Goal: Complete application form

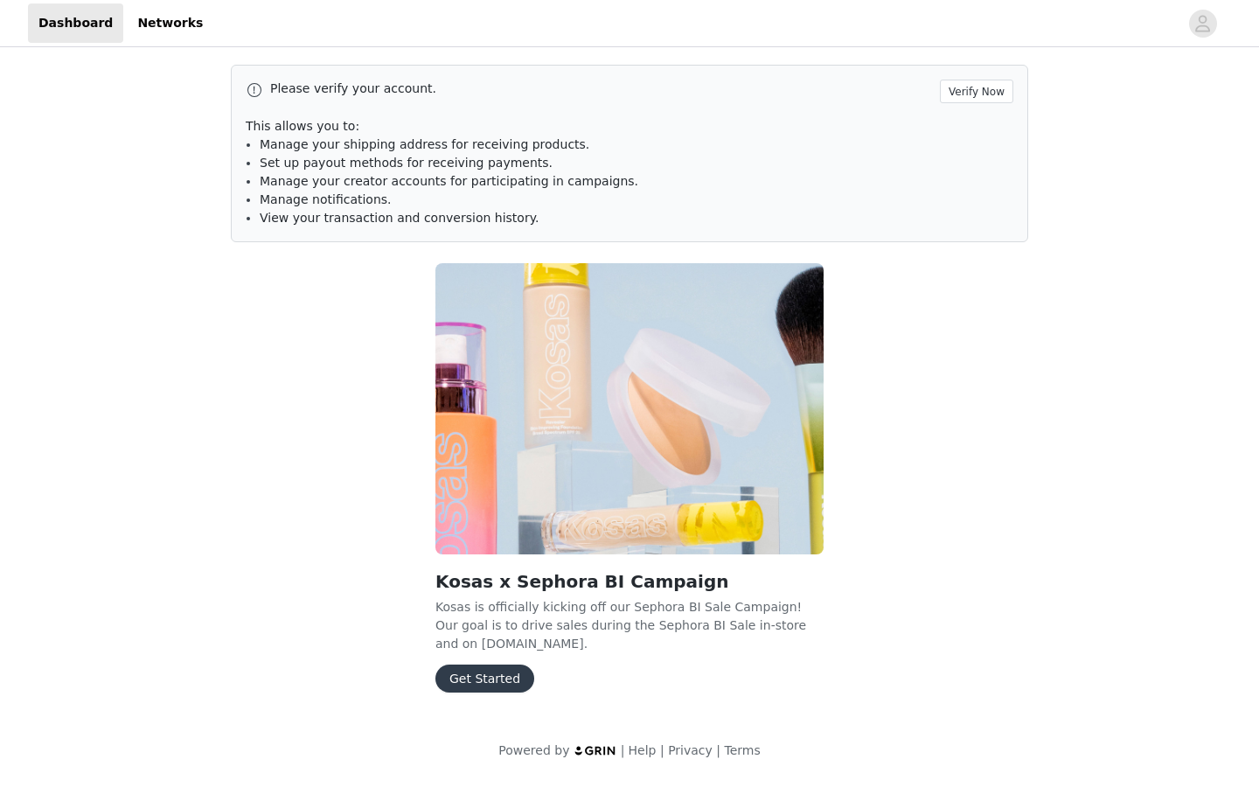
click at [458, 680] on button "Get Started" at bounding box center [485, 679] width 99 height 28
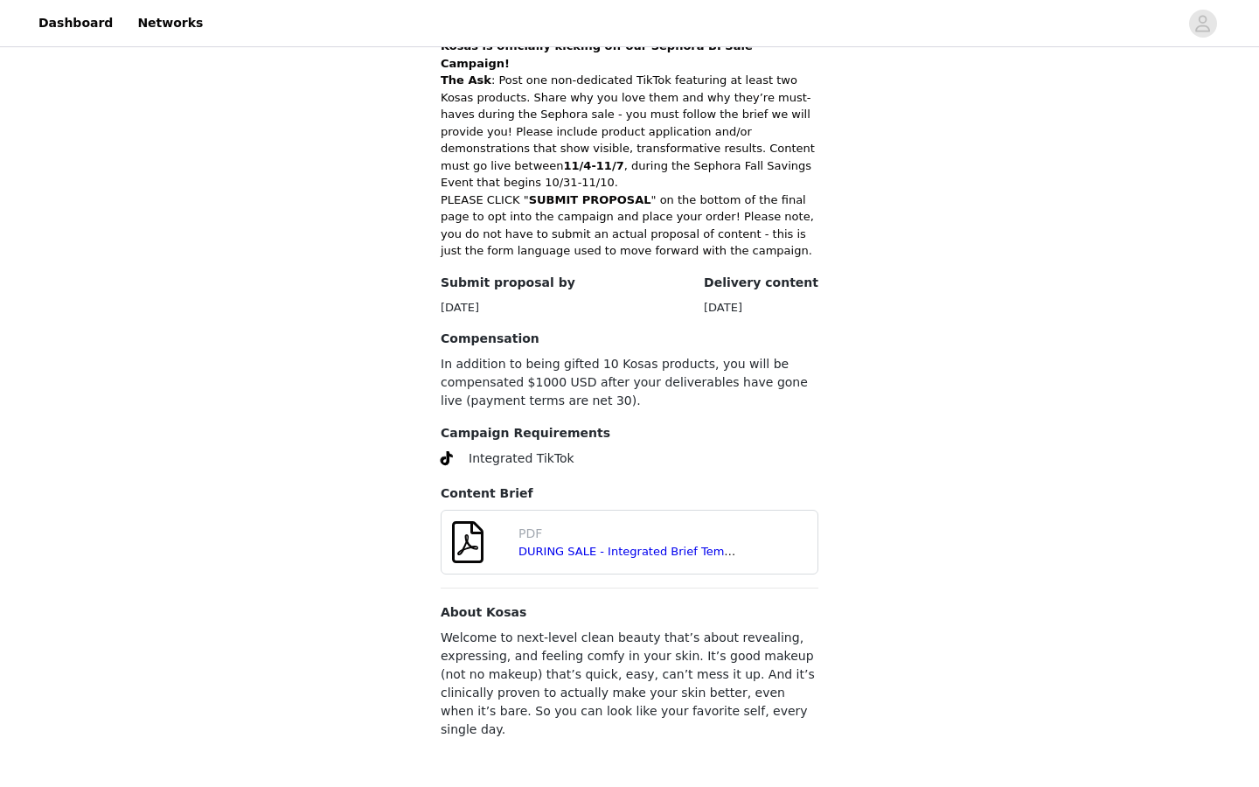
scroll to position [499, 0]
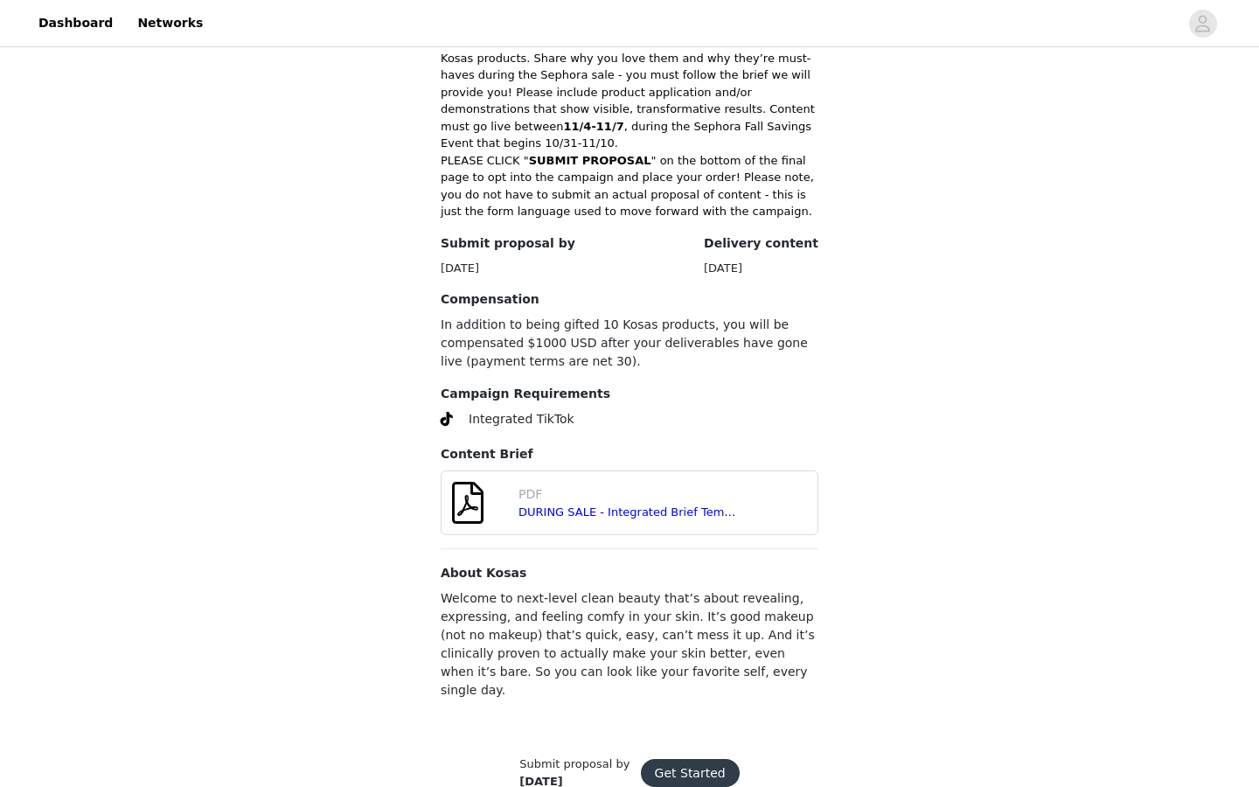
click at [695, 759] on button "Get Started" at bounding box center [690, 773] width 99 height 28
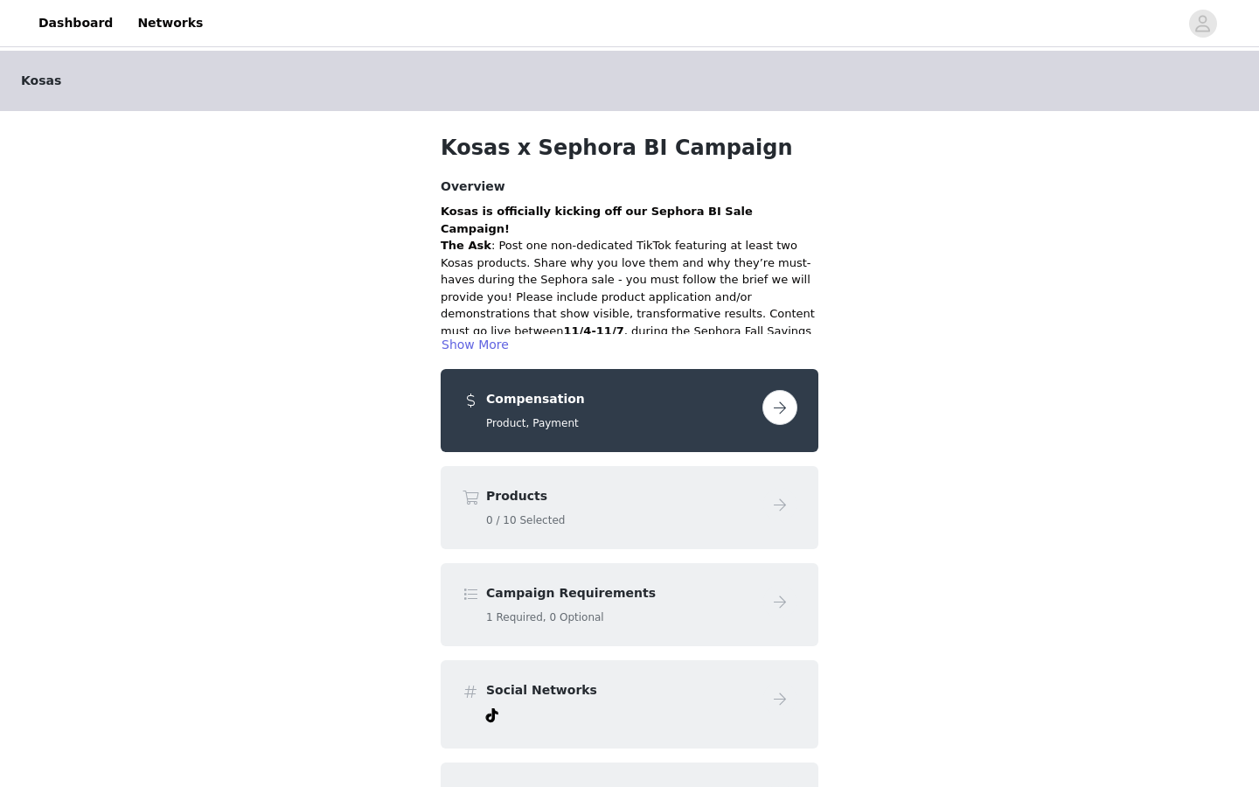
click at [790, 409] on button "button" at bounding box center [780, 407] width 35 height 35
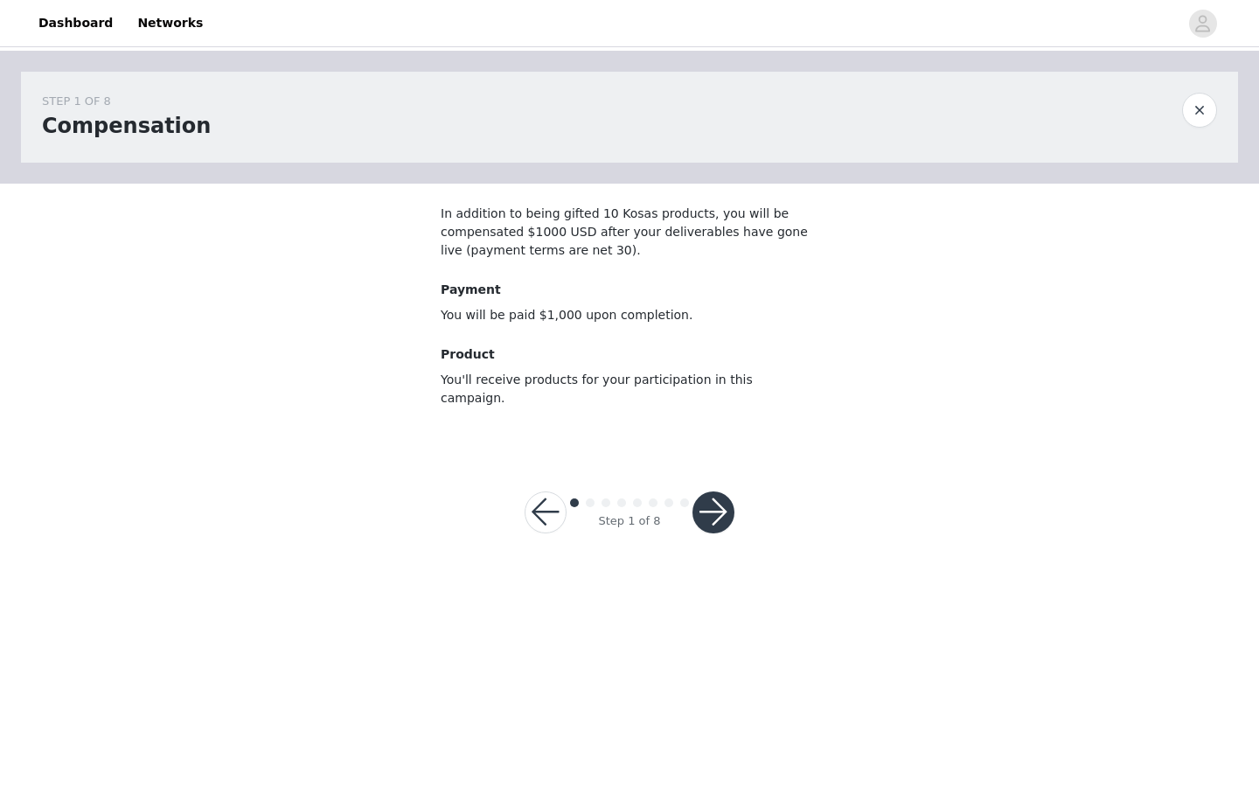
click at [720, 492] on button "button" at bounding box center [714, 513] width 42 height 42
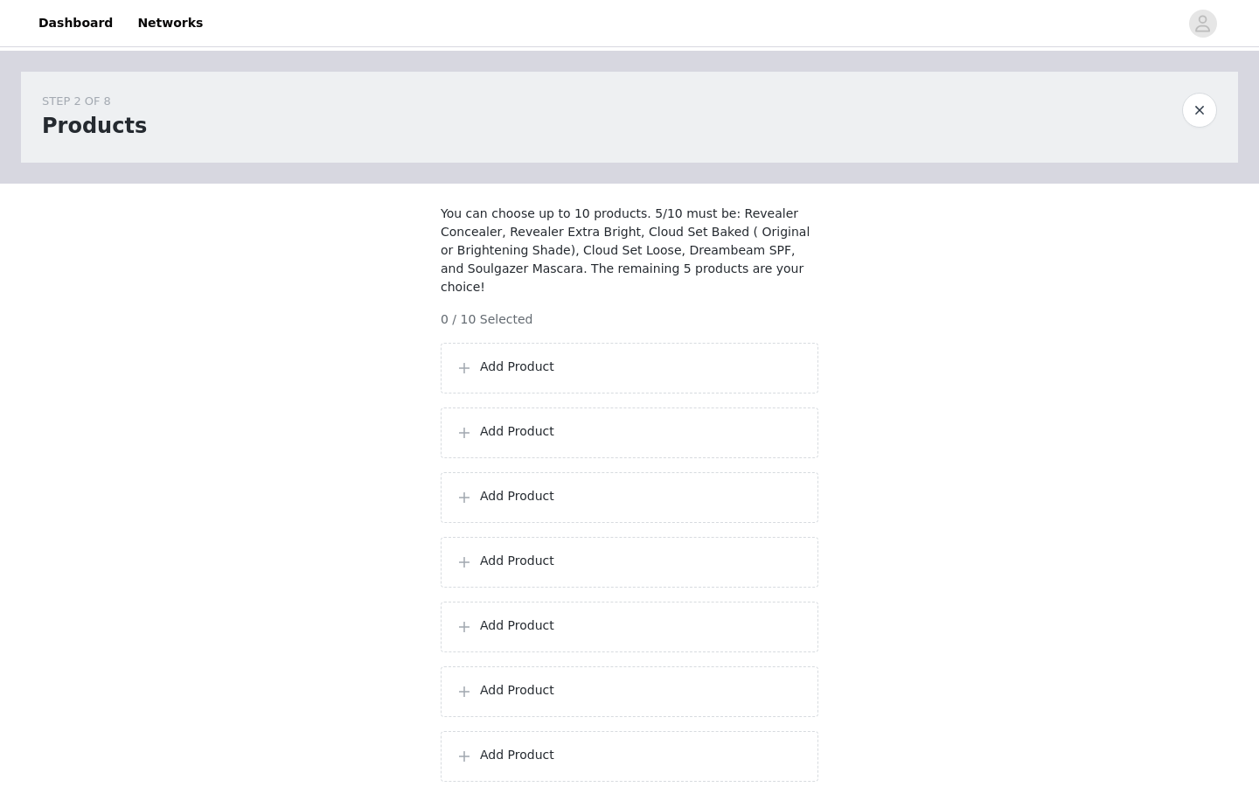
click at [702, 381] on div "Add Product" at bounding box center [630, 368] width 378 height 51
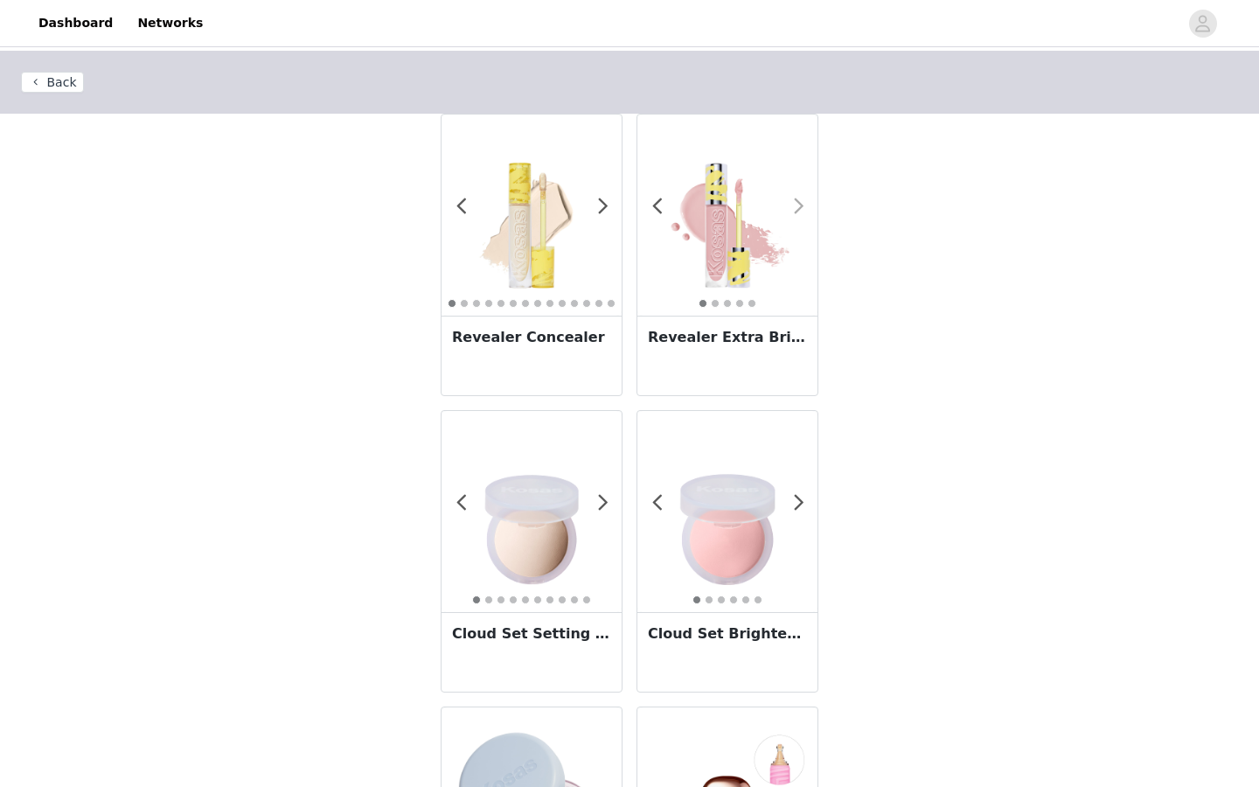
click at [799, 206] on span at bounding box center [798, 206] width 39 height 0
click at [800, 206] on span at bounding box center [798, 206] width 39 height 0
click at [745, 335] on h3 "Revealer Extra Bright" at bounding box center [727, 337] width 159 height 21
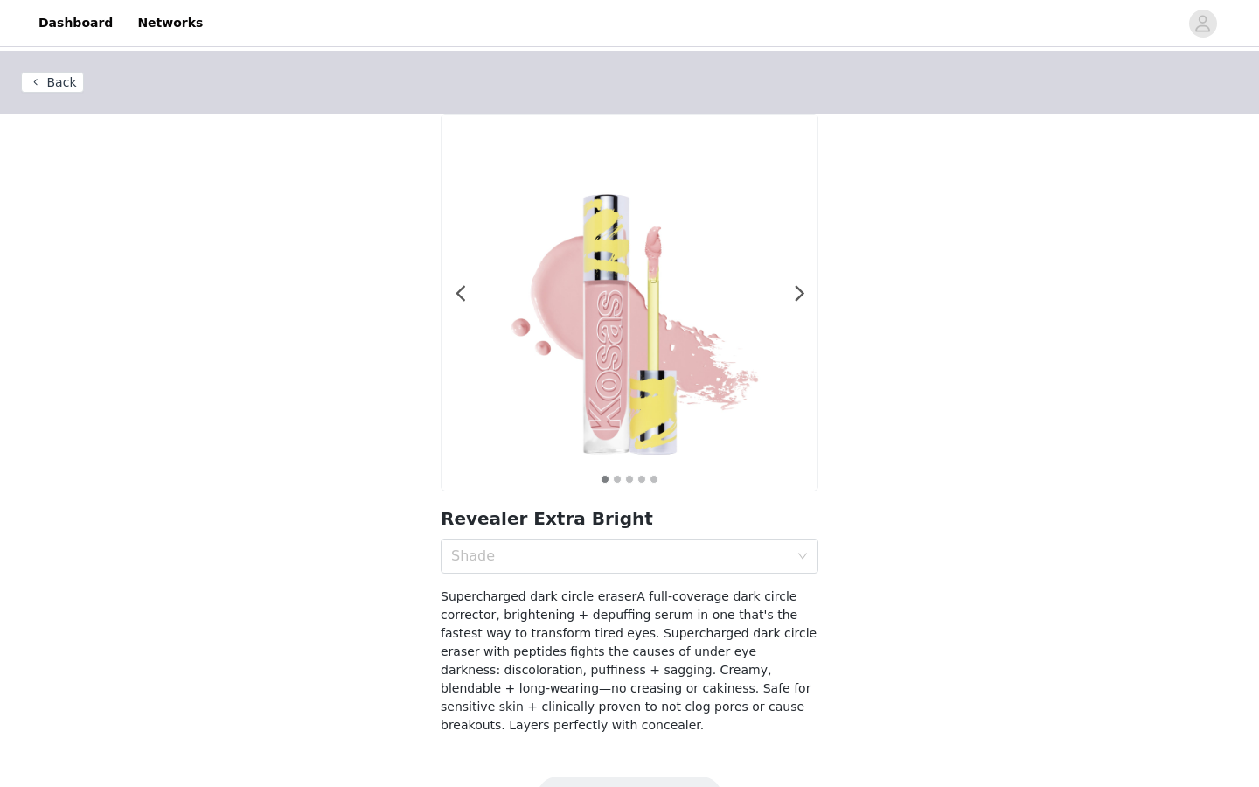
scroll to position [52, 0]
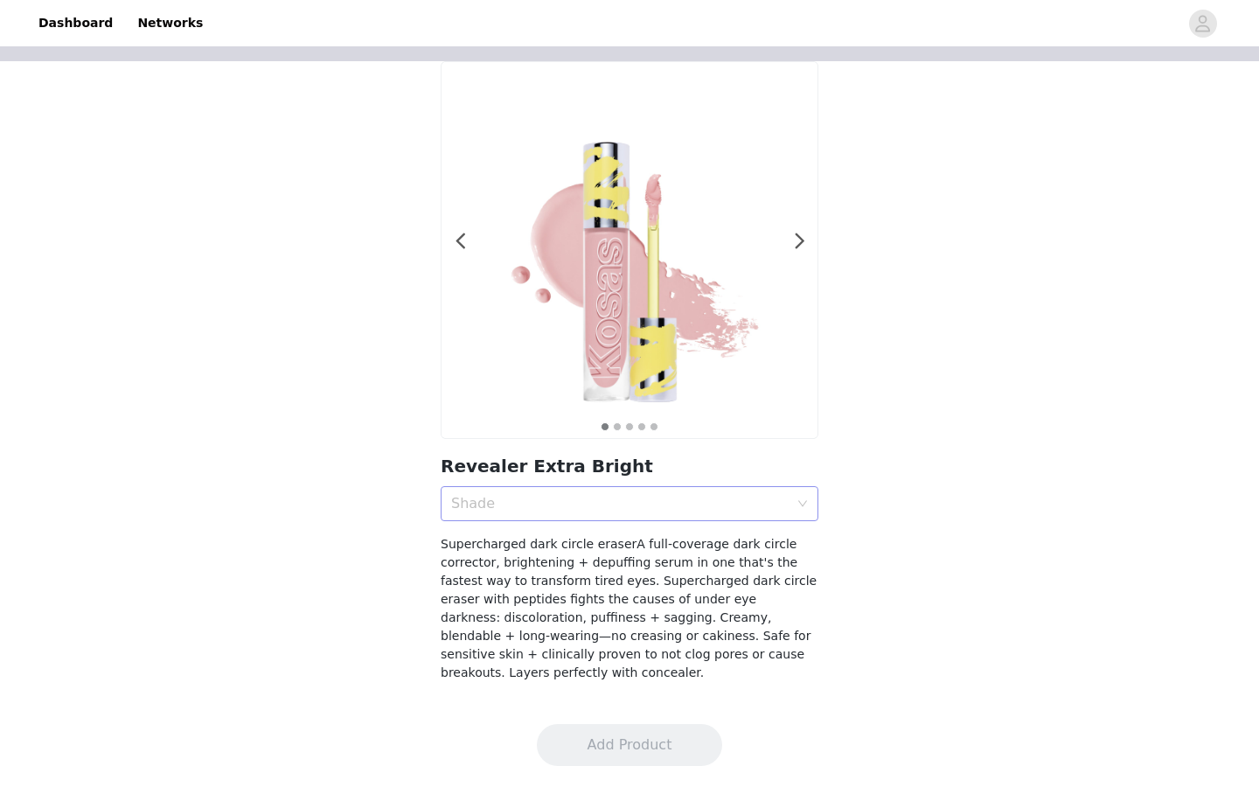
click at [623, 520] on section "1 2 3 4 5 Revealer Extra Bright Shade Supercharged dark circle eraserA full-cov…" at bounding box center [630, 382] width 420 height 642
click at [624, 506] on div "Shade" at bounding box center [620, 503] width 338 height 17
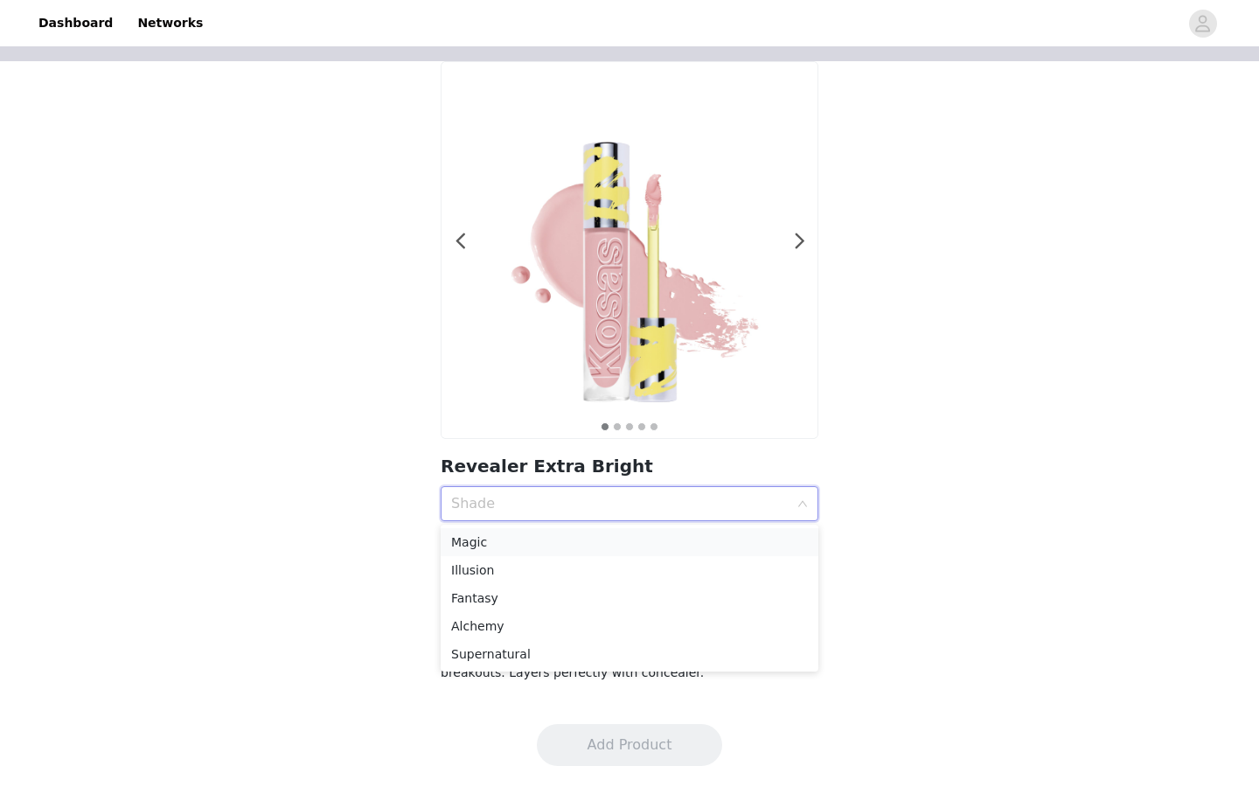
click at [531, 540] on div "Magic" at bounding box center [629, 542] width 357 height 19
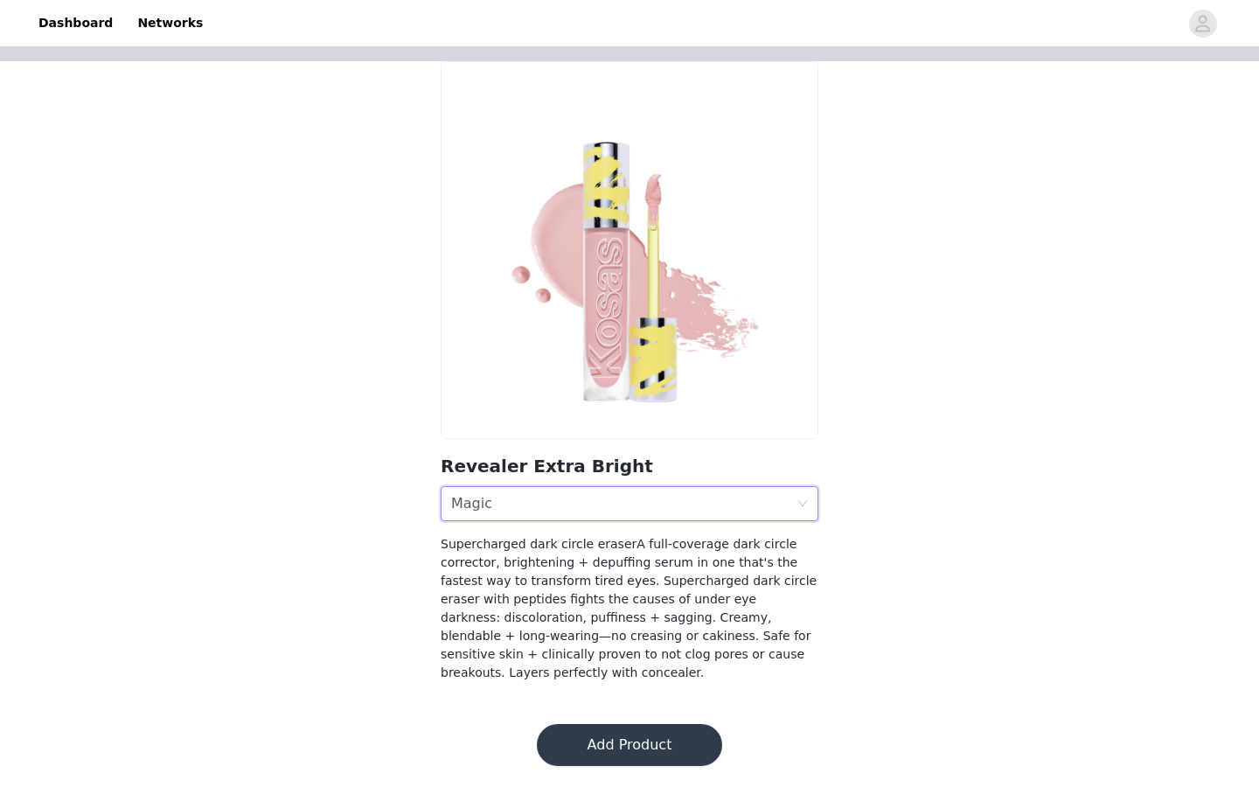
click at [626, 507] on div "Shade Magic" at bounding box center [623, 503] width 345 height 33
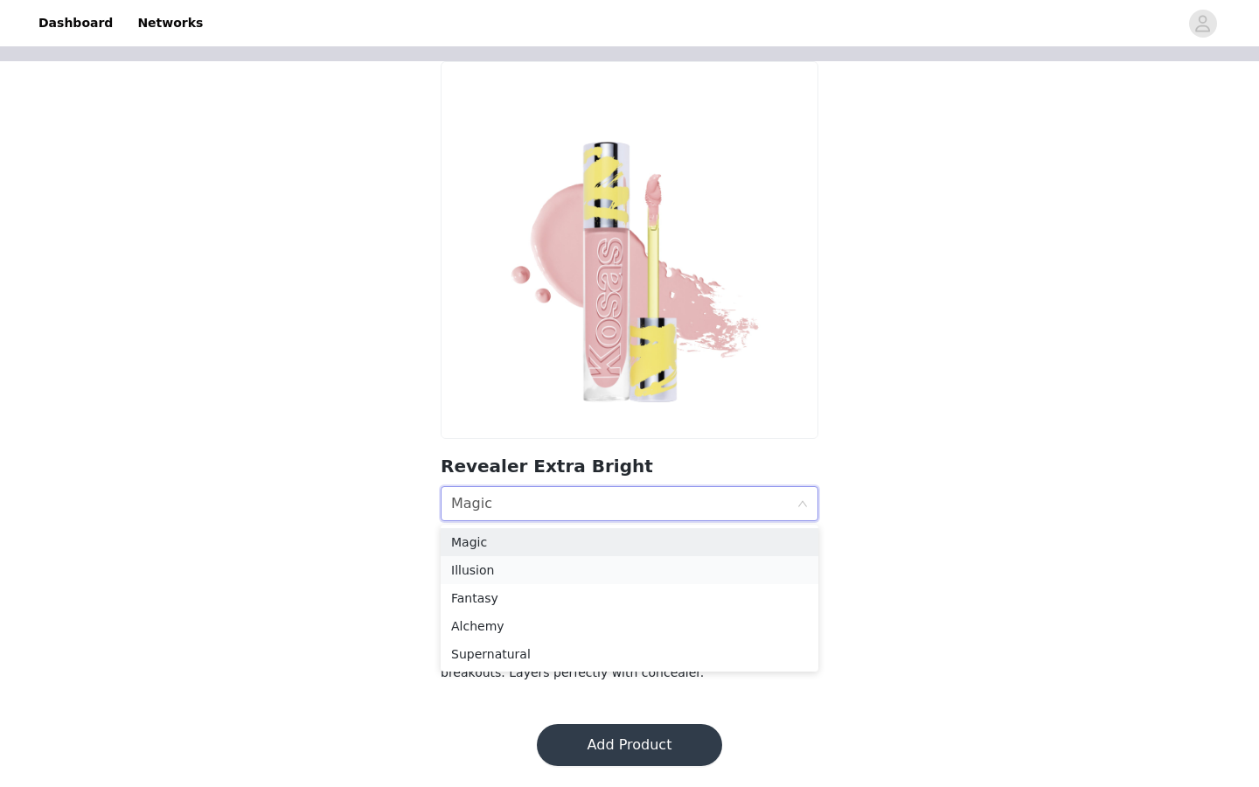
click at [534, 575] on div "Illusion" at bounding box center [629, 570] width 357 height 19
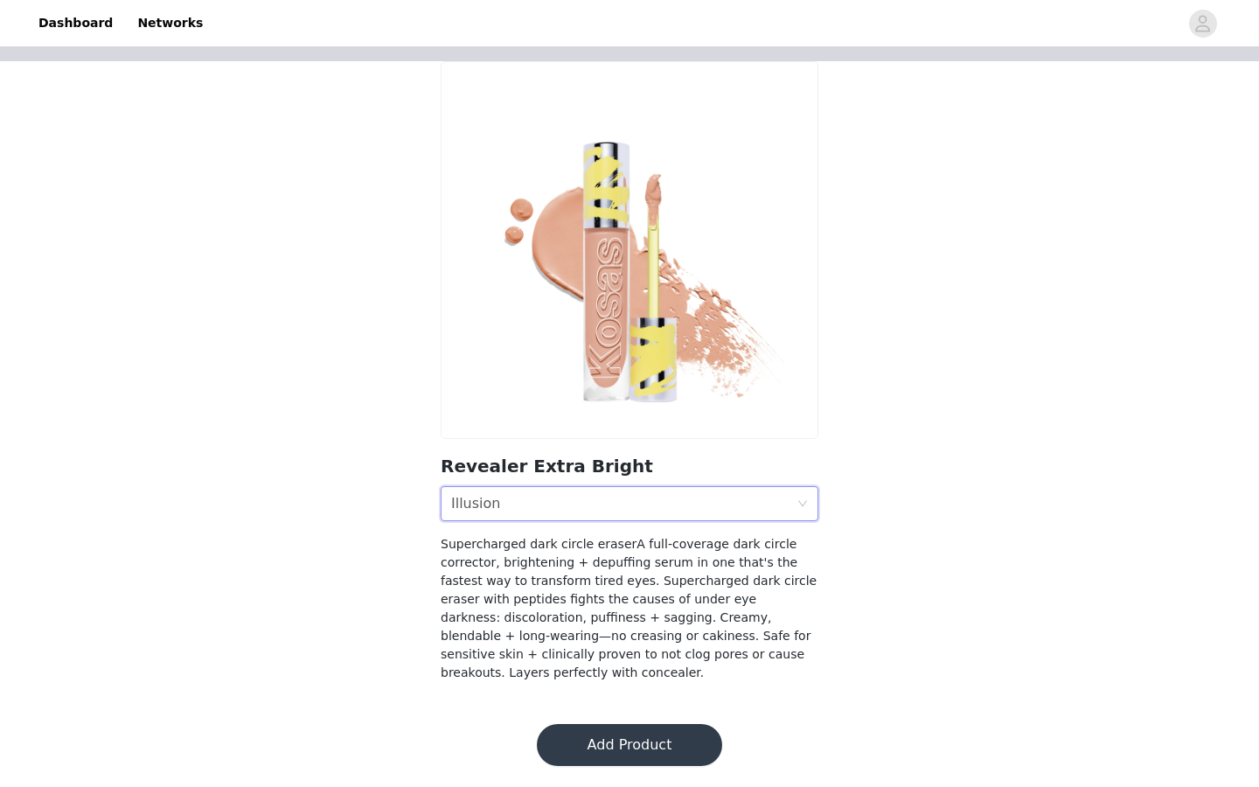
click at [564, 517] on div "Shade Illusion" at bounding box center [623, 503] width 345 height 33
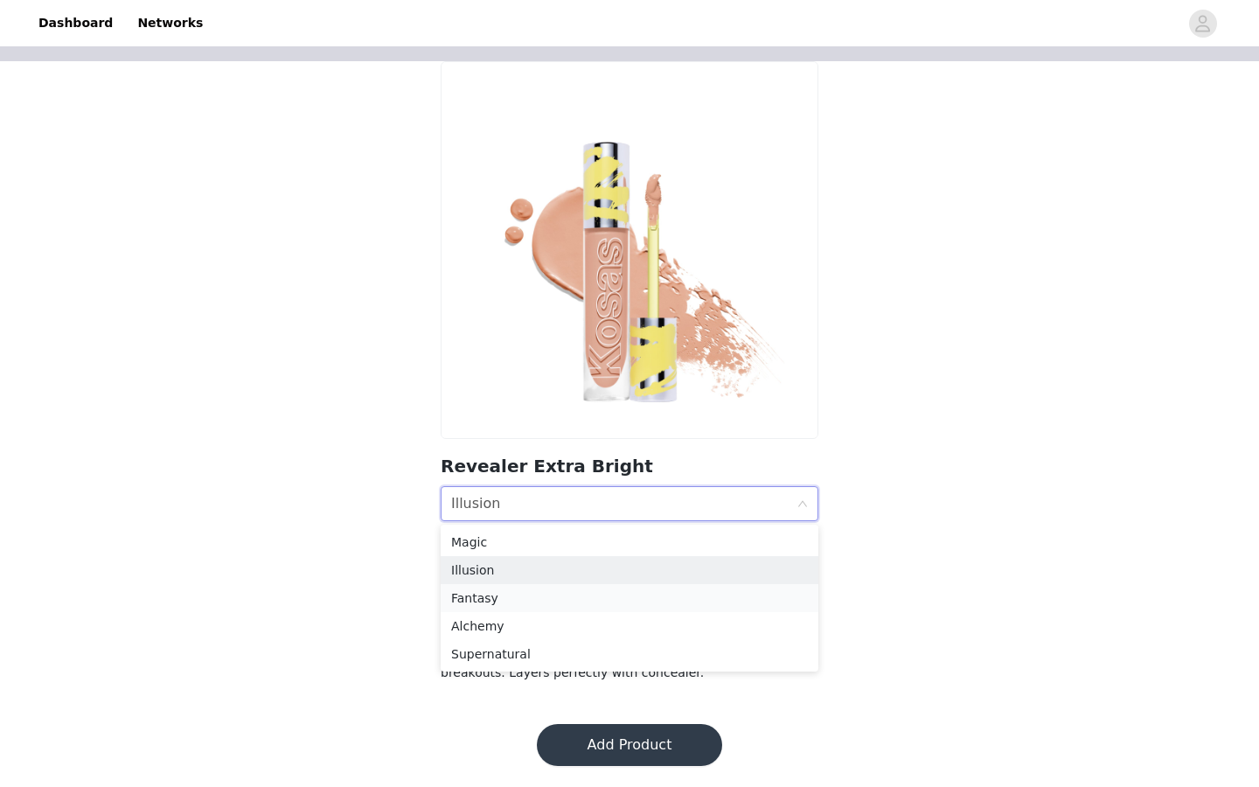
click at [521, 603] on div "Fantasy" at bounding box center [629, 598] width 357 height 19
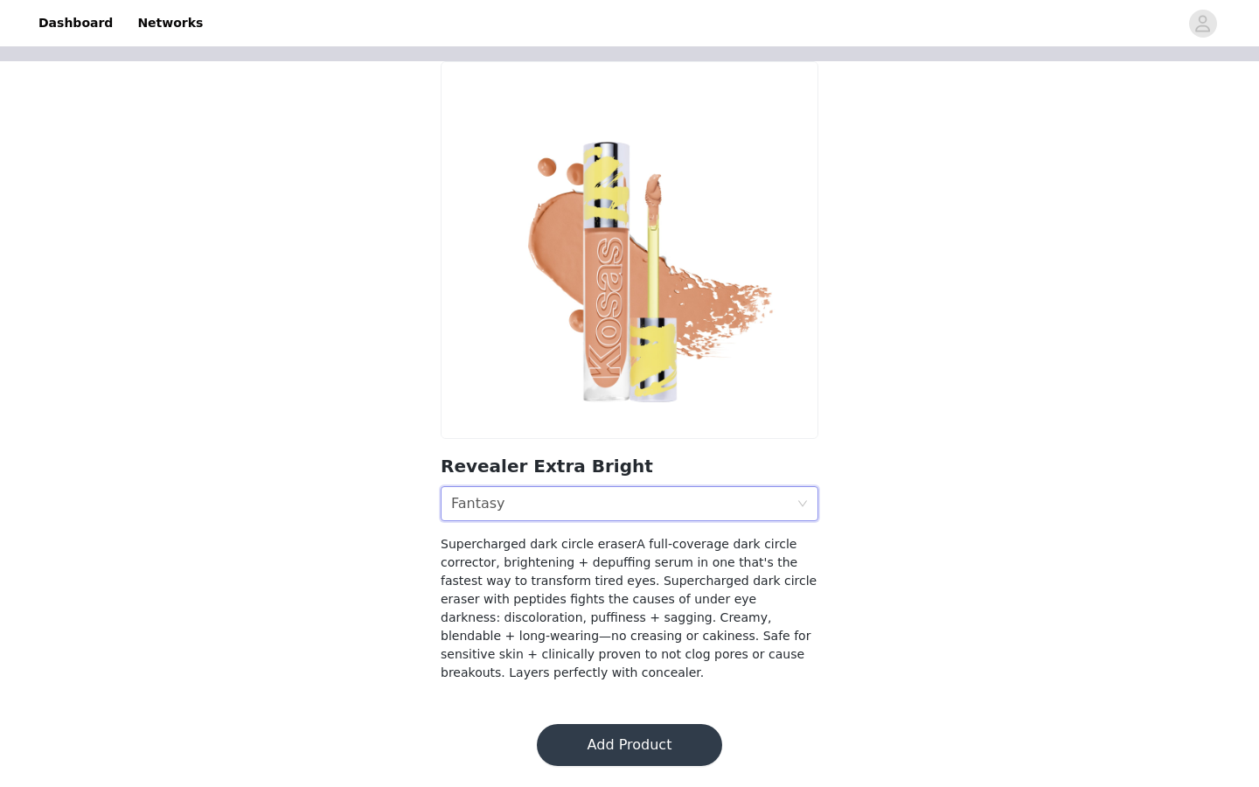
click at [551, 520] on div "Shade Fantasy" at bounding box center [623, 503] width 345 height 33
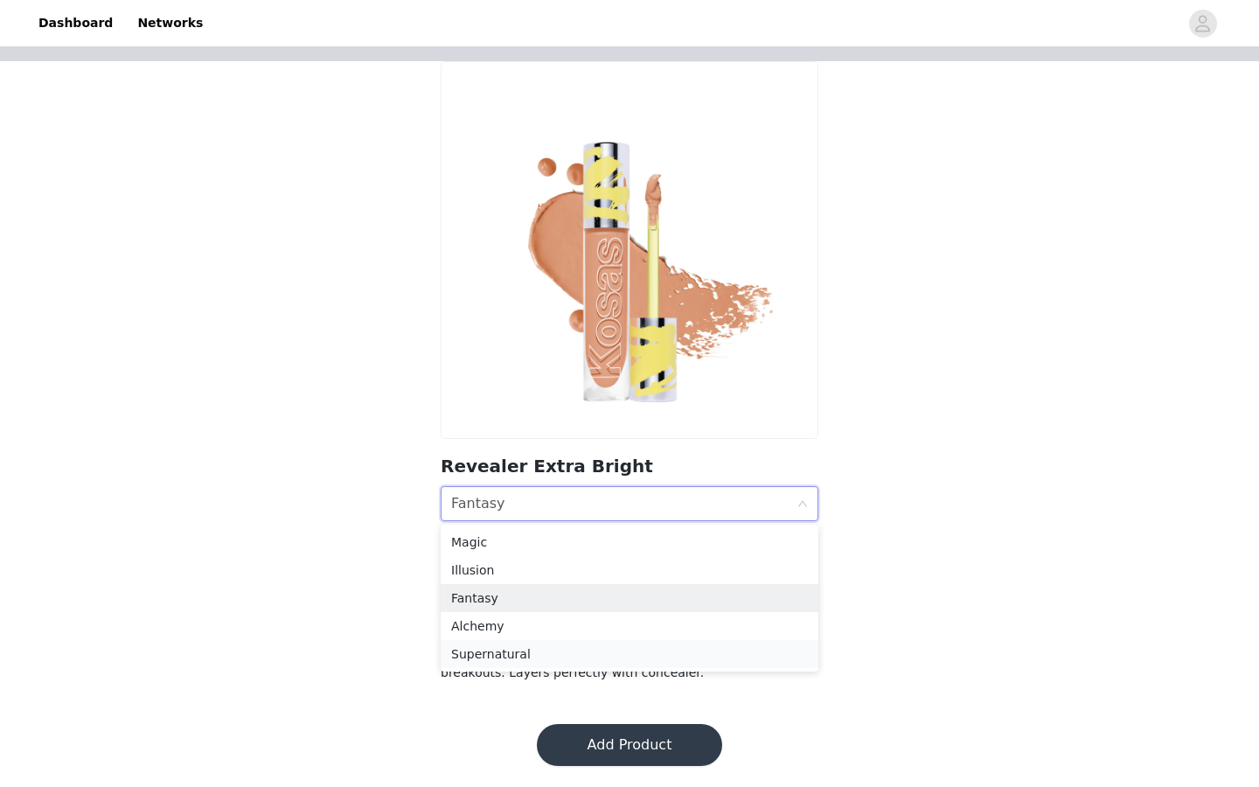
click at [519, 653] on div "Supernatural" at bounding box center [629, 654] width 357 height 19
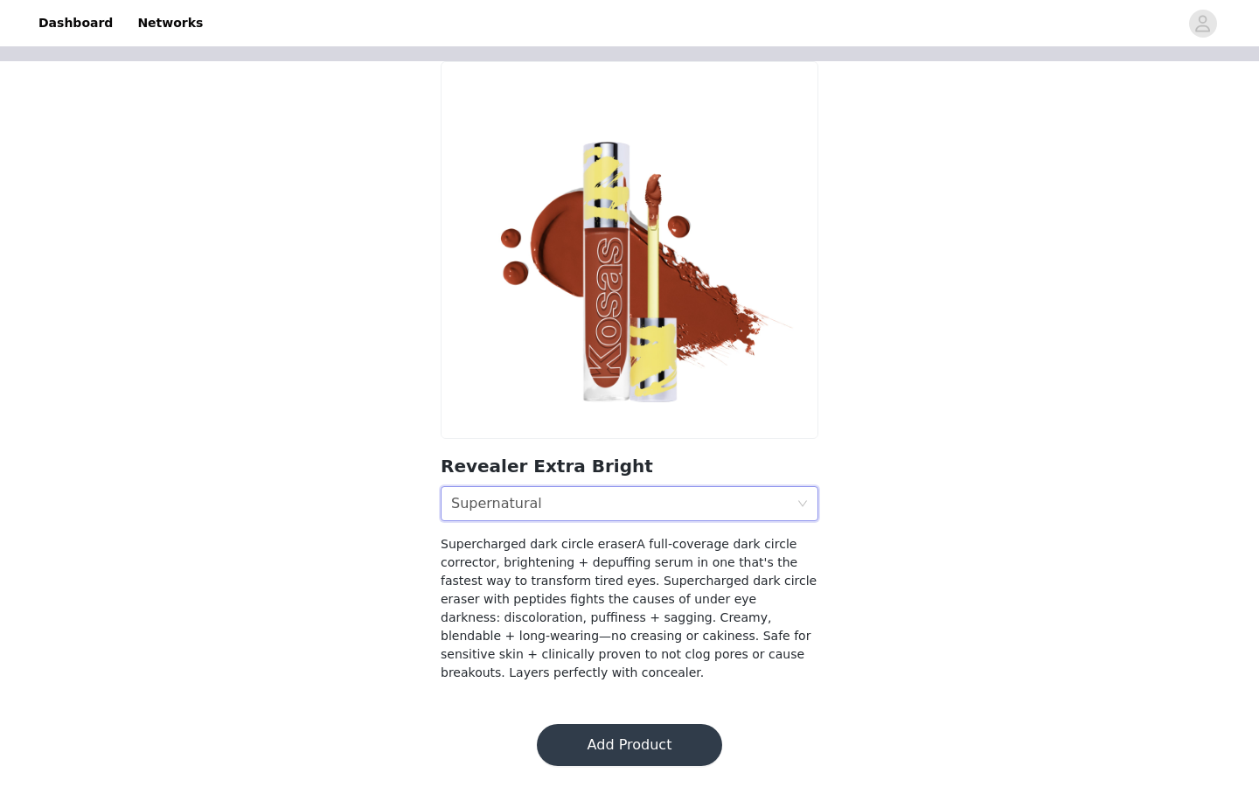
click at [555, 524] on section "Revealer Extra Bright Shade Supernatural Supercharged dark circle eraserA full-…" at bounding box center [630, 382] width 420 height 642
click at [554, 510] on div "Shade Supernatural" at bounding box center [623, 503] width 345 height 33
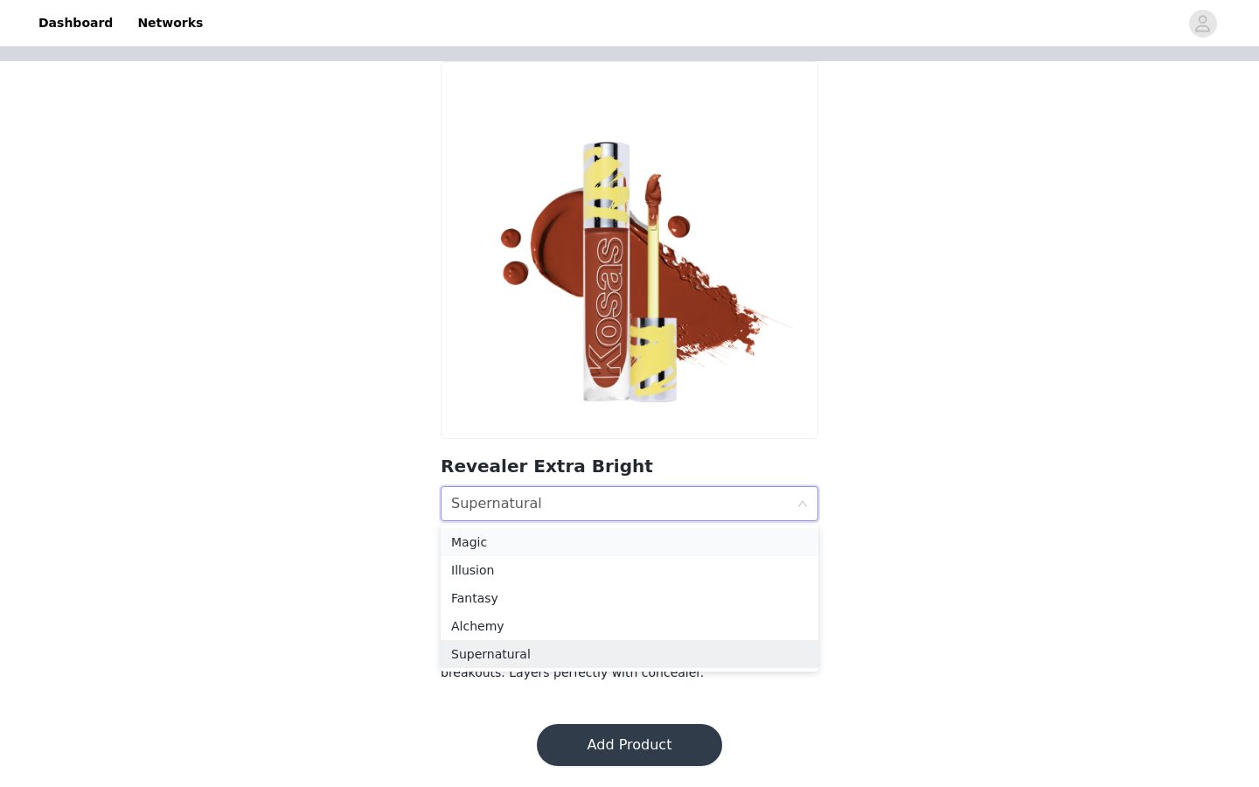
click at [526, 544] on div "Magic" at bounding box center [629, 542] width 357 height 19
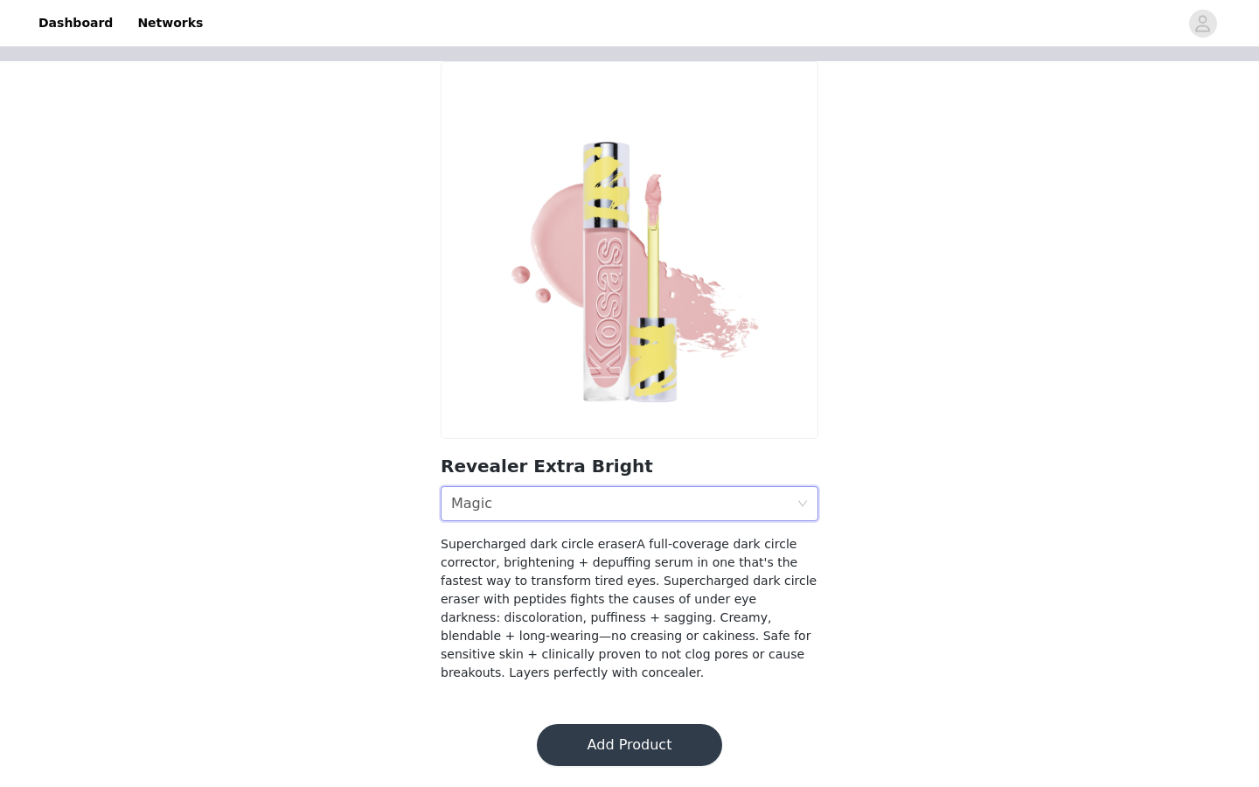
click at [624, 733] on button "Add Product" at bounding box center [629, 745] width 185 height 42
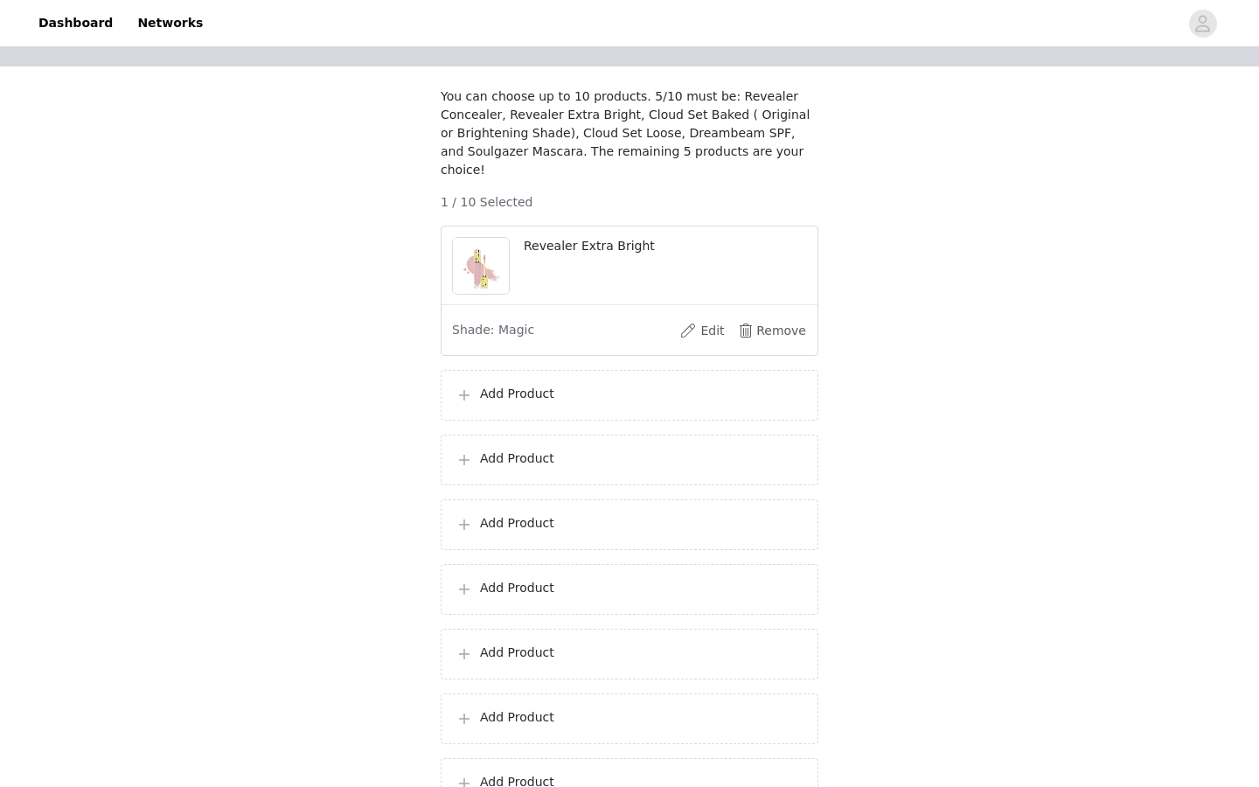
scroll to position [118, 0]
click at [616, 380] on div "Add Product" at bounding box center [630, 394] width 378 height 51
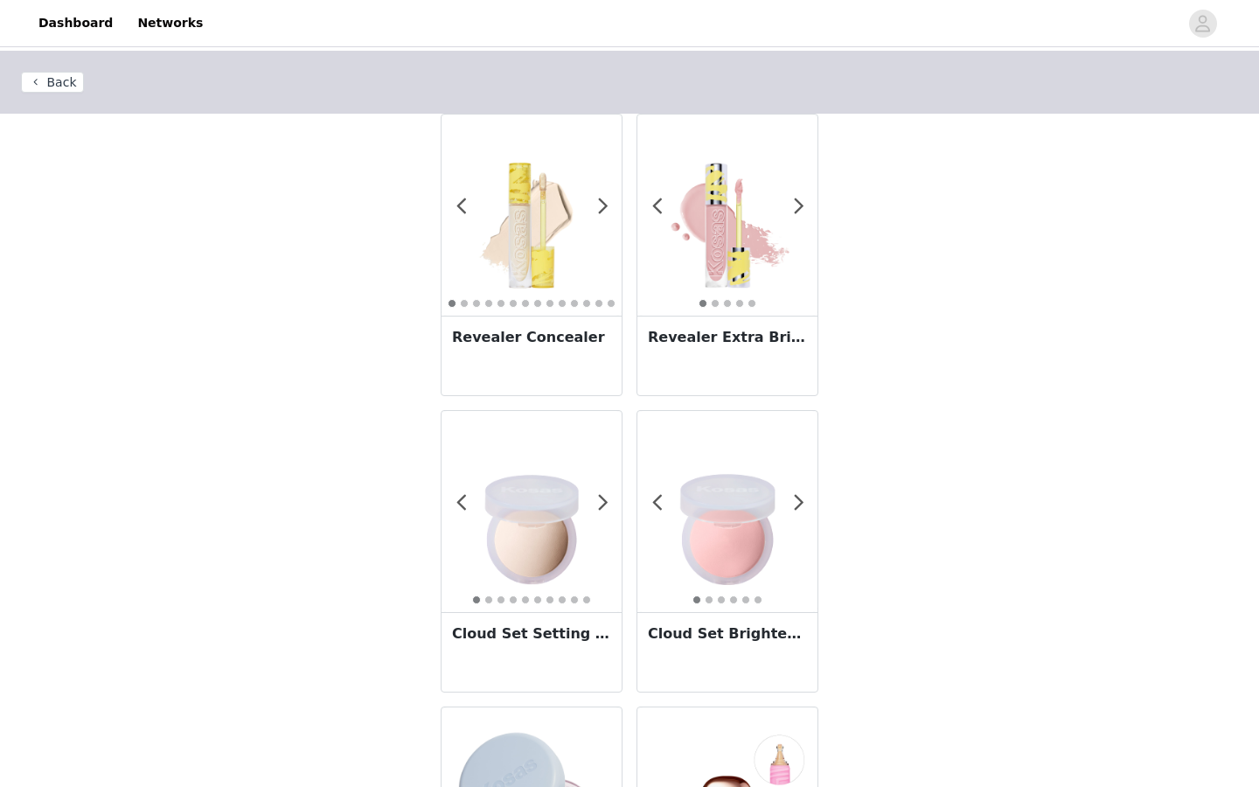
click at [569, 361] on div "Revealer Concealer" at bounding box center [532, 356] width 180 height 80
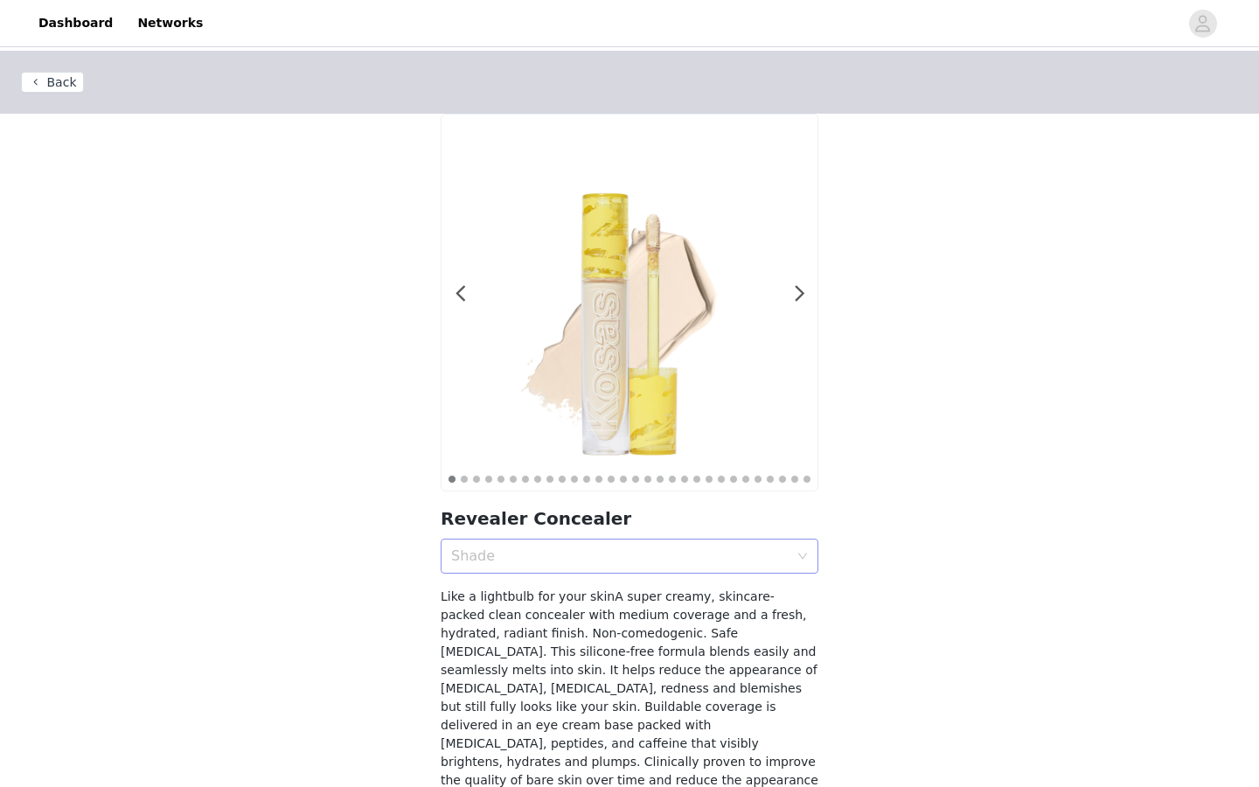
click at [512, 562] on div "Shade" at bounding box center [620, 556] width 338 height 17
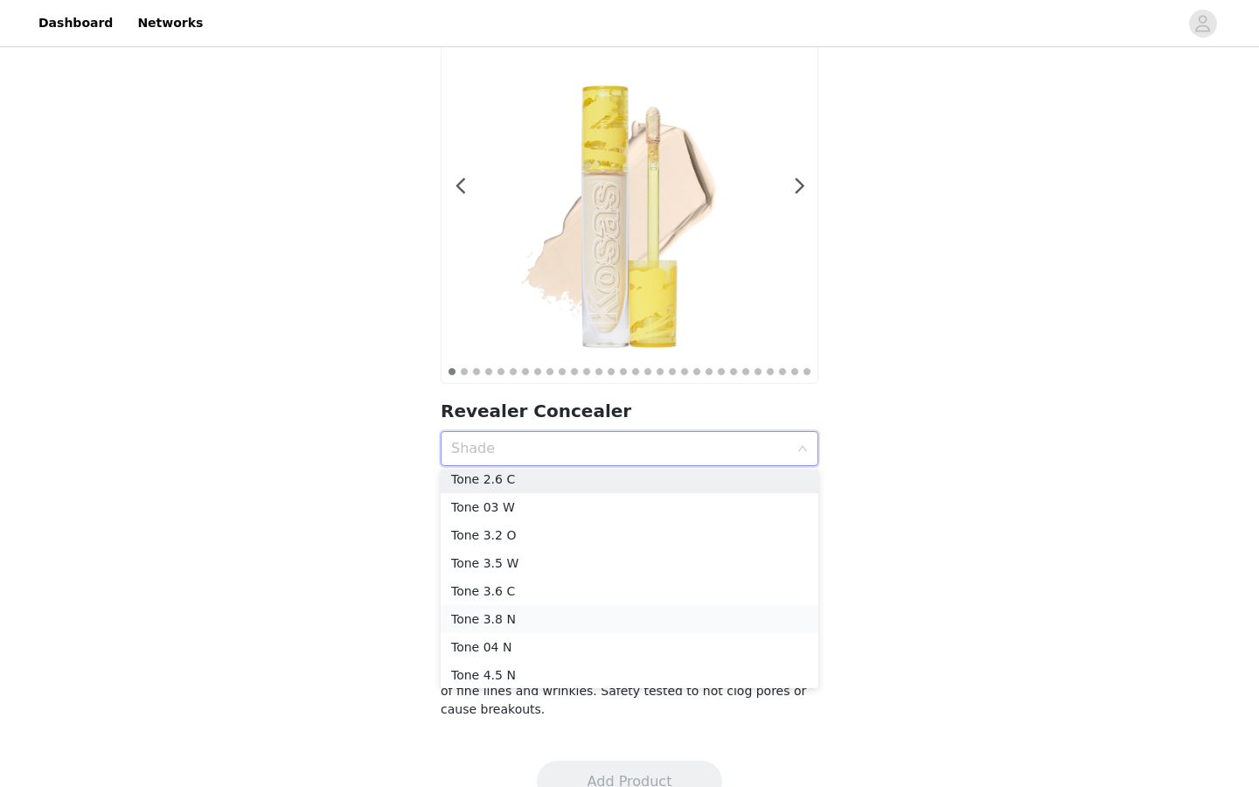
scroll to position [205, 0]
click at [511, 622] on div "Tone 3.8 N" at bounding box center [629, 618] width 357 height 19
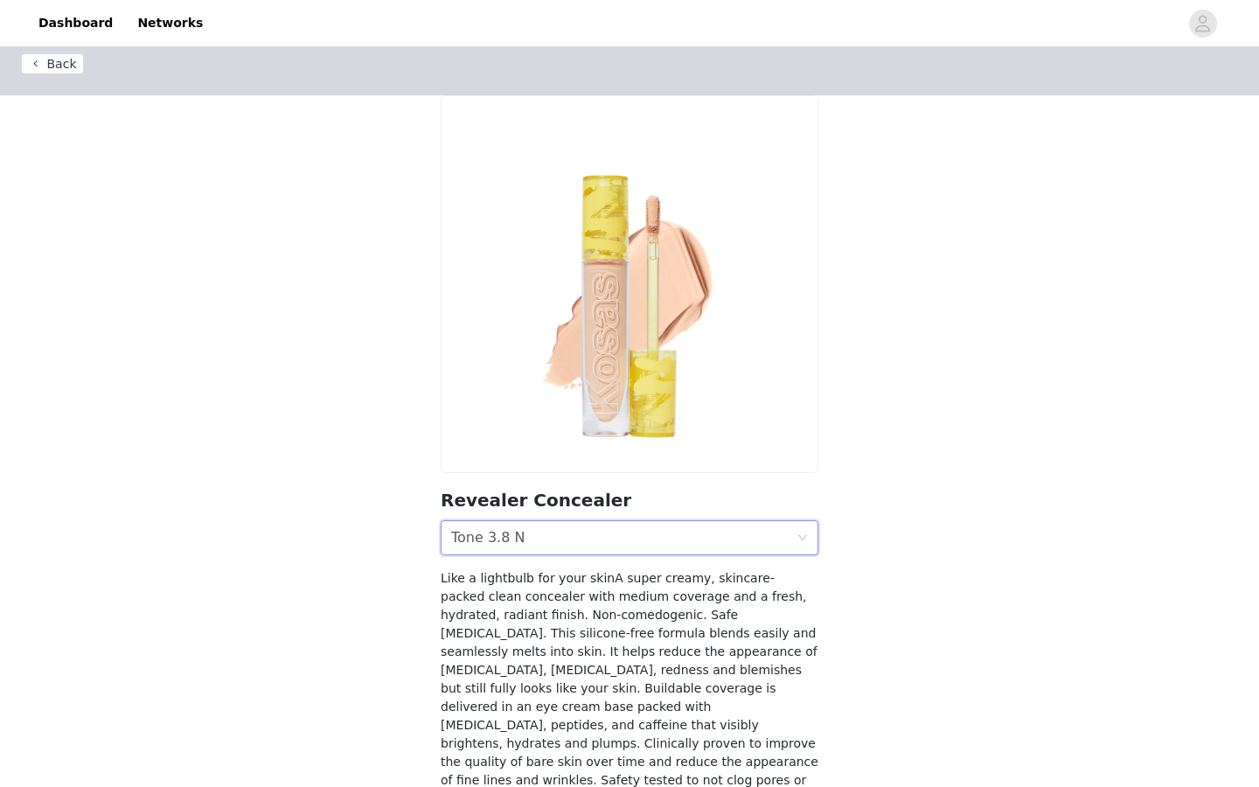
scroll to position [0, 0]
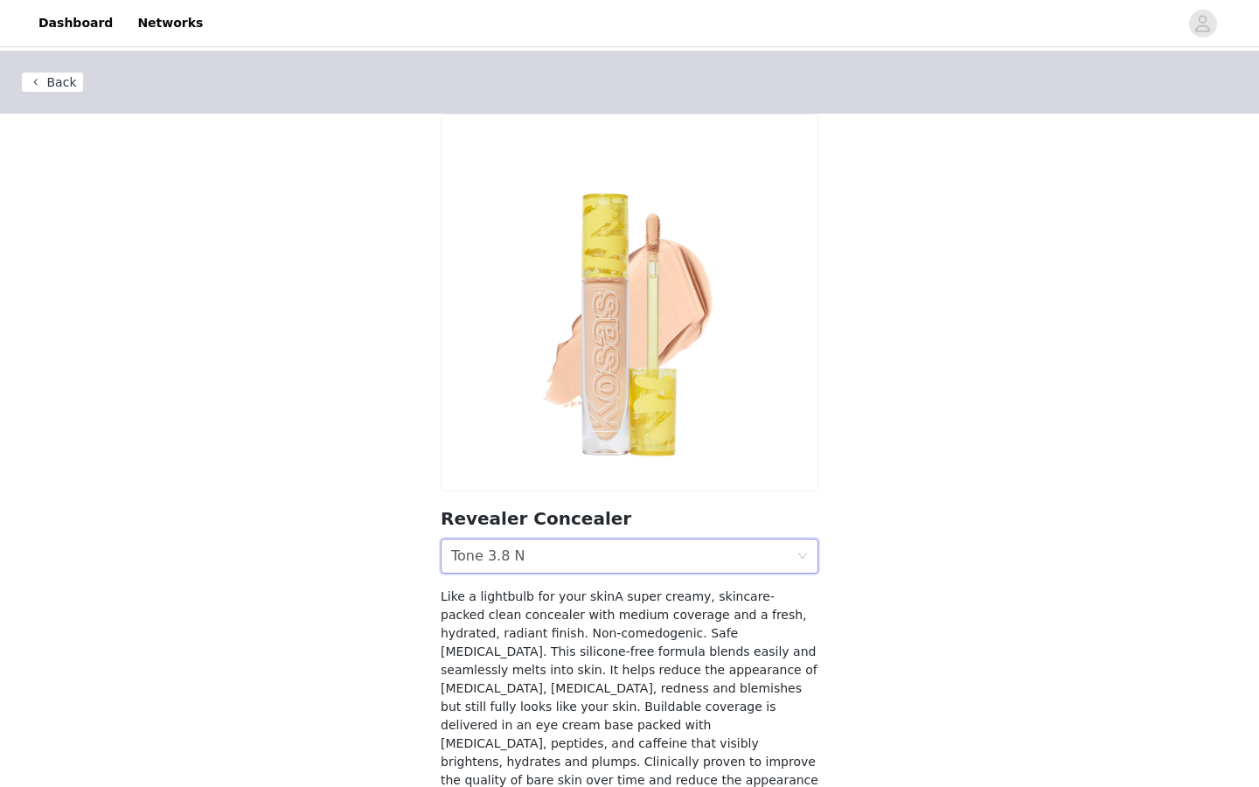
click at [541, 558] on div "Shade Tone 3.8 N" at bounding box center [623, 556] width 345 height 33
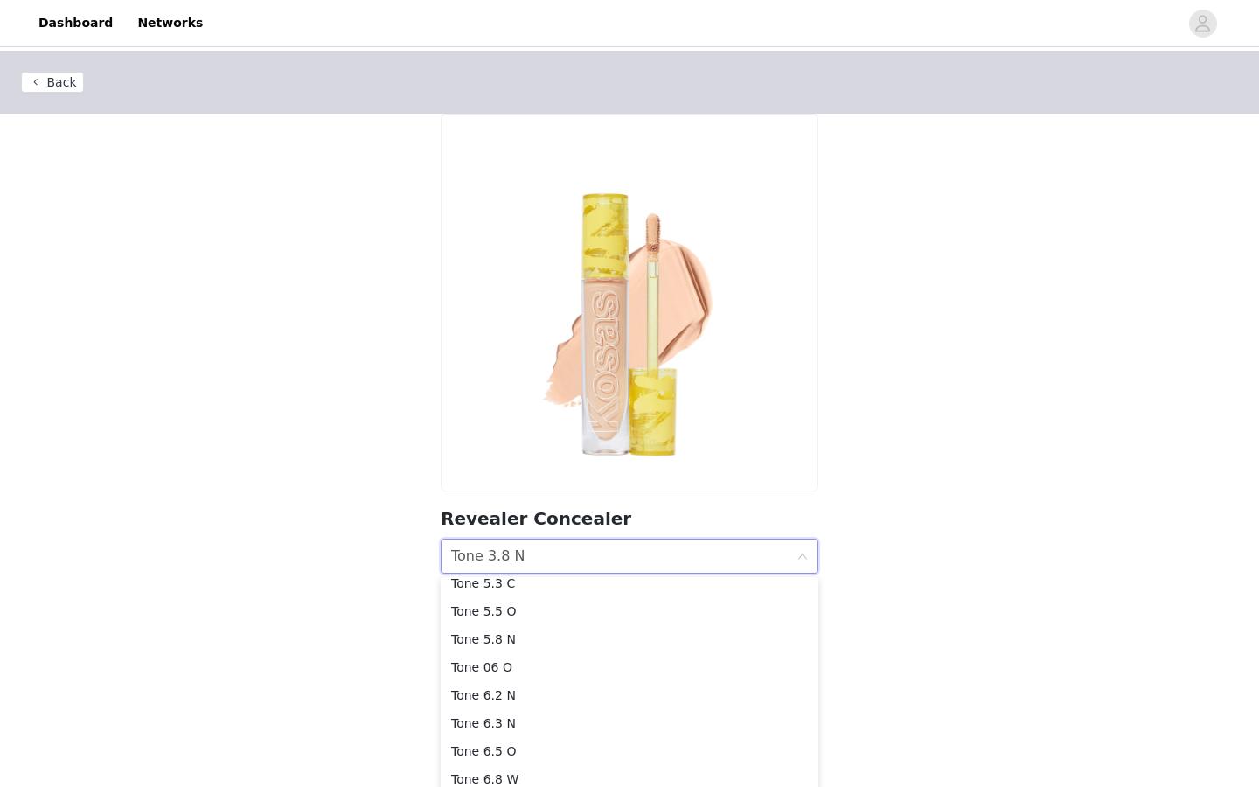
scroll to position [471, 0]
click at [532, 626] on div "Tone 5.8 N" at bounding box center [629, 626] width 357 height 19
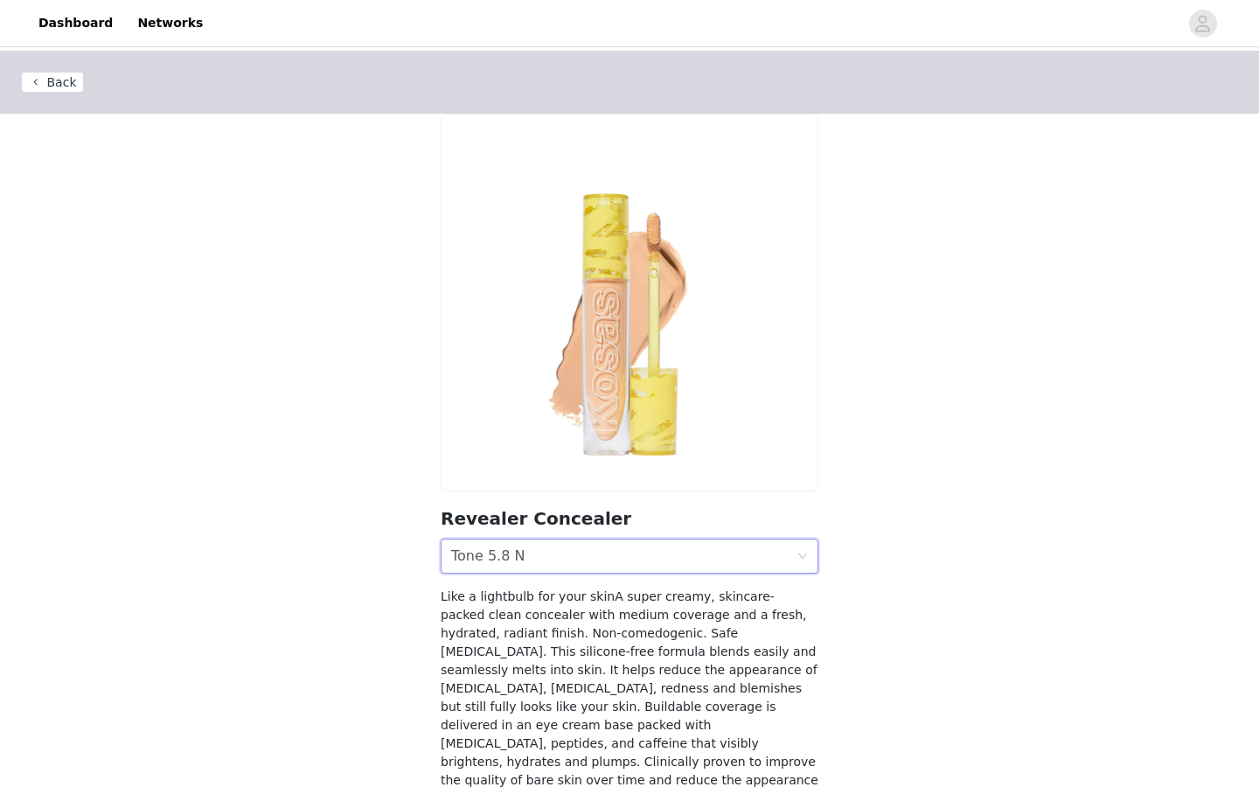
click at [564, 560] on div "Shade Tone 5.8 N" at bounding box center [623, 556] width 345 height 33
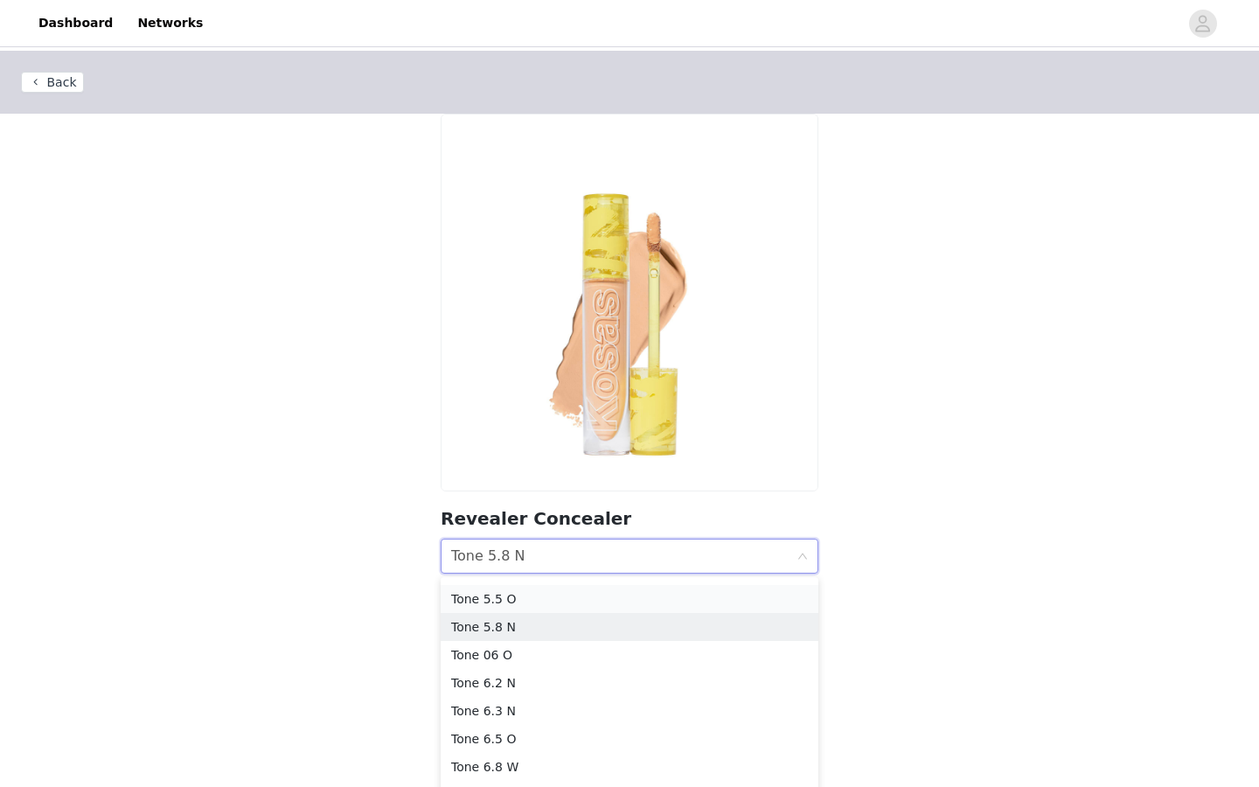
scroll to position [451, 0]
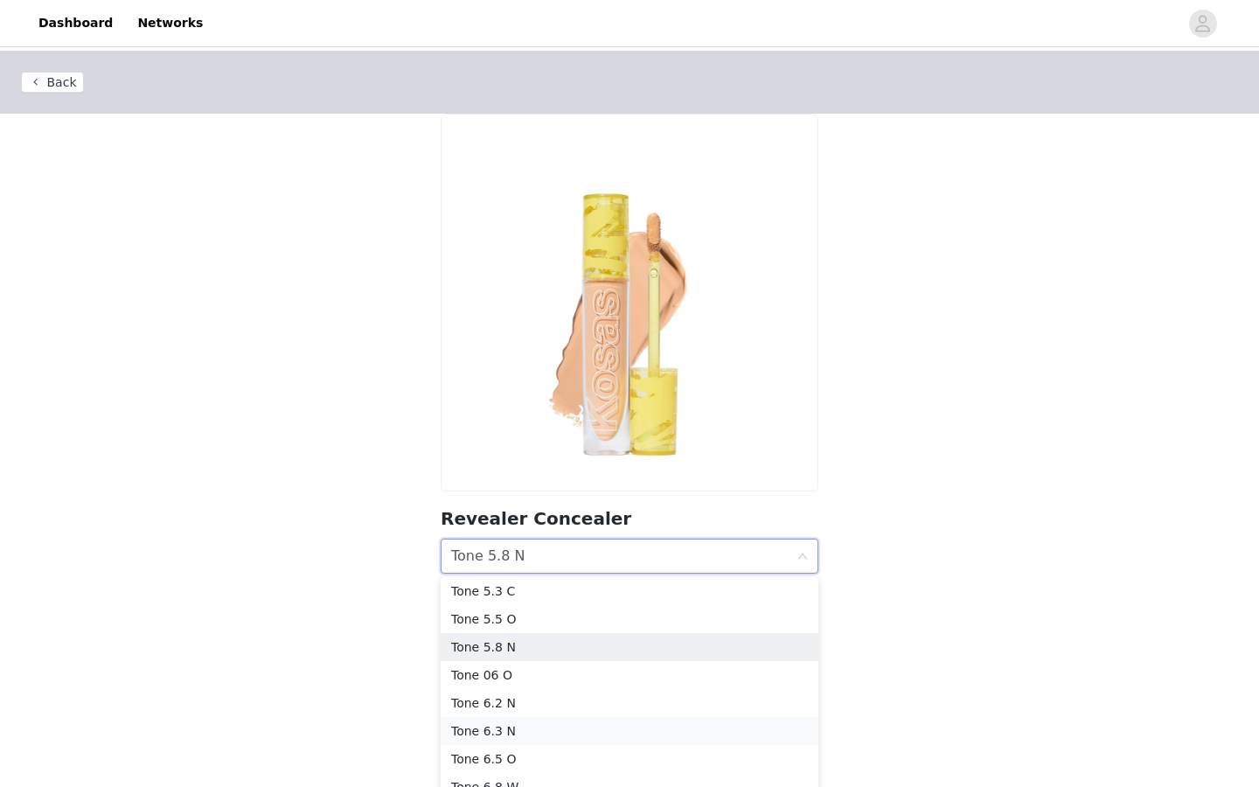
click at [509, 725] on div "Tone 6.3 N" at bounding box center [629, 731] width 357 height 19
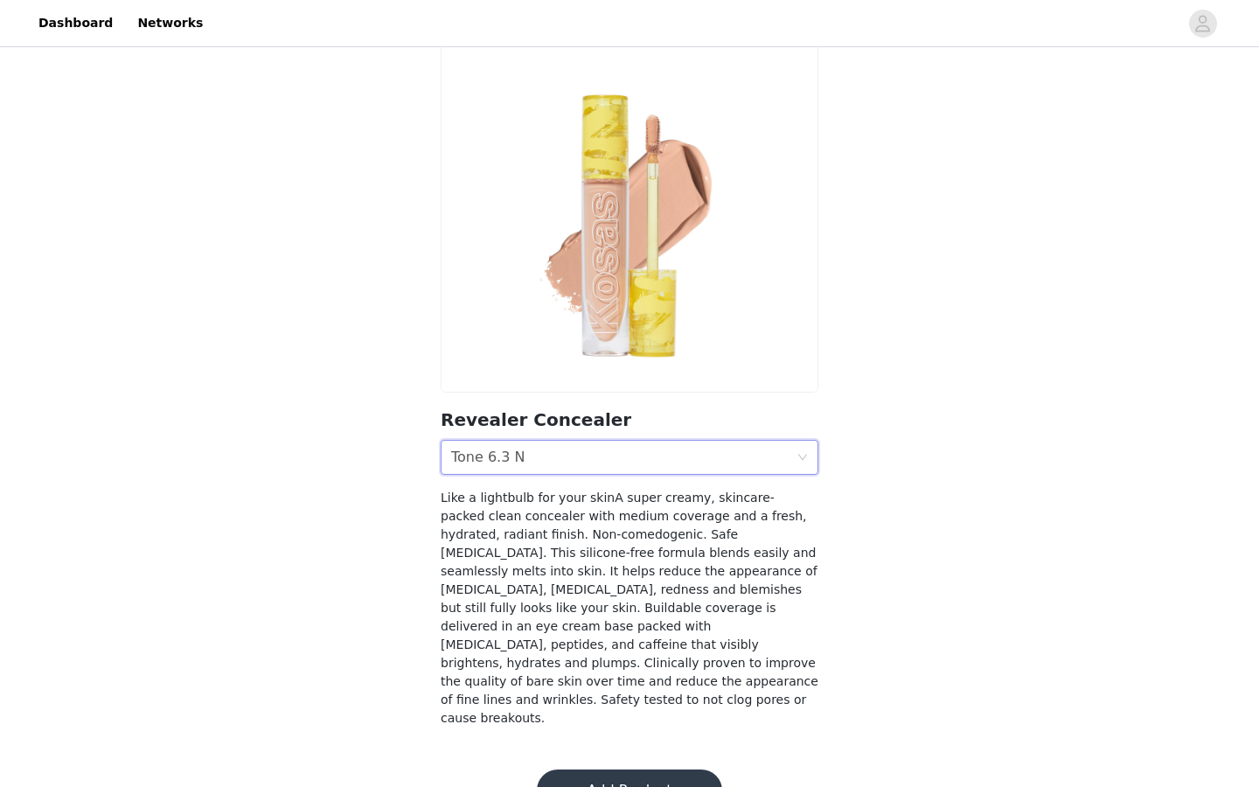
scroll to position [108, 0]
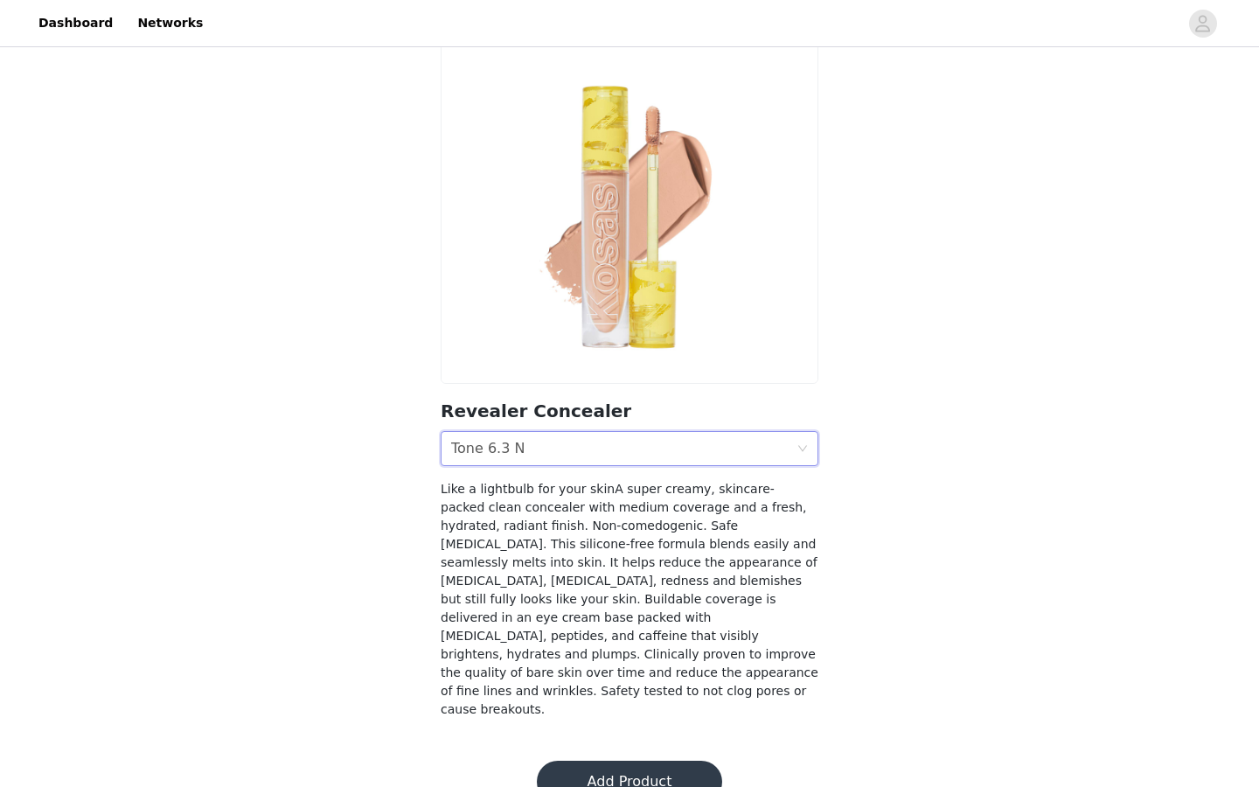
click at [635, 761] on button "Add Product" at bounding box center [629, 782] width 185 height 42
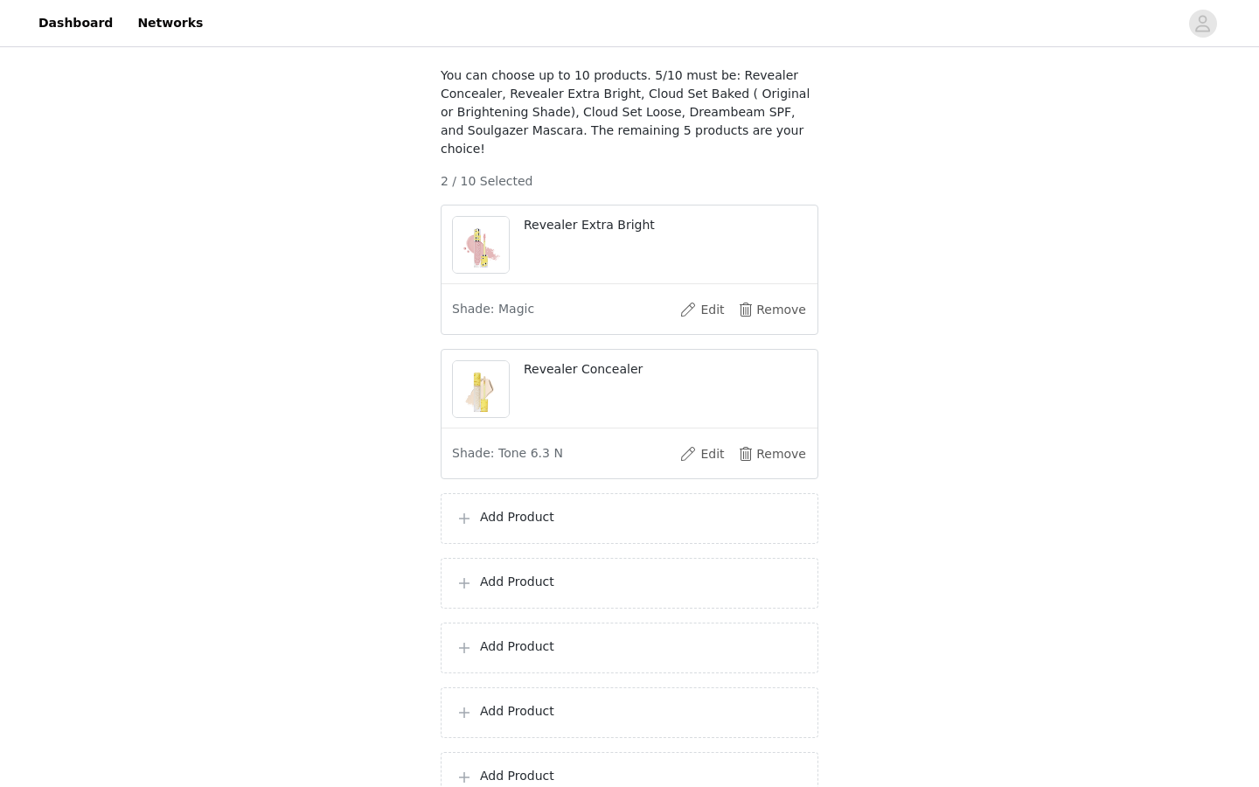
scroll to position [143, 0]
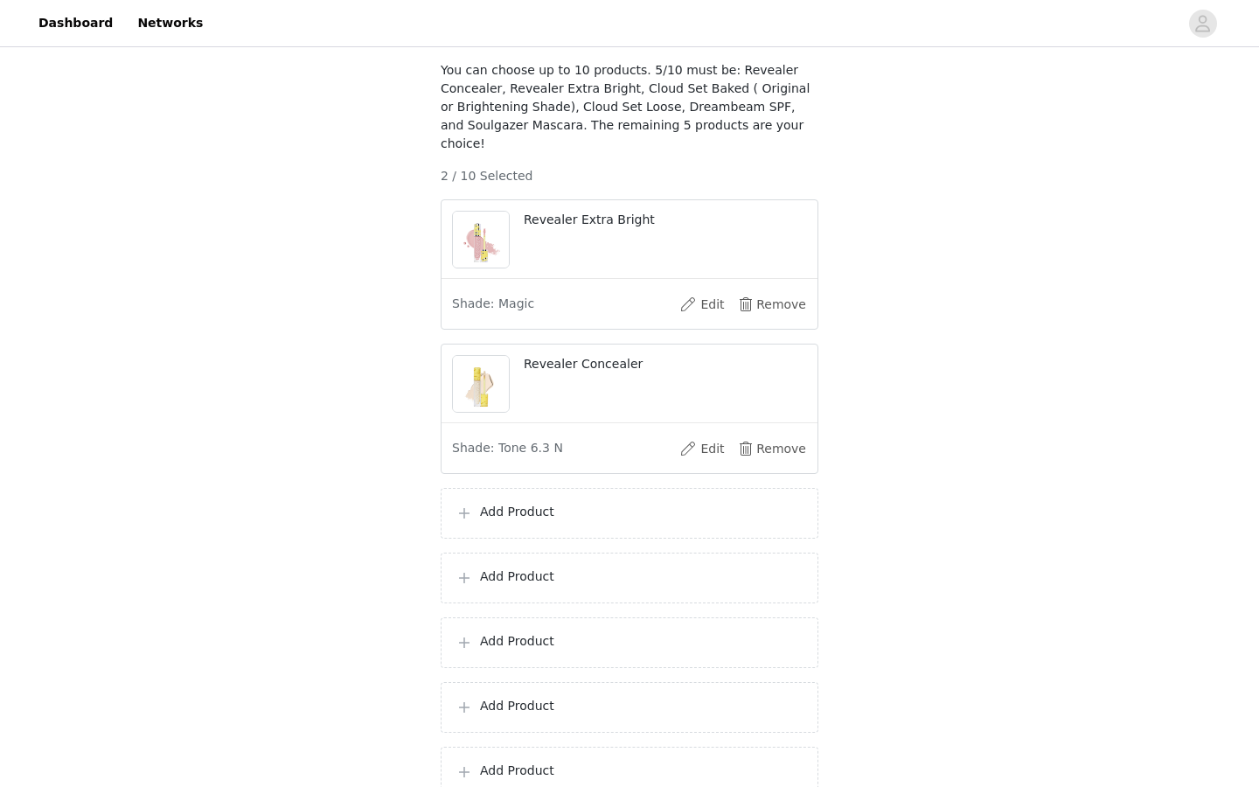
click at [614, 506] on p "Add Product" at bounding box center [642, 512] width 324 height 18
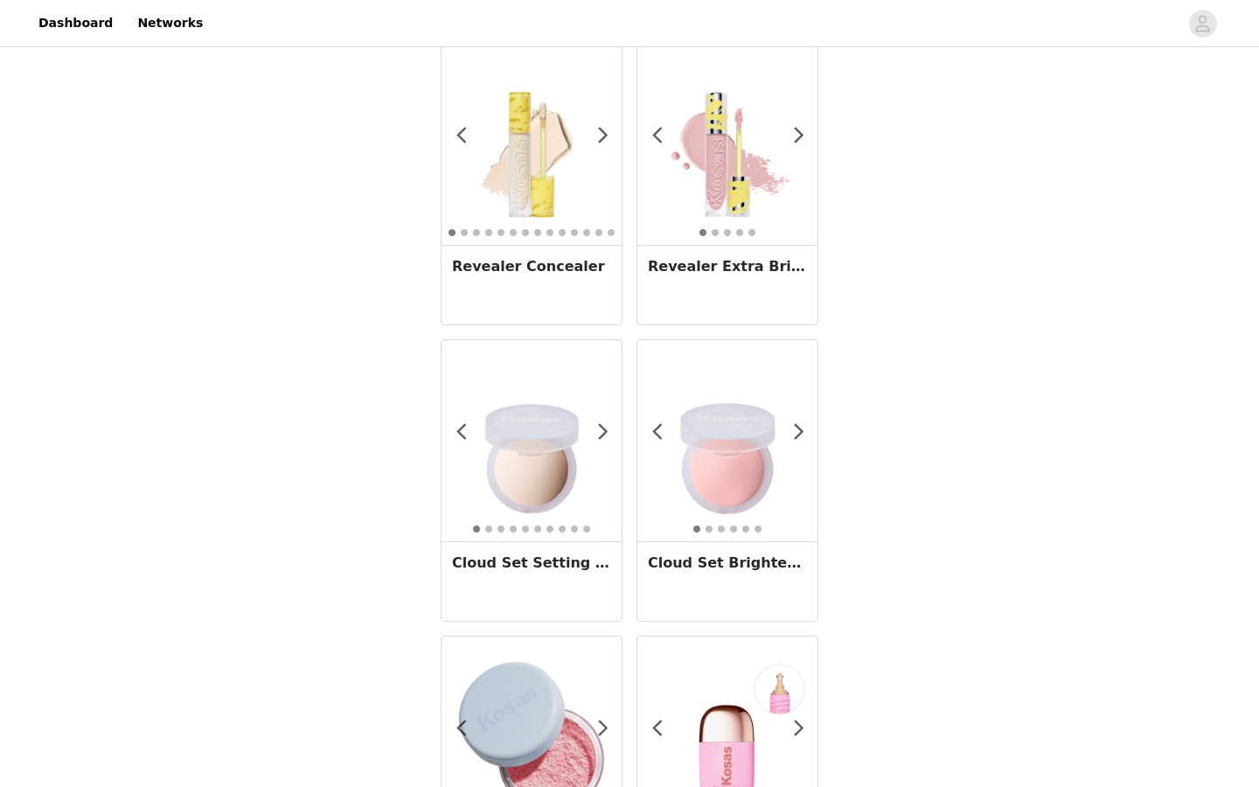
scroll to position [73, 0]
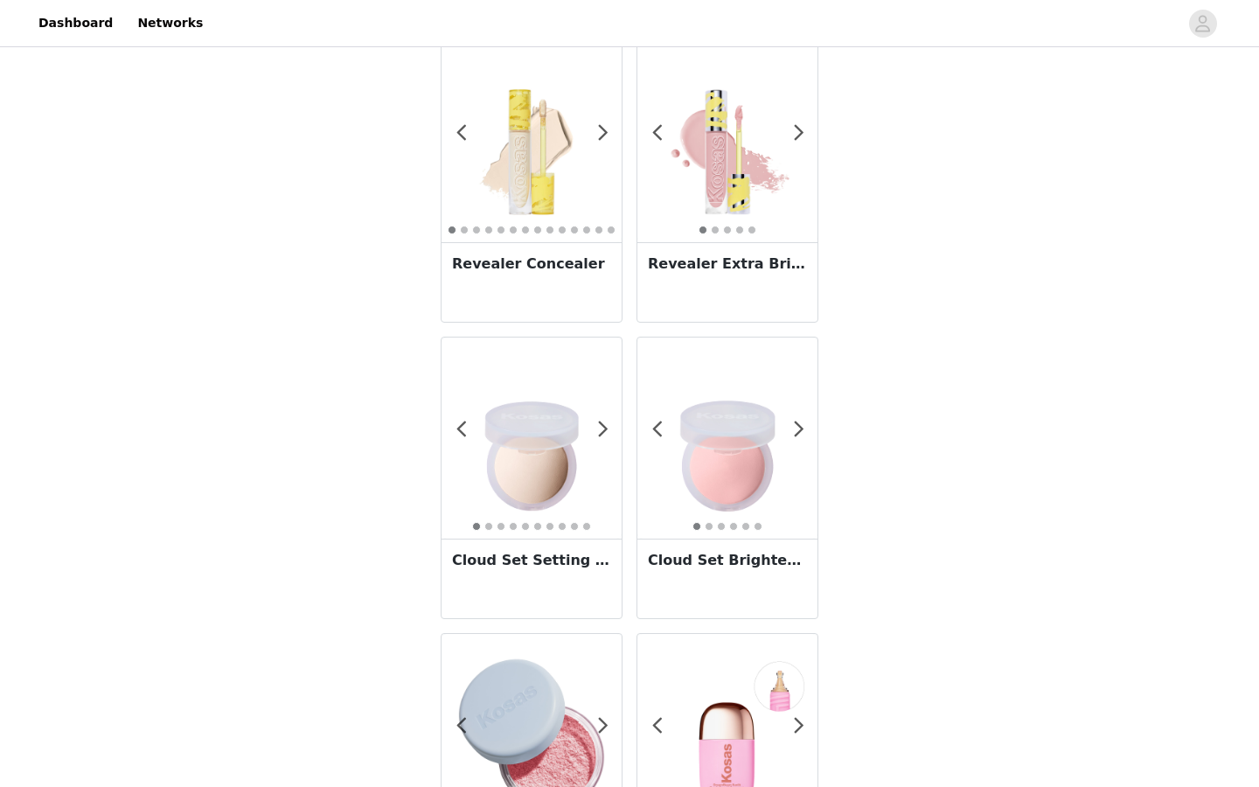
click at [555, 472] on img at bounding box center [532, 438] width 180 height 180
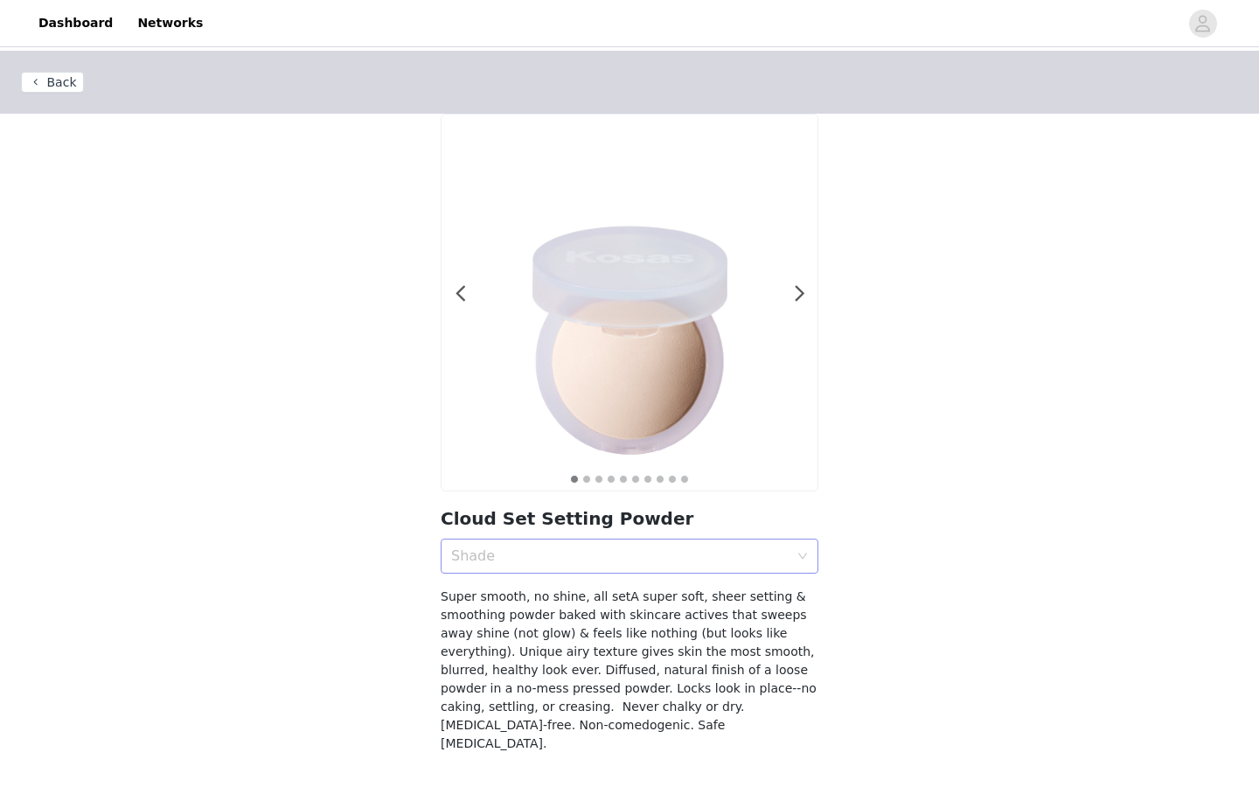
click at [551, 564] on div "Shade" at bounding box center [620, 556] width 338 height 17
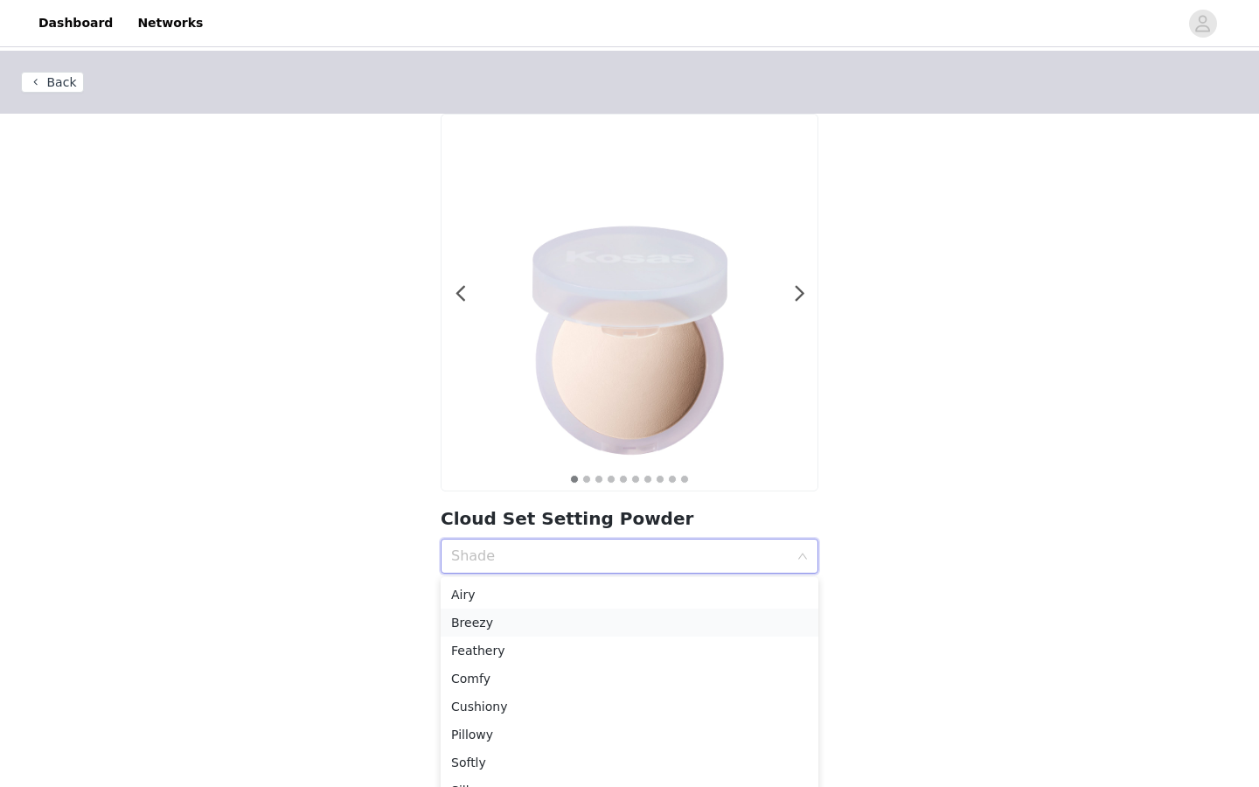
click at [534, 617] on div "Breezy" at bounding box center [629, 622] width 357 height 19
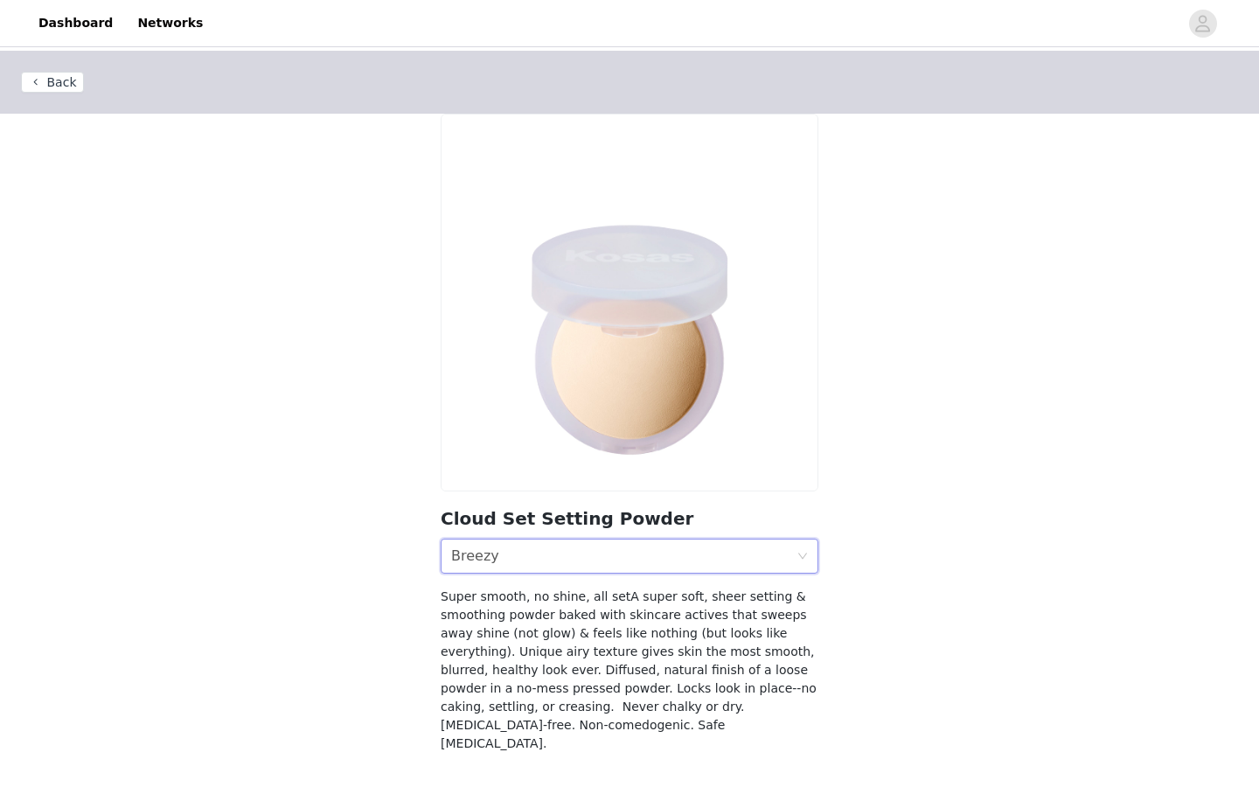
click at [538, 563] on div "Shade Breezy" at bounding box center [623, 556] width 345 height 33
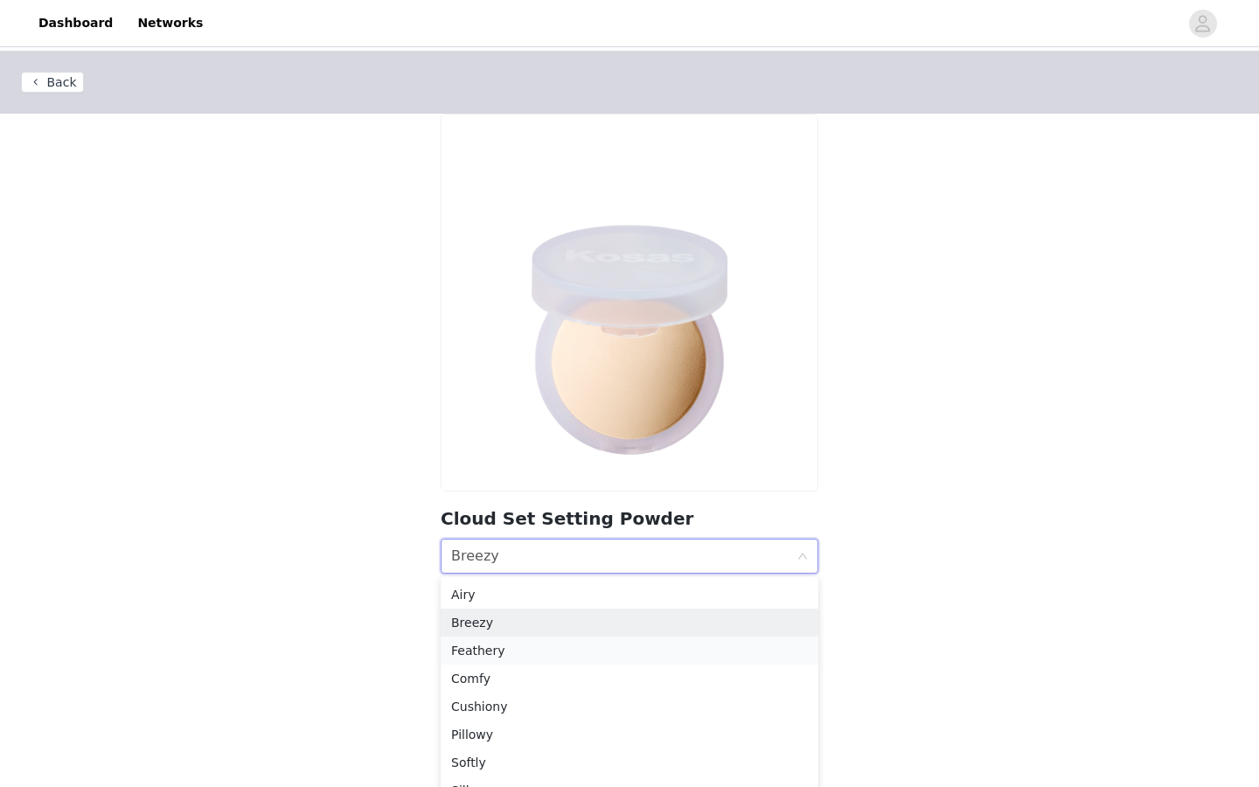
click at [507, 652] on div "Feathery" at bounding box center [629, 650] width 357 height 19
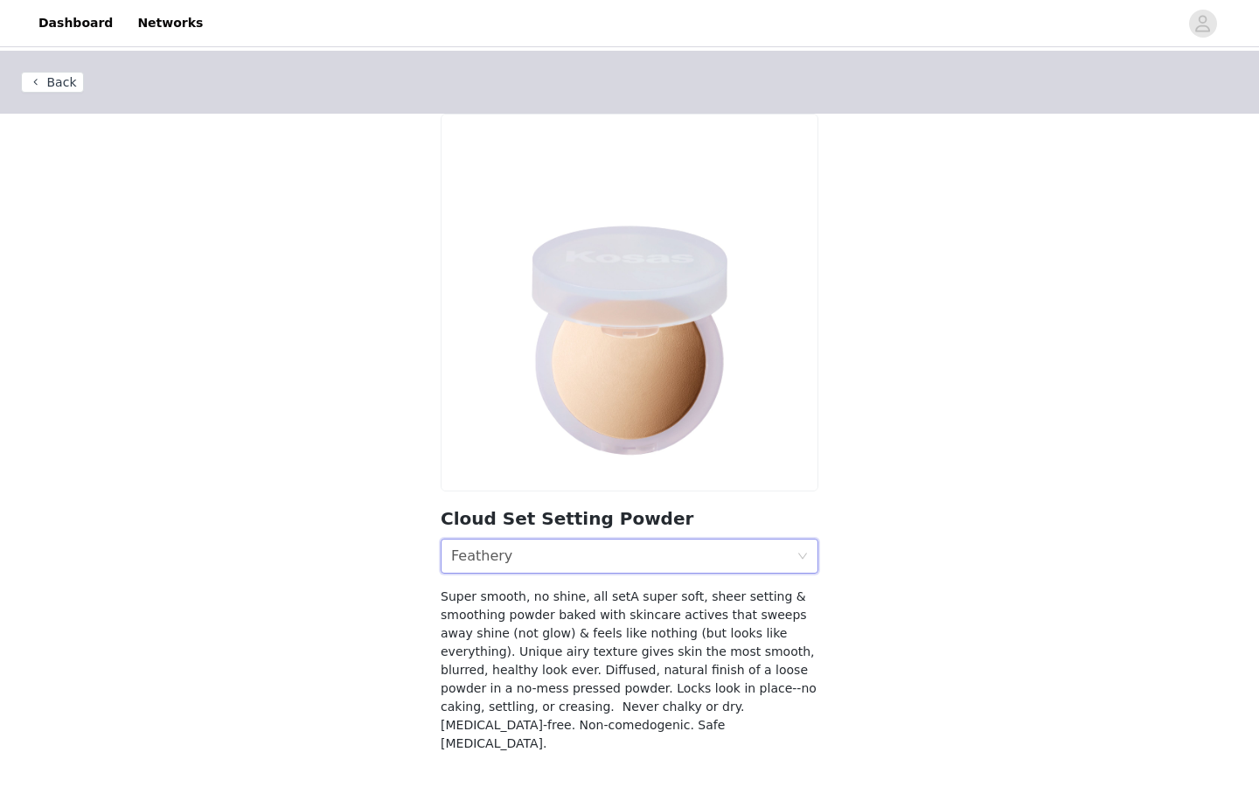
scroll to position [52, 0]
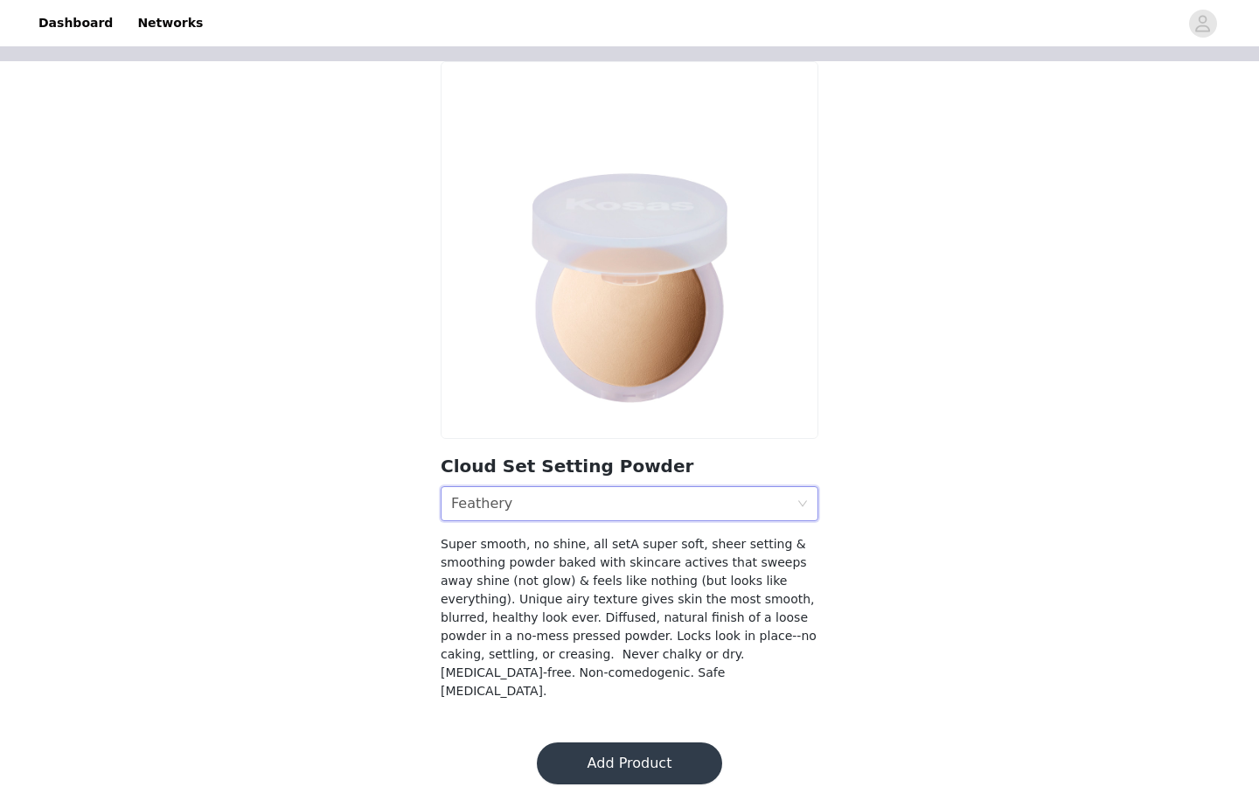
click at [613, 505] on div "Shade Feathery" at bounding box center [623, 503] width 345 height 33
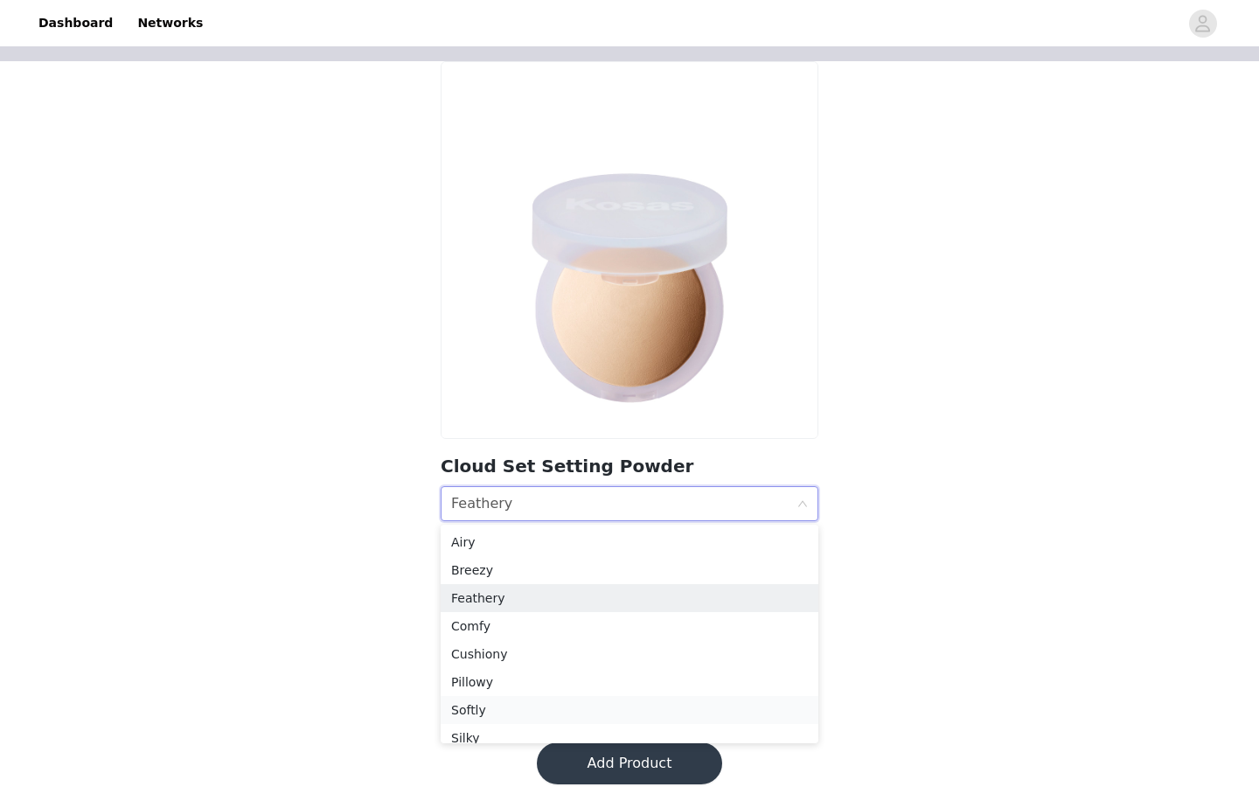
click at [531, 706] on div "Softly" at bounding box center [629, 710] width 357 height 19
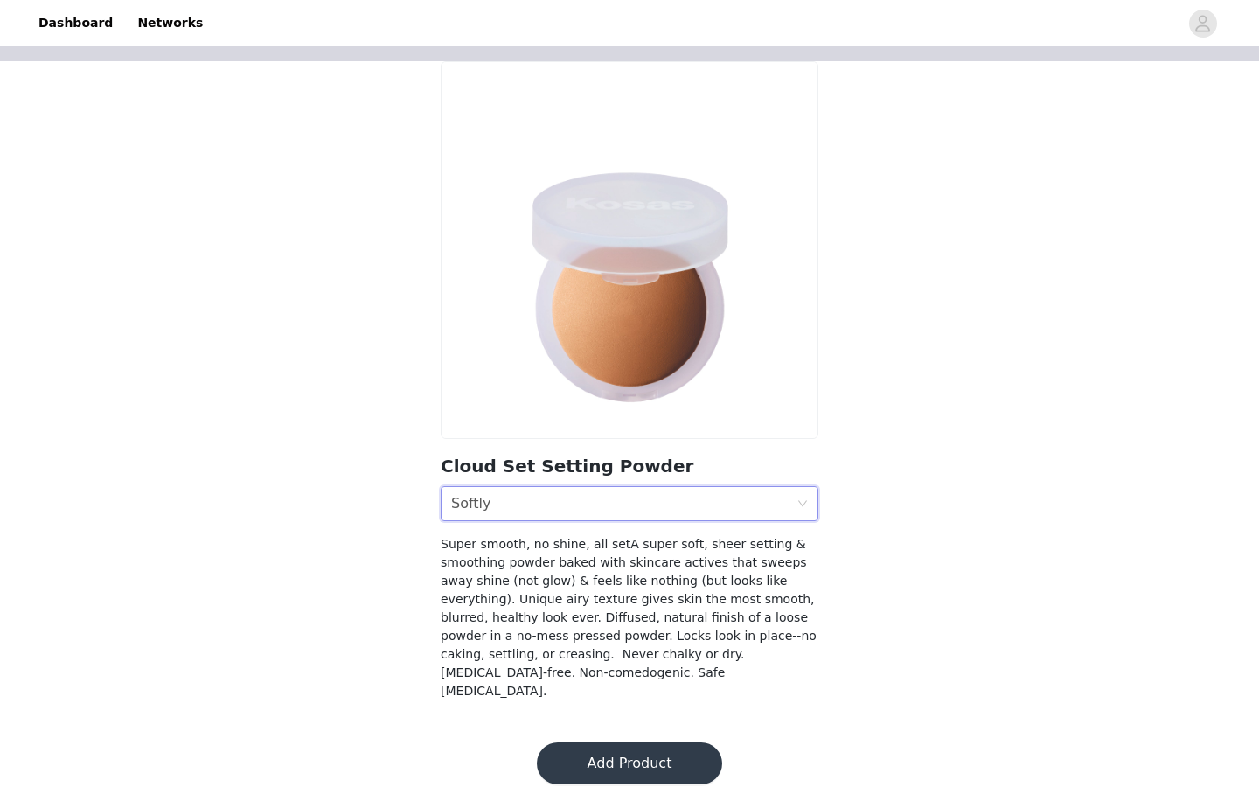
click at [571, 519] on div "Shade Softly" at bounding box center [623, 503] width 345 height 33
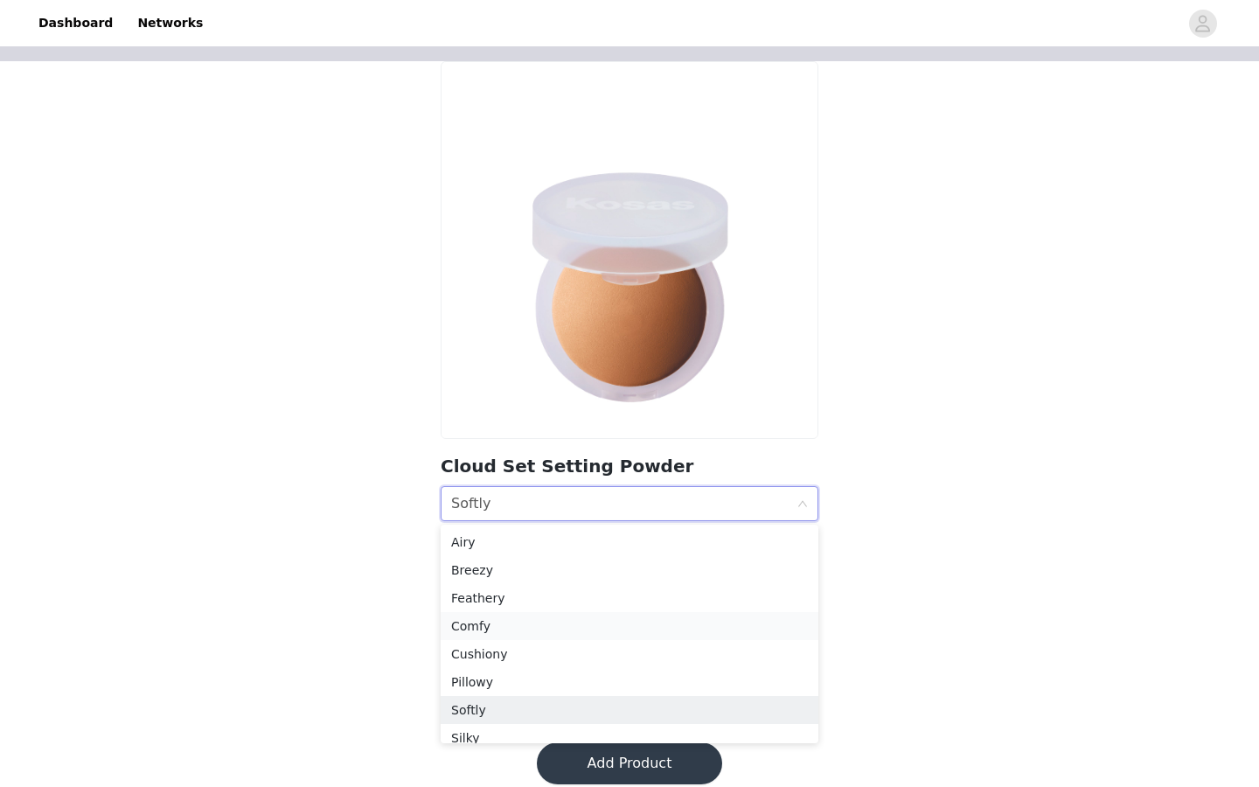
click at [506, 622] on div "Comfy" at bounding box center [629, 626] width 357 height 19
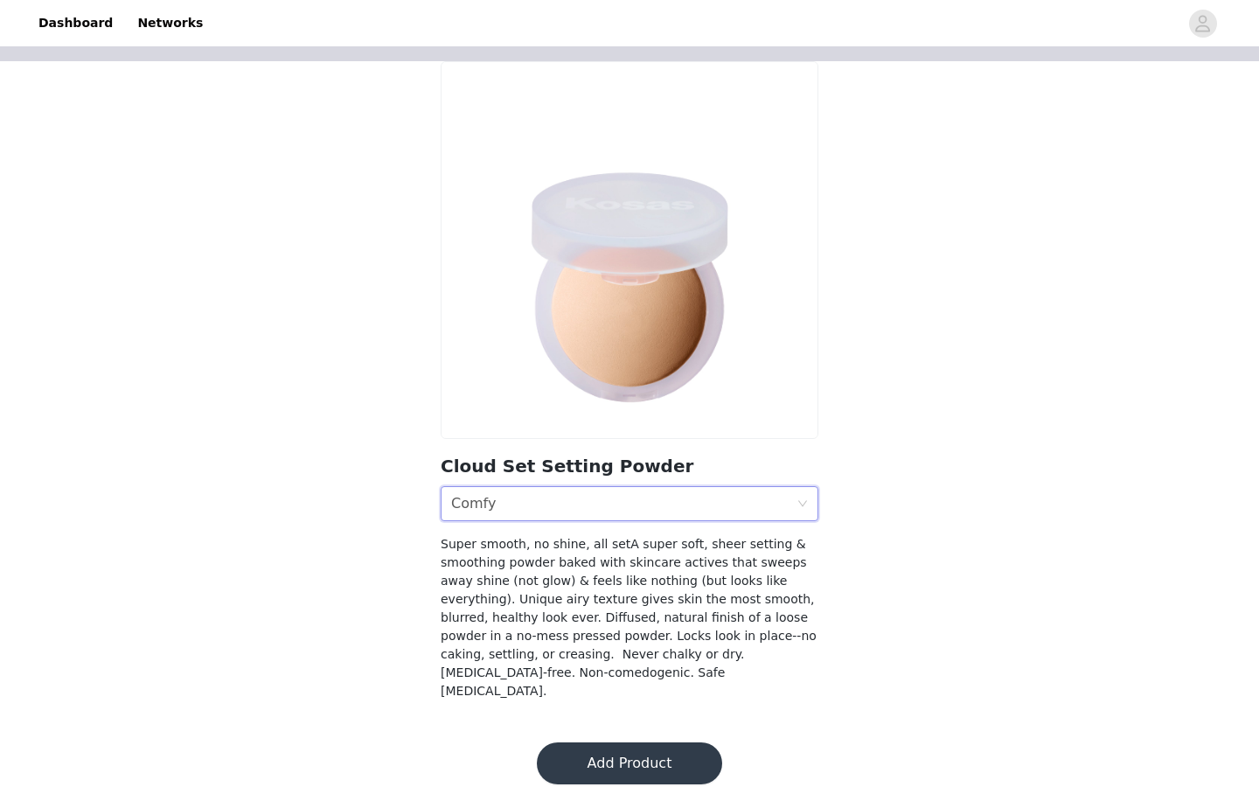
click at [534, 513] on div "Shade Comfy" at bounding box center [623, 503] width 345 height 33
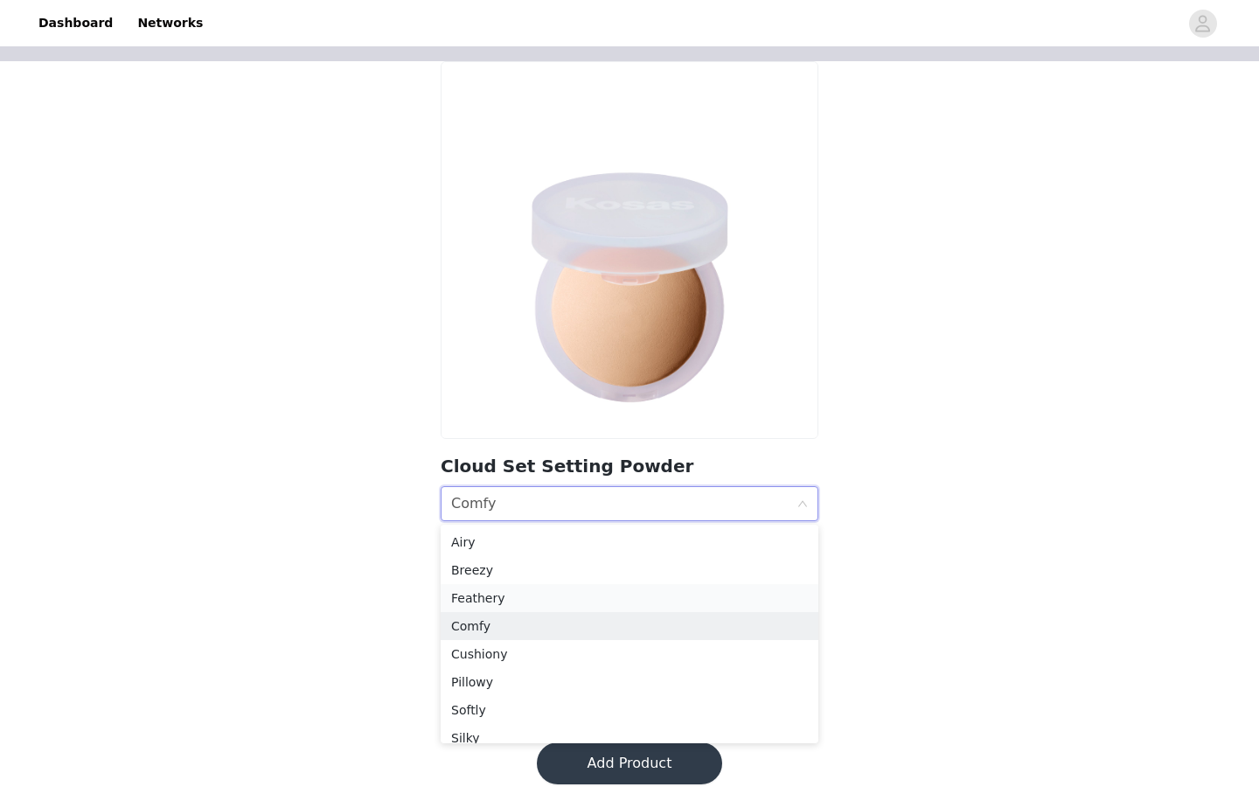
click at [503, 598] on div "Feathery" at bounding box center [629, 598] width 357 height 19
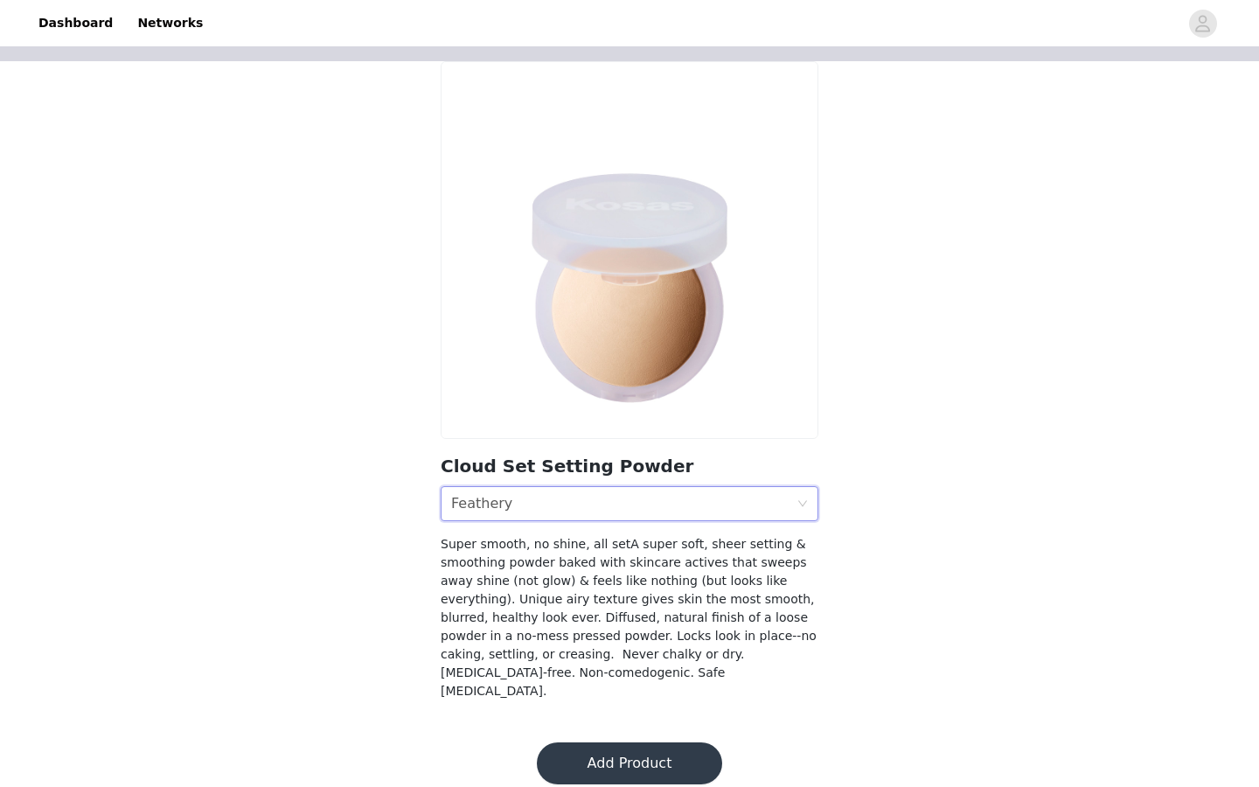
click at [530, 519] on div "Shade Feathery" at bounding box center [623, 503] width 345 height 33
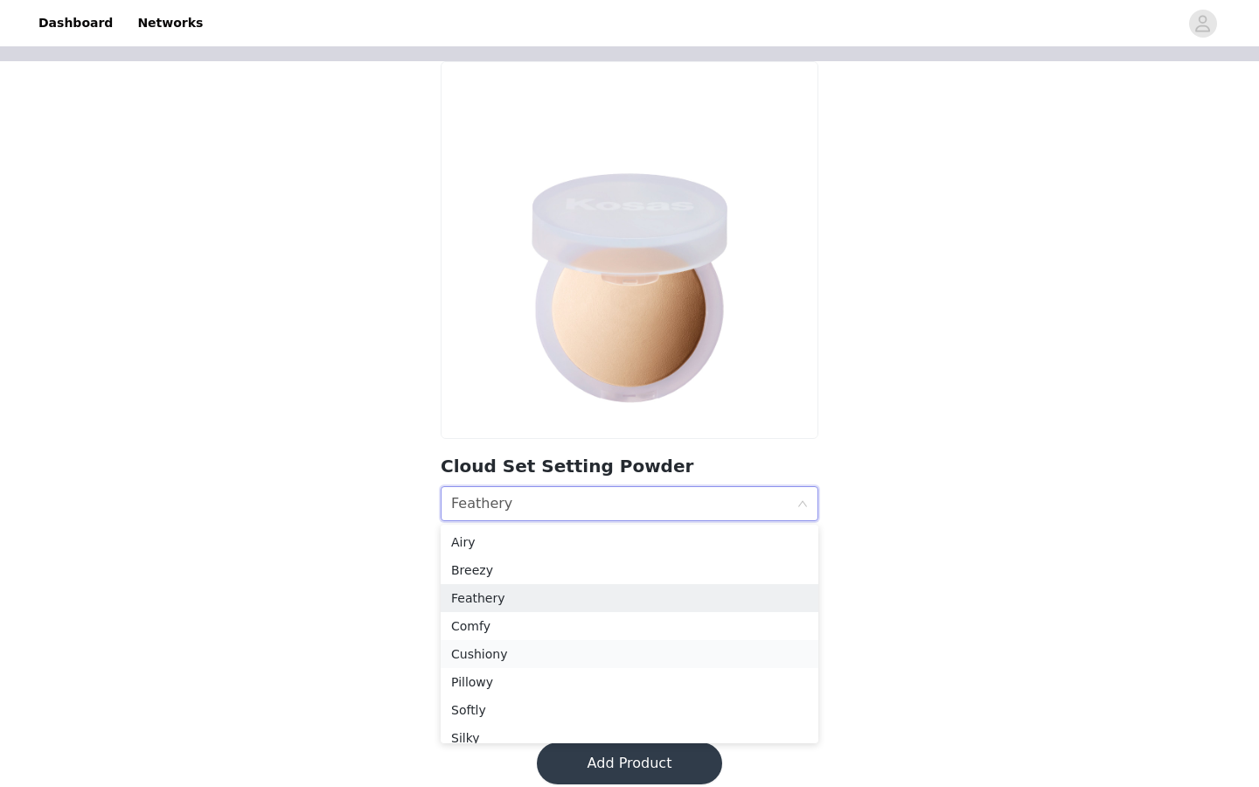
click at [484, 658] on div "Cushiony" at bounding box center [629, 654] width 357 height 19
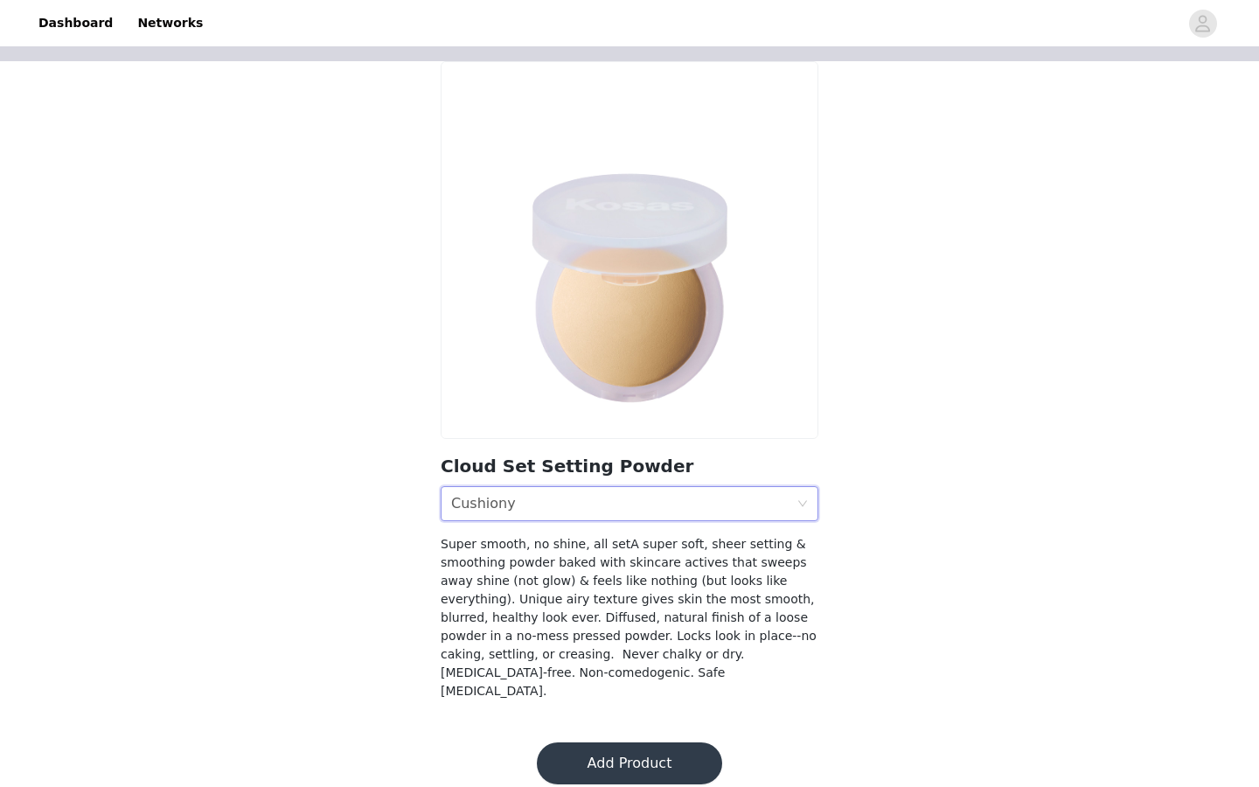
click at [539, 510] on div "Shade Cushiony" at bounding box center [623, 503] width 345 height 33
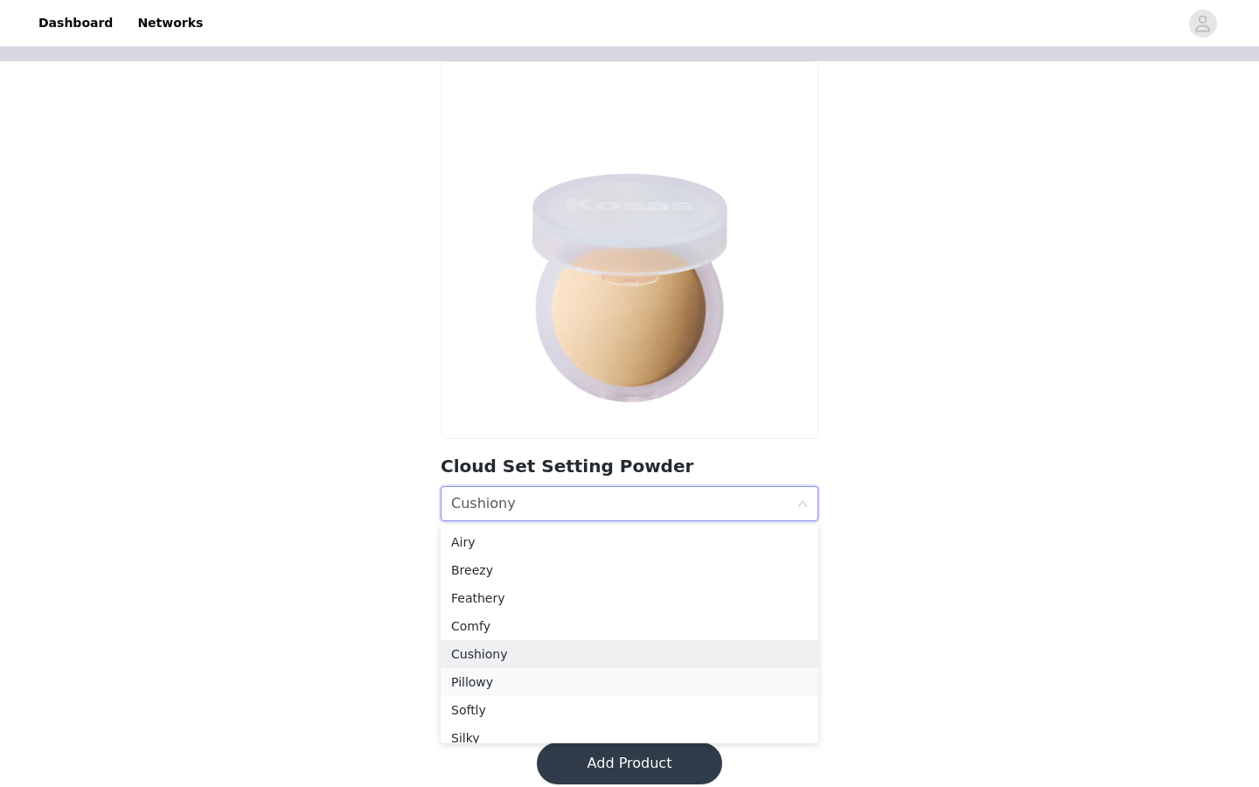
click at [490, 673] on div "Pillowy" at bounding box center [629, 682] width 357 height 19
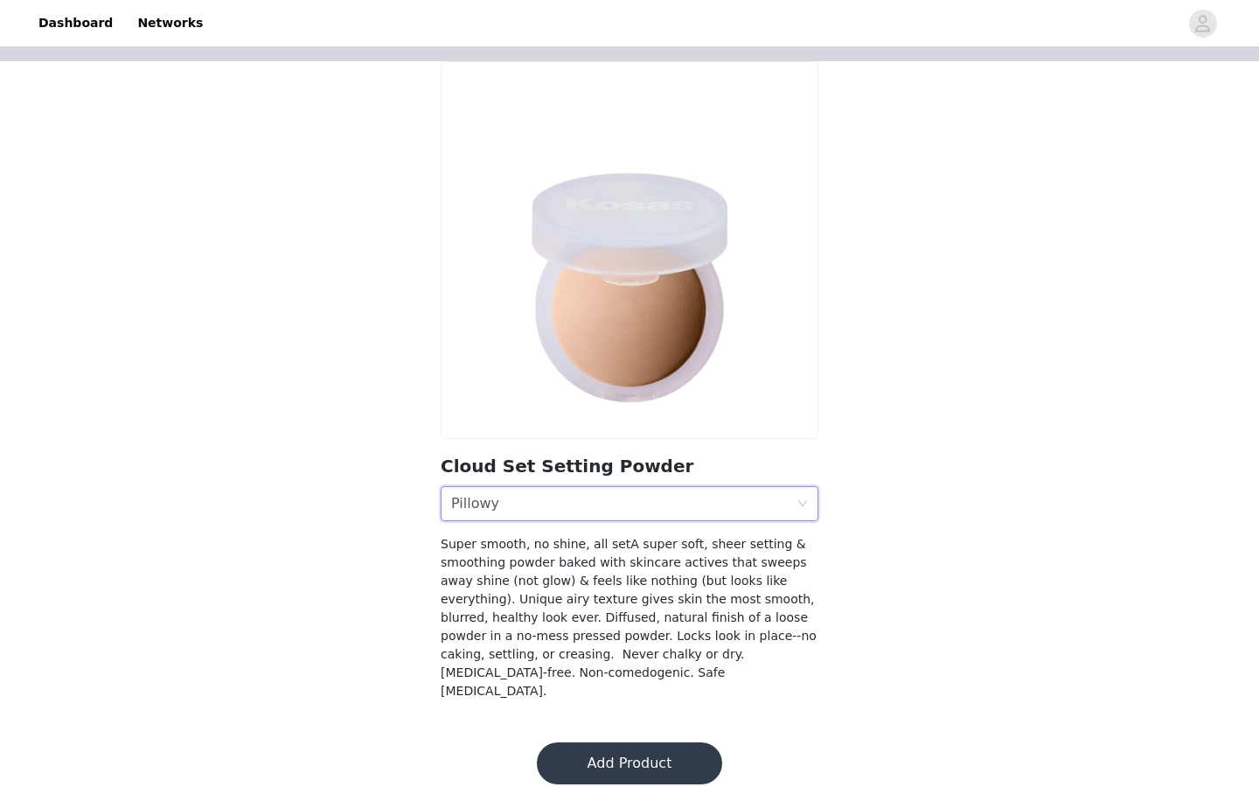
scroll to position [0, 0]
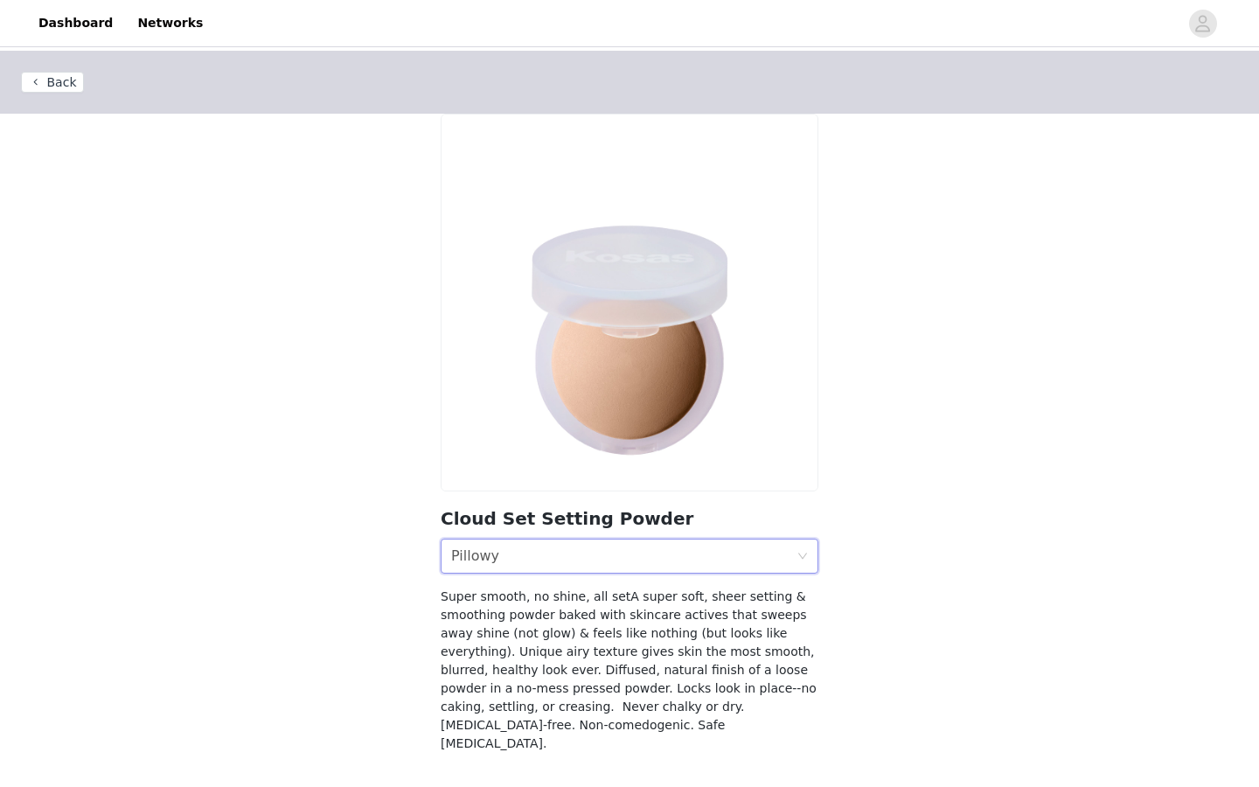
click at [66, 86] on button "Back" at bounding box center [52, 82] width 63 height 21
click at [40, 92] on button "Back" at bounding box center [52, 82] width 63 height 21
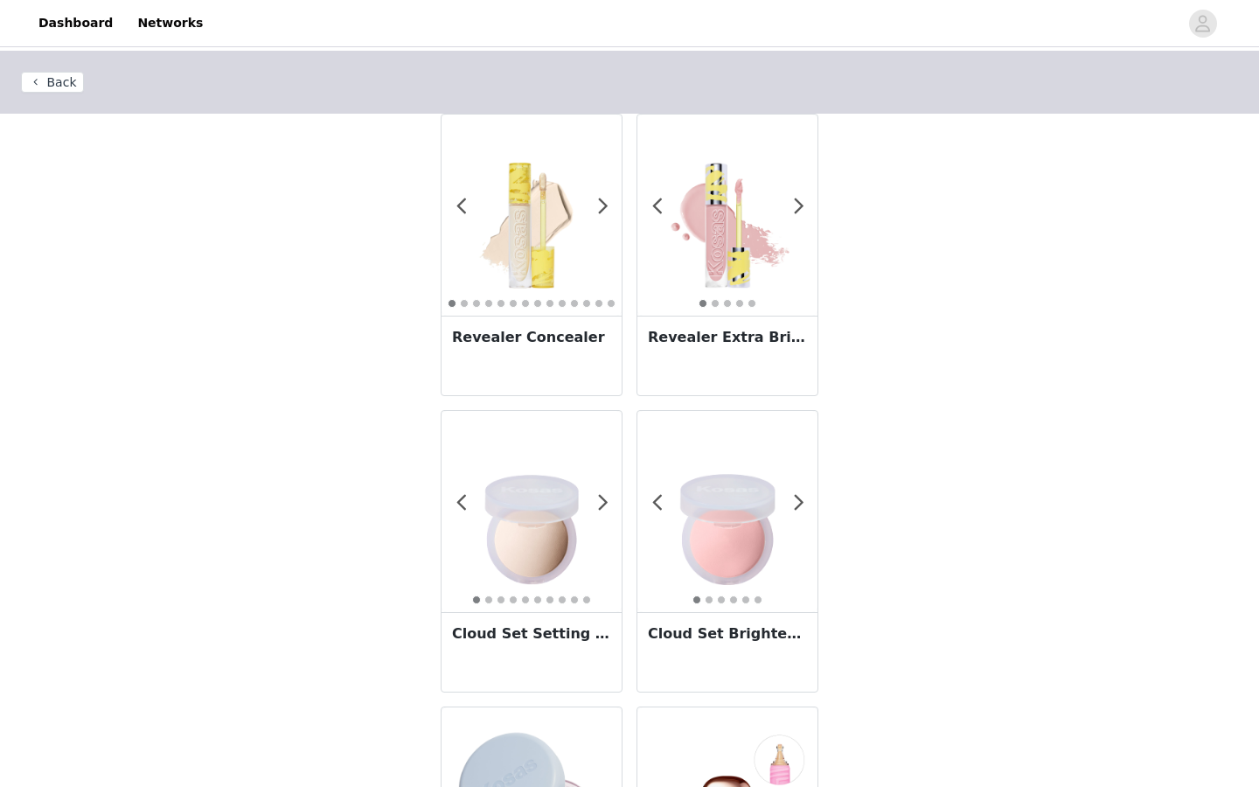
drag, startPoint x: 40, startPoint y: 82, endPoint x: 118, endPoint y: 374, distance: 302.3
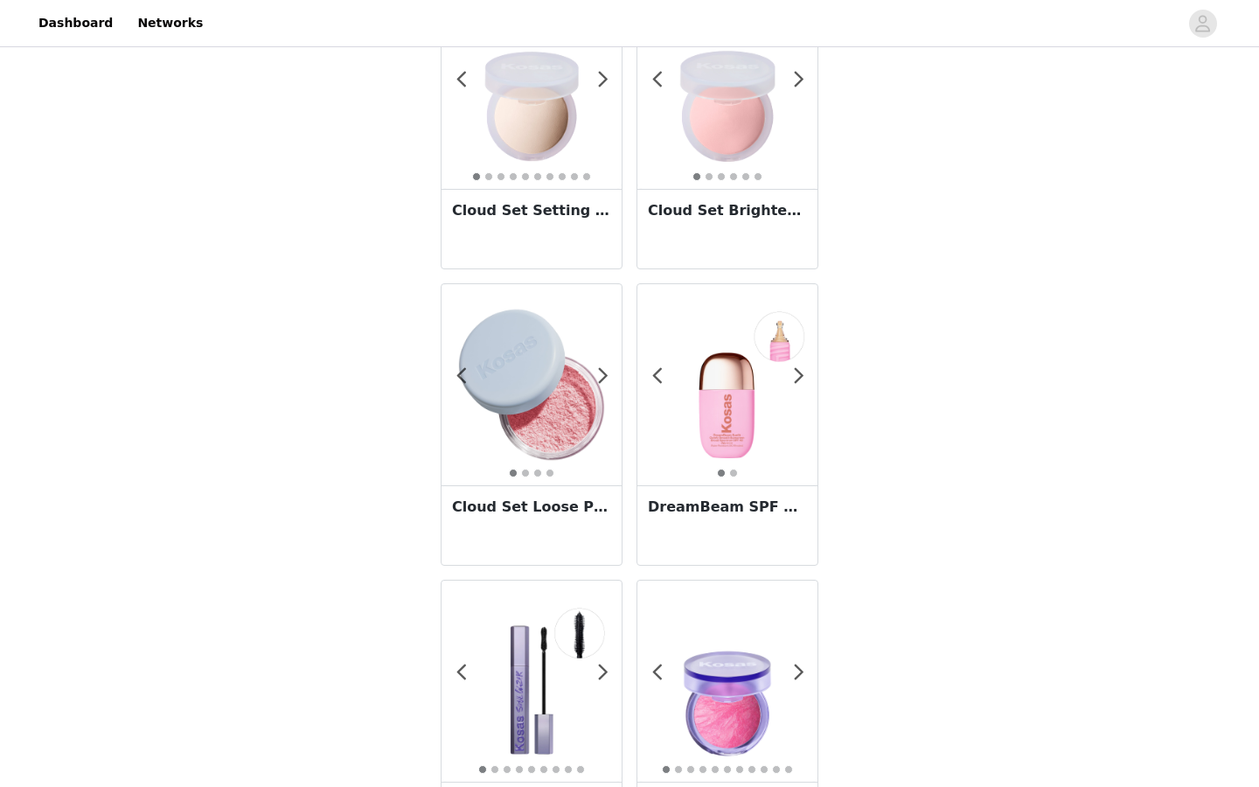
scroll to position [456, 0]
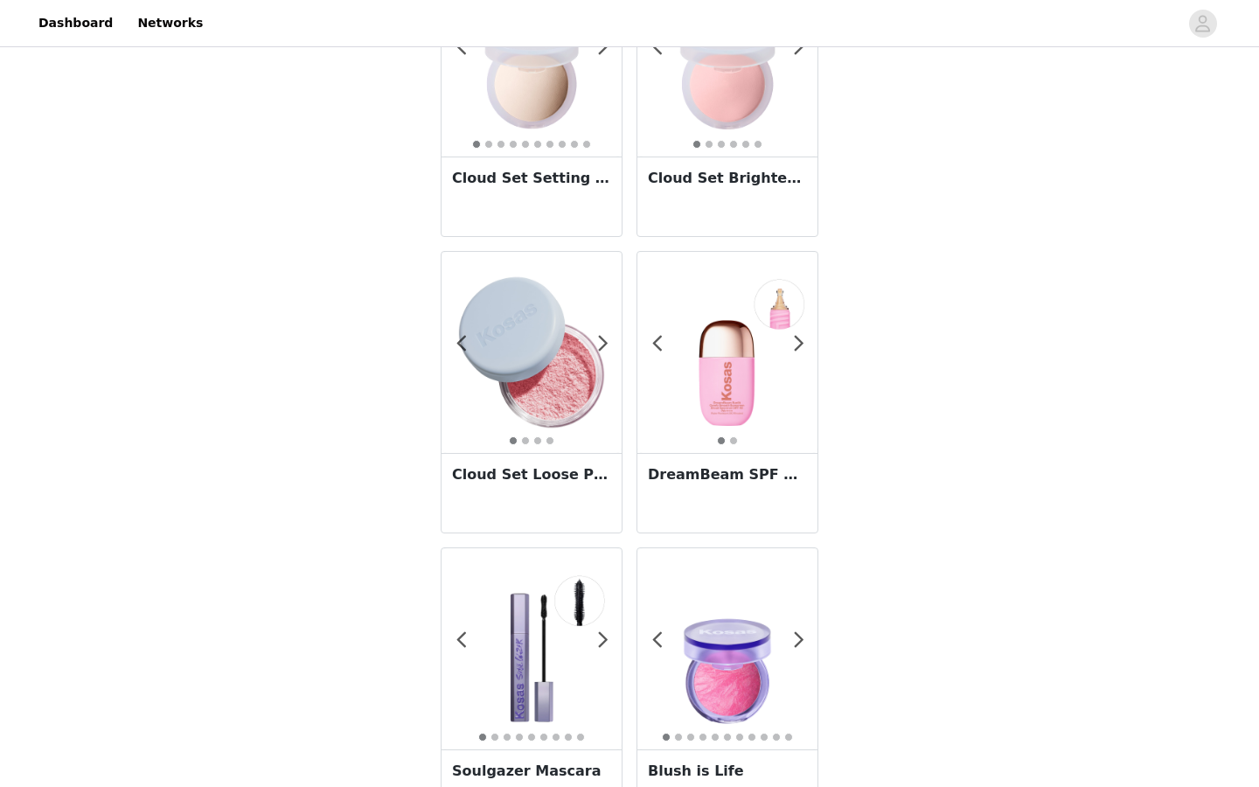
click at [520, 317] on img at bounding box center [532, 352] width 180 height 180
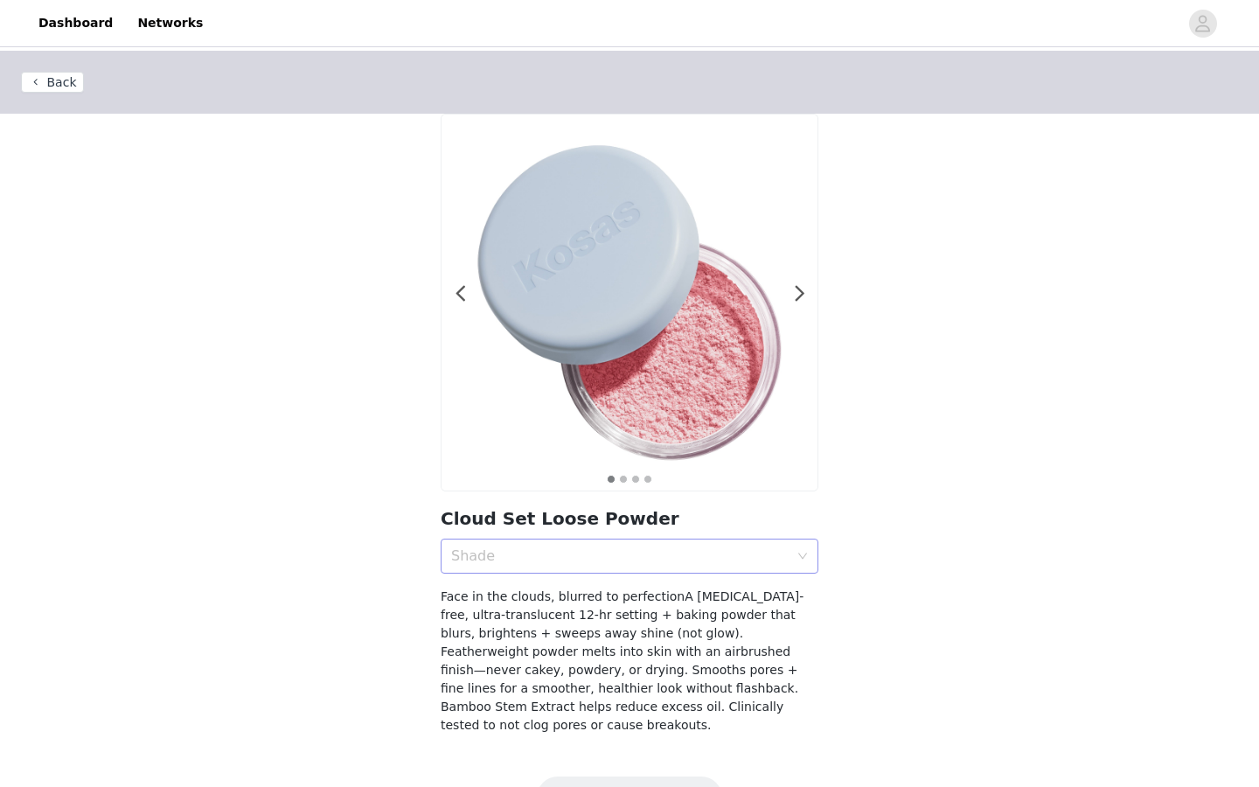
click at [614, 565] on div "Shade" at bounding box center [623, 556] width 345 height 33
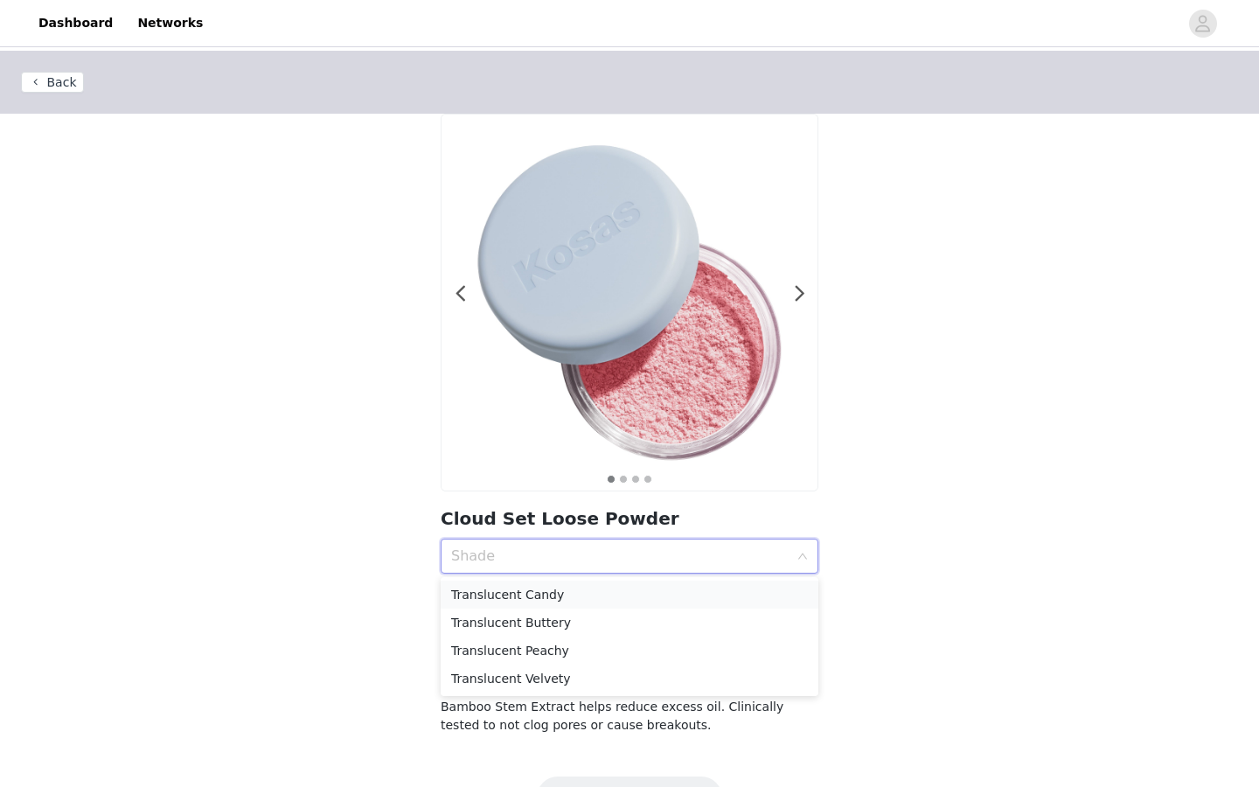
click at [568, 596] on div "Translucent Candy" at bounding box center [629, 594] width 357 height 19
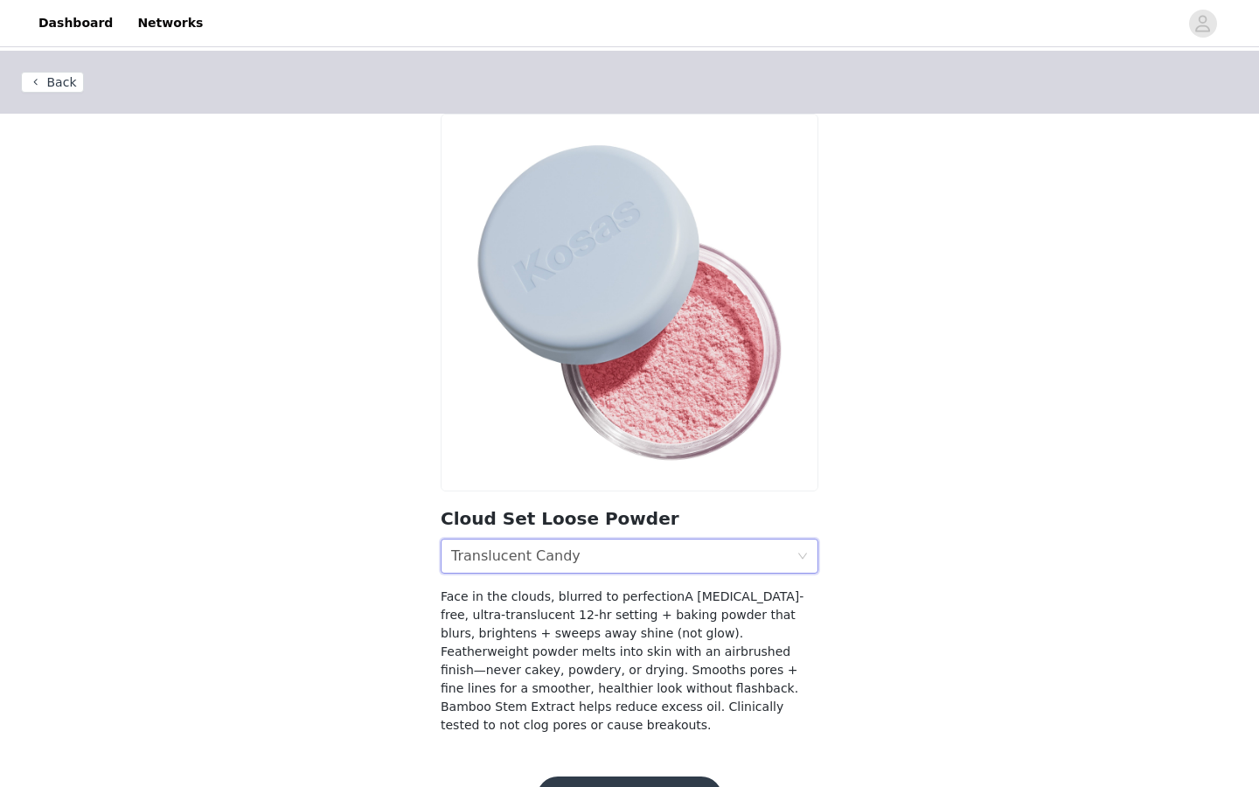
click at [576, 556] on div "Shade Translucent Candy" at bounding box center [623, 556] width 345 height 33
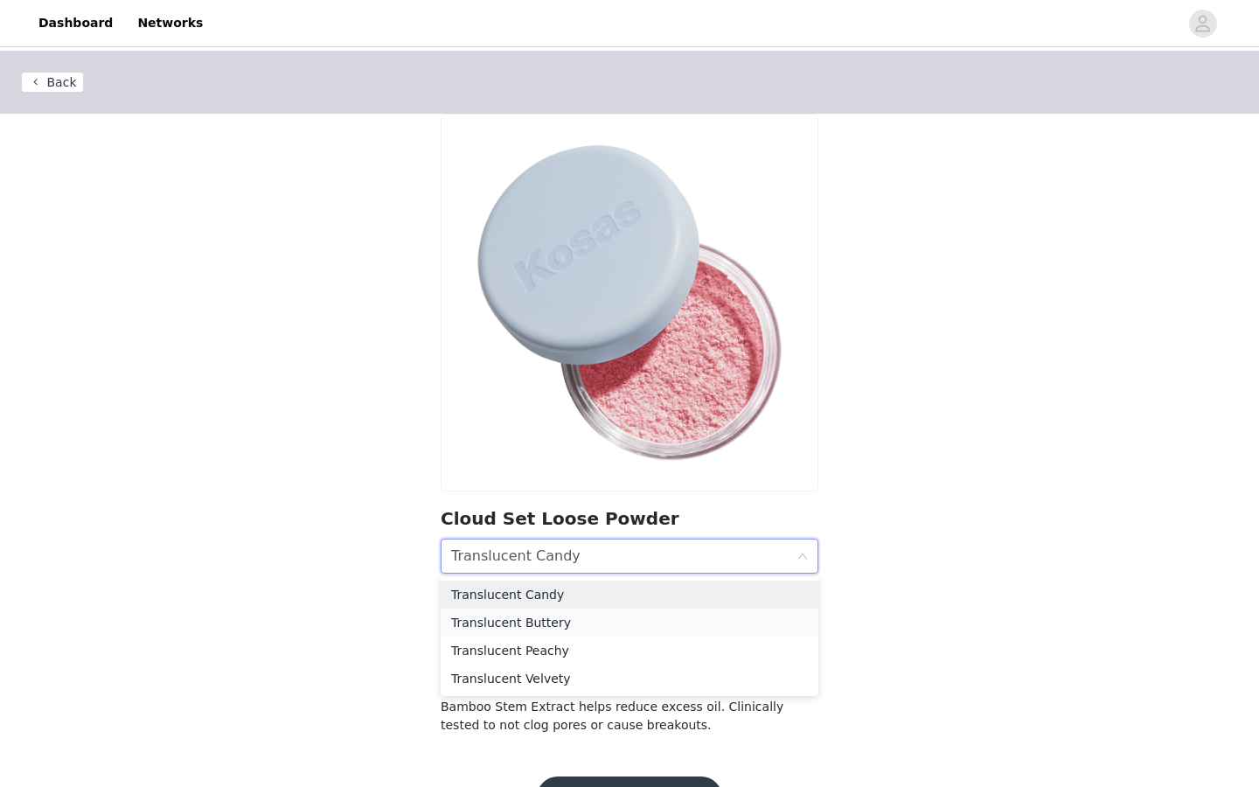
click at [549, 615] on div "Translucent Buttery" at bounding box center [629, 622] width 357 height 19
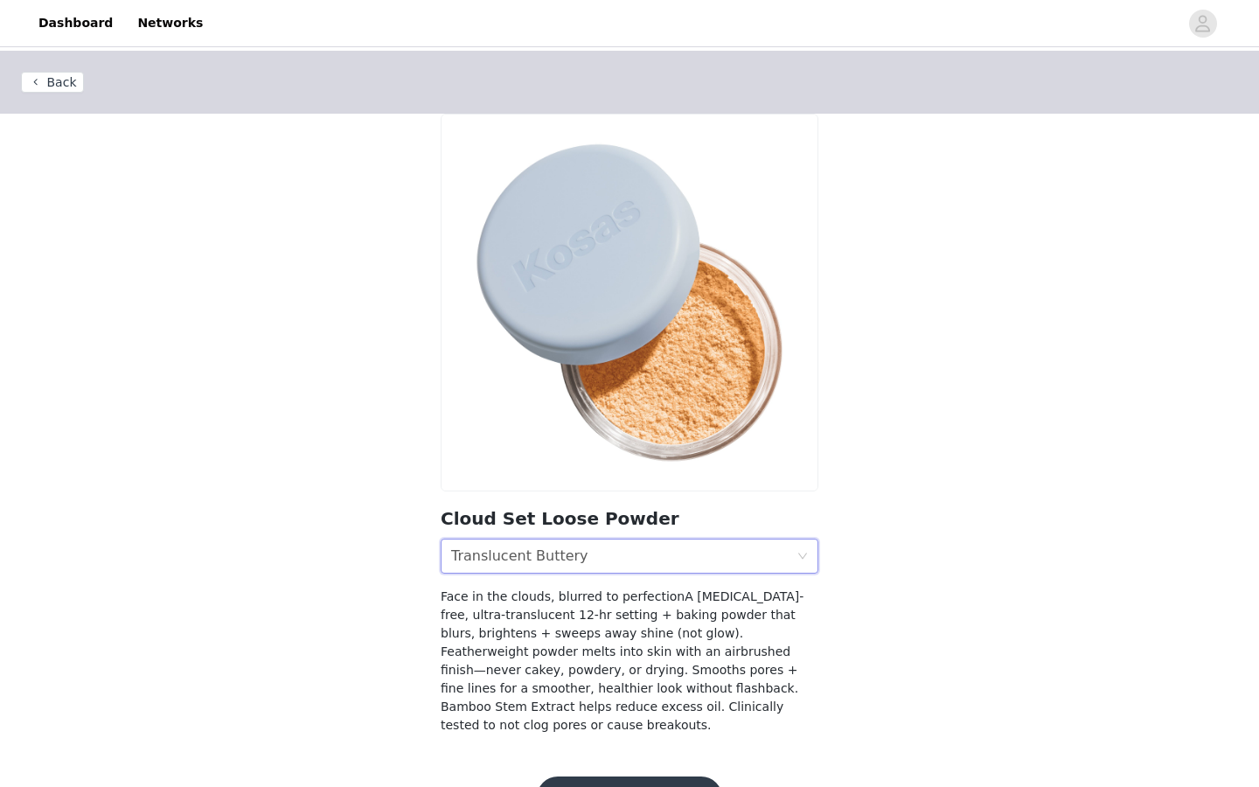
click at [567, 555] on div "Translucent Buttery" at bounding box center [519, 556] width 137 height 33
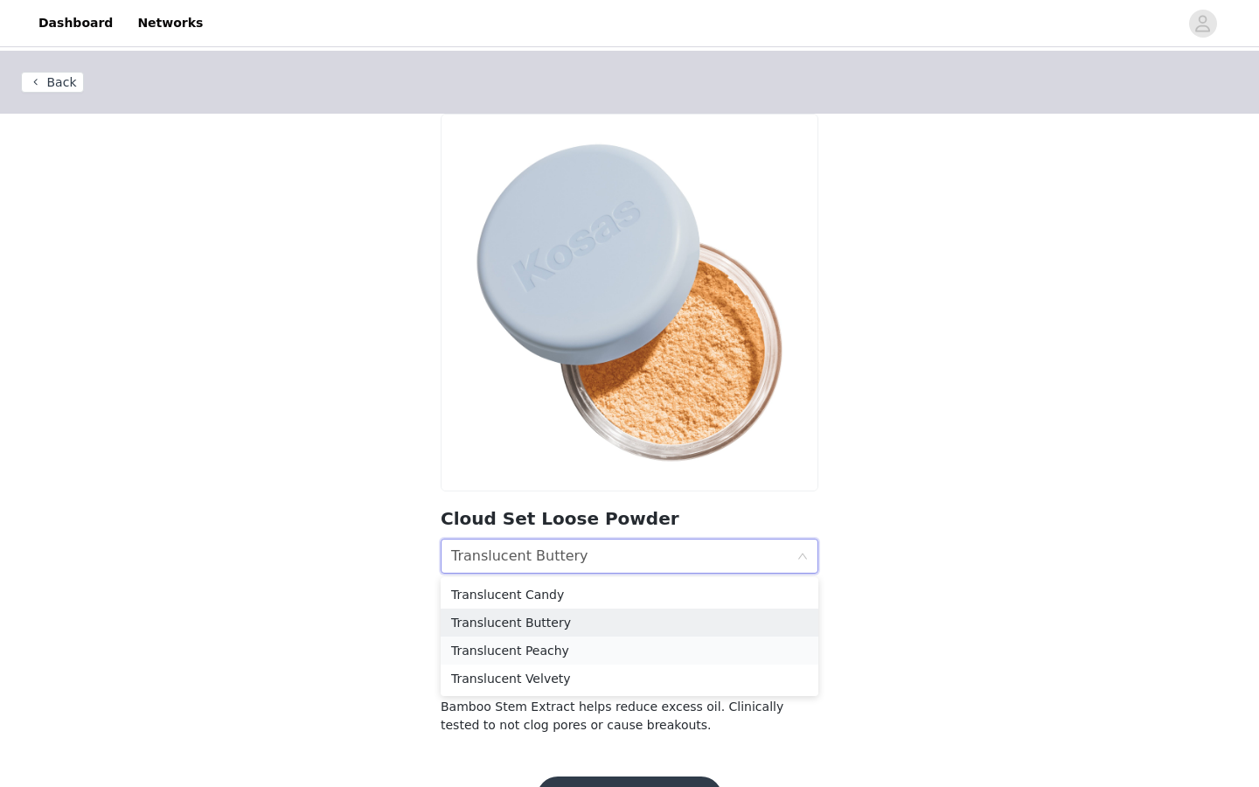
click at [552, 648] on div "Translucent Peachy" at bounding box center [629, 650] width 357 height 19
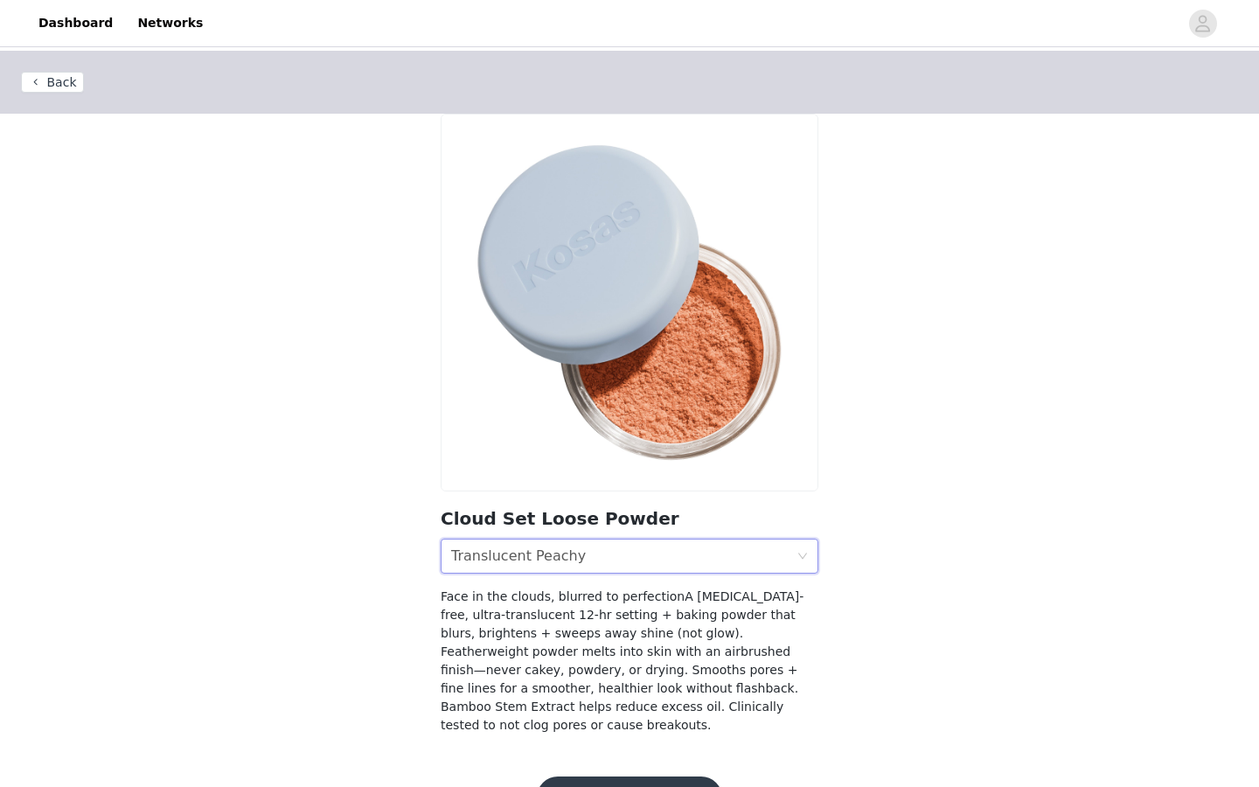
click at [579, 556] on div "Shade Translucent Peachy" at bounding box center [623, 556] width 345 height 33
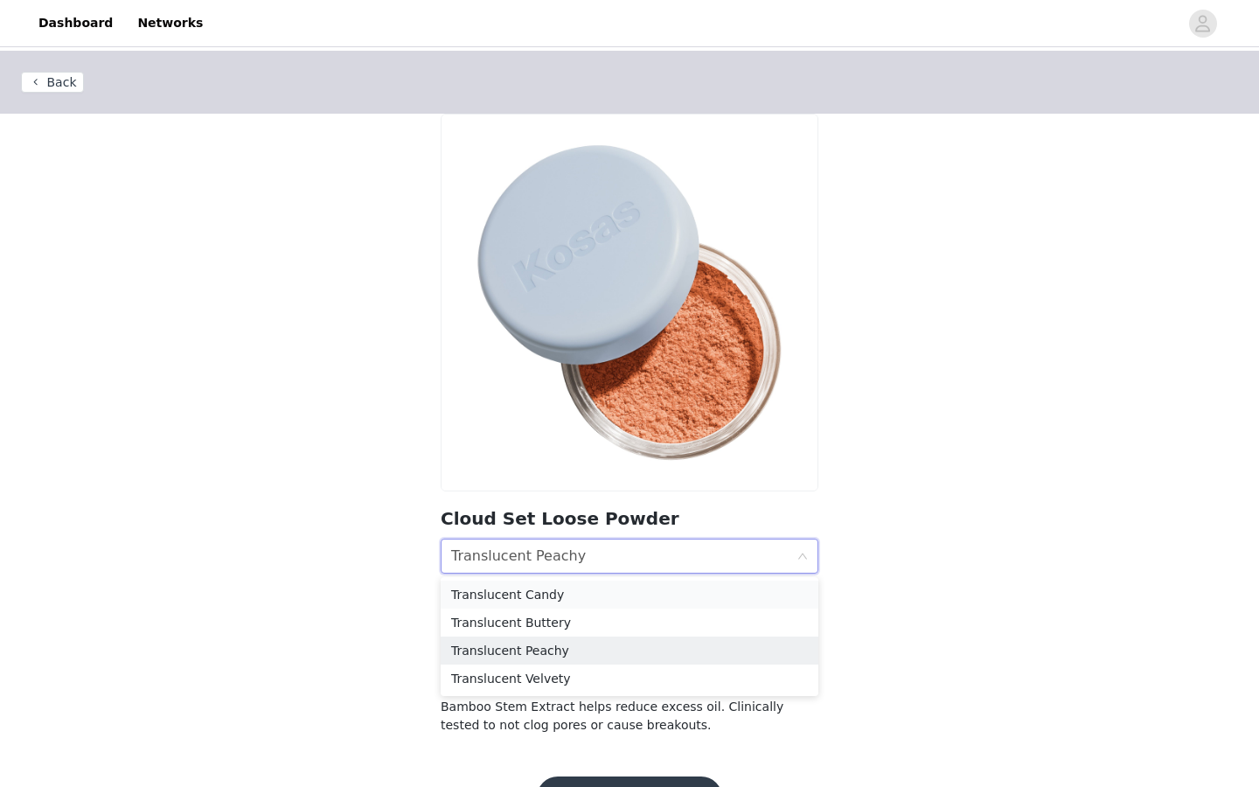
click at [548, 585] on div "Translucent Candy" at bounding box center [629, 594] width 357 height 19
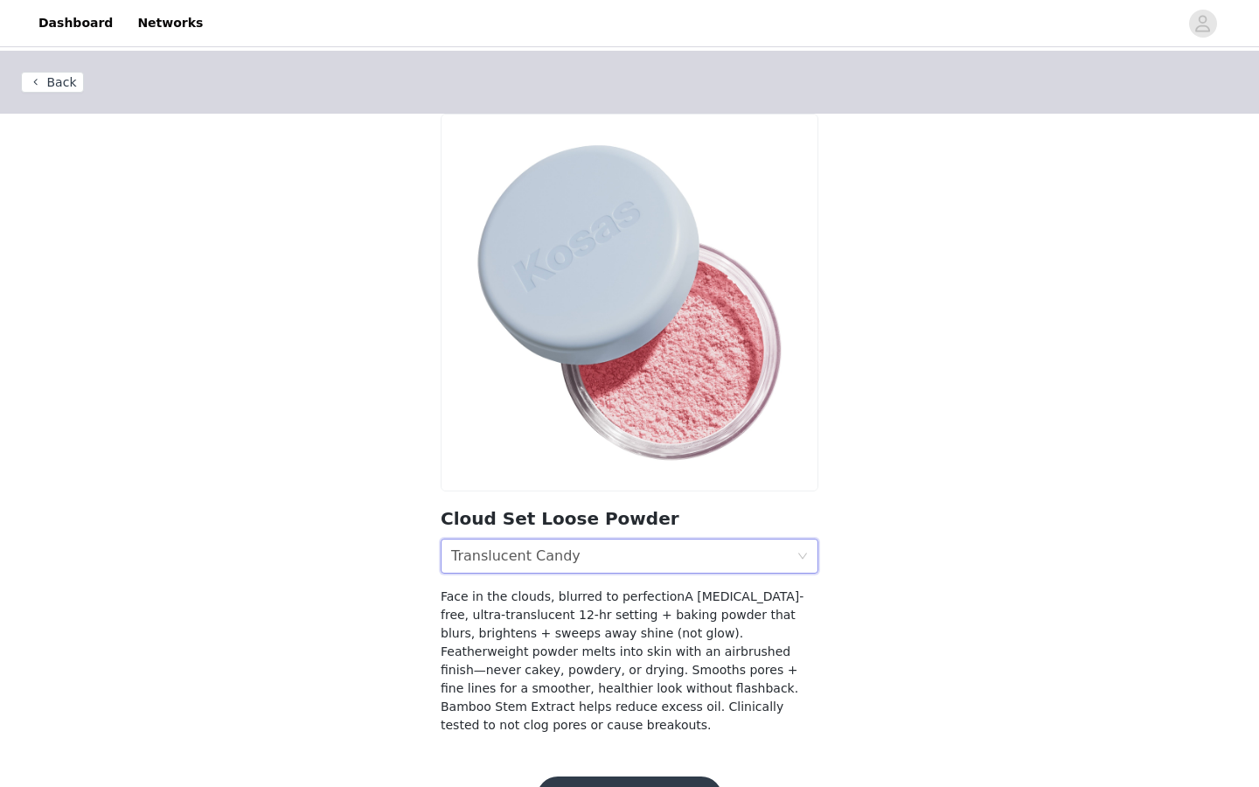
click at [630, 777] on button "Add Product" at bounding box center [629, 798] width 185 height 42
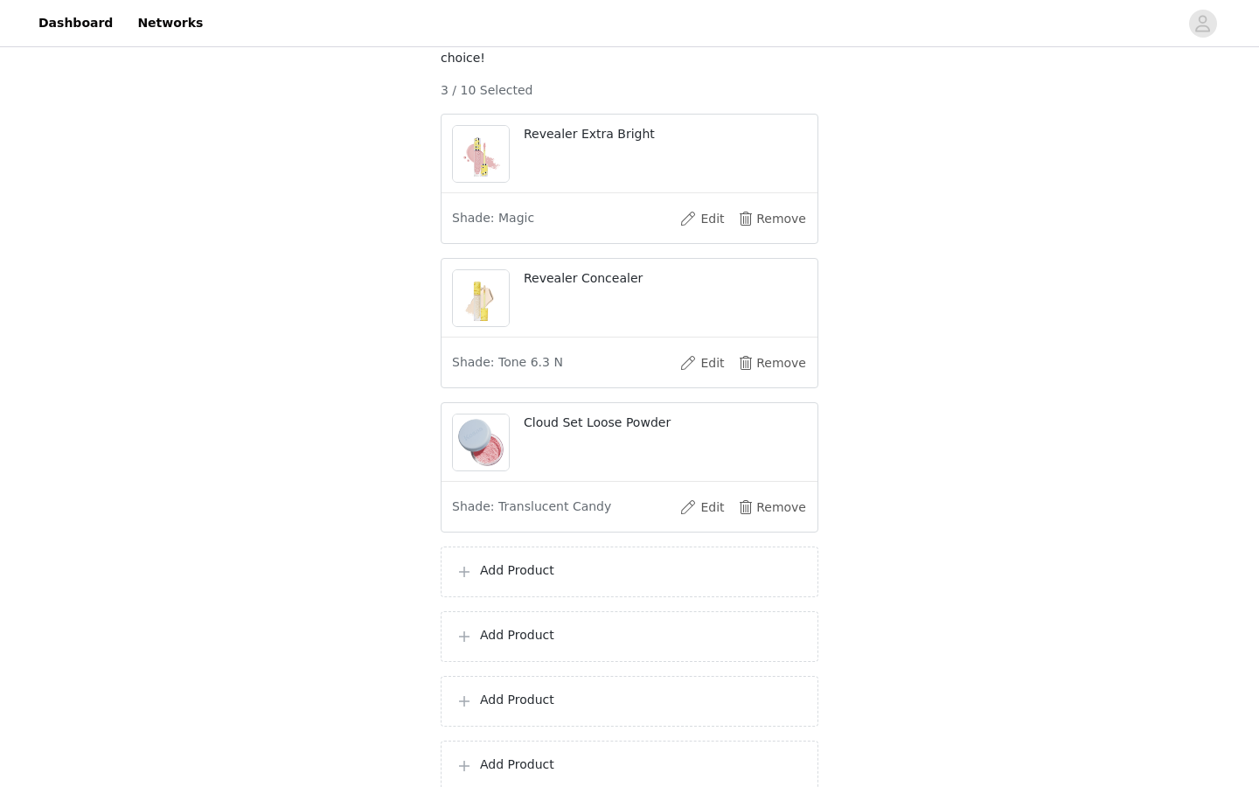
scroll to position [232, 0]
click at [562, 576] on p "Add Product" at bounding box center [642, 568] width 324 height 18
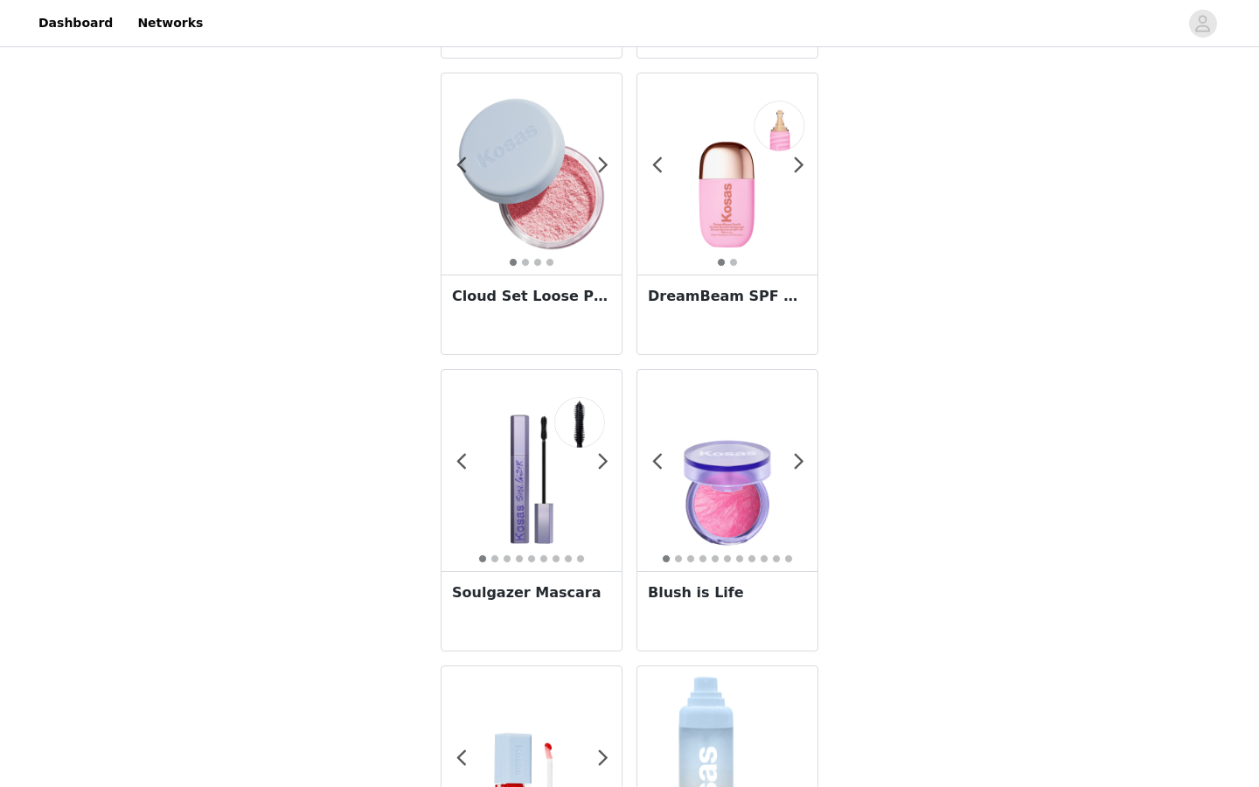
scroll to position [641, 0]
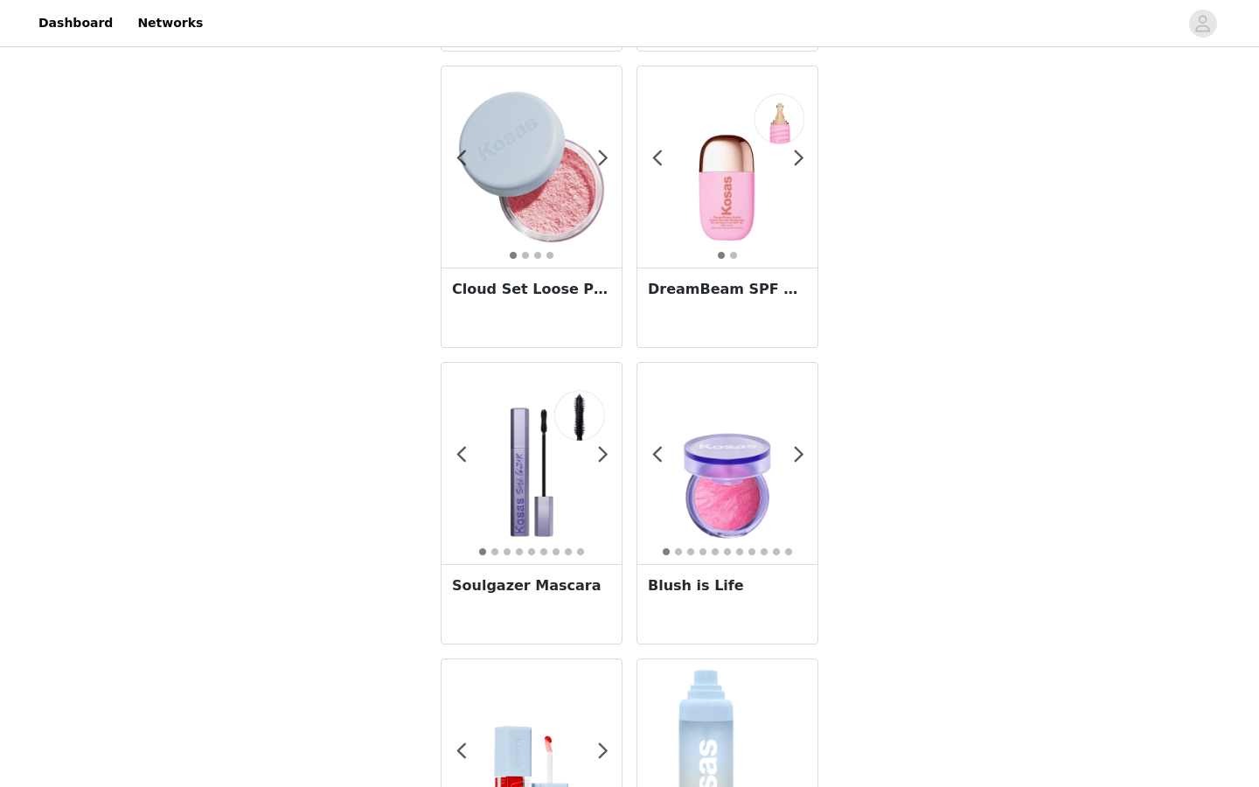
click at [747, 457] on img at bounding box center [728, 463] width 180 height 180
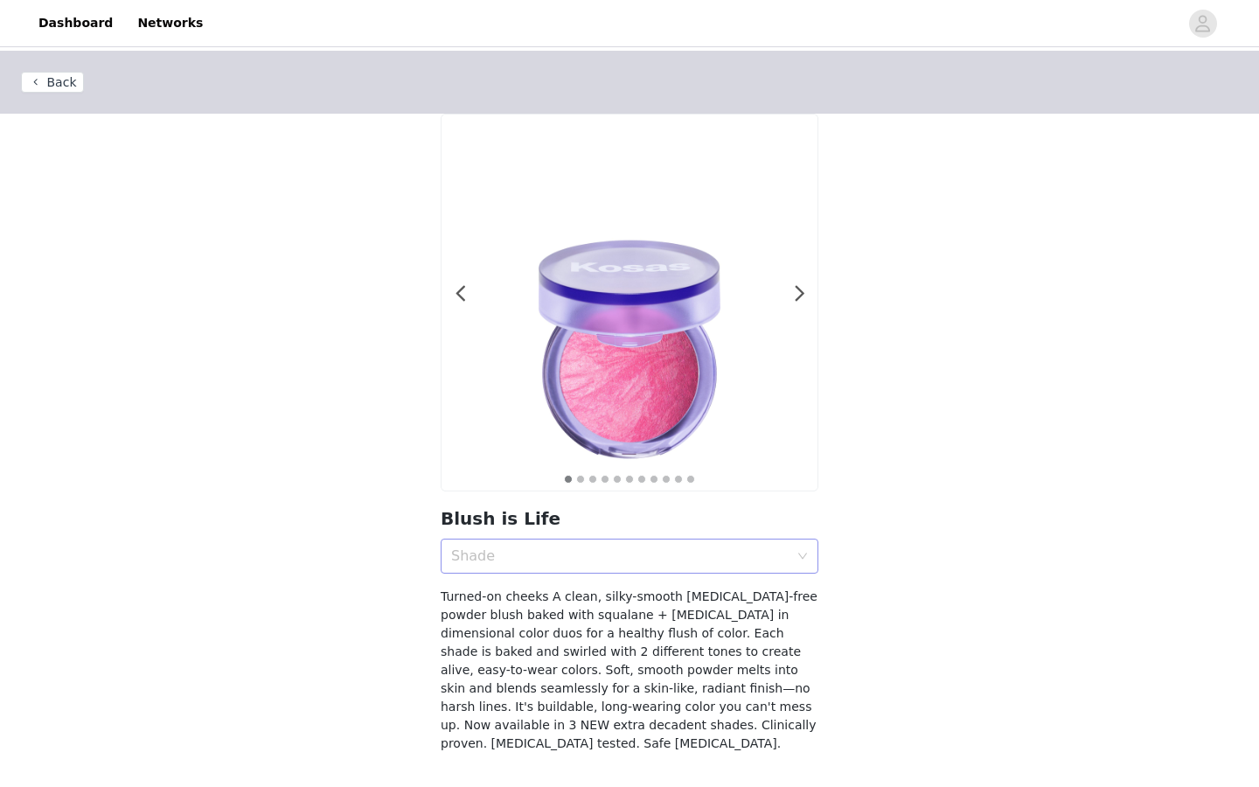
click at [610, 560] on div "Shade" at bounding box center [620, 556] width 338 height 17
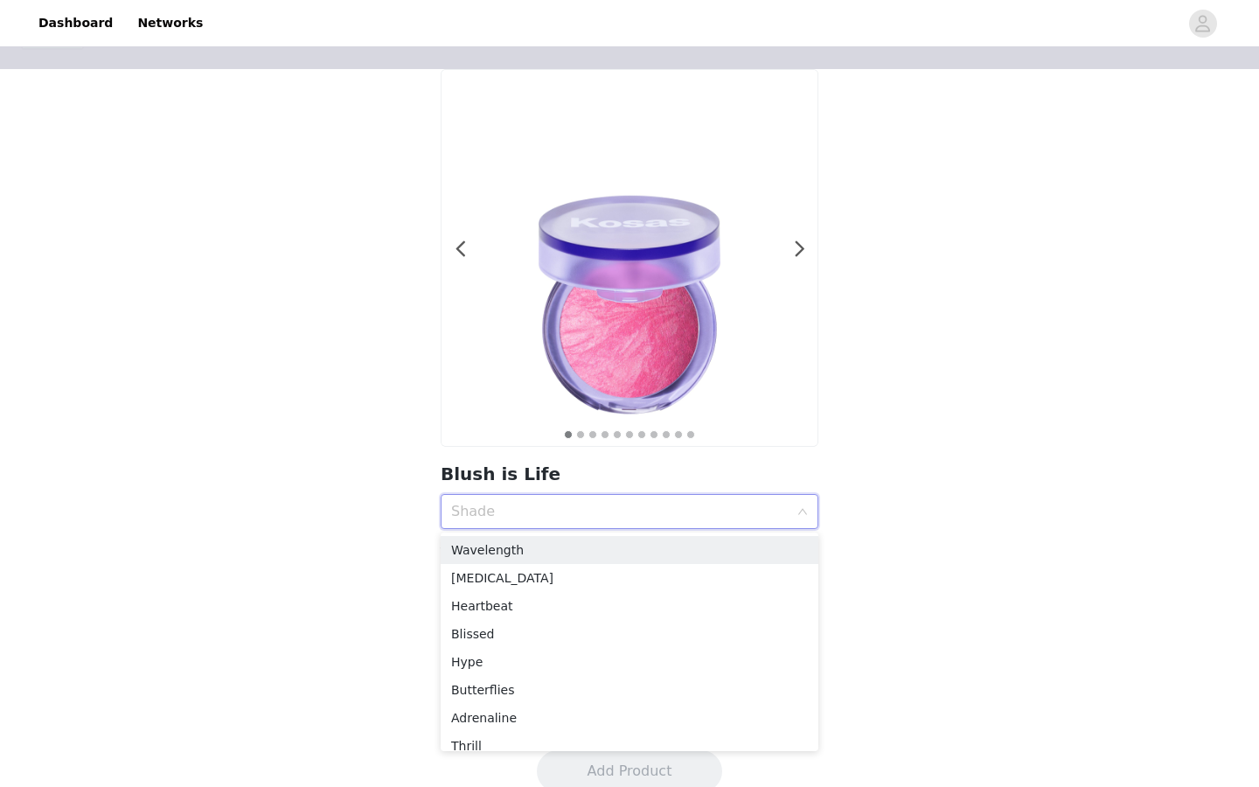
scroll to position [52, 0]
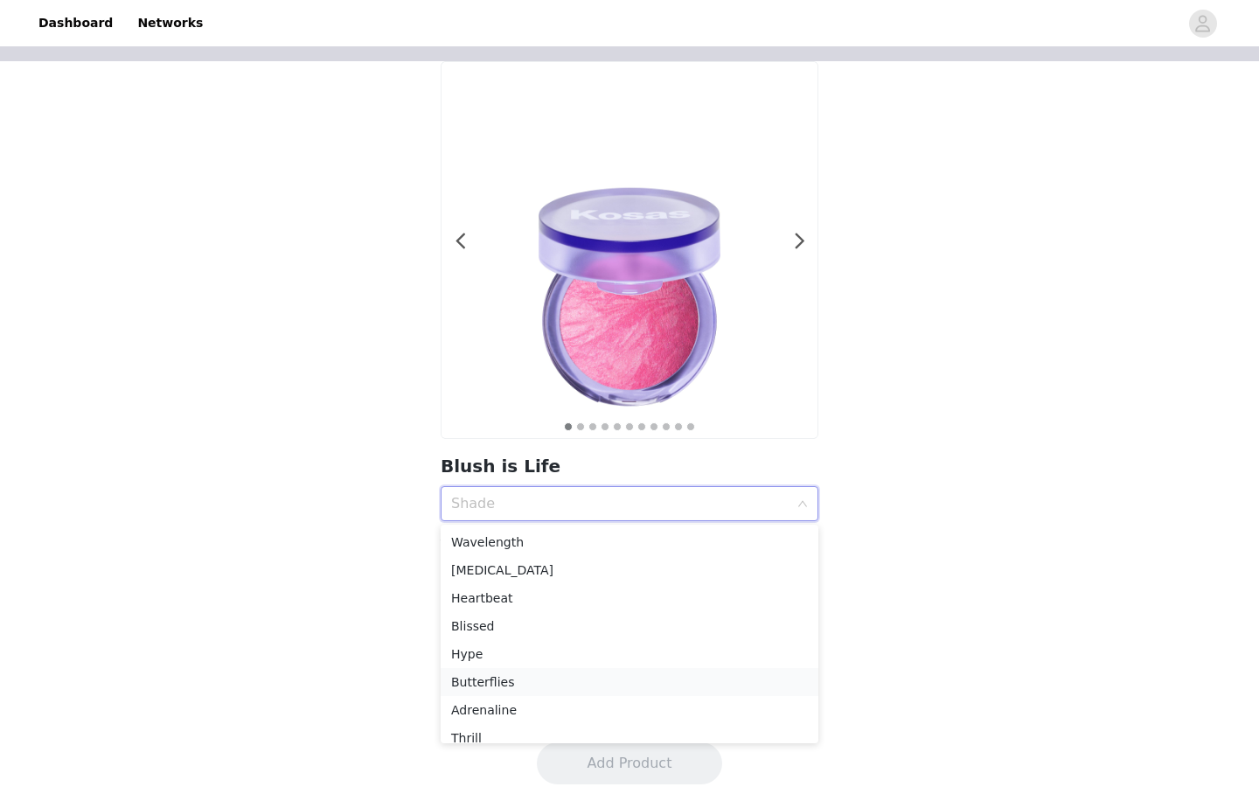
click at [519, 673] on div "Butterflies" at bounding box center [629, 682] width 357 height 19
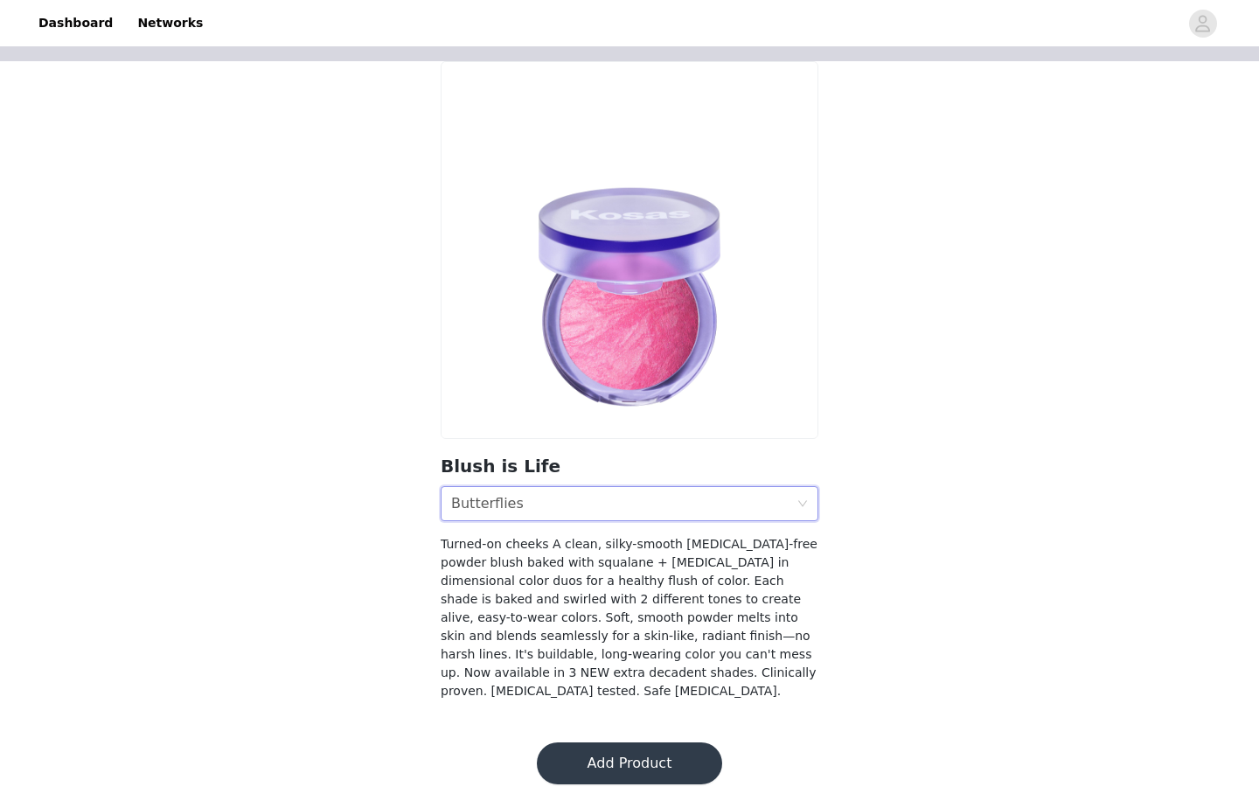
click at [563, 506] on div "Shade Butterflies" at bounding box center [623, 503] width 345 height 33
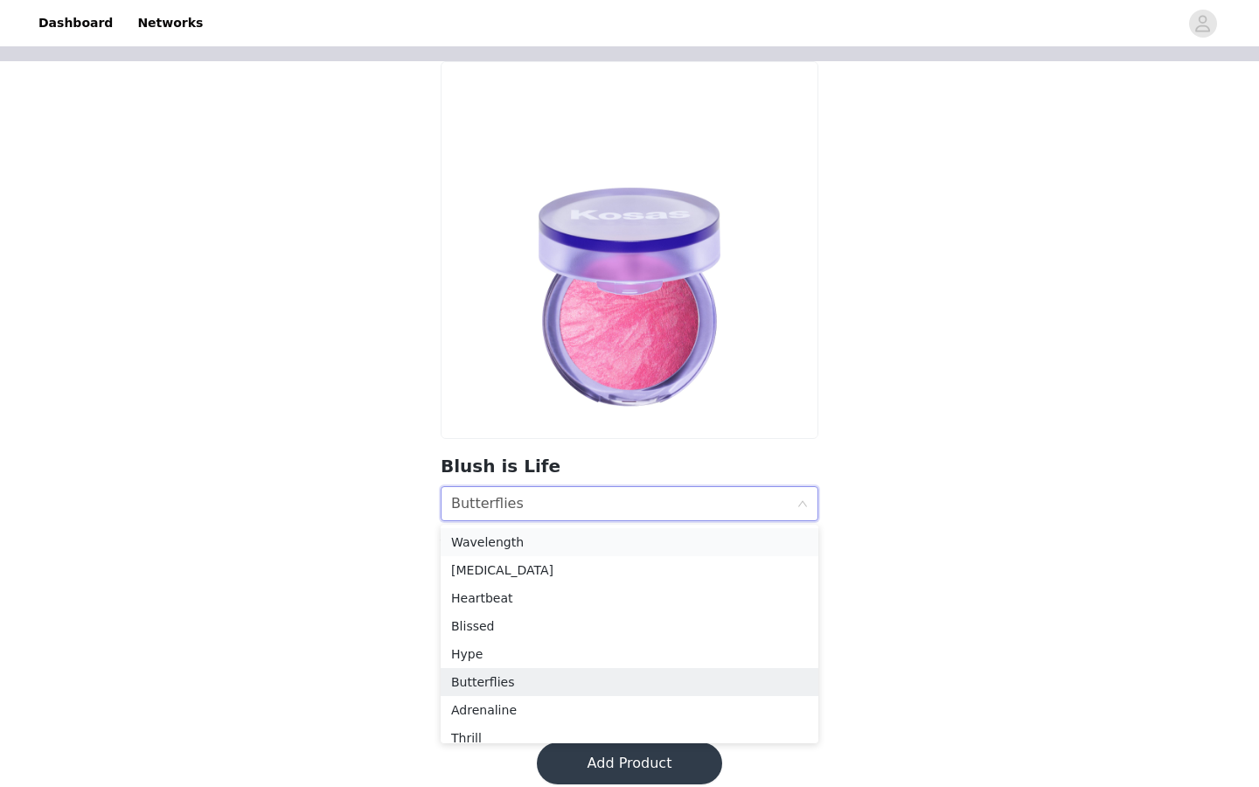
click at [527, 535] on div "Wavelength" at bounding box center [629, 542] width 357 height 19
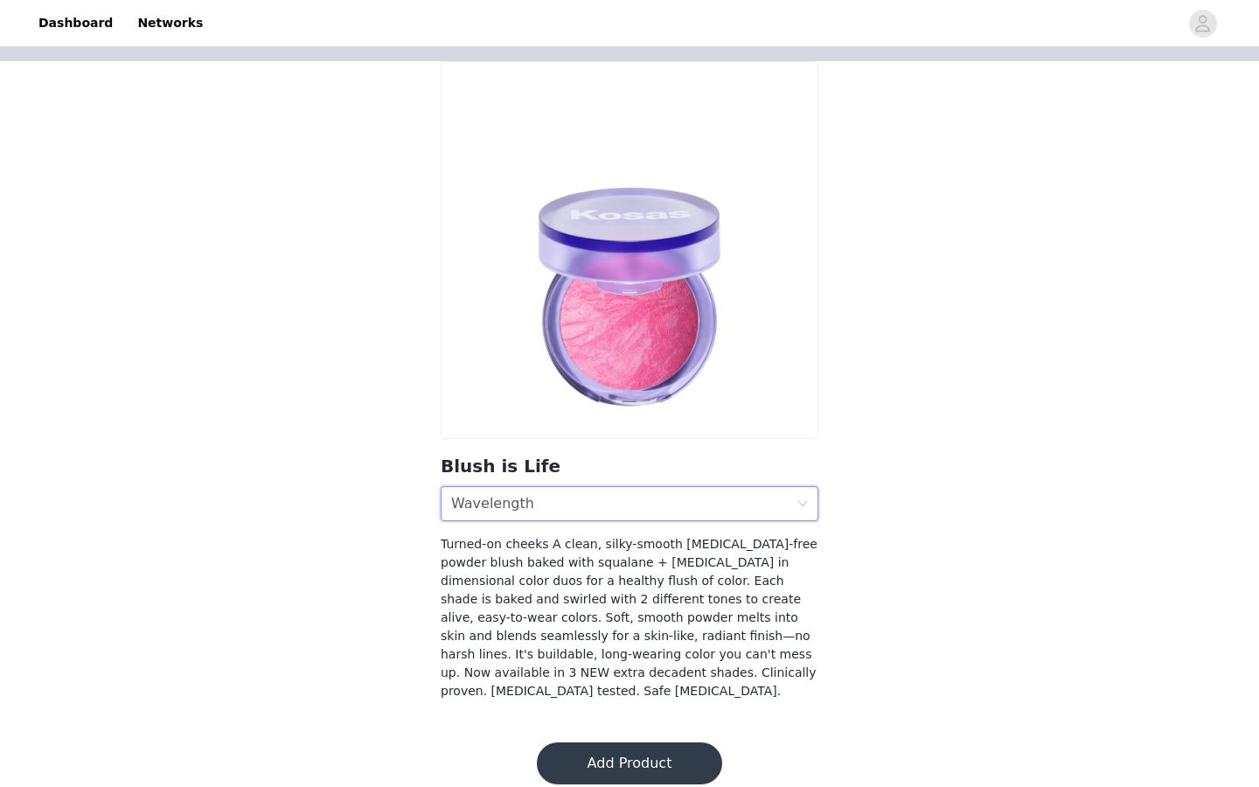
click at [537, 511] on div "Shade Wavelength" at bounding box center [623, 503] width 345 height 33
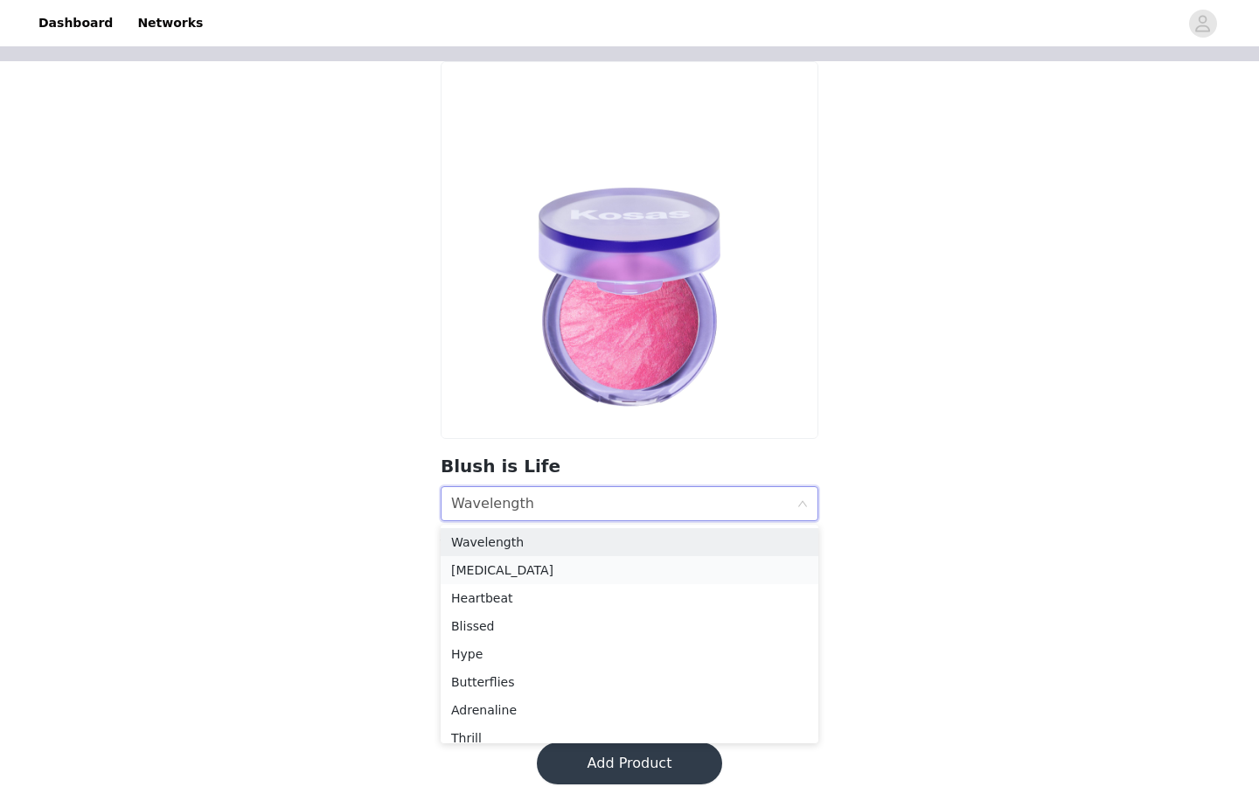
click at [502, 568] on div "[MEDICAL_DATA]" at bounding box center [629, 570] width 357 height 19
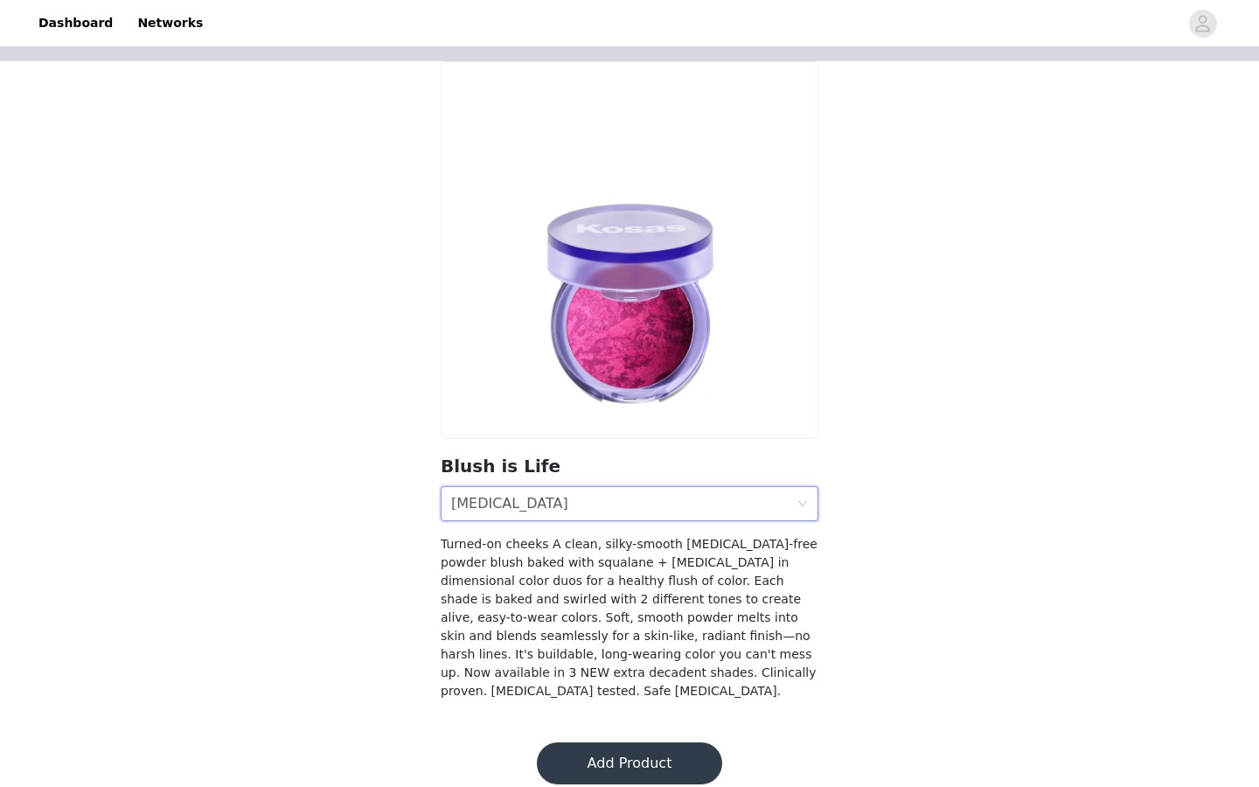
click at [524, 510] on div "Shade [MEDICAL_DATA]" at bounding box center [623, 503] width 345 height 33
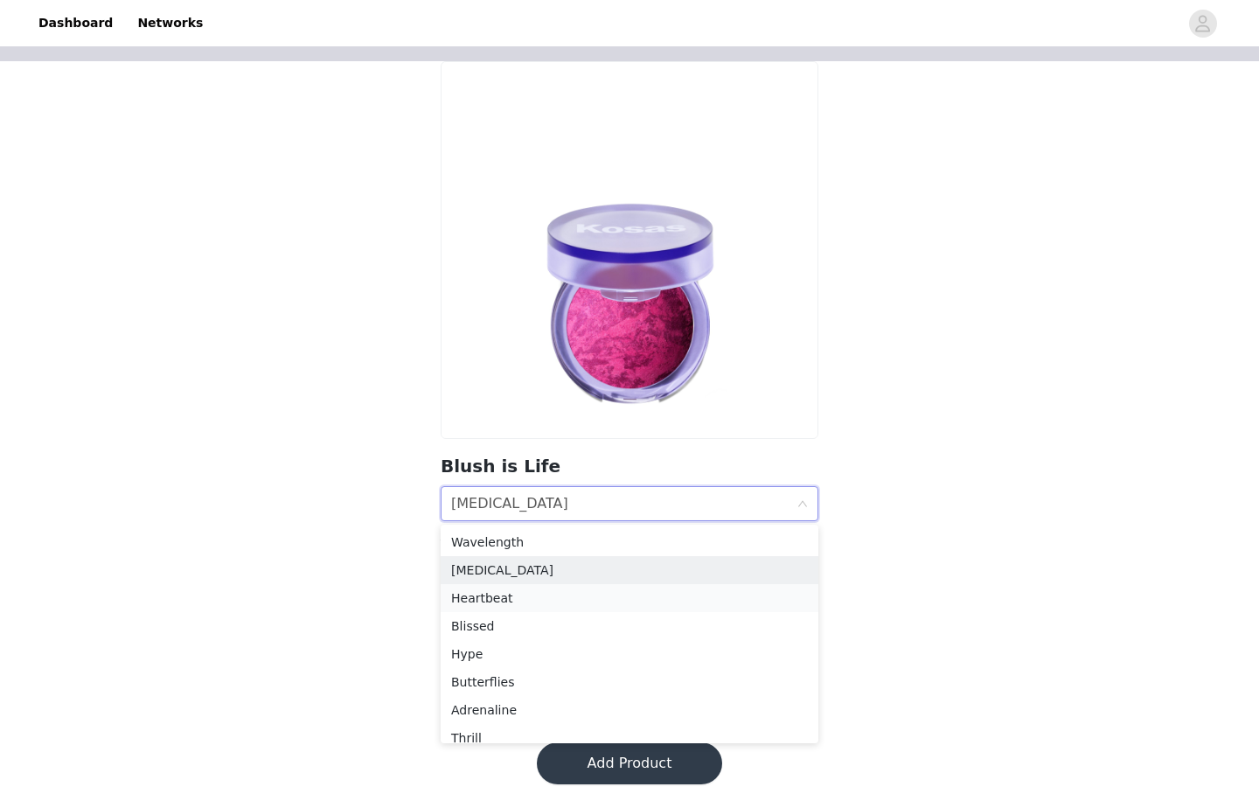
click at [484, 601] on div "Heartbeat" at bounding box center [629, 598] width 357 height 19
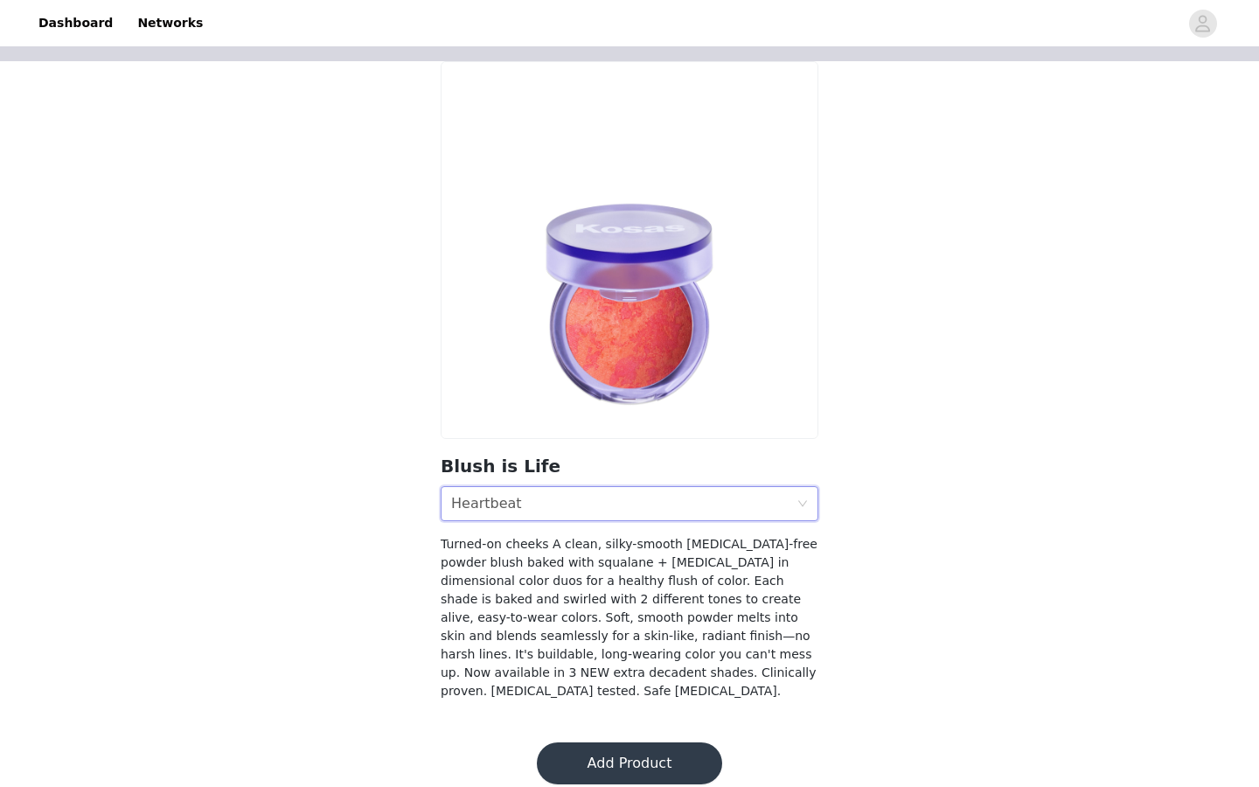
click at [526, 504] on div "Shade Heartbeat" at bounding box center [623, 503] width 345 height 33
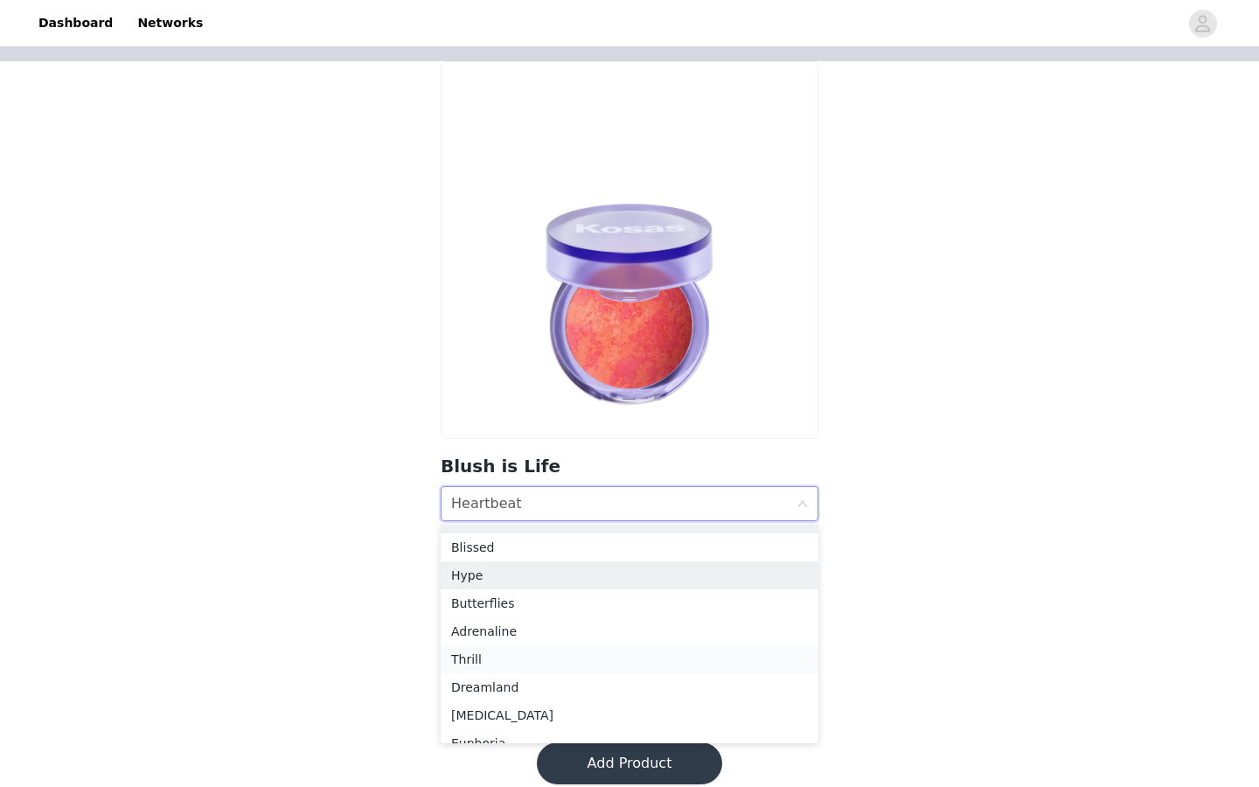
scroll to position [96, 0]
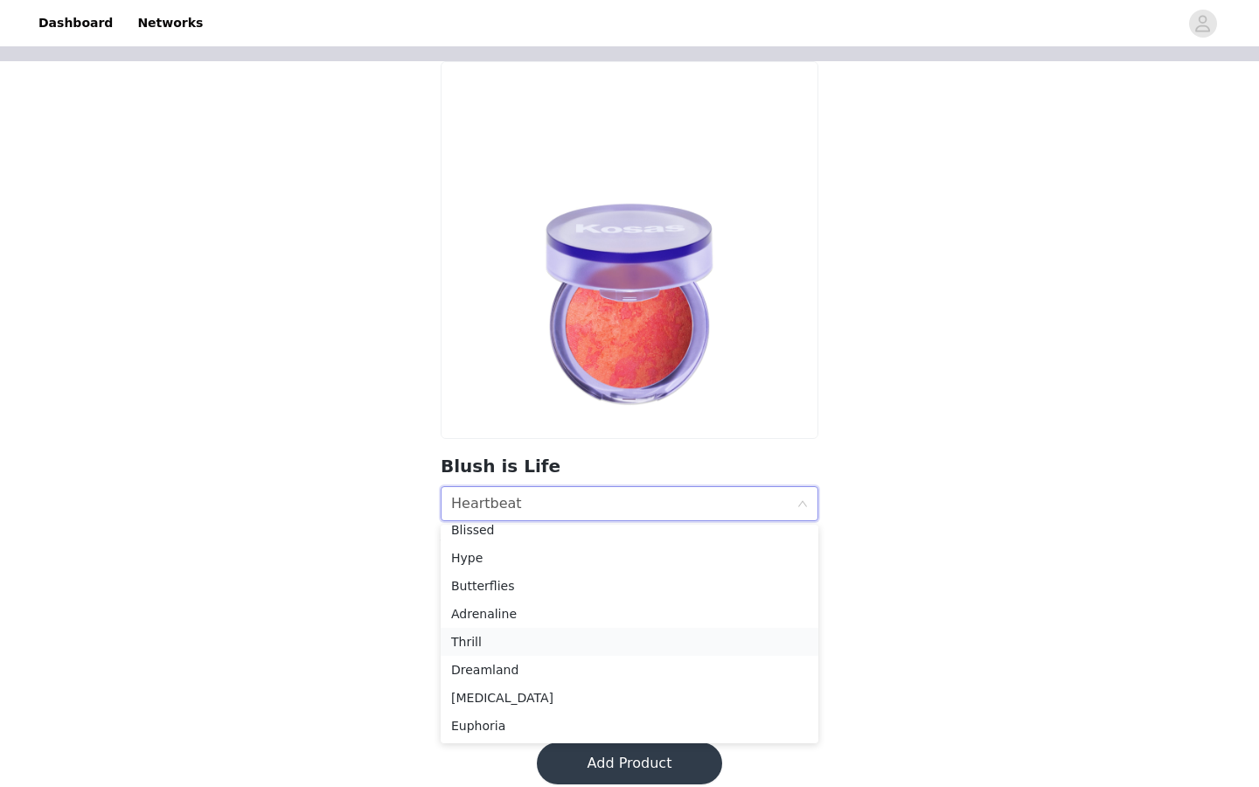
click at [498, 637] on div "Thrill" at bounding box center [629, 641] width 357 height 19
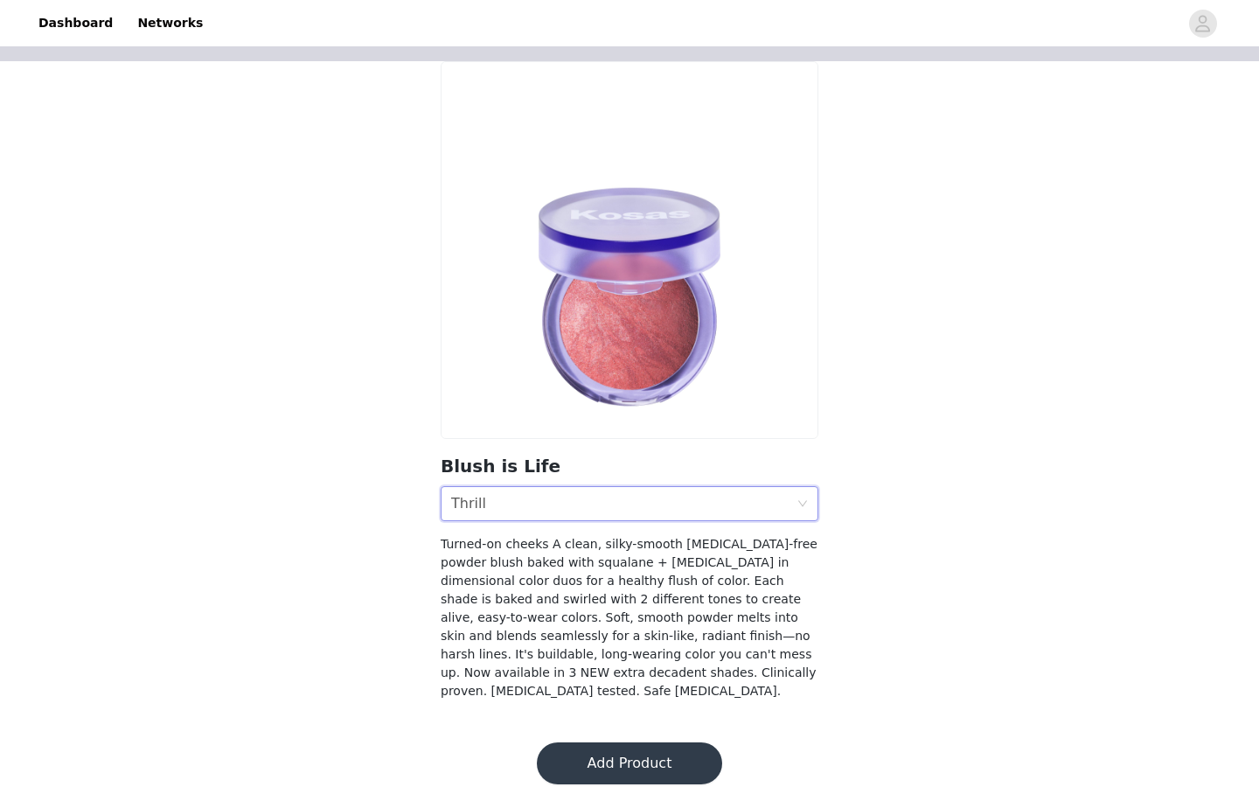
click at [549, 506] on div "Shade Thrill" at bounding box center [623, 503] width 345 height 33
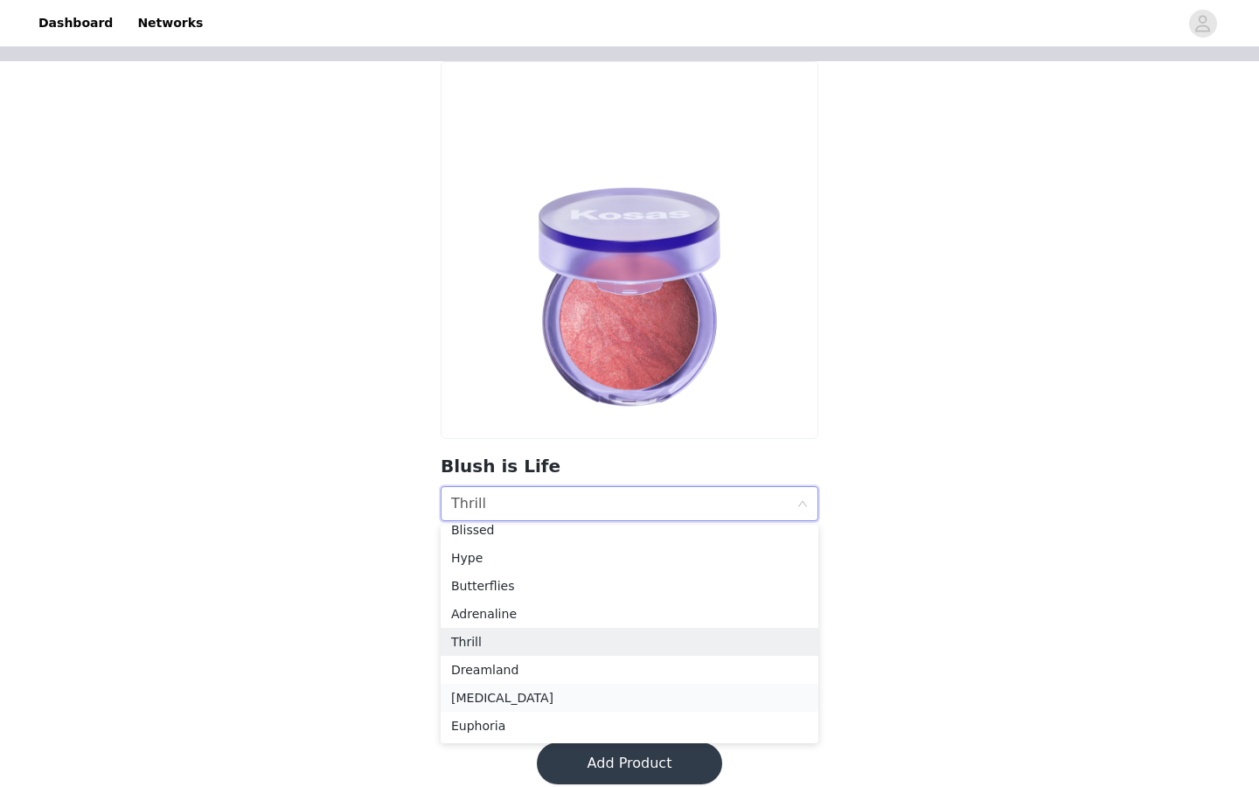
click at [499, 694] on div "[MEDICAL_DATA]" at bounding box center [629, 697] width 357 height 19
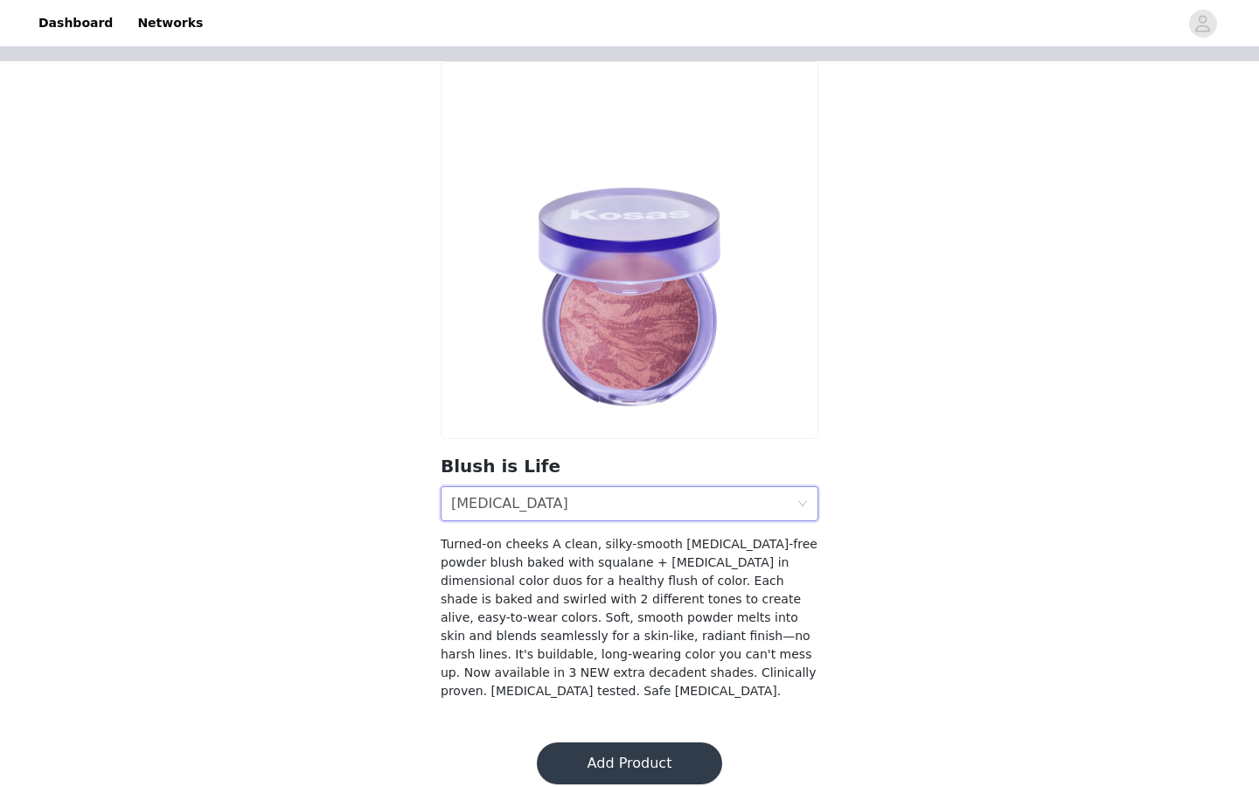
click at [569, 505] on div "Shade [MEDICAL_DATA]" at bounding box center [623, 503] width 345 height 33
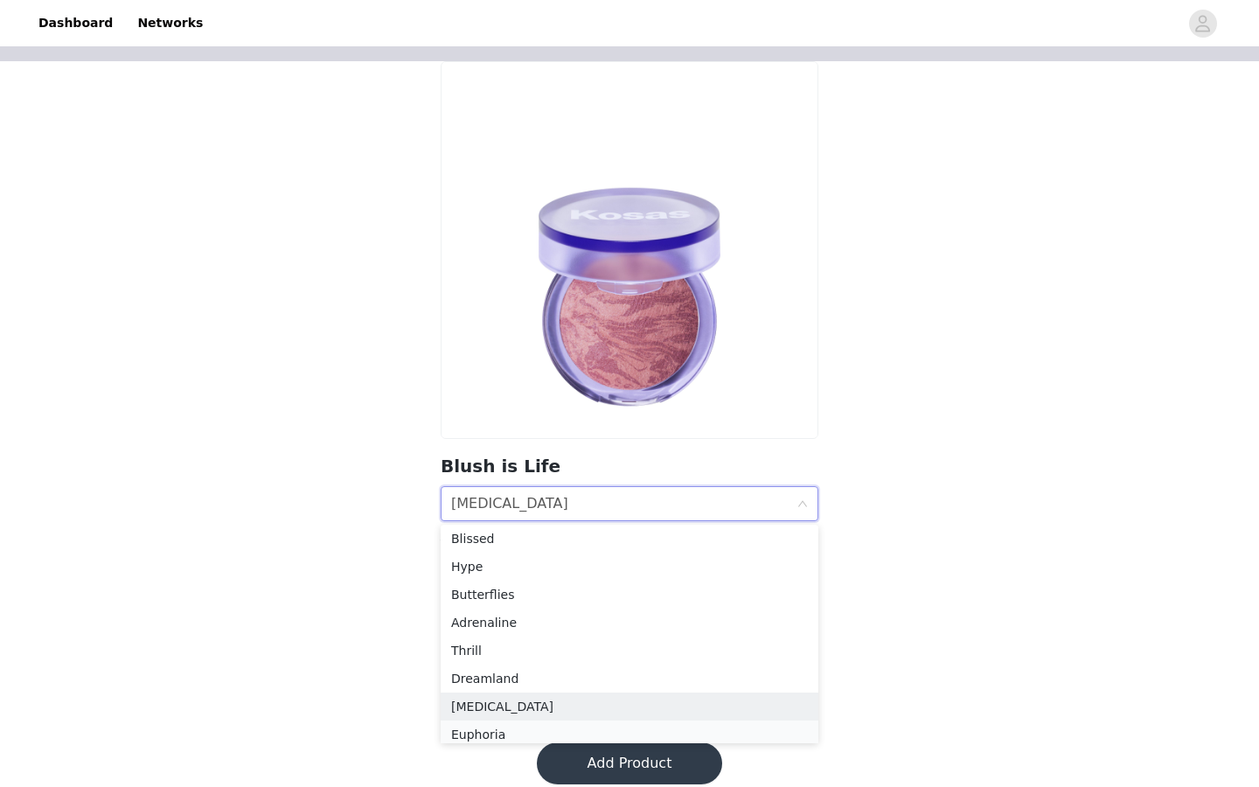
scroll to position [93, 0]
click at [477, 728] on div "Euphoria" at bounding box center [629, 729] width 357 height 19
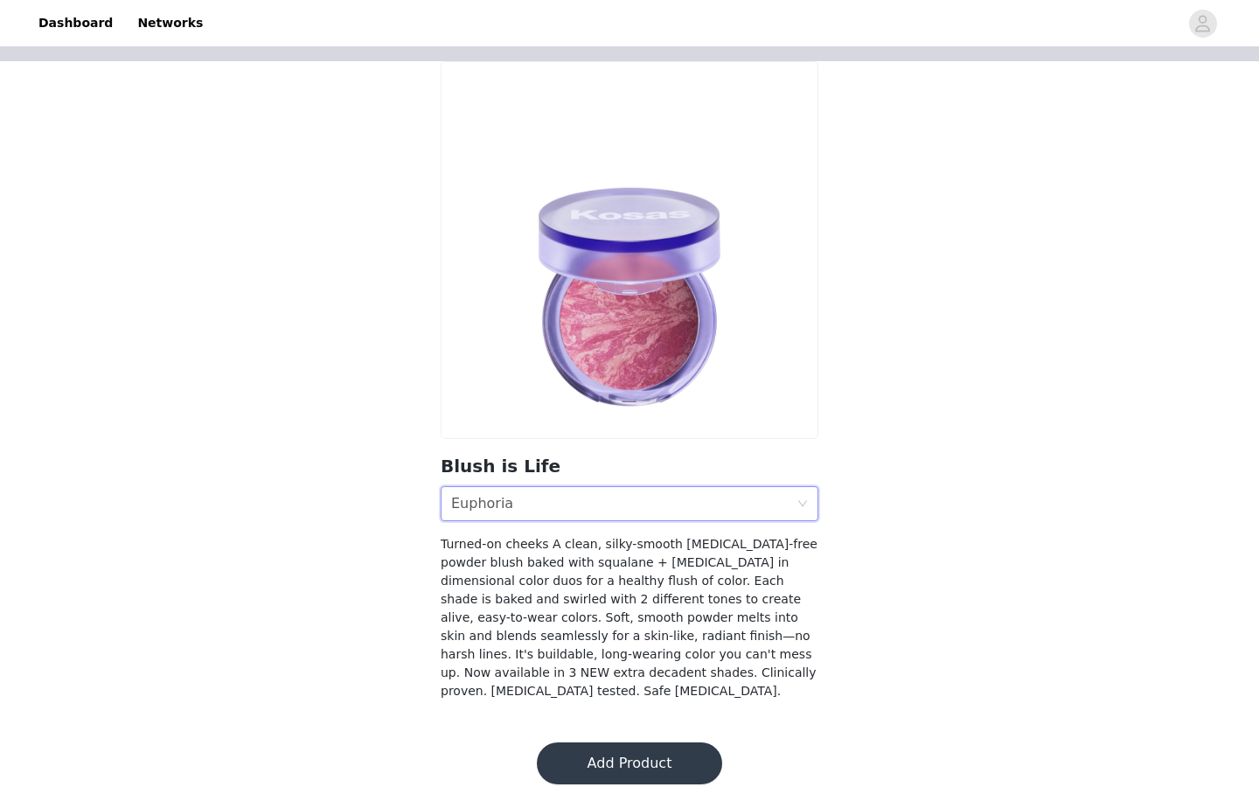
click at [556, 503] on div "Shade Euphoria" at bounding box center [623, 503] width 345 height 33
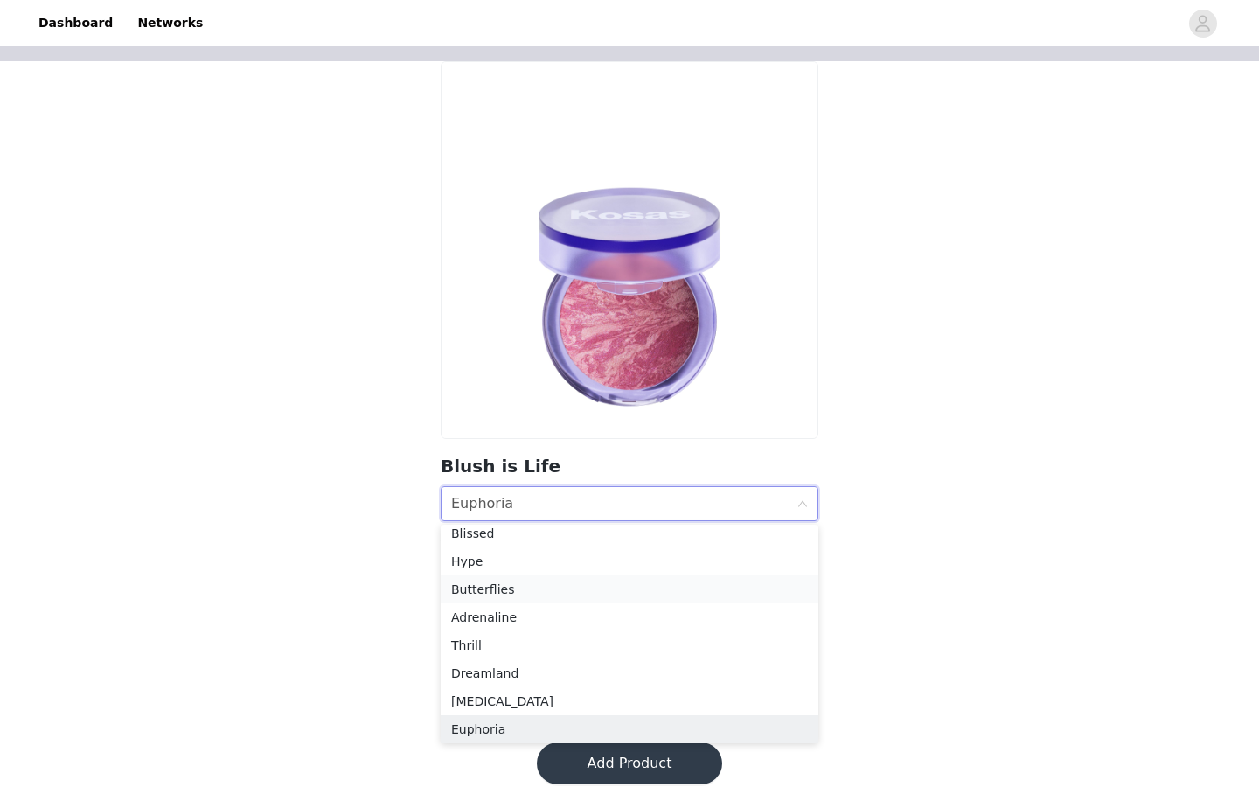
scroll to position [87, 0]
click at [523, 595] on div "Butterflies" at bounding box center [629, 594] width 357 height 19
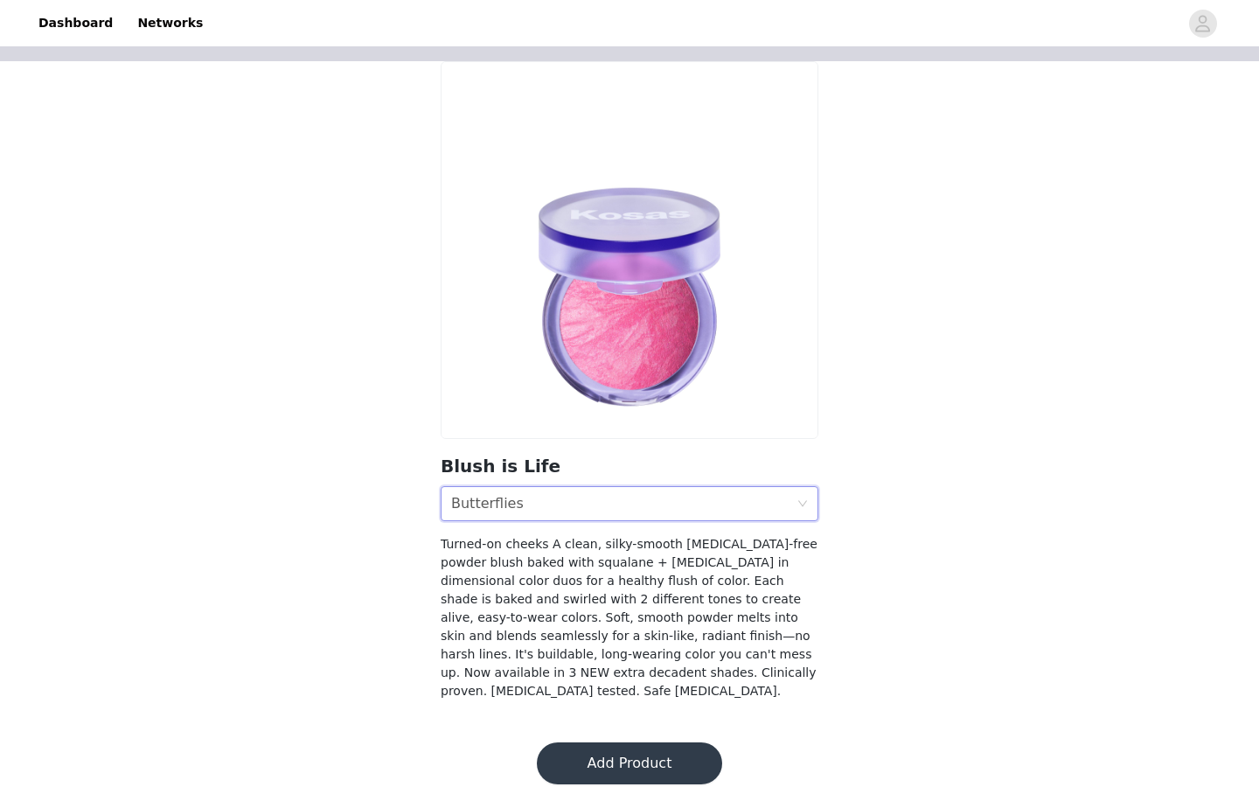
click at [596, 743] on button "Add Product" at bounding box center [629, 764] width 185 height 42
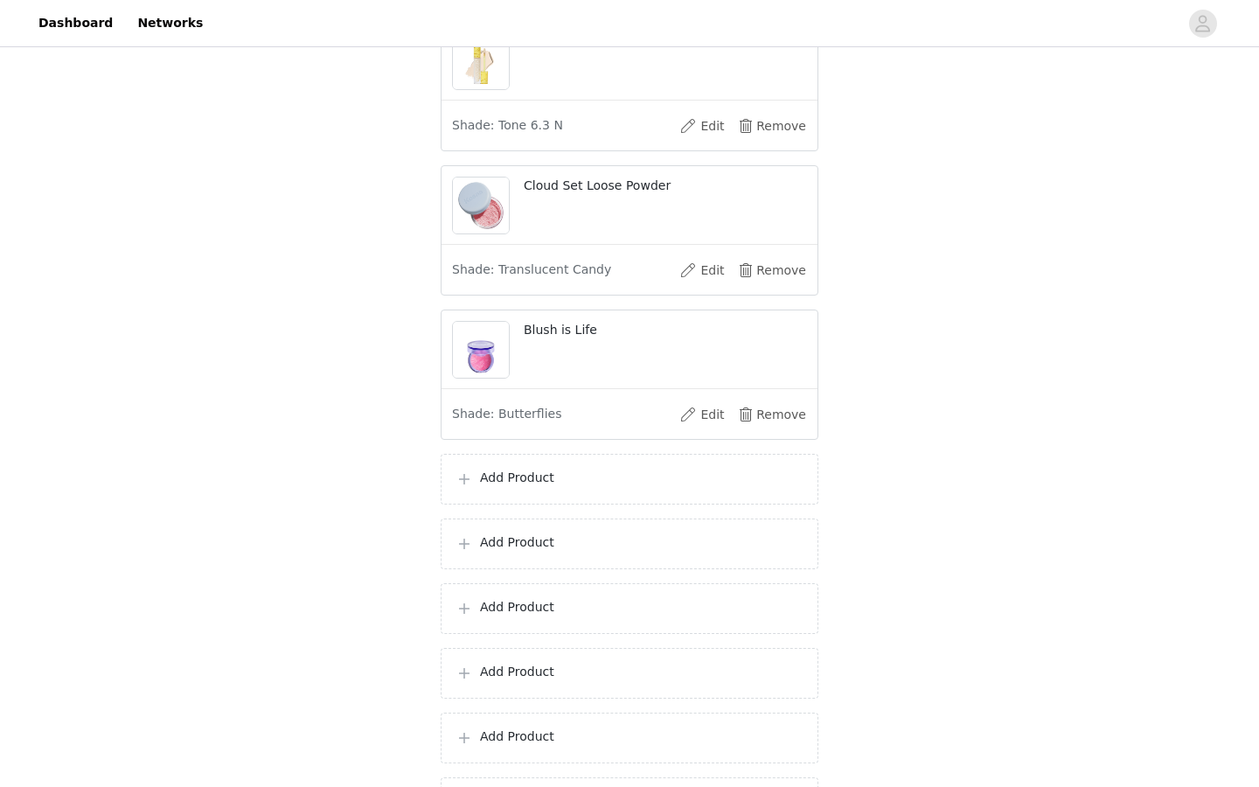
scroll to position [478, 0]
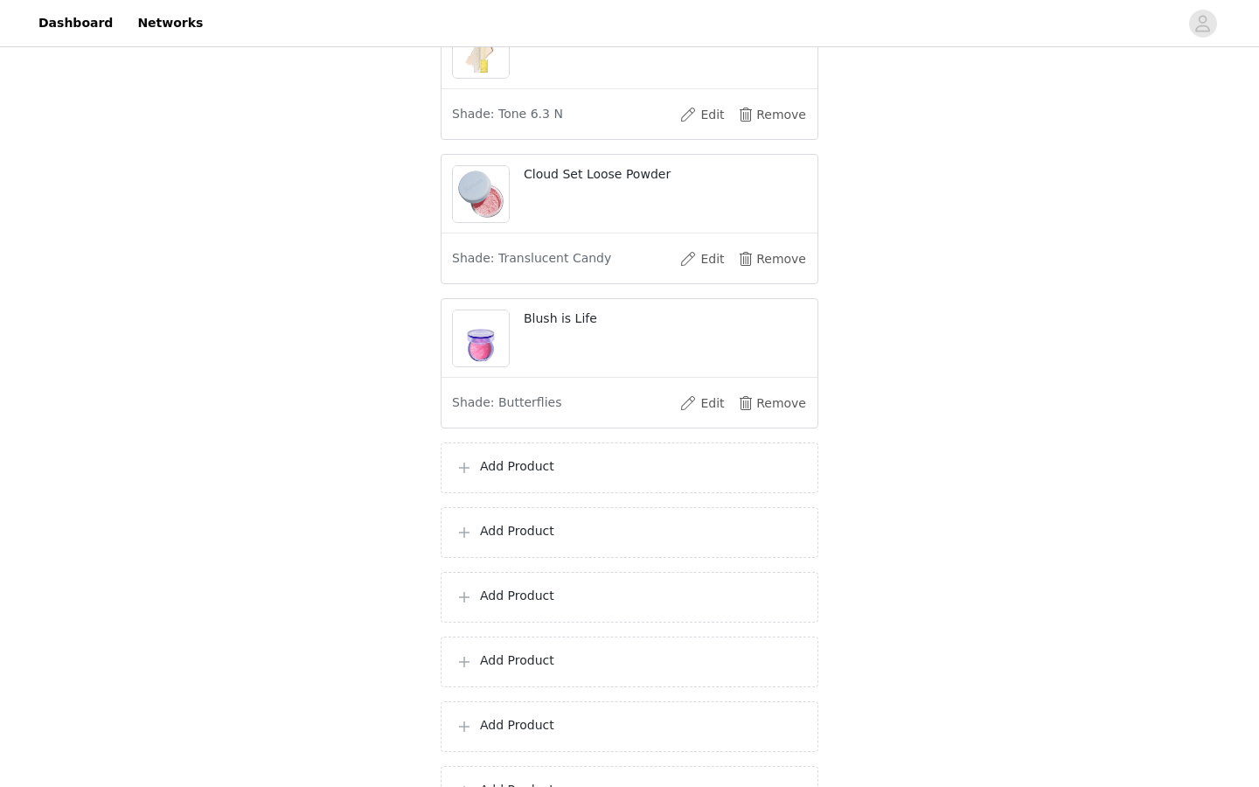
click at [582, 466] on p "Add Product" at bounding box center [642, 466] width 324 height 18
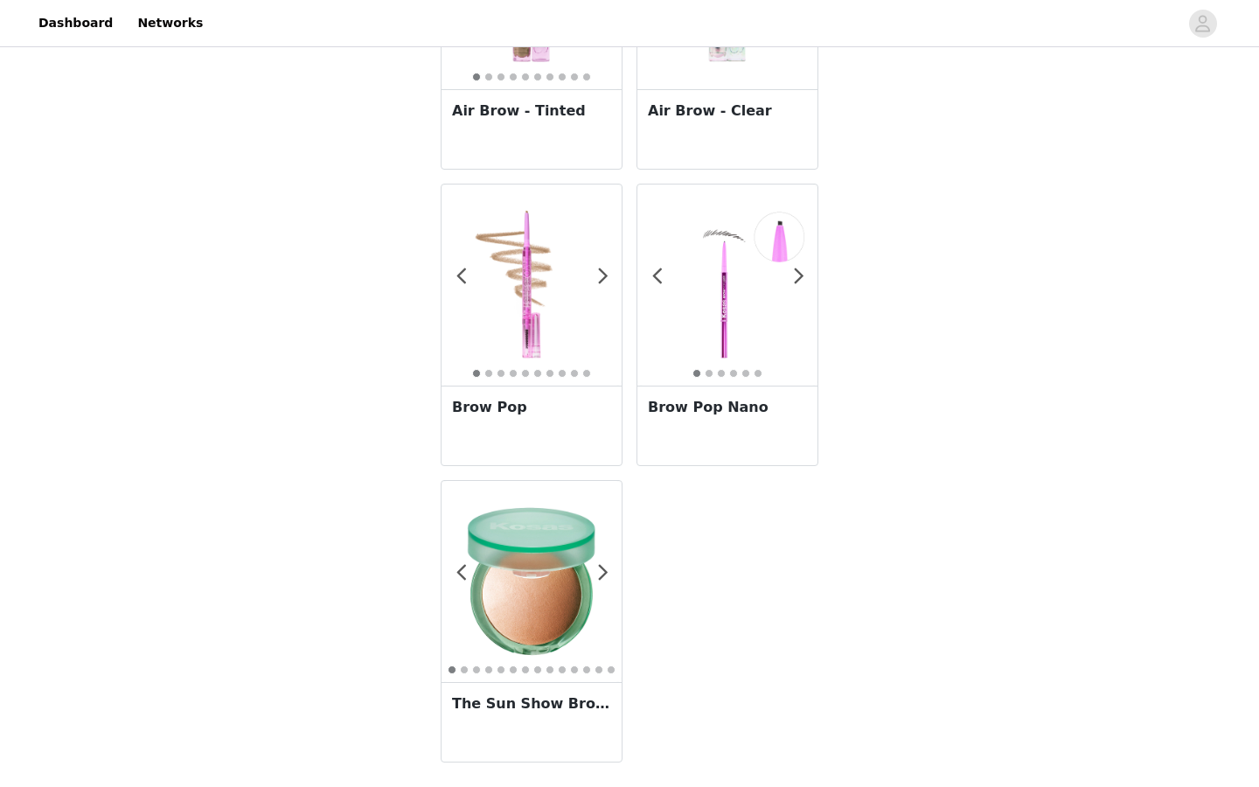
scroll to position [1720, 0]
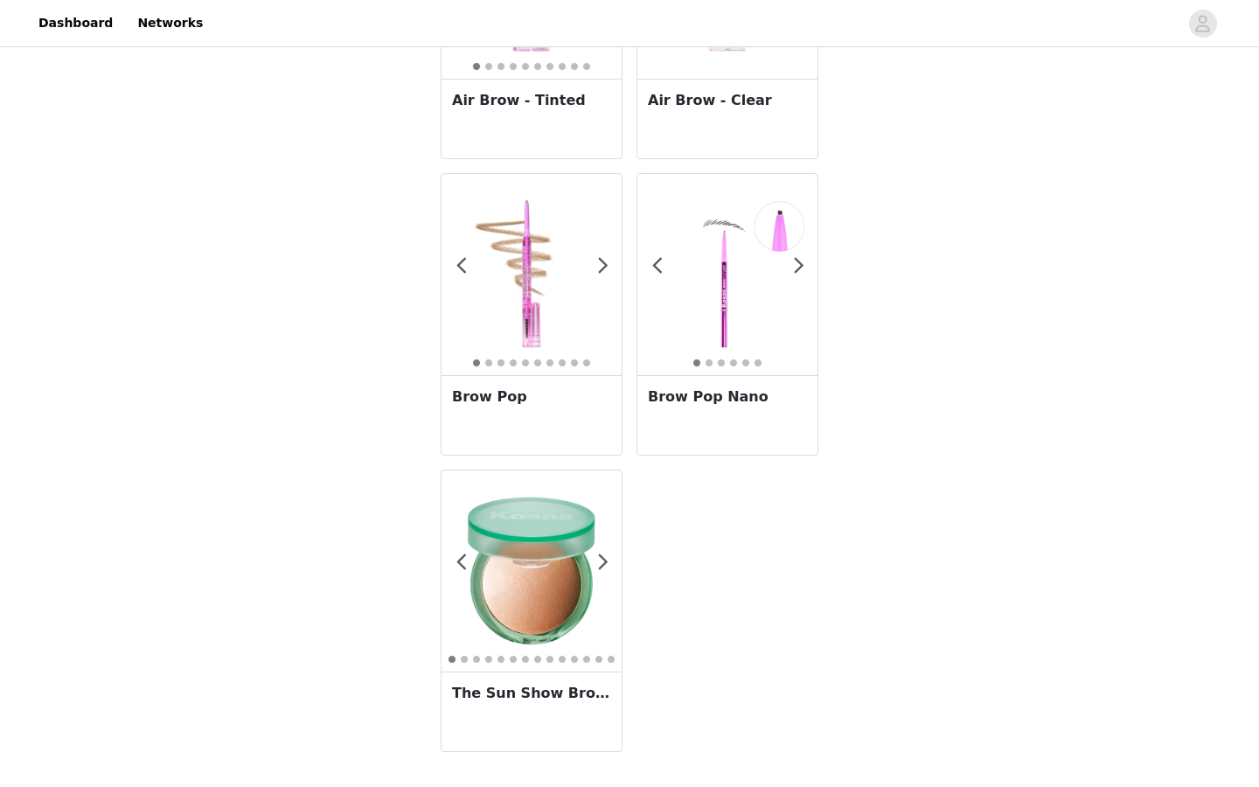
click at [541, 578] on img at bounding box center [532, 571] width 180 height 180
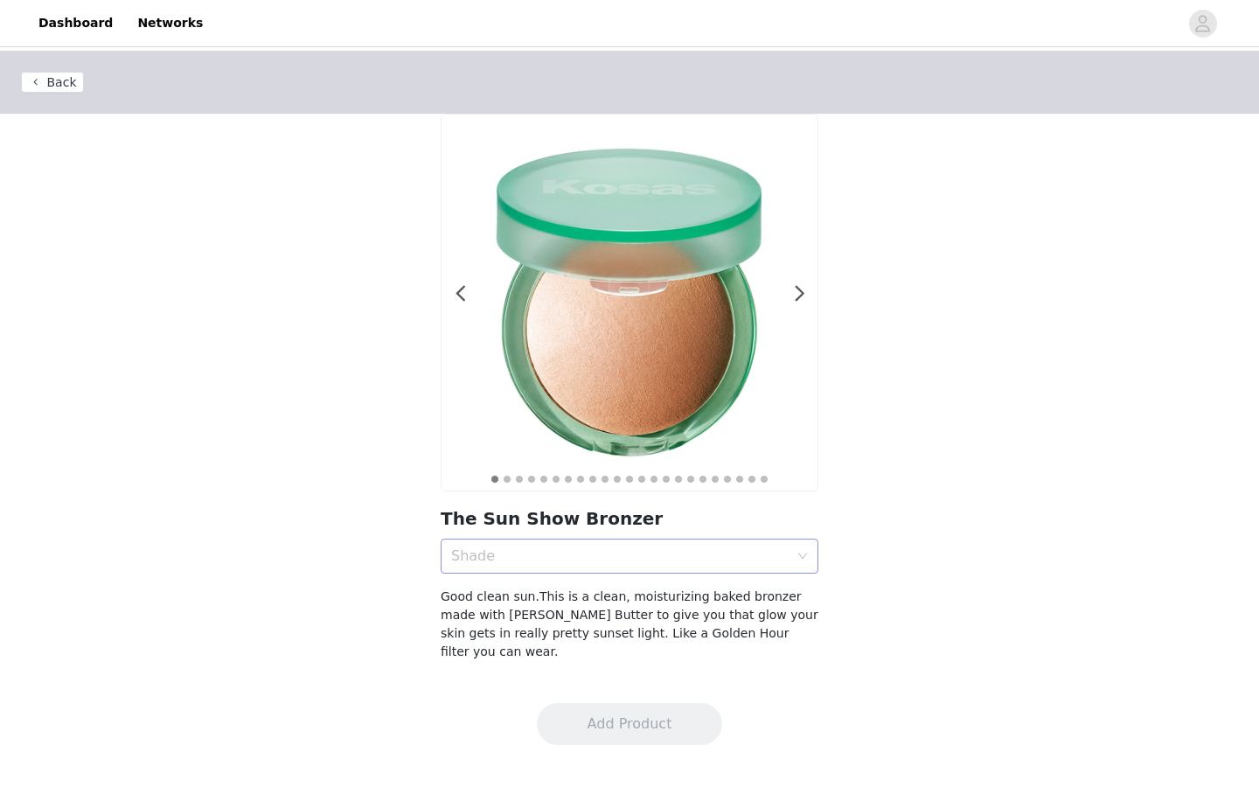
click at [541, 548] on div "Shade" at bounding box center [620, 556] width 338 height 17
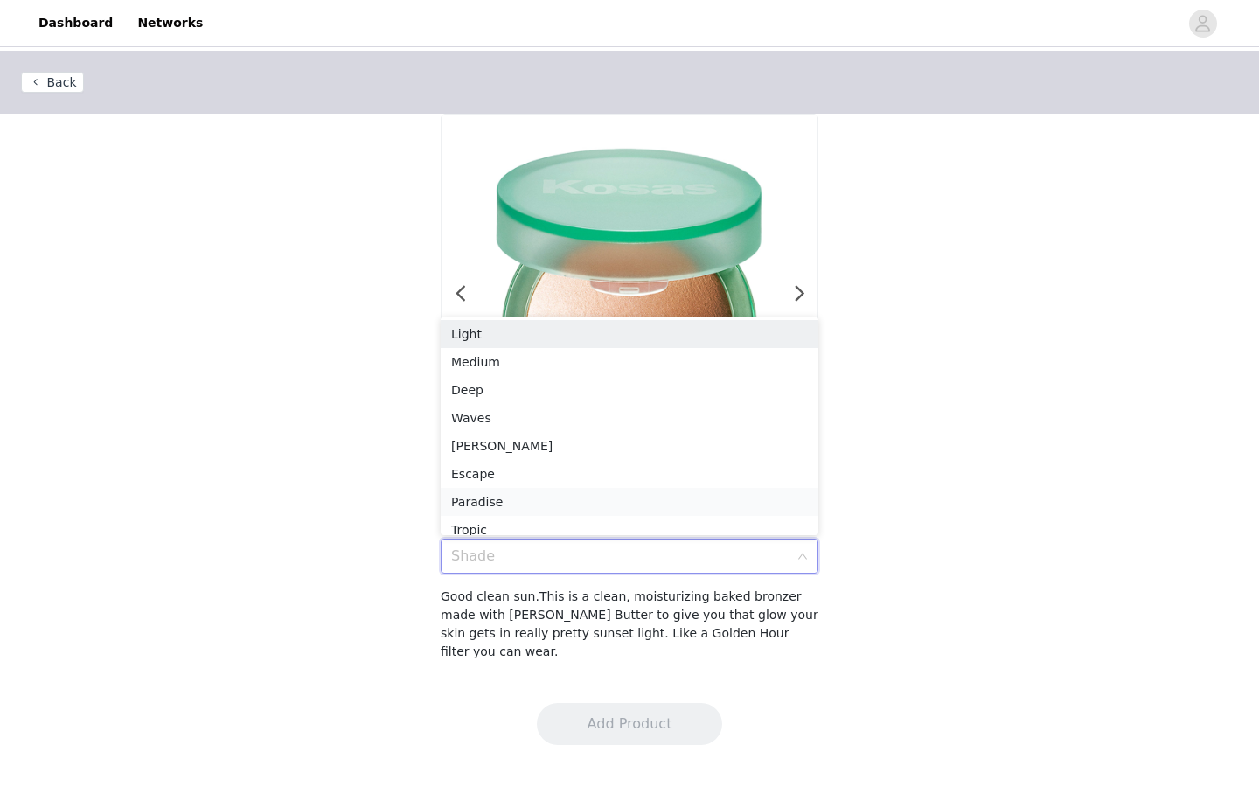
scroll to position [9, 0]
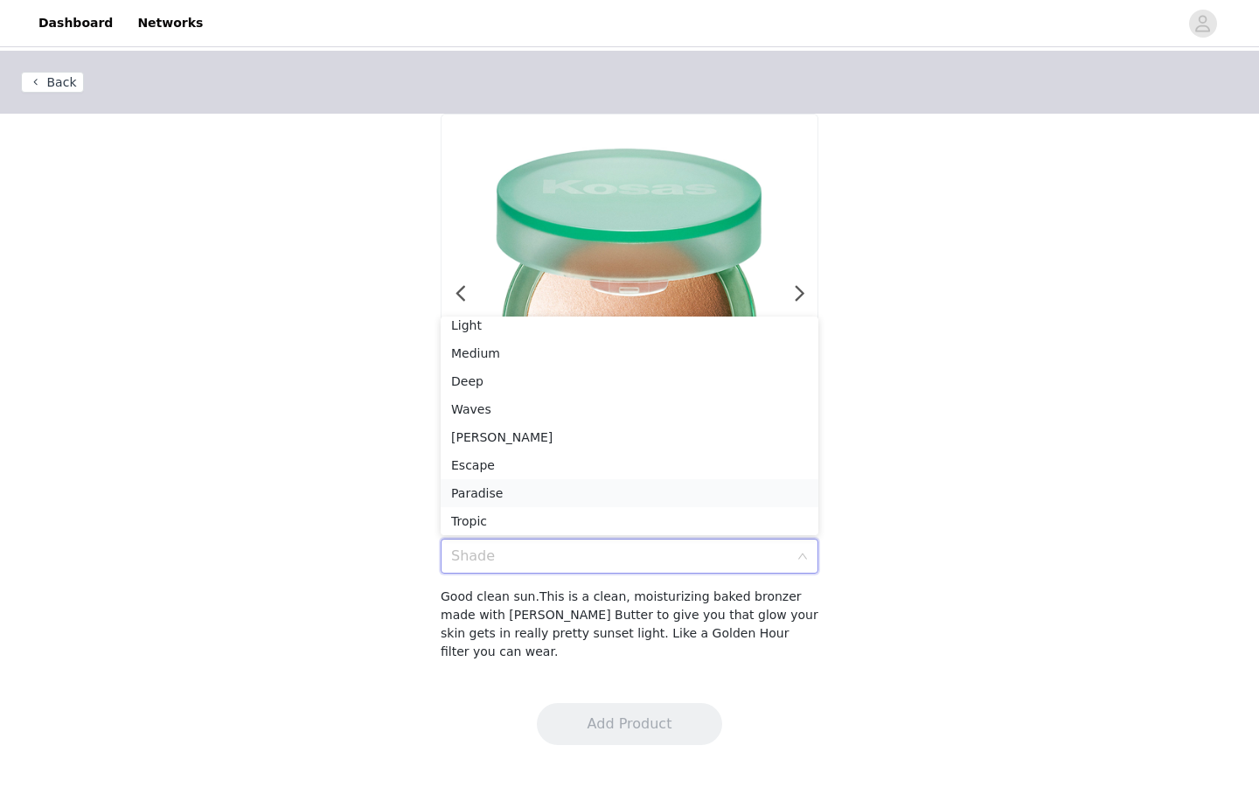
click at [541, 485] on div "Paradise" at bounding box center [629, 493] width 357 height 19
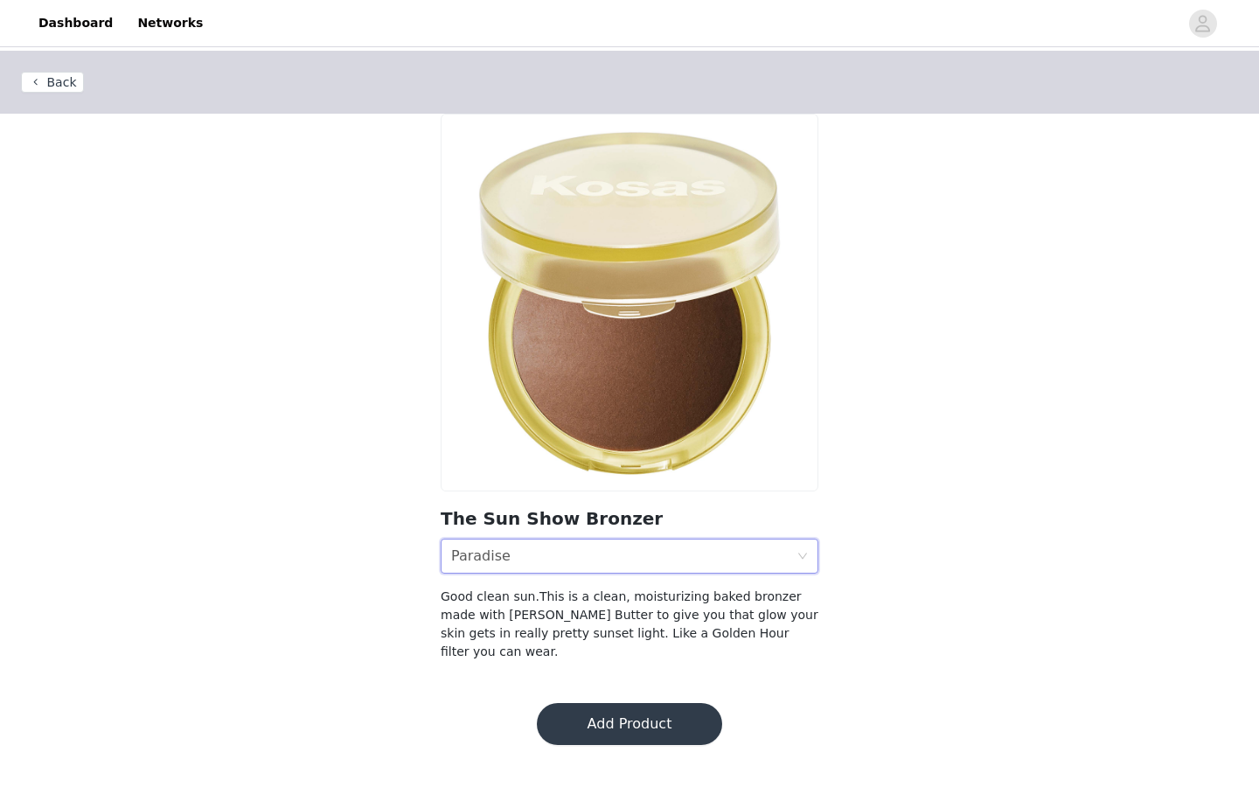
click at [522, 564] on div "Shade Paradise" at bounding box center [623, 556] width 345 height 33
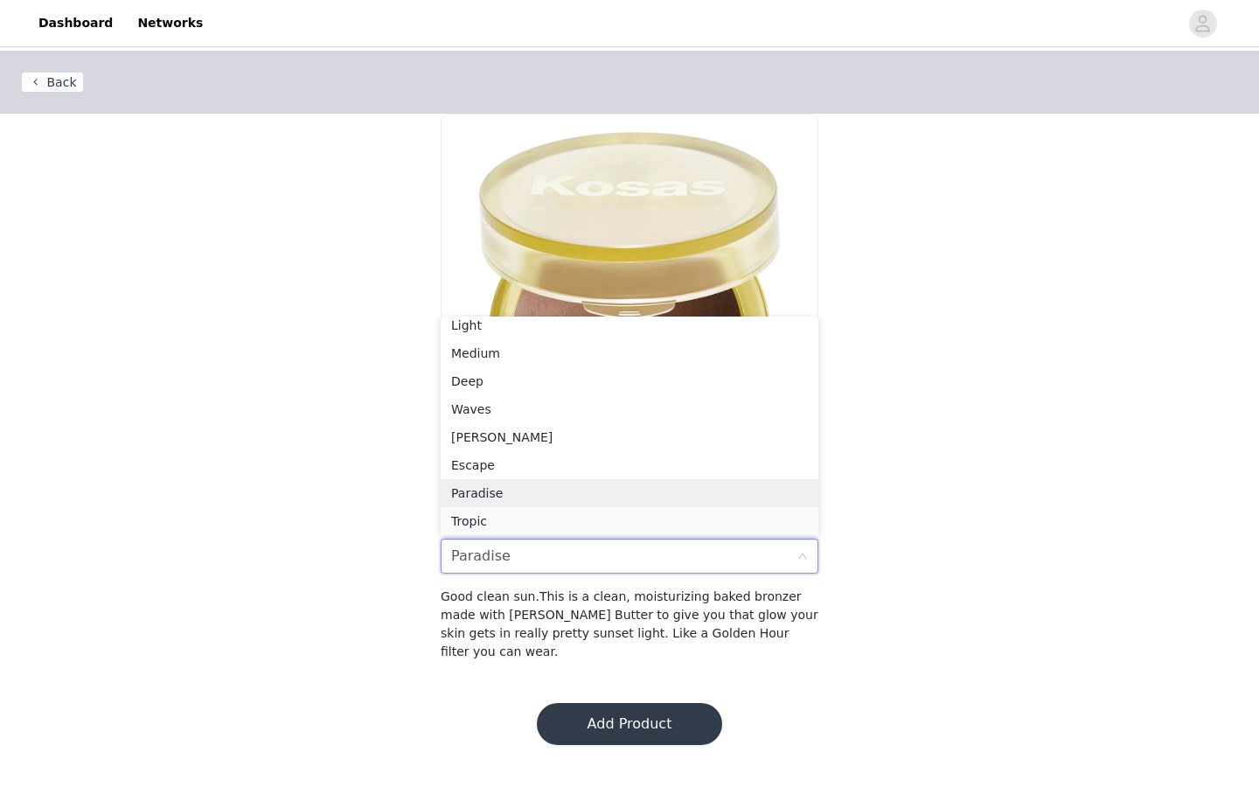
scroll to position [12, 0]
click at [501, 464] on div "Escape" at bounding box center [629, 461] width 357 height 19
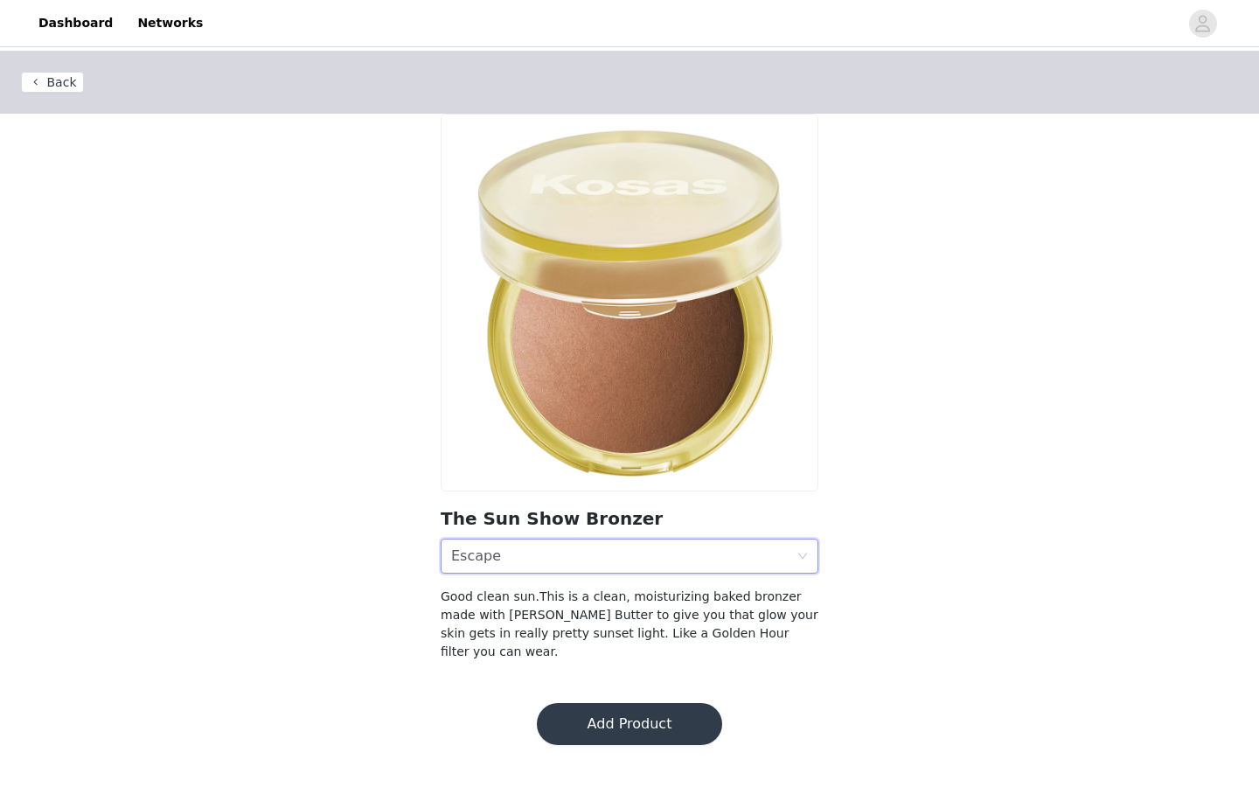
click at [492, 567] on div "Escape" at bounding box center [476, 556] width 50 height 33
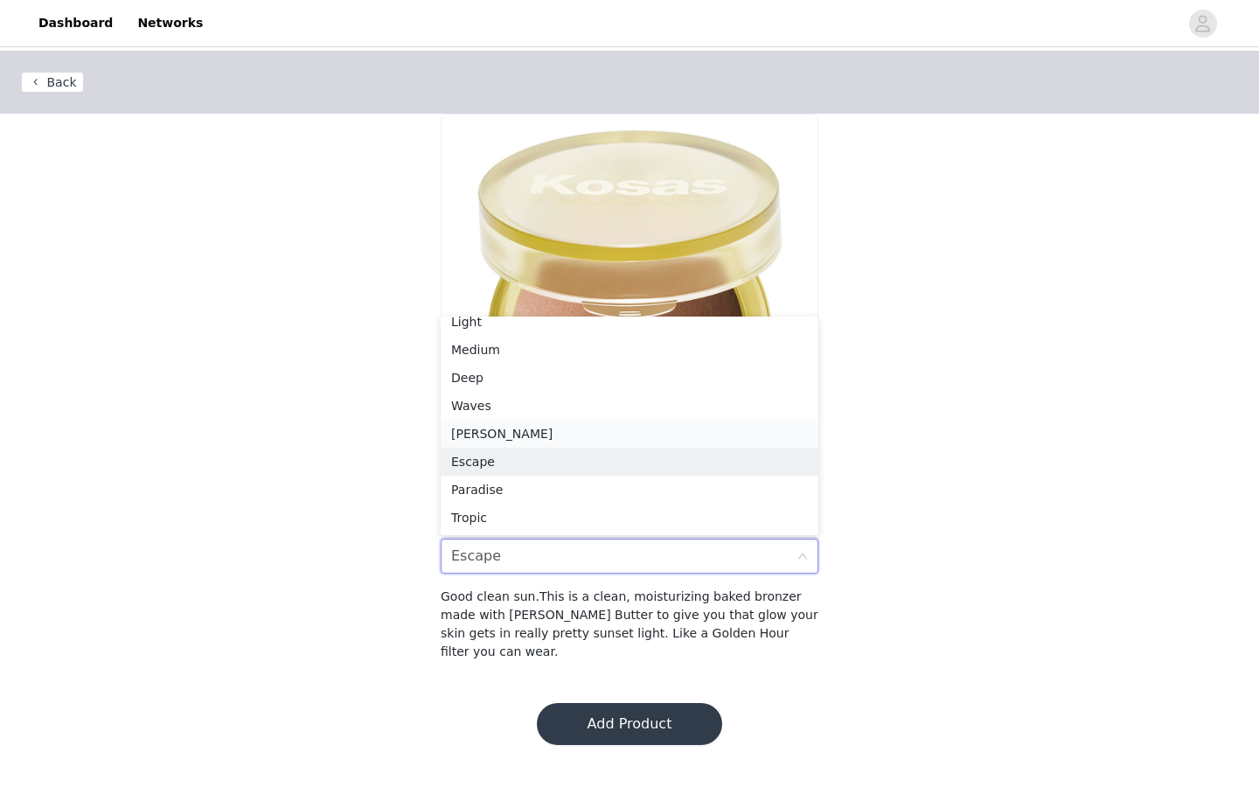
click at [492, 432] on div "[PERSON_NAME]" at bounding box center [629, 433] width 357 height 19
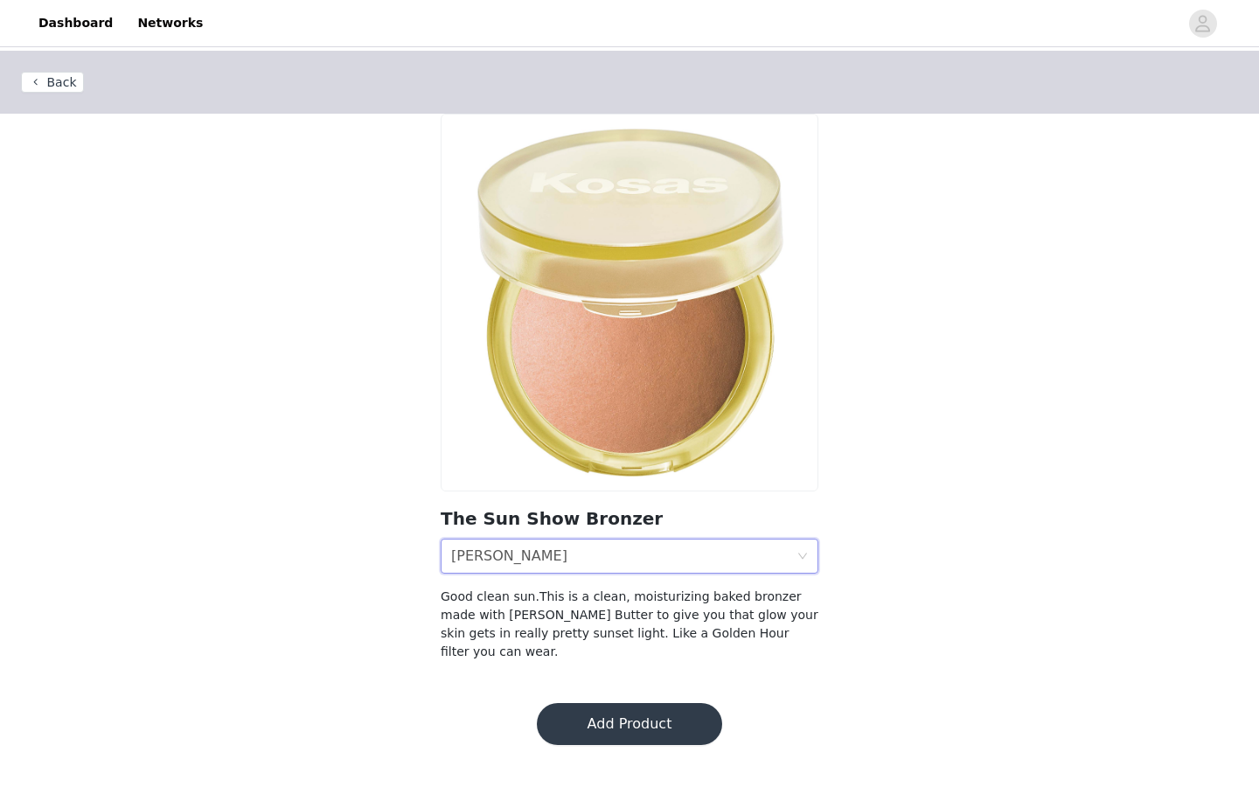
click at [499, 549] on div "Shade [PERSON_NAME]" at bounding box center [623, 556] width 345 height 33
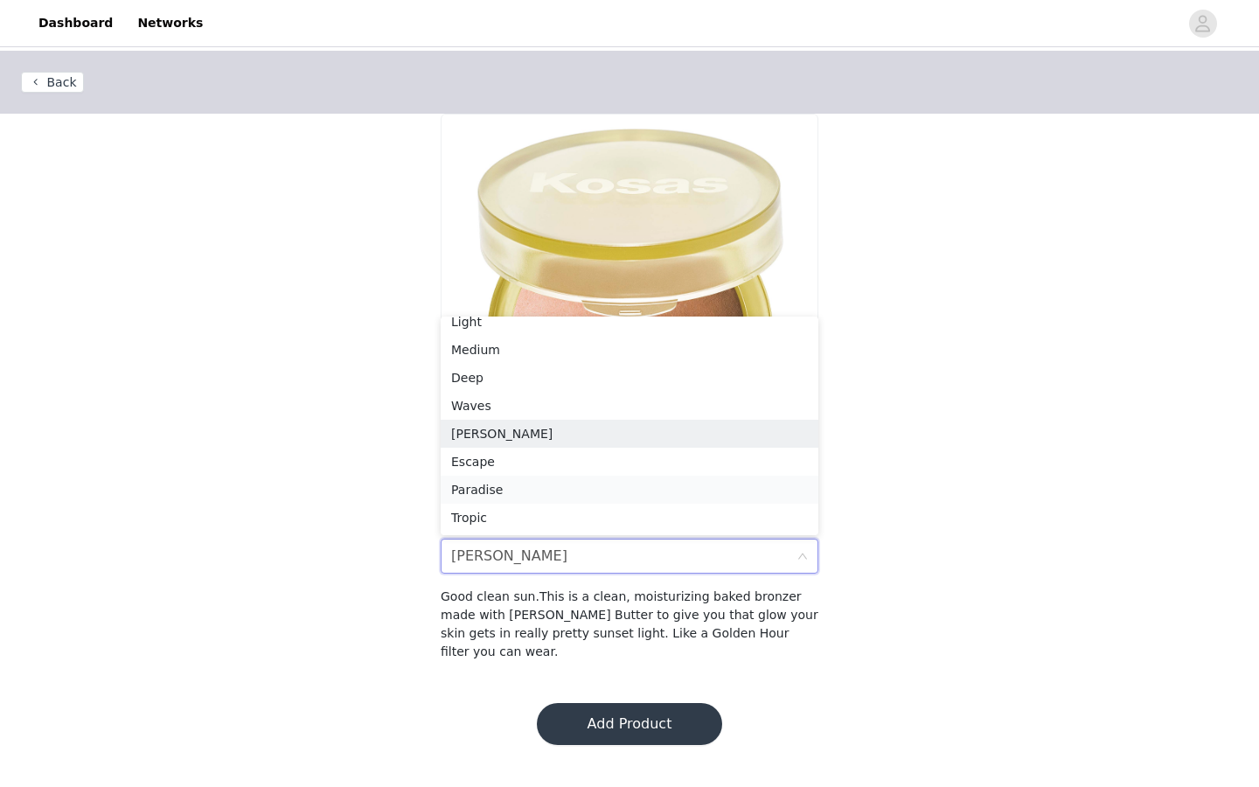
click at [498, 488] on div "Paradise" at bounding box center [629, 489] width 357 height 19
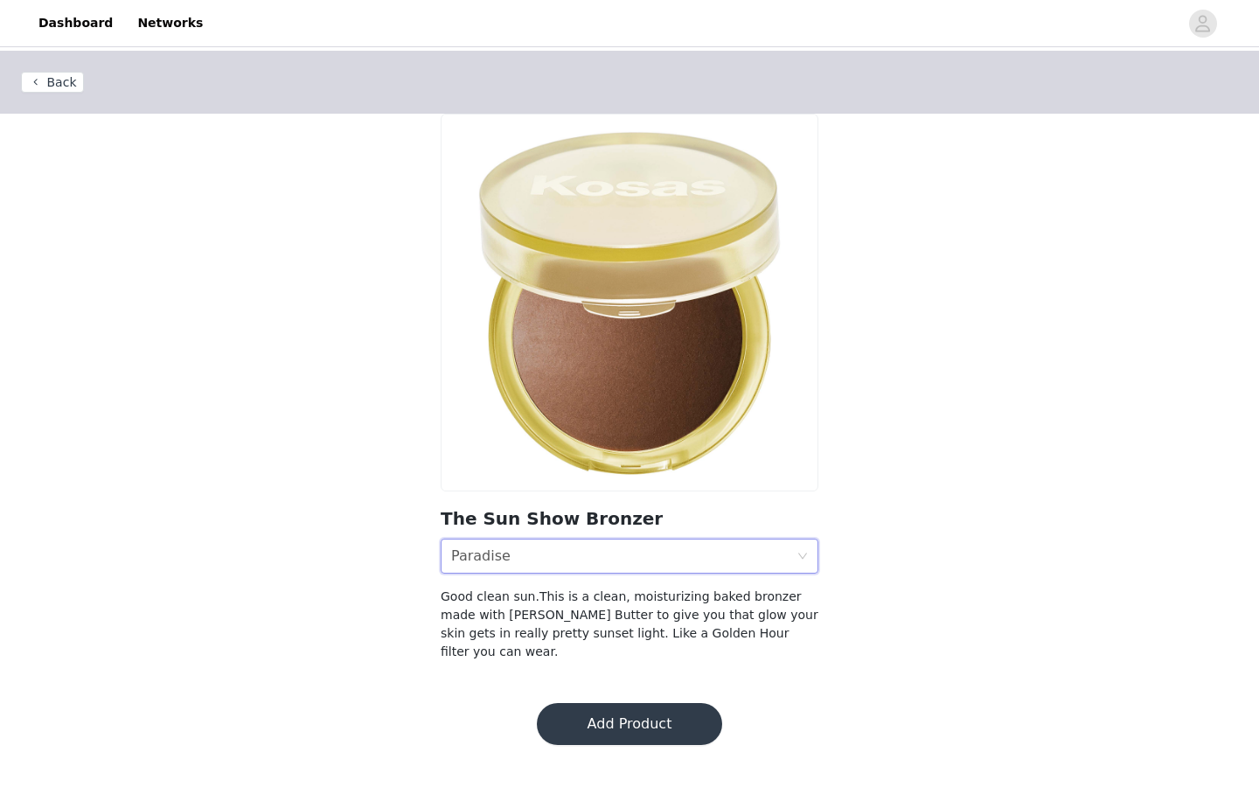
click at [490, 558] on div "Paradise" at bounding box center [480, 556] width 59 height 33
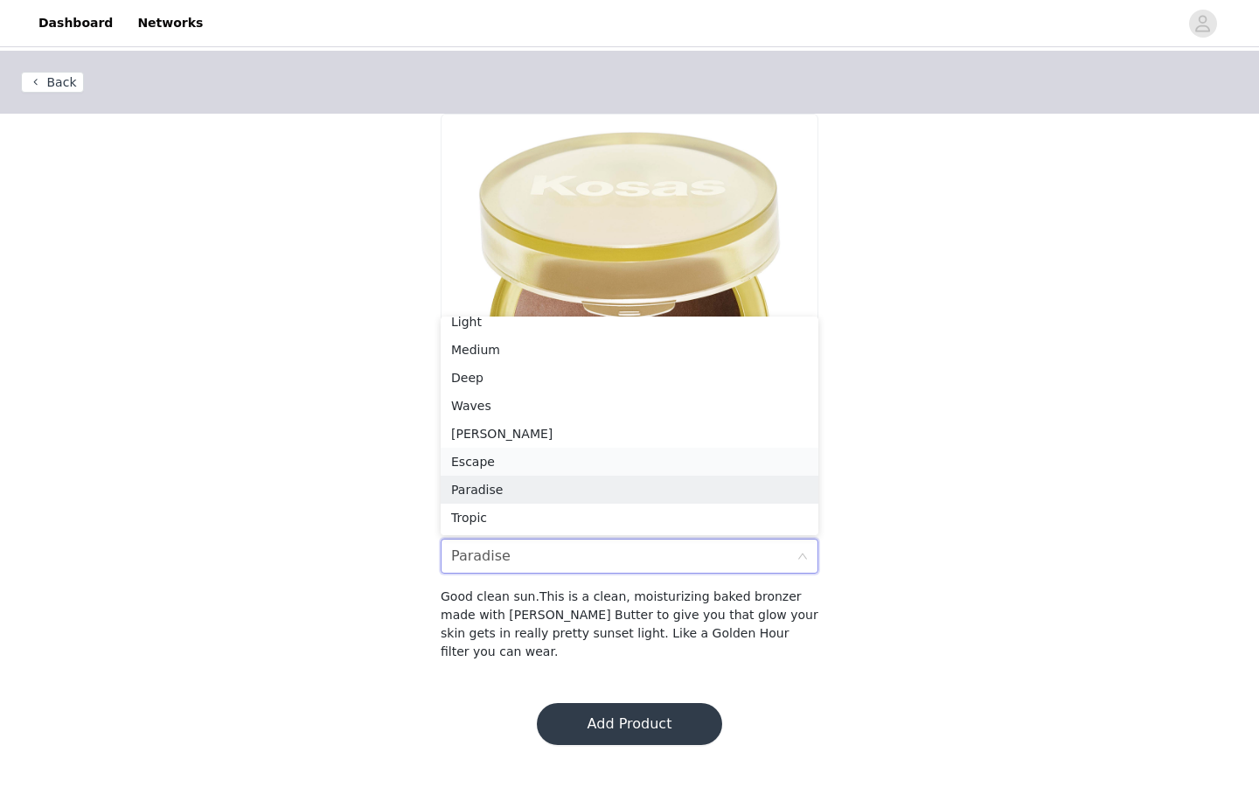
click at [494, 464] on div "Escape" at bounding box center [629, 461] width 357 height 19
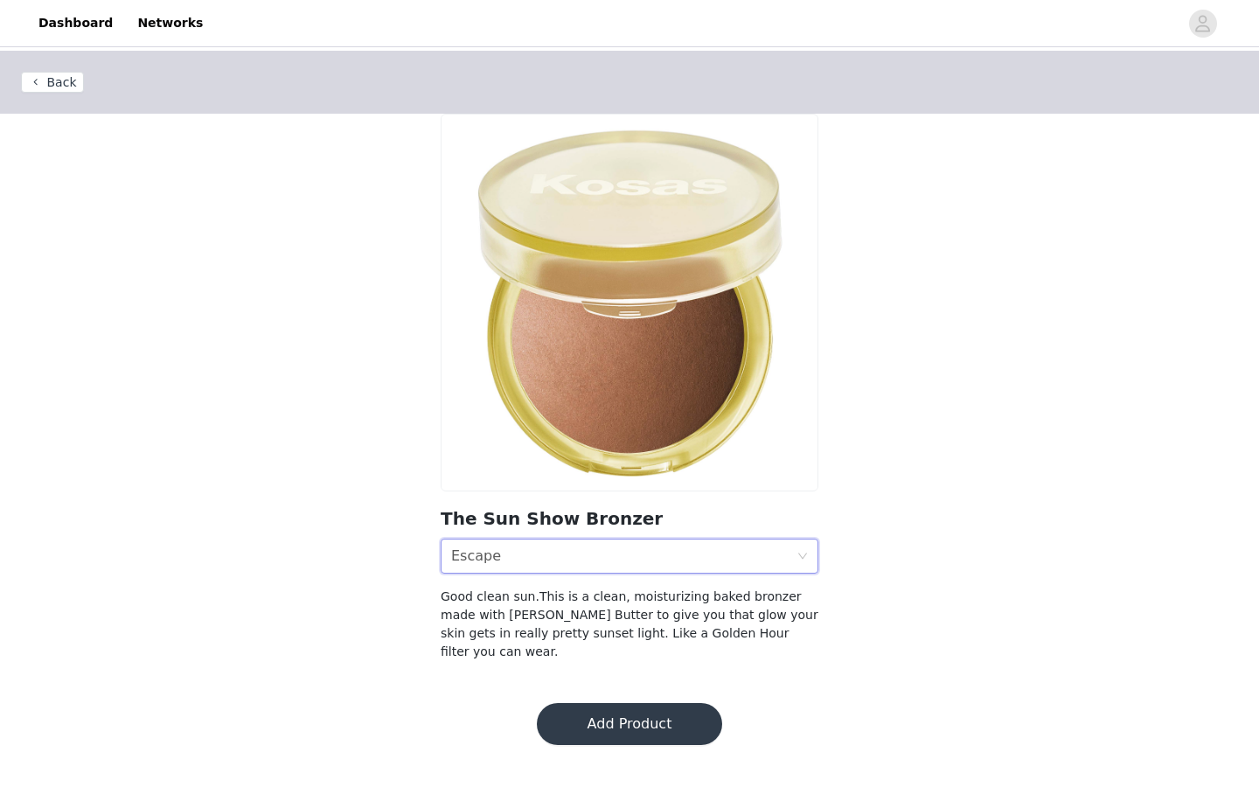
click at [591, 705] on button "Add Product" at bounding box center [629, 724] width 185 height 42
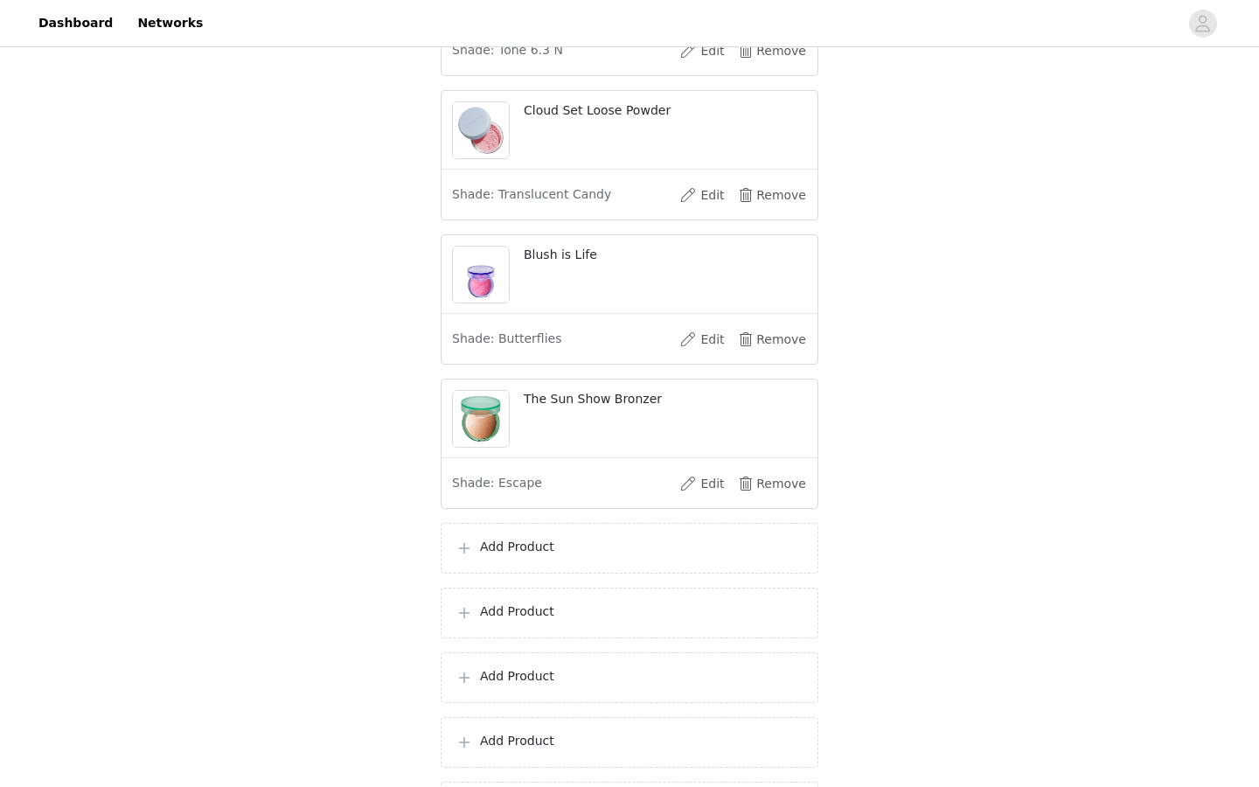
scroll to position [747, 0]
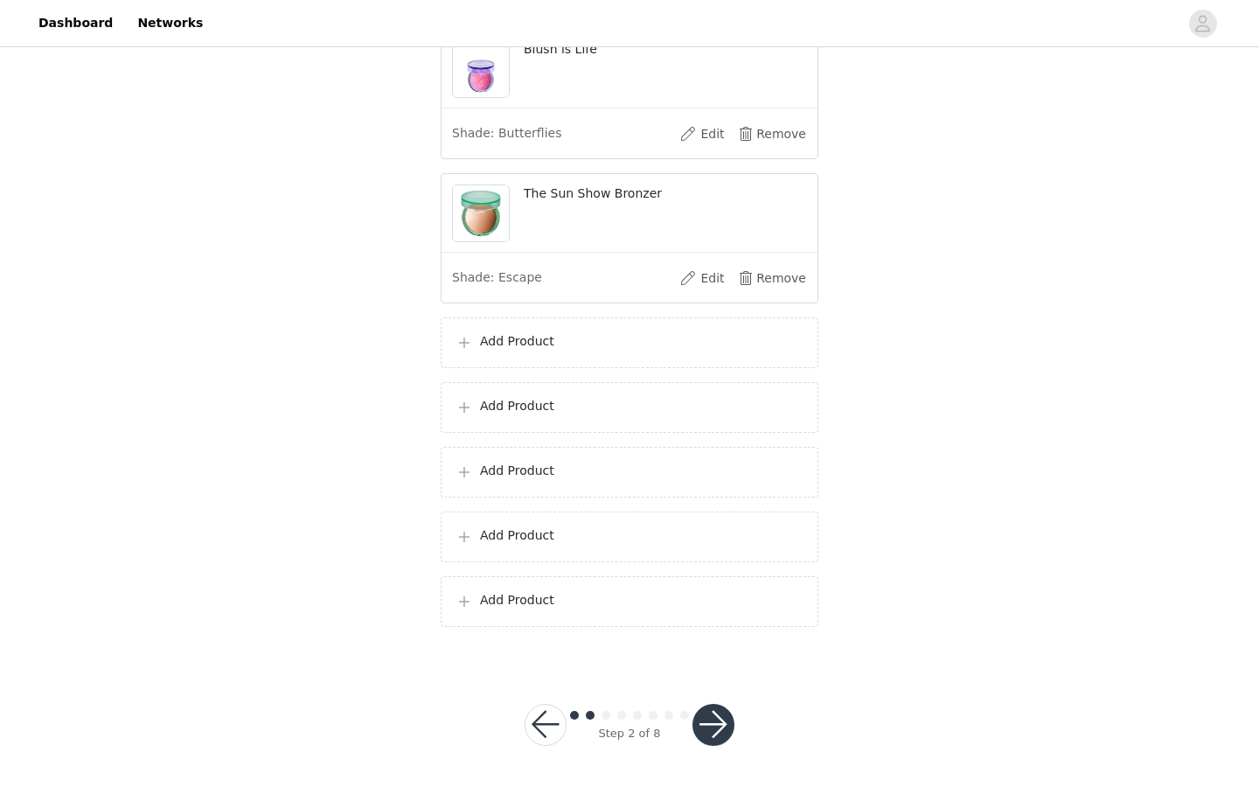
click at [573, 338] on p "Add Product" at bounding box center [642, 341] width 324 height 18
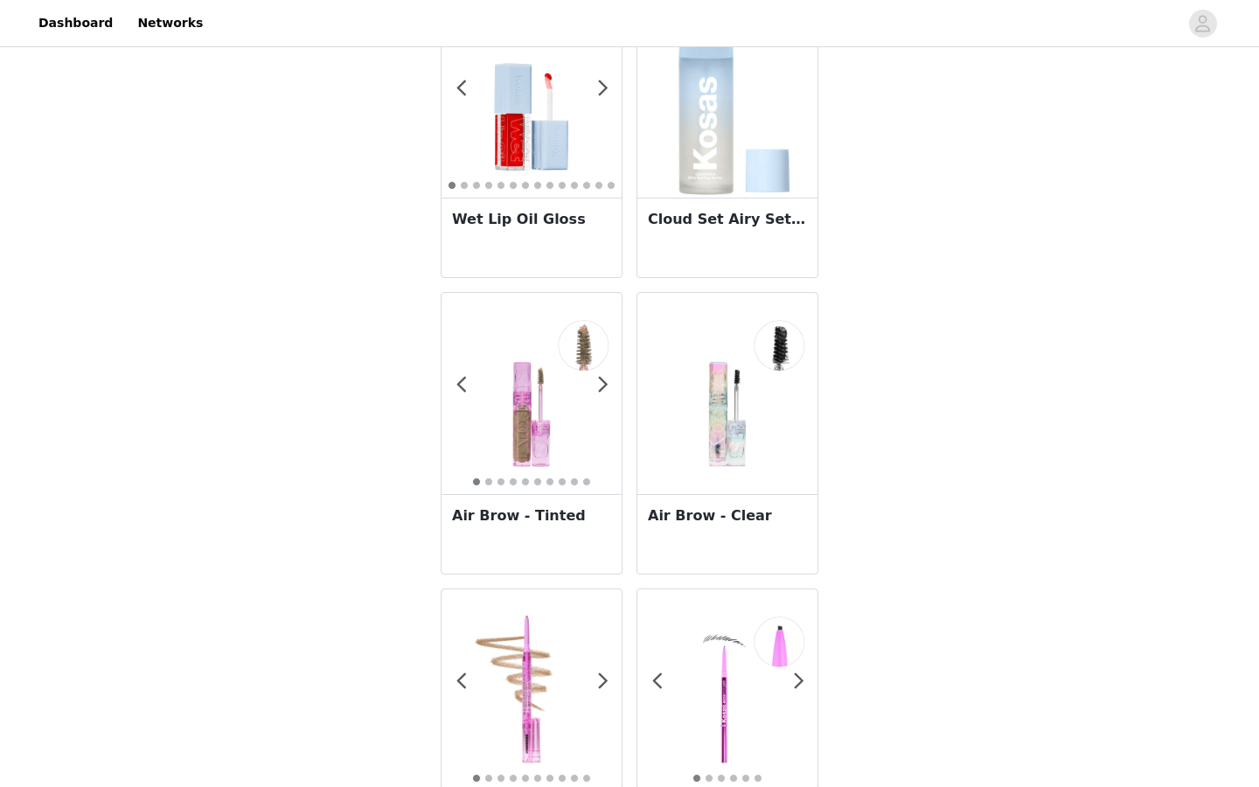
scroll to position [1311, 0]
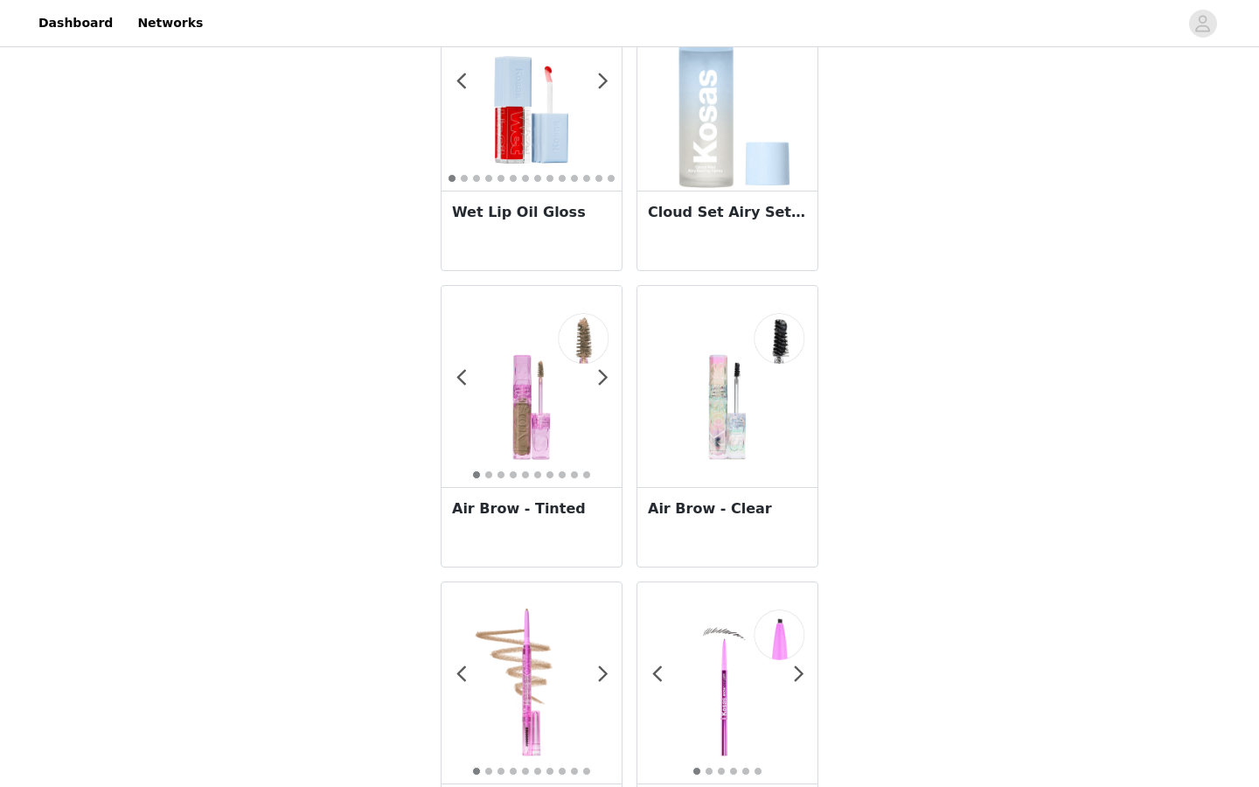
click at [715, 129] on img at bounding box center [727, 90] width 129 height 201
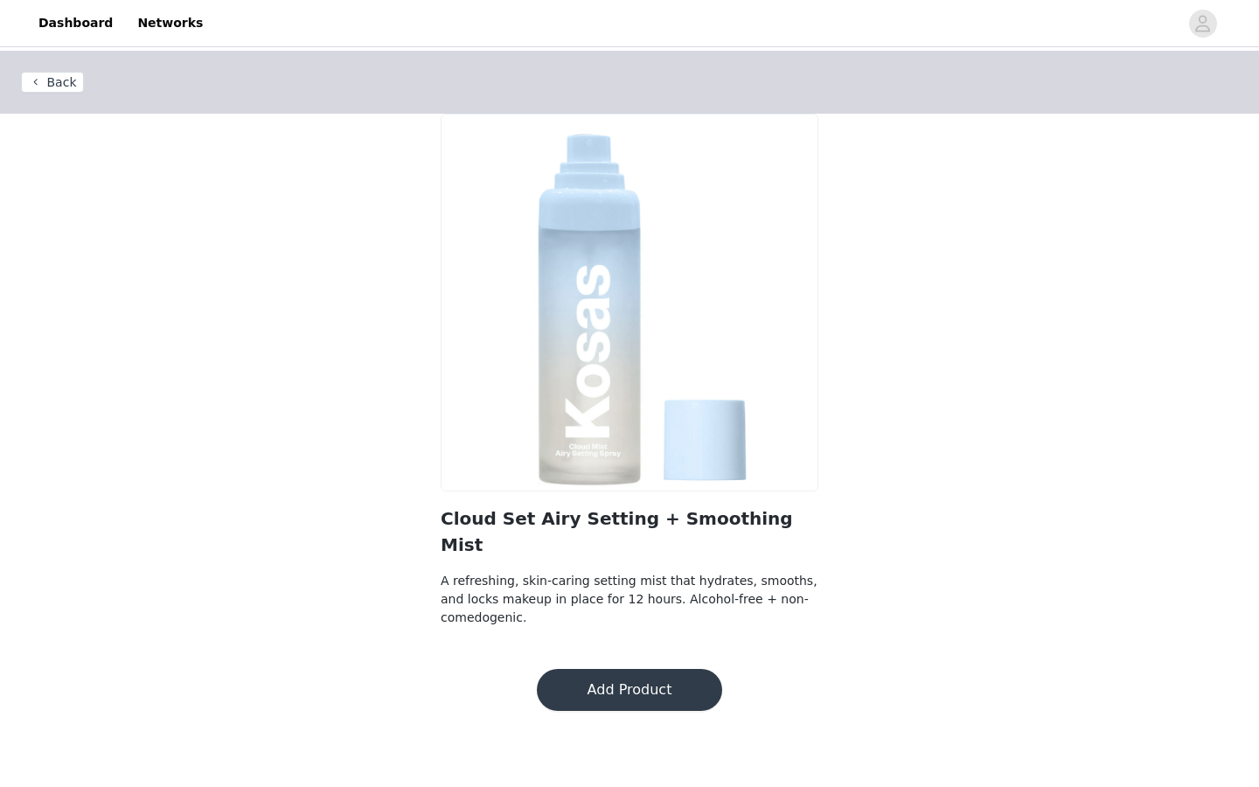
click at [595, 669] on button "Add Product" at bounding box center [629, 690] width 185 height 42
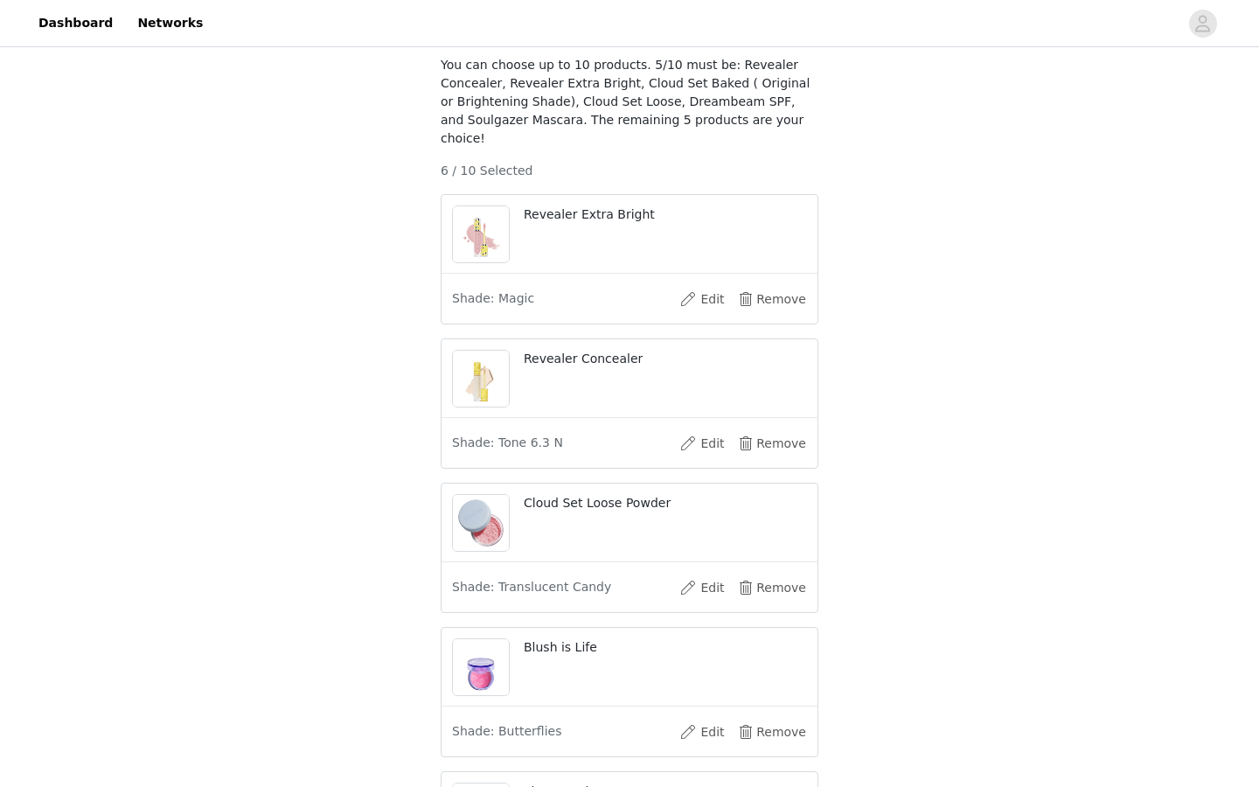
scroll to position [827, 0]
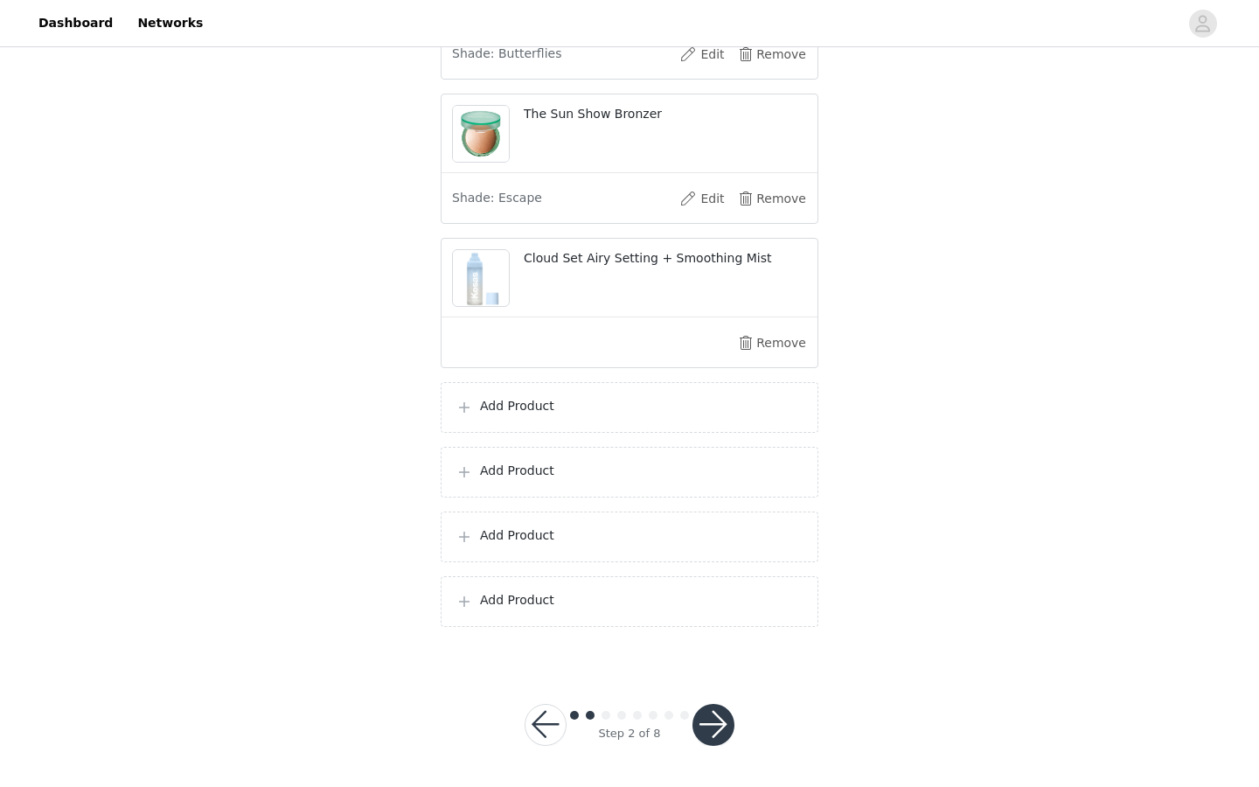
click at [603, 408] on p "Add Product" at bounding box center [642, 406] width 324 height 18
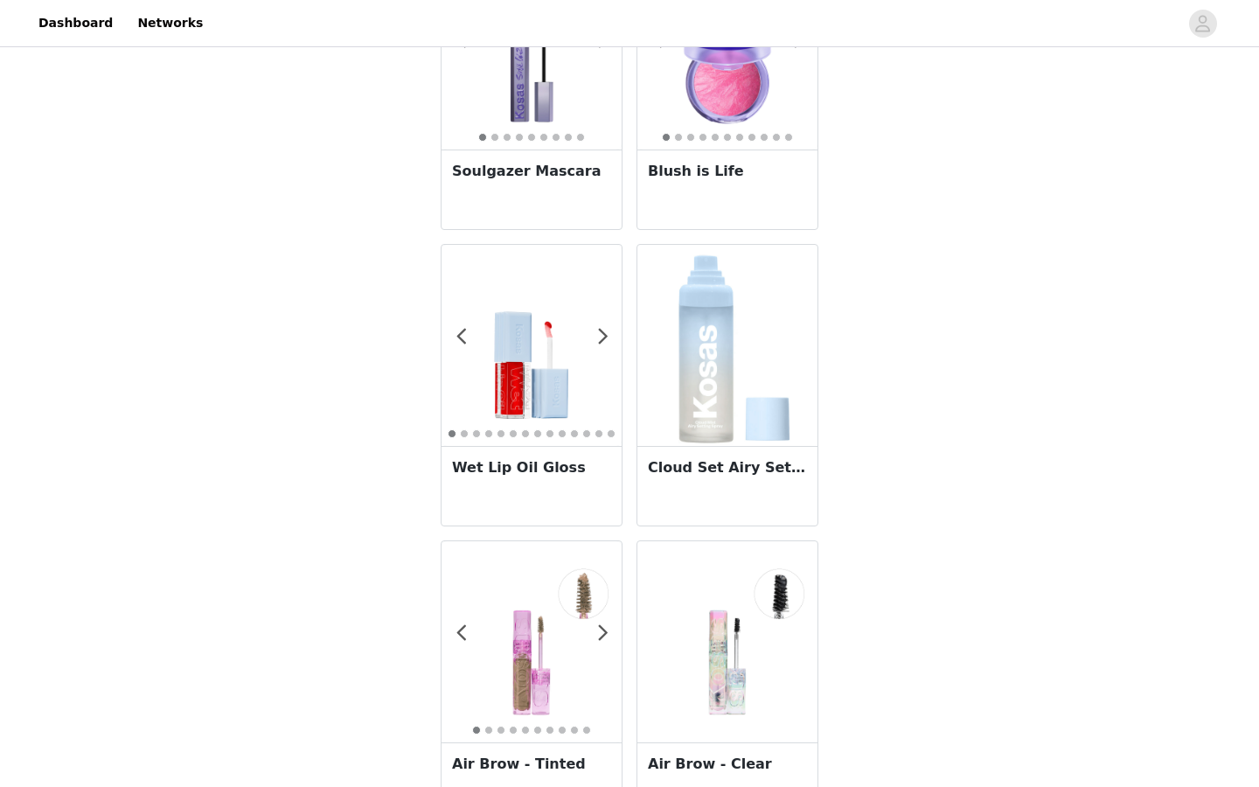
scroll to position [1055, 0]
click at [597, 338] on span at bounding box center [602, 338] width 39 height 0
click at [553, 478] on h3 "Wet Lip Oil Gloss" at bounding box center [531, 468] width 159 height 21
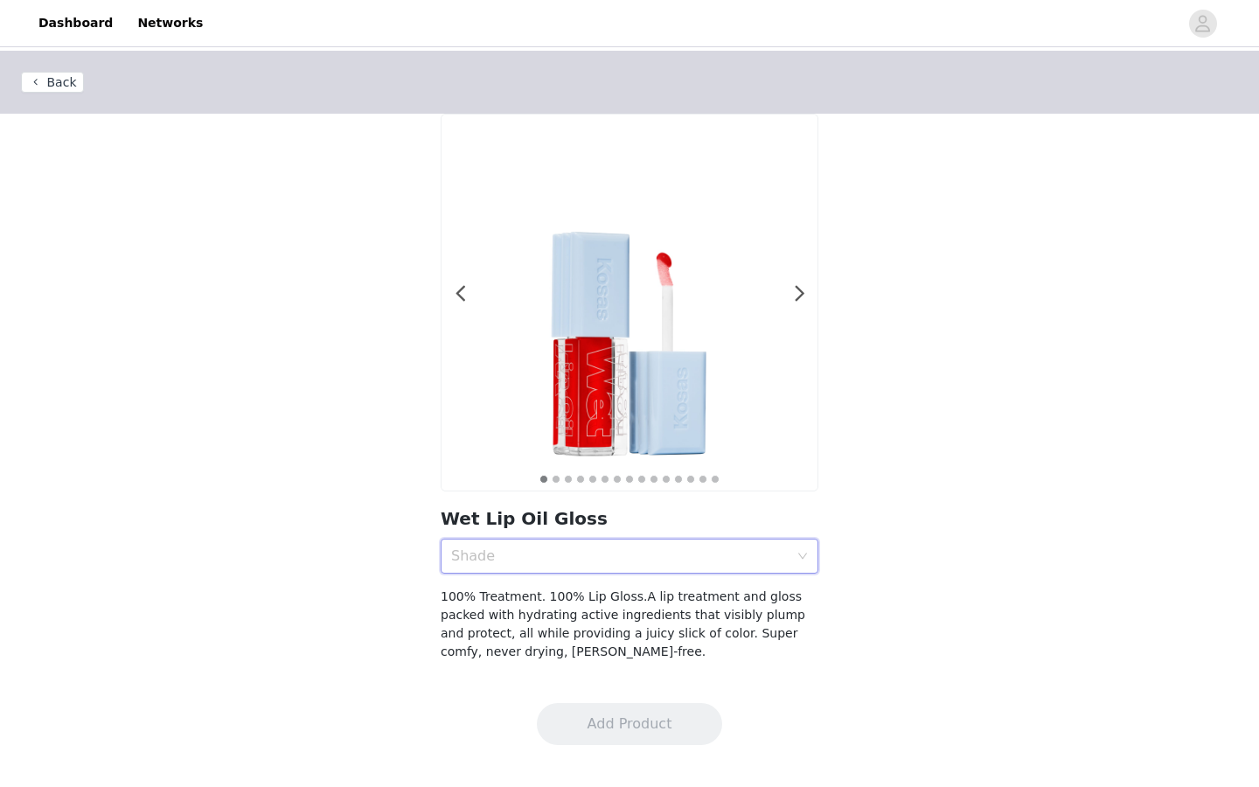
click at [564, 571] on div "Shade" at bounding box center [623, 556] width 345 height 33
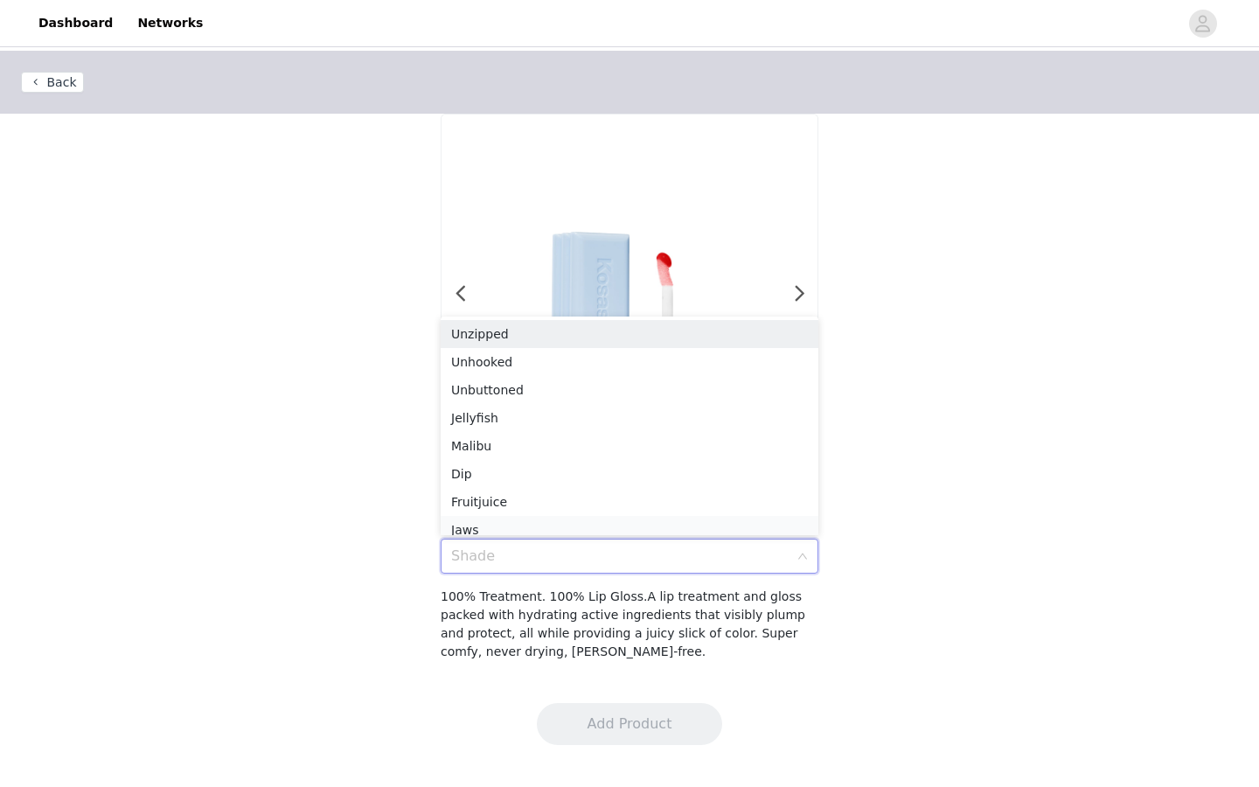
scroll to position [9, 0]
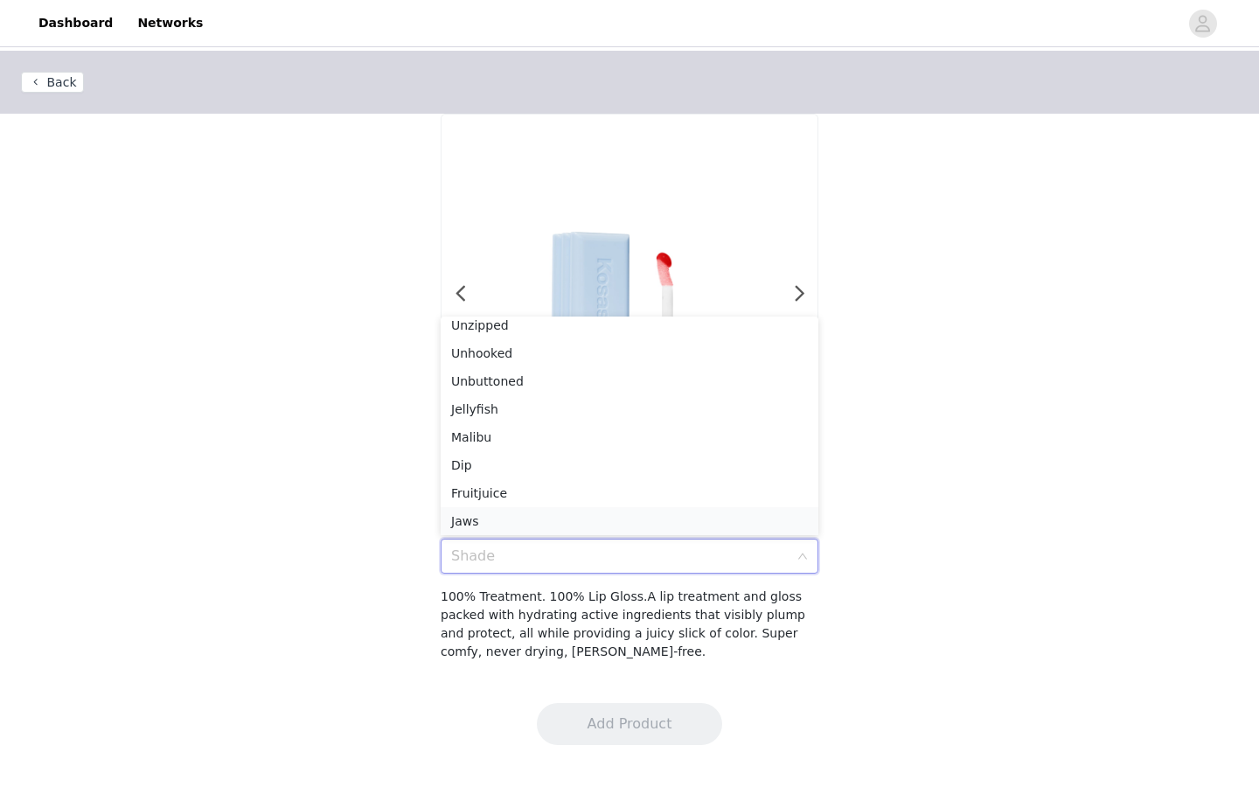
click at [551, 524] on div "Jaws" at bounding box center [629, 521] width 357 height 19
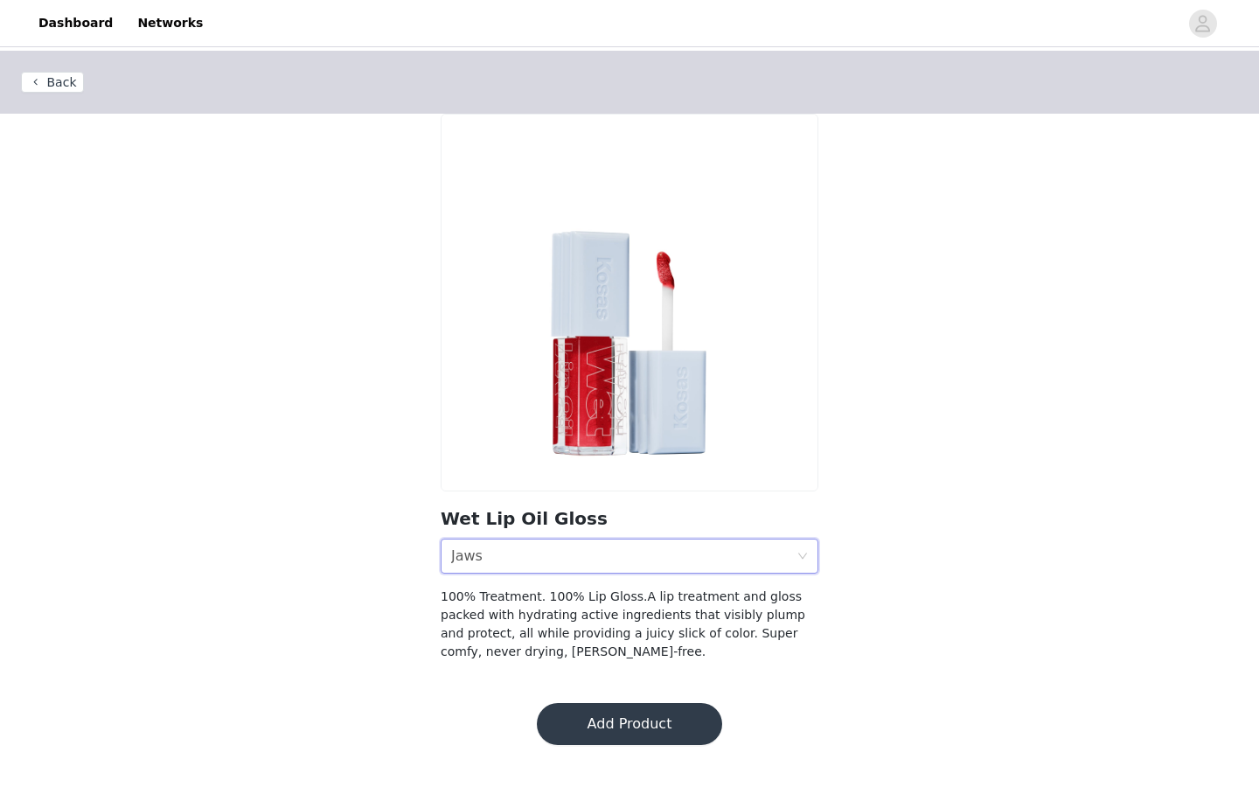
click at [549, 557] on div "Shade Jaws" at bounding box center [623, 556] width 345 height 33
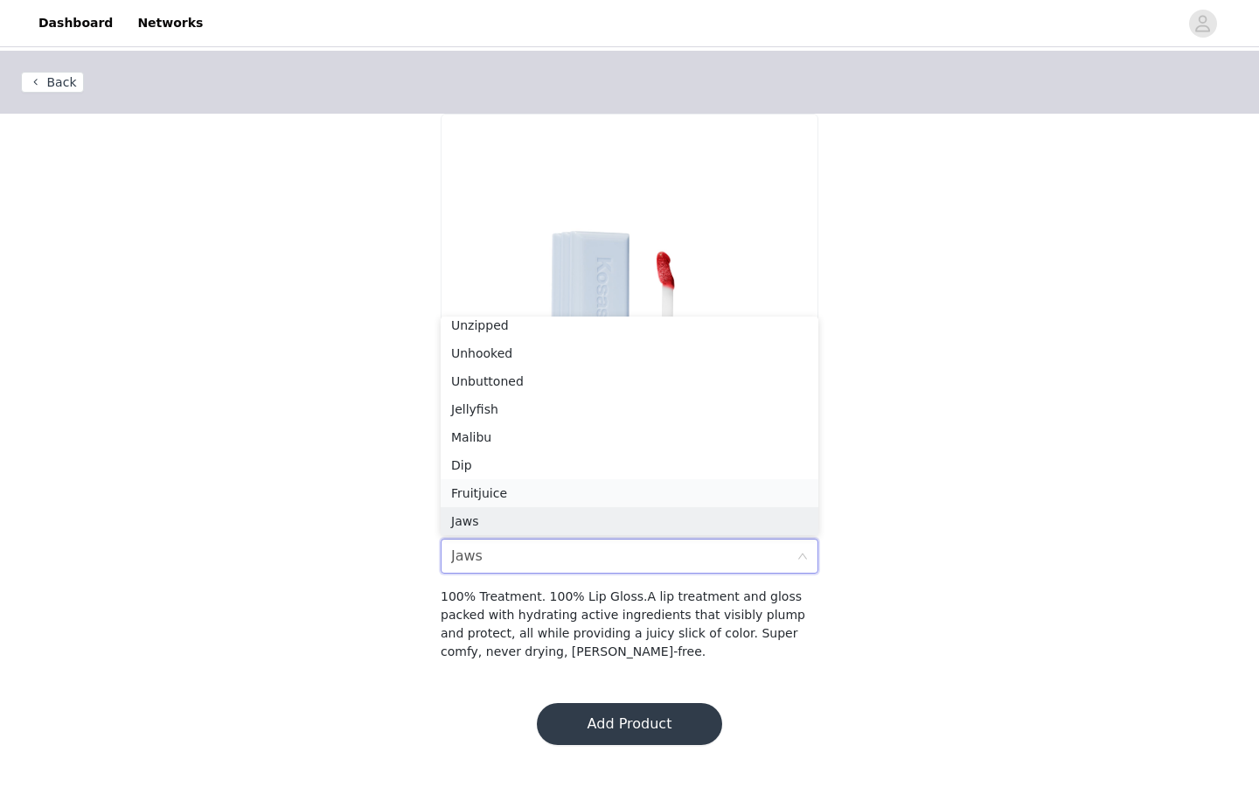
click at [538, 495] on div "Fruitjuice" at bounding box center [629, 493] width 357 height 19
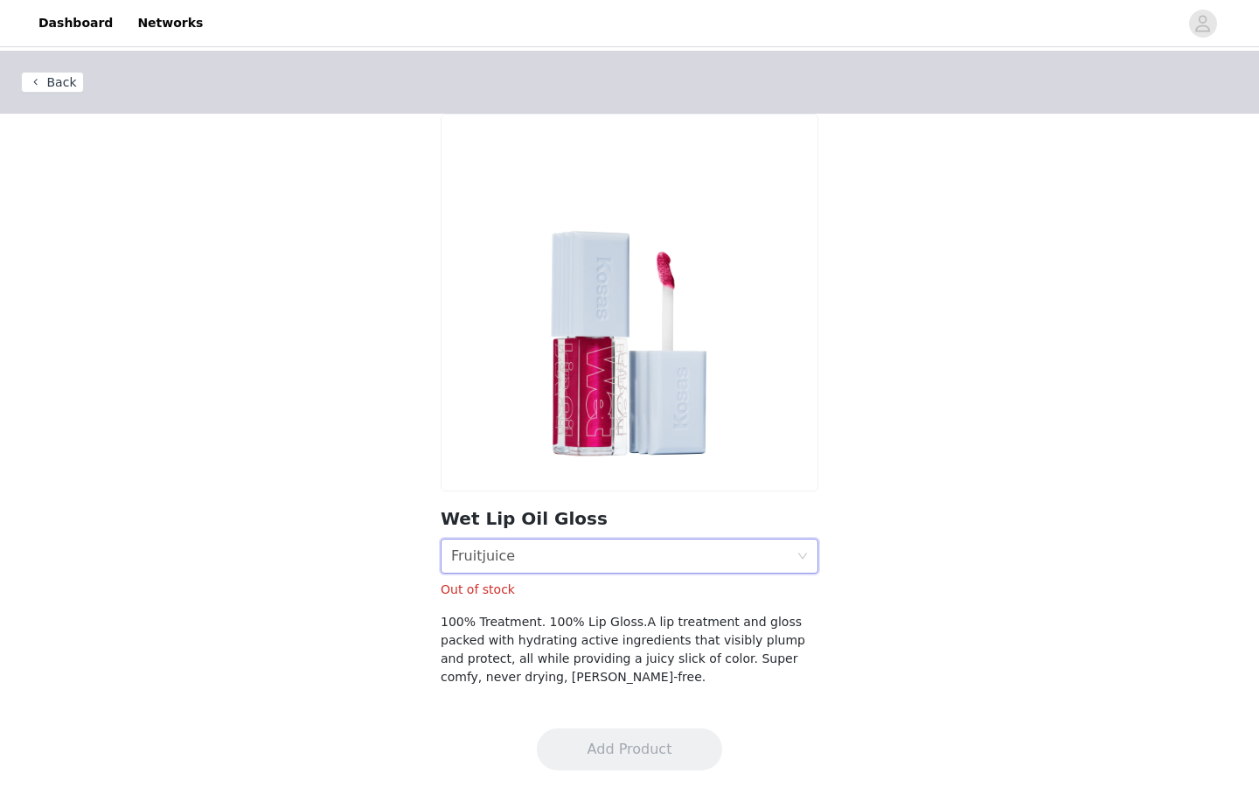
click at [549, 544] on div "Shade Fruitjuice" at bounding box center [623, 556] width 345 height 33
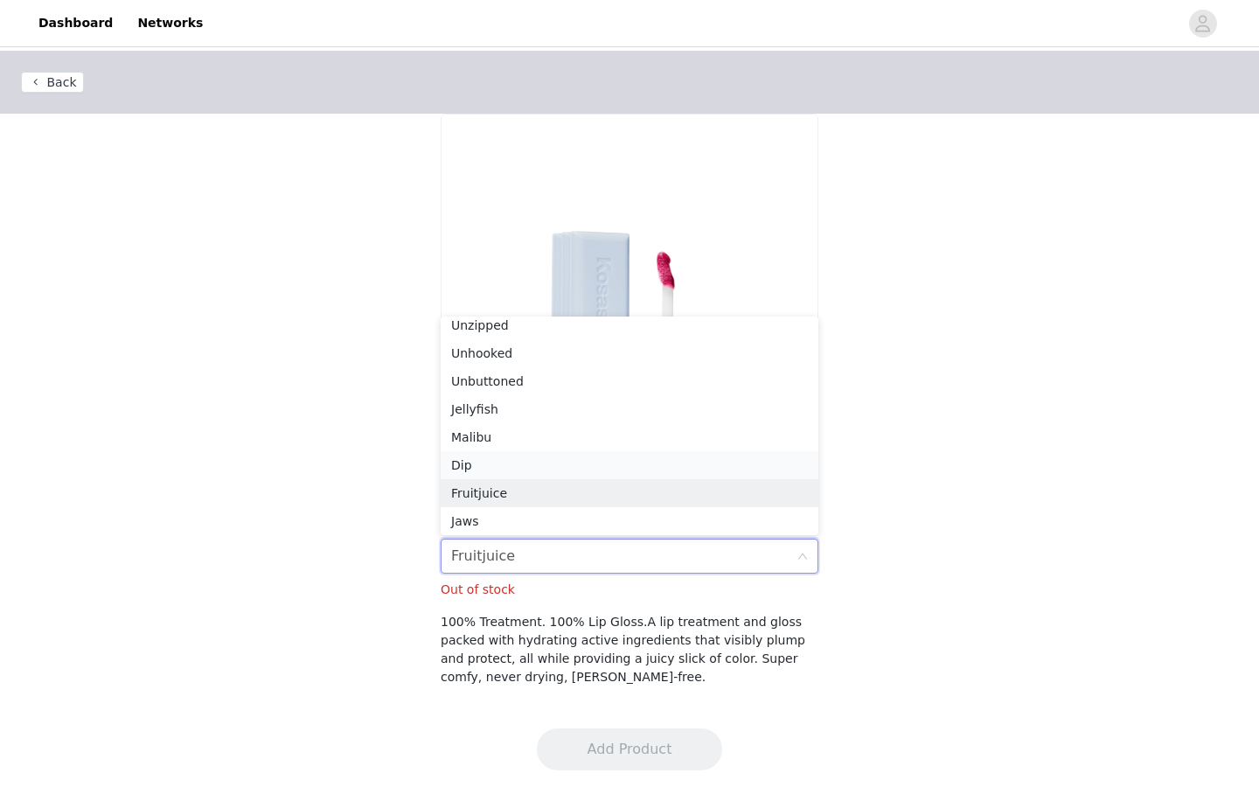
click at [517, 471] on div "Dip" at bounding box center [629, 465] width 357 height 19
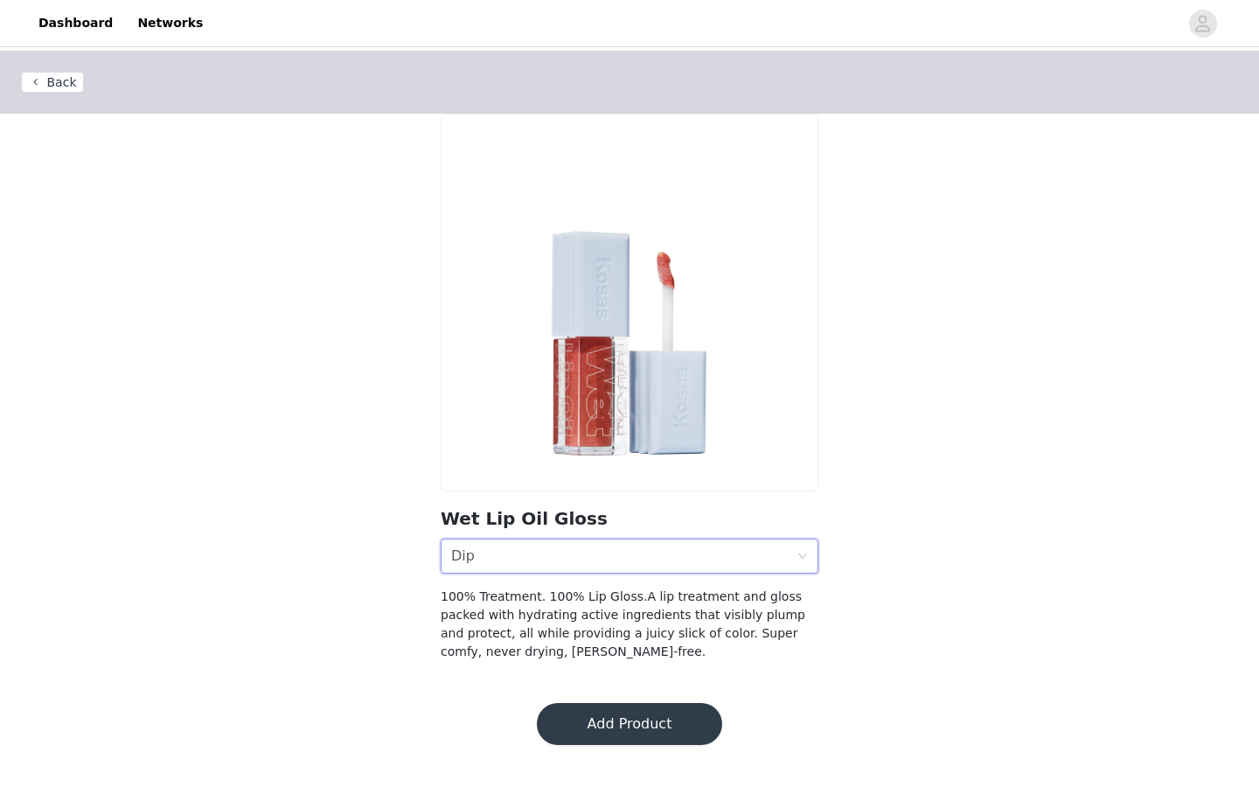
click at [528, 548] on div "Shade Dip" at bounding box center [623, 556] width 345 height 33
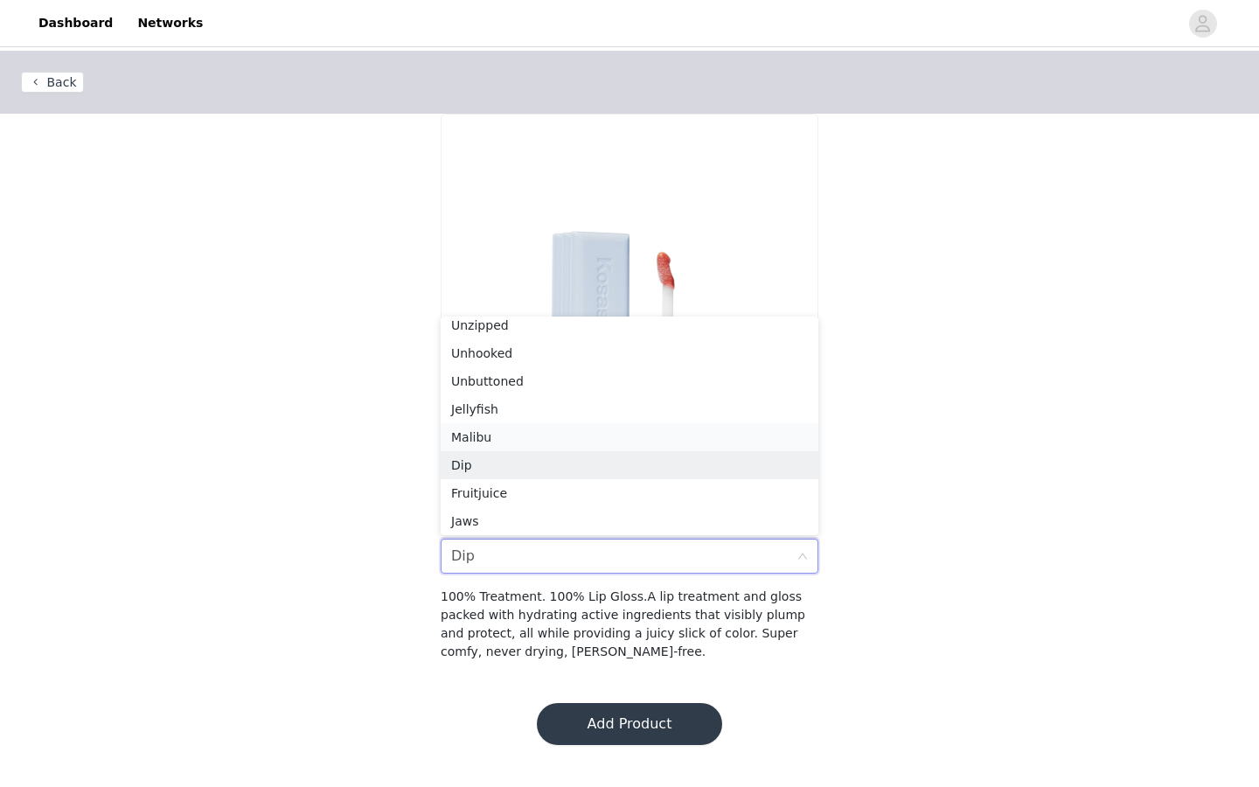
click at [501, 439] on div "Malibu" at bounding box center [629, 437] width 357 height 19
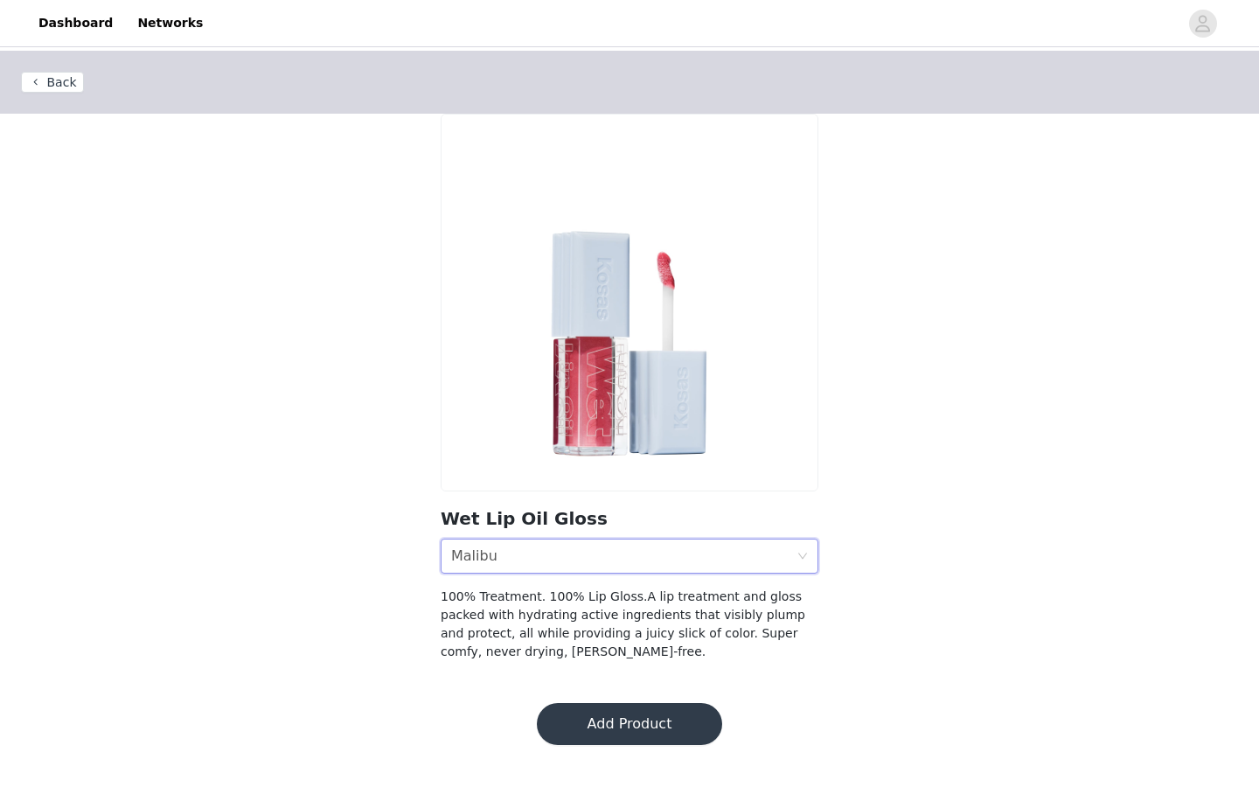
click at [534, 552] on div "Shade Malibu" at bounding box center [623, 556] width 345 height 33
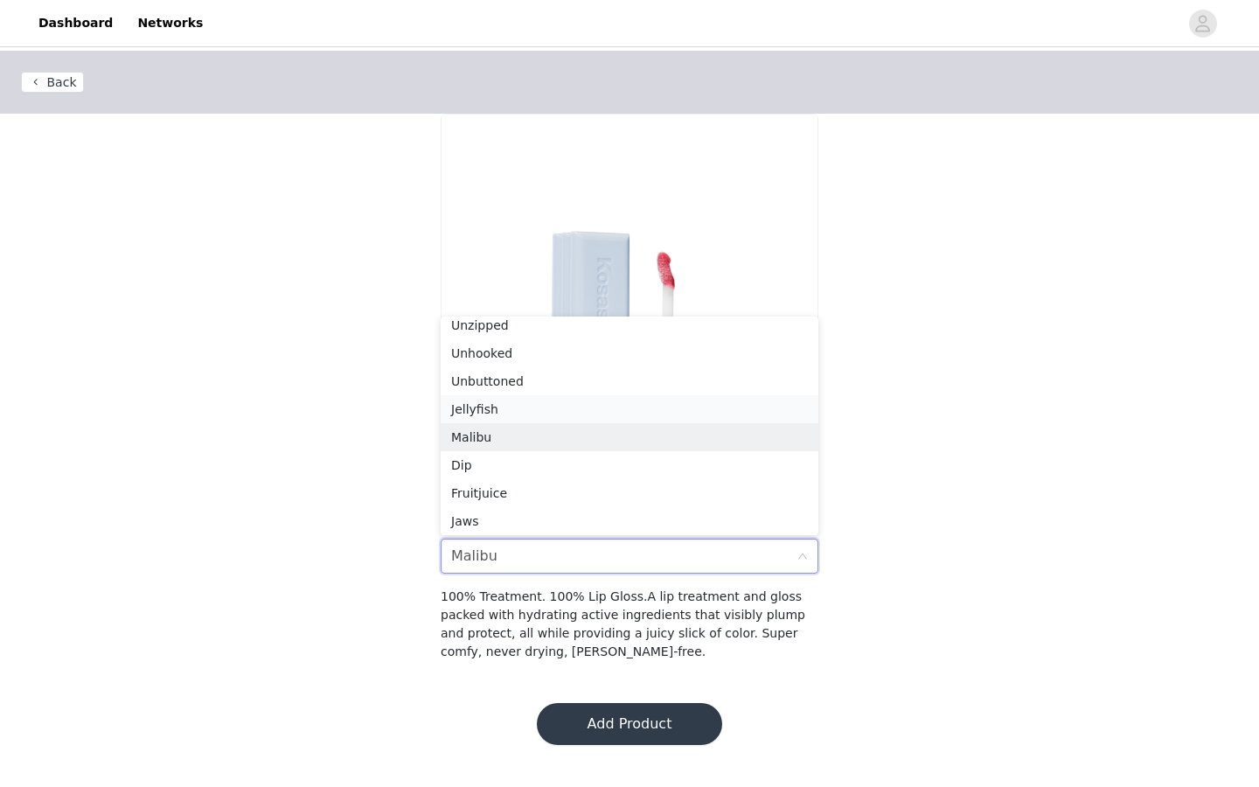
click at [503, 413] on div "Jellyfish" at bounding box center [629, 409] width 357 height 19
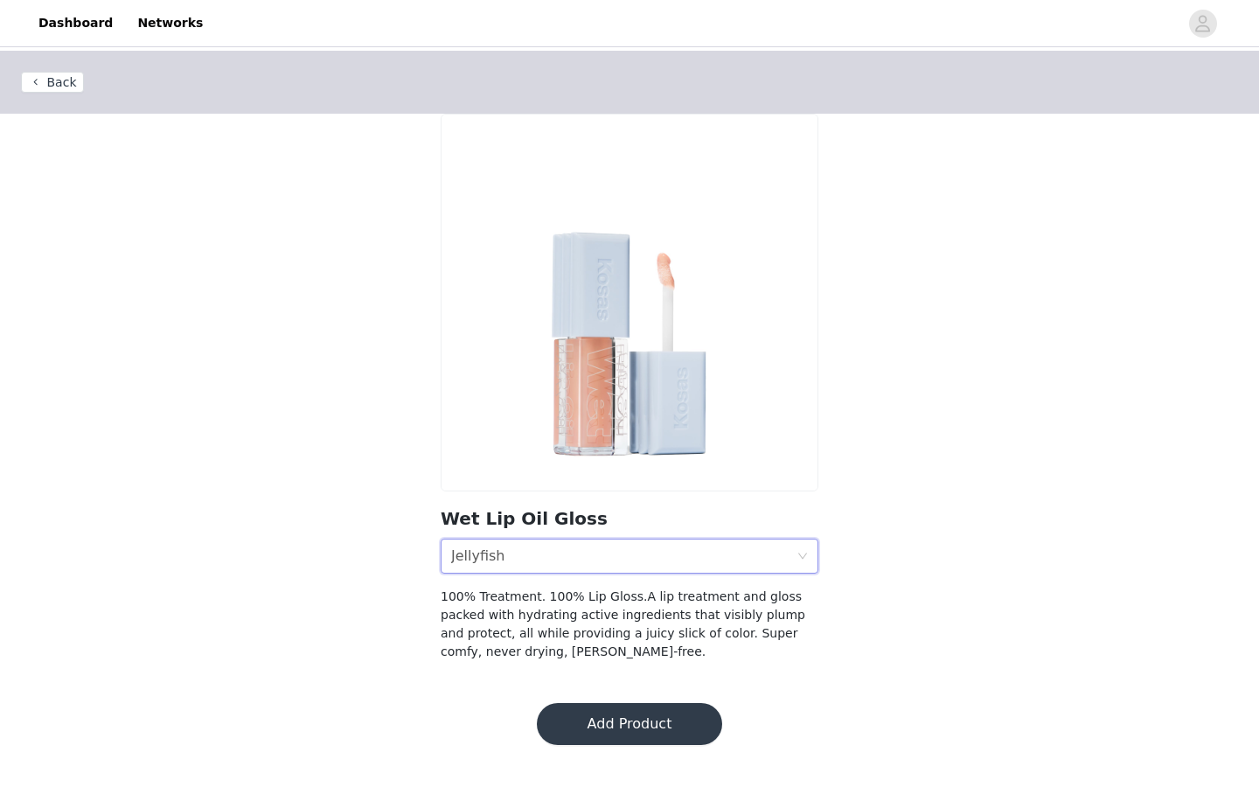
click at [547, 539] on div "Shade Jellyfish" at bounding box center [630, 556] width 378 height 35
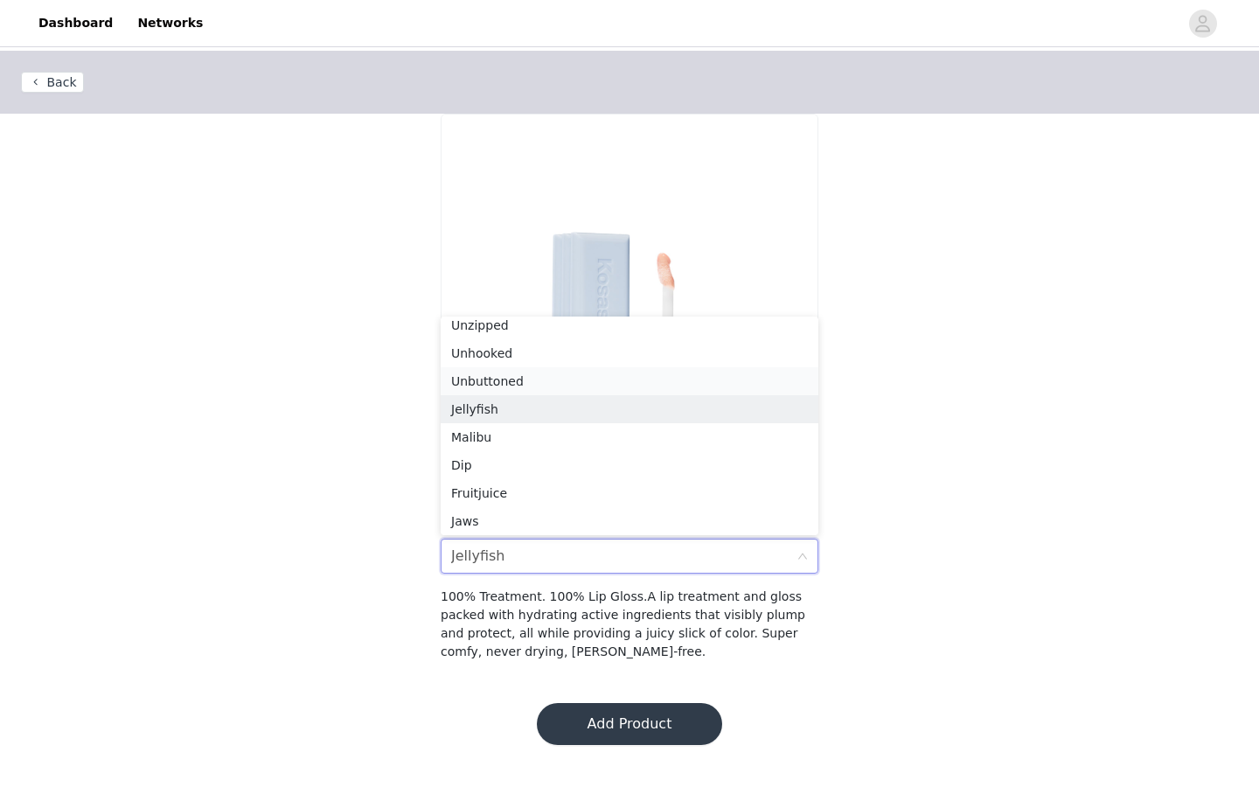
click at [524, 378] on div "Unbuttoned" at bounding box center [629, 381] width 357 height 19
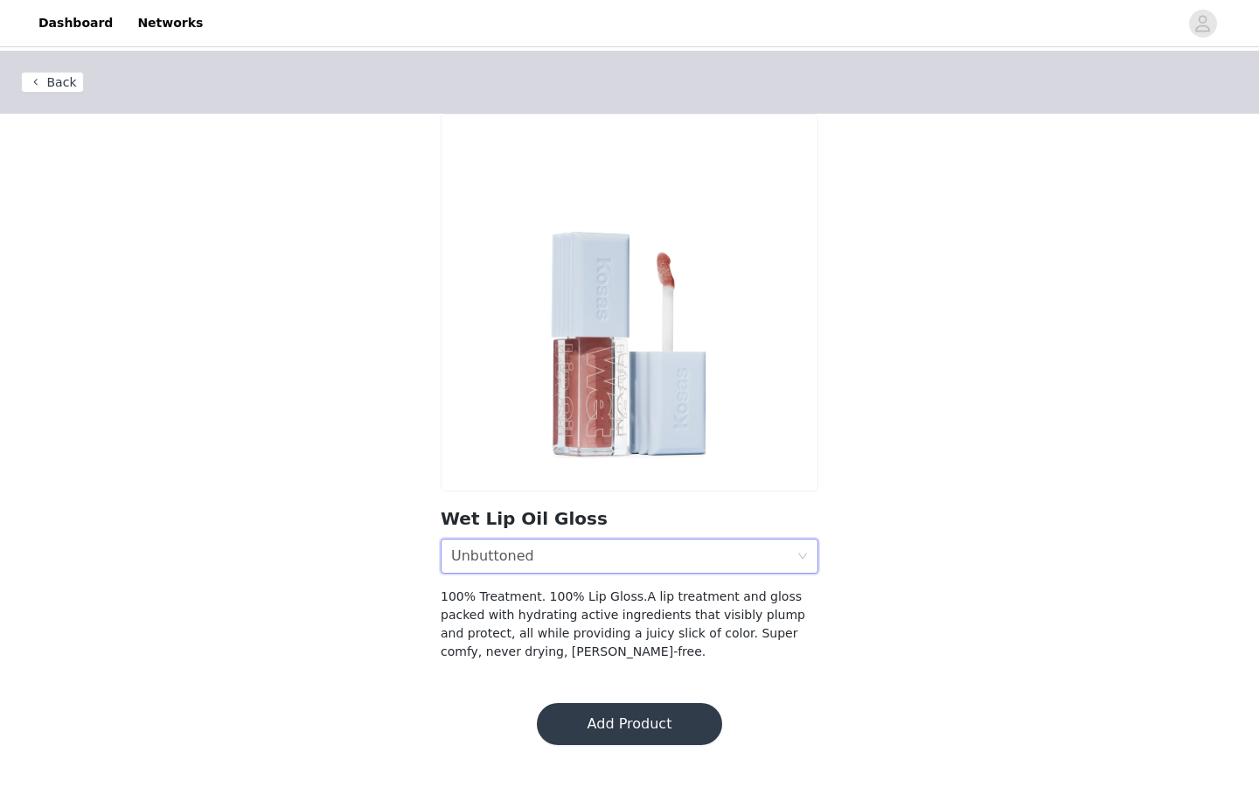
click at [549, 557] on div "Shade Unbuttoned" at bounding box center [623, 556] width 345 height 33
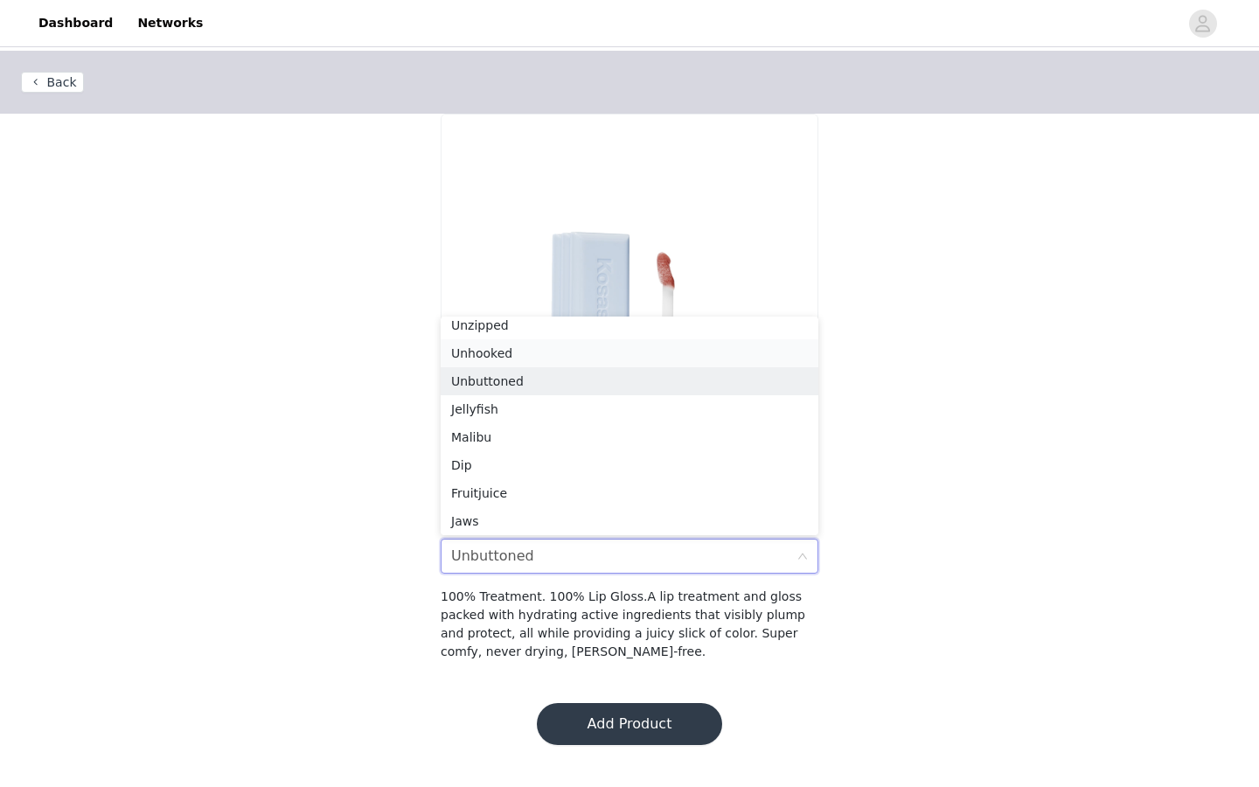
scroll to position [0, 0]
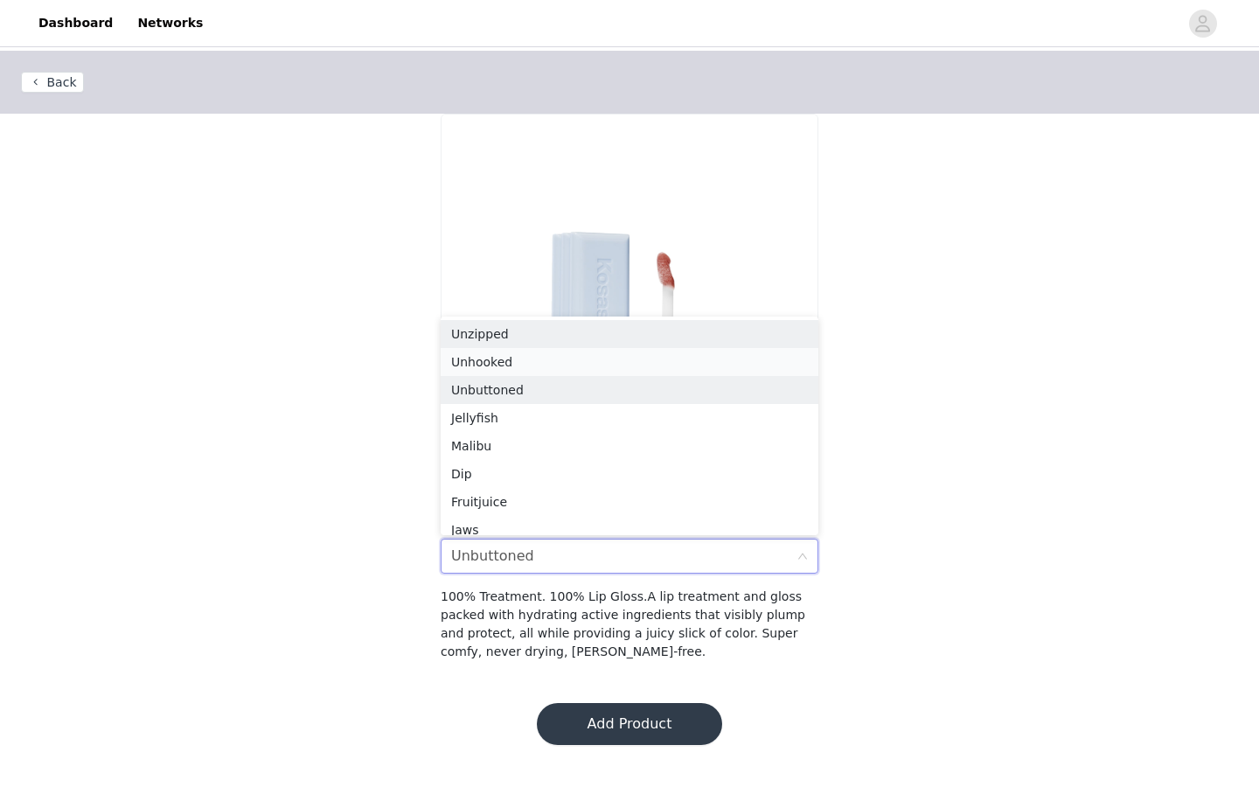
click at [562, 339] on div "Unzipped" at bounding box center [629, 333] width 357 height 19
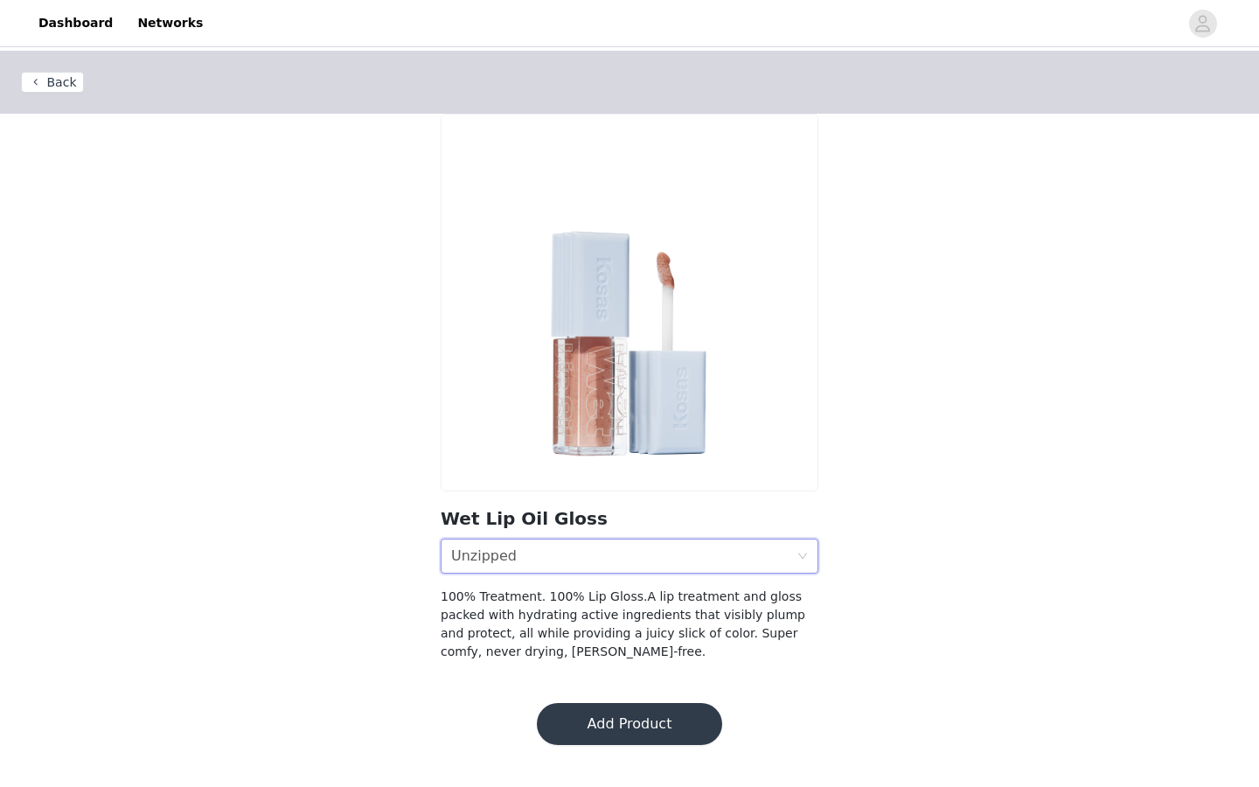
click at [566, 551] on div "Shade Unzipped" at bounding box center [623, 556] width 345 height 33
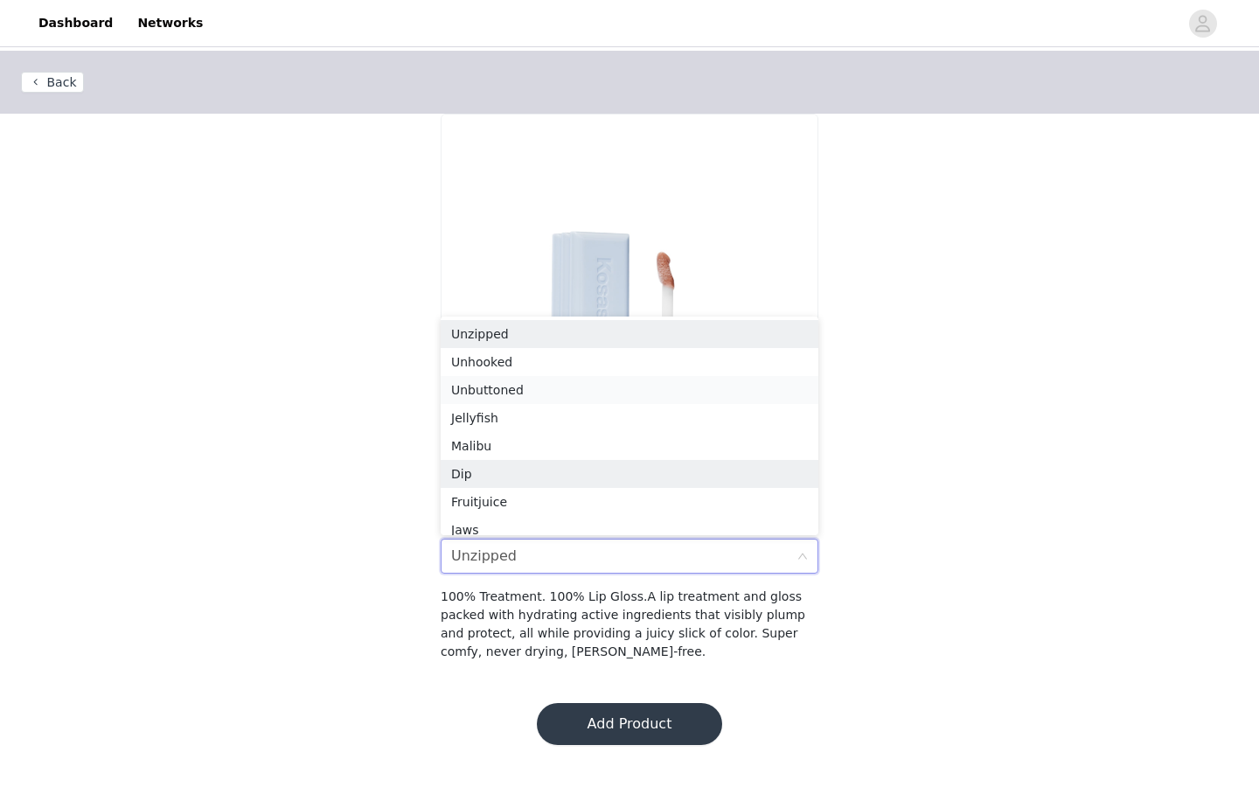
scroll to position [3, 0]
click at [556, 359] on div "Unhooked" at bounding box center [629, 358] width 357 height 19
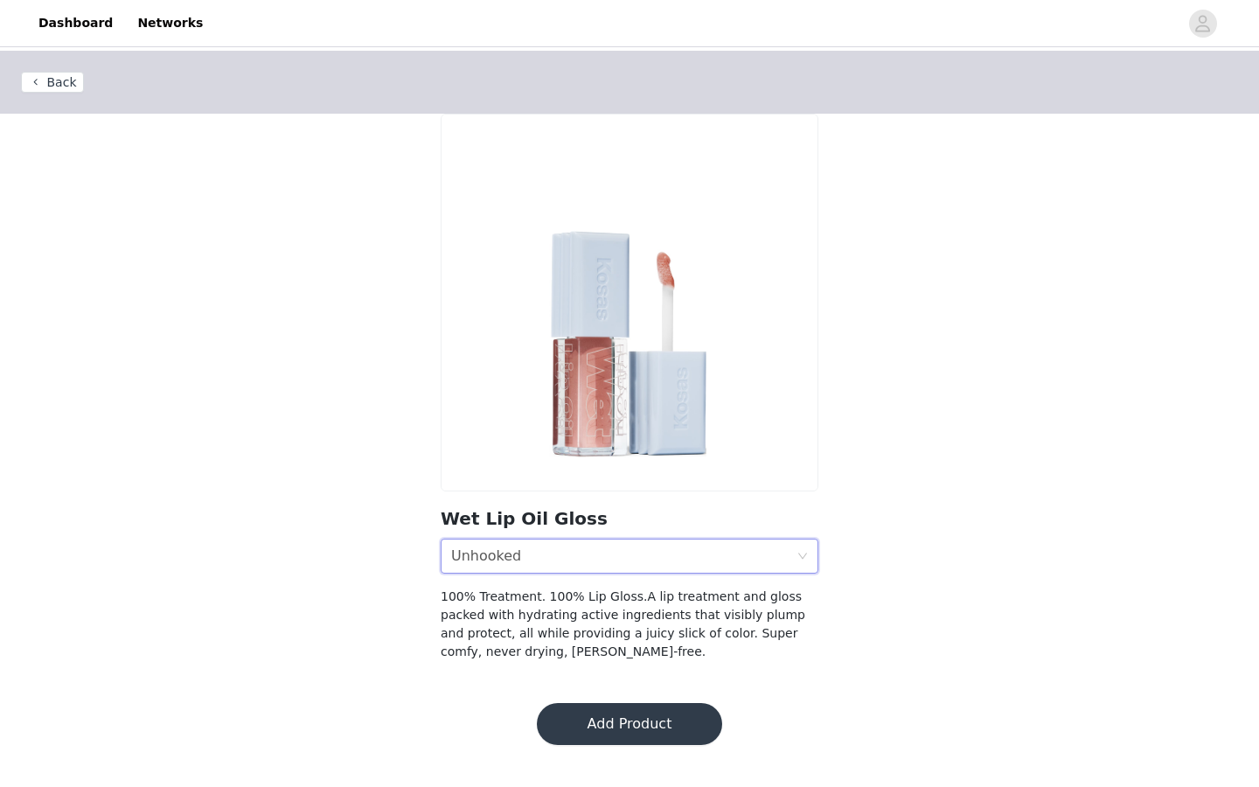
click at [586, 541] on div "Shade Unhooked" at bounding box center [623, 556] width 345 height 33
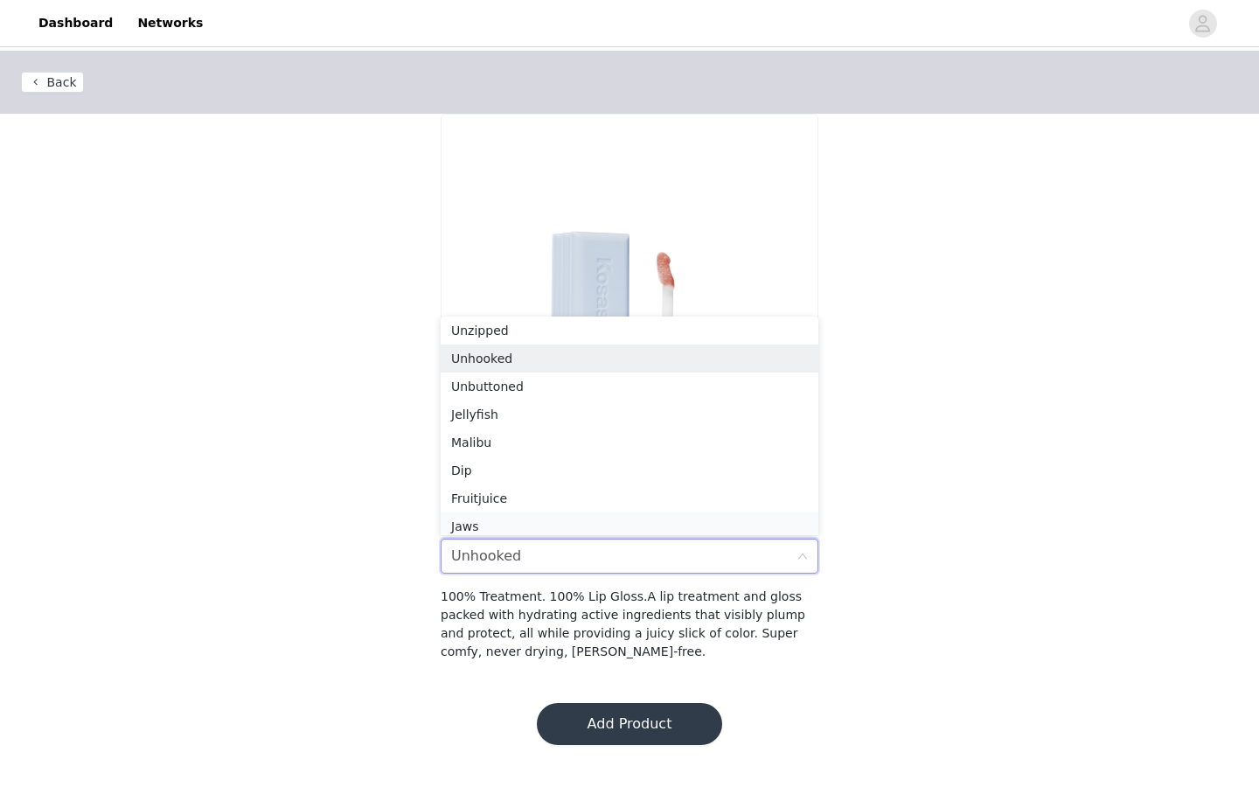
scroll to position [9, 0]
click at [554, 514] on div "Jaws" at bounding box center [629, 521] width 357 height 19
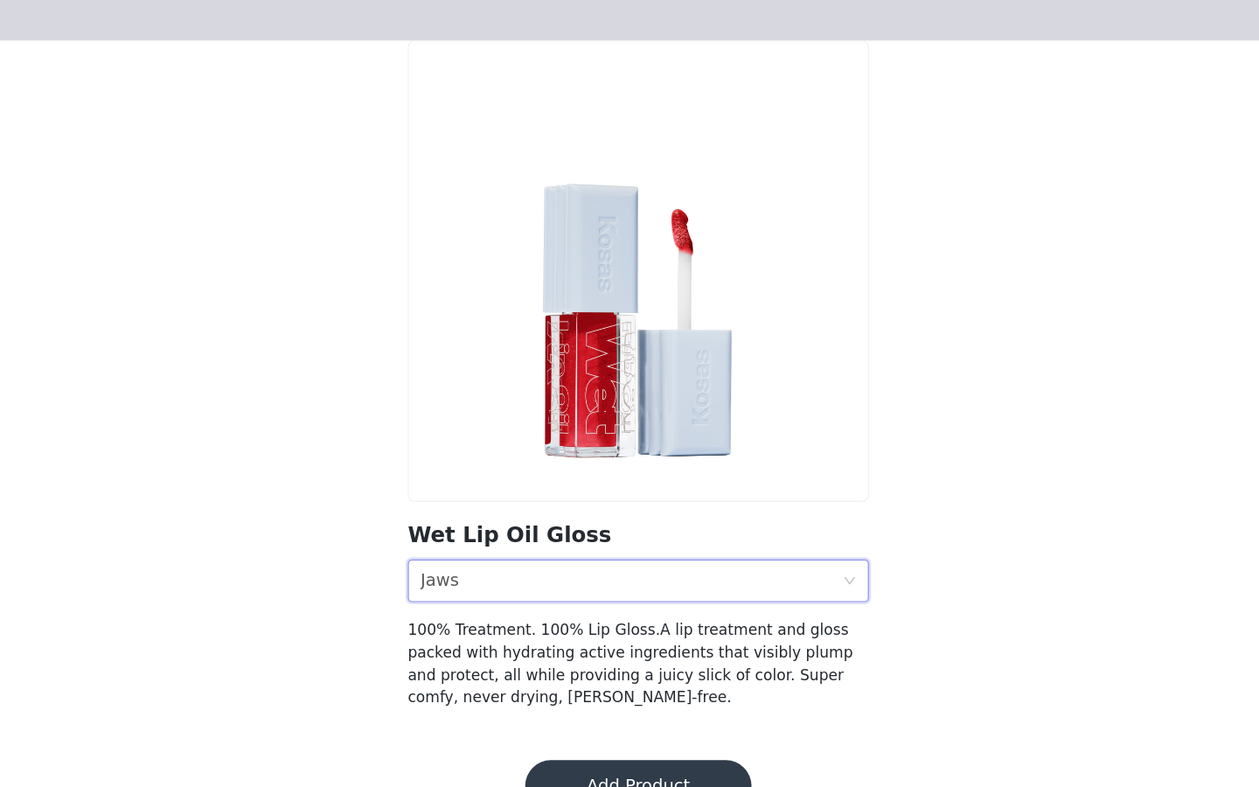
click at [529, 556] on div "Shade Jaws" at bounding box center [623, 556] width 345 height 33
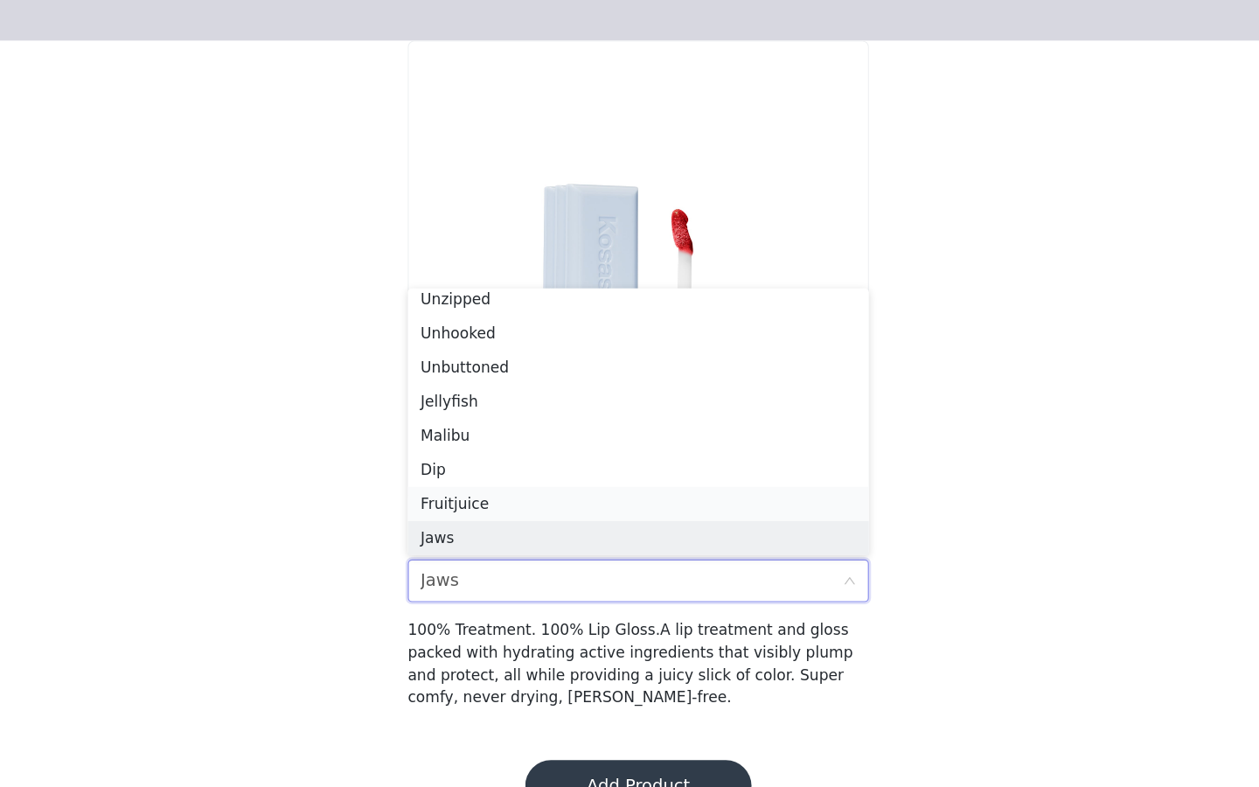
scroll to position [0, 0]
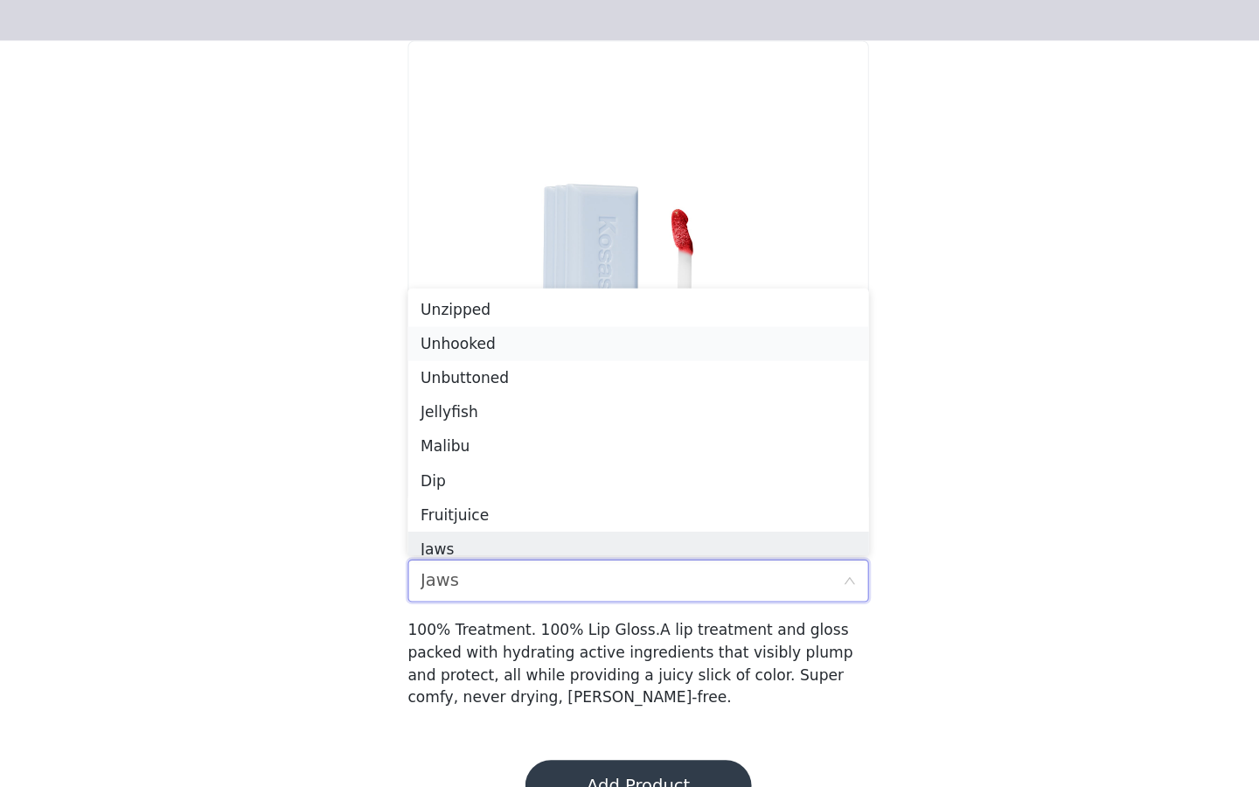
click at [534, 366] on div "Unhooked" at bounding box center [629, 361] width 357 height 19
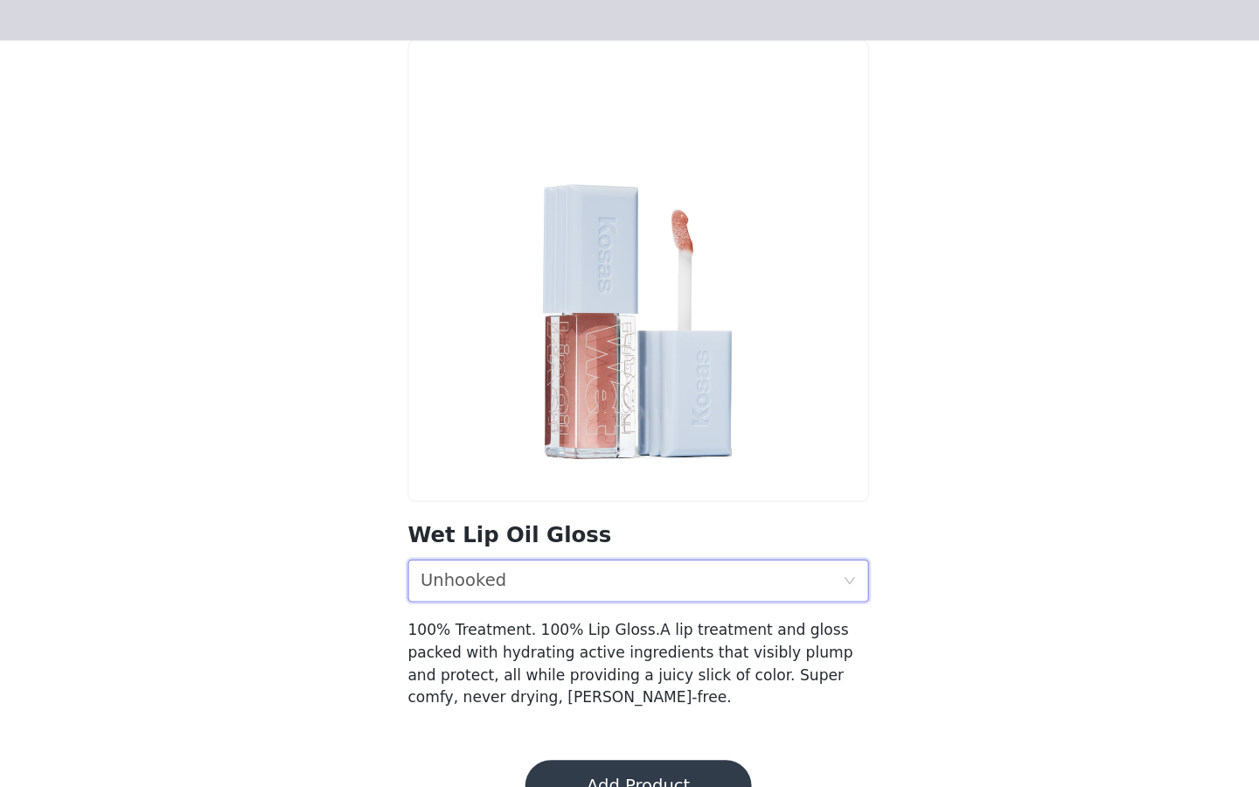
click at [538, 553] on div "Shade Unhooked" at bounding box center [623, 556] width 345 height 33
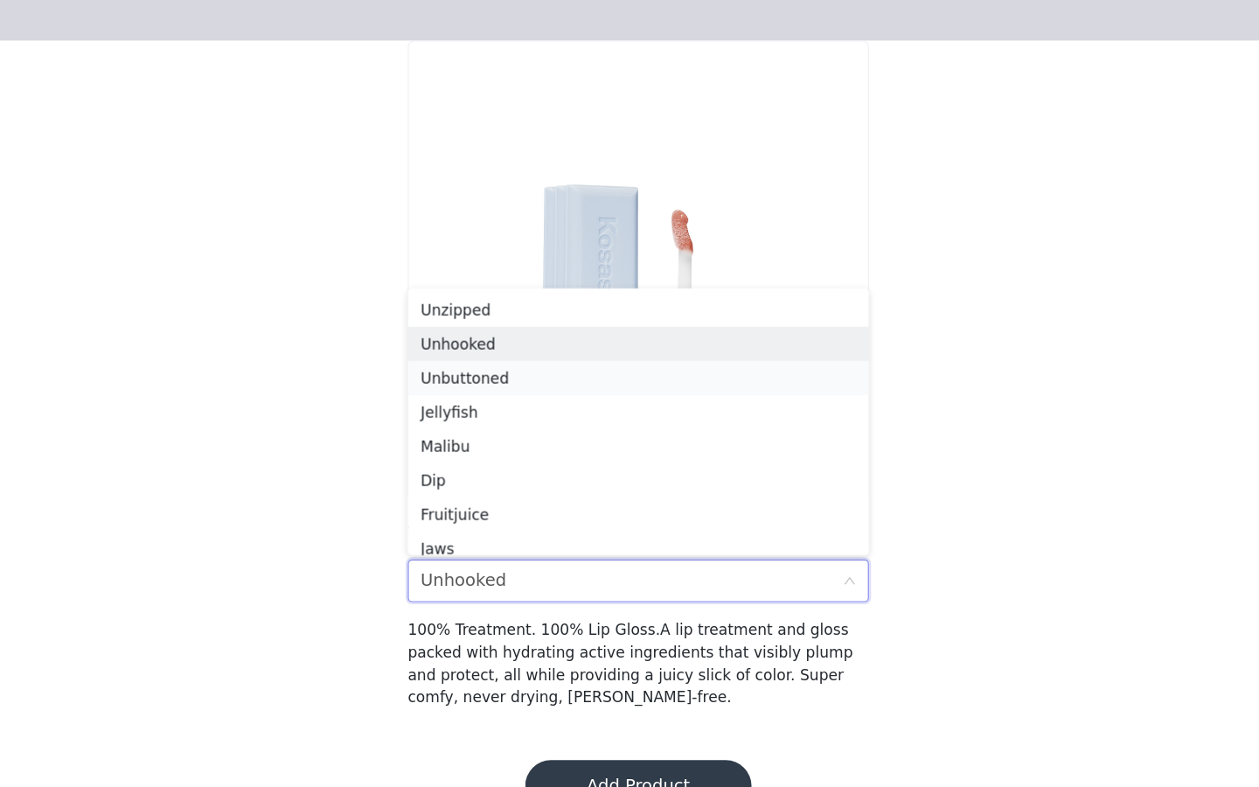
scroll to position [7, 0]
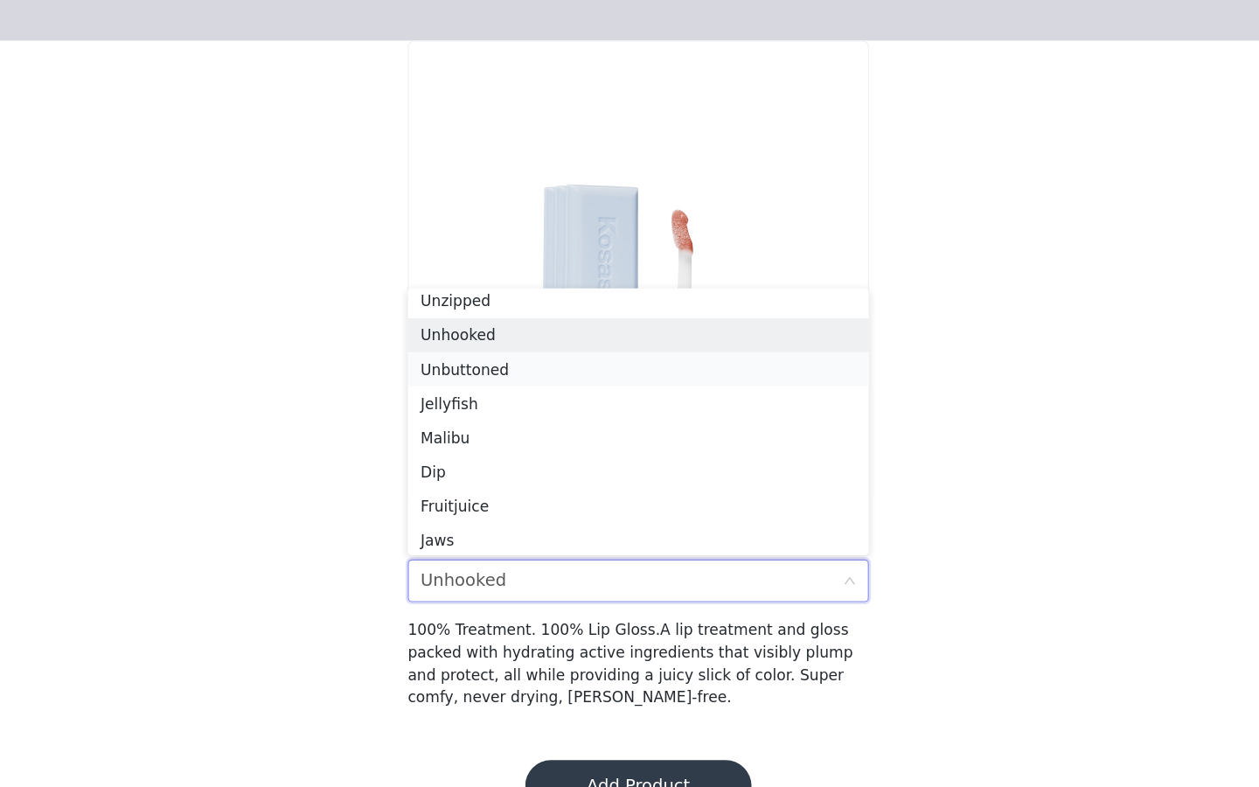
click at [536, 376] on div "Unbuttoned" at bounding box center [629, 382] width 357 height 19
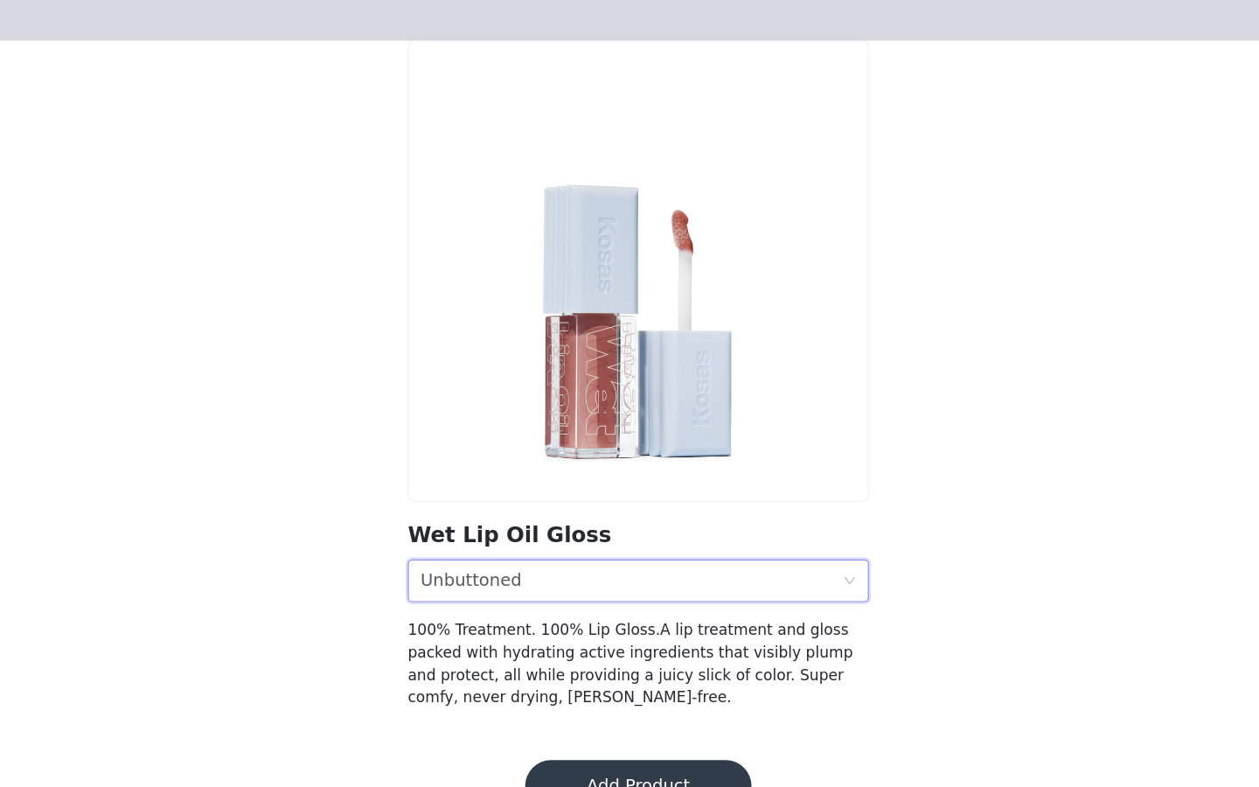
click at [616, 559] on div "Shade Unbuttoned" at bounding box center [623, 556] width 345 height 33
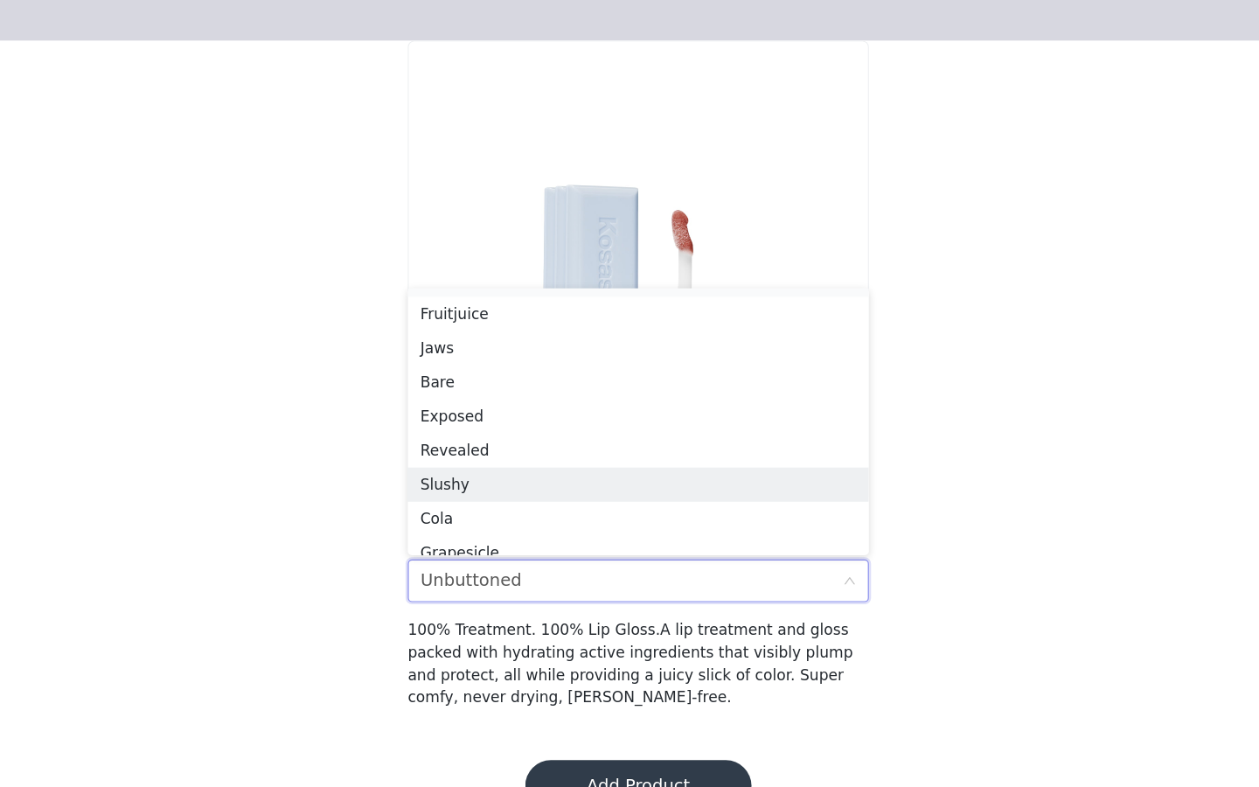
scroll to position [180, 0]
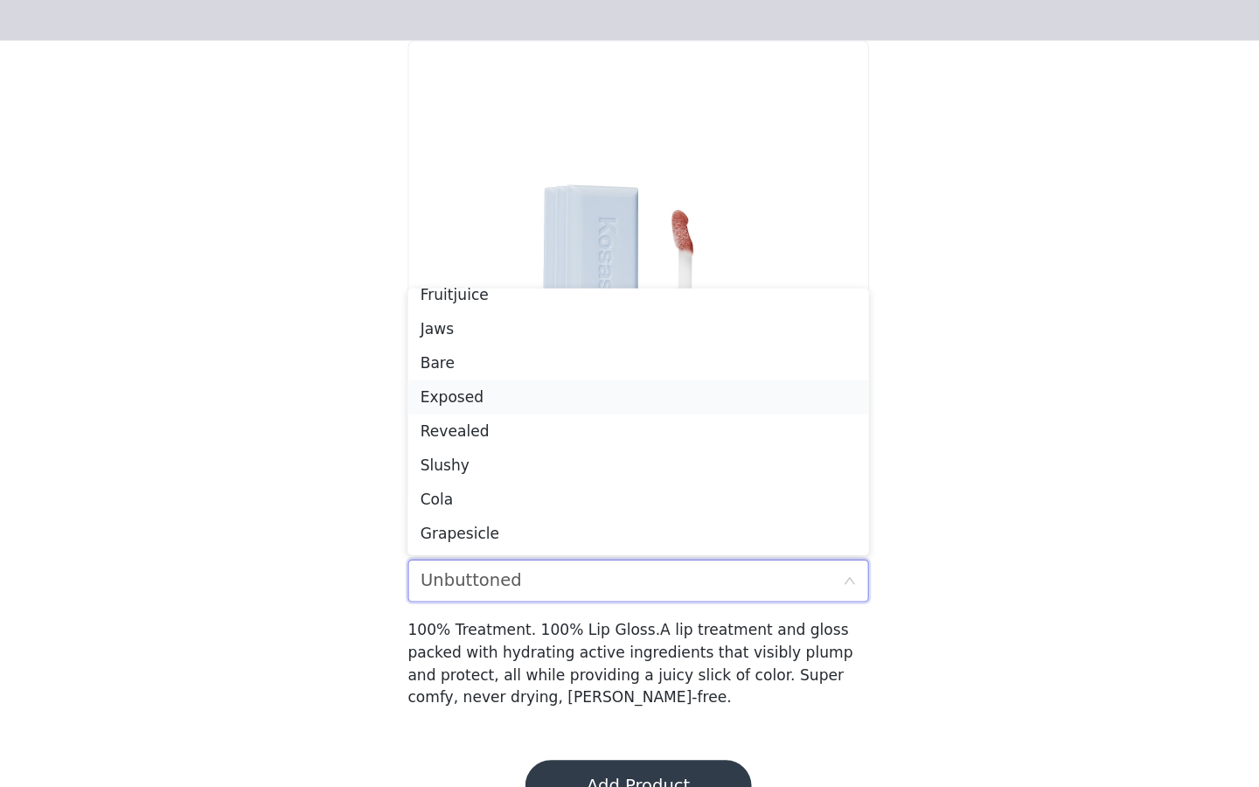
click at [585, 406] on div "Exposed" at bounding box center [629, 405] width 357 height 19
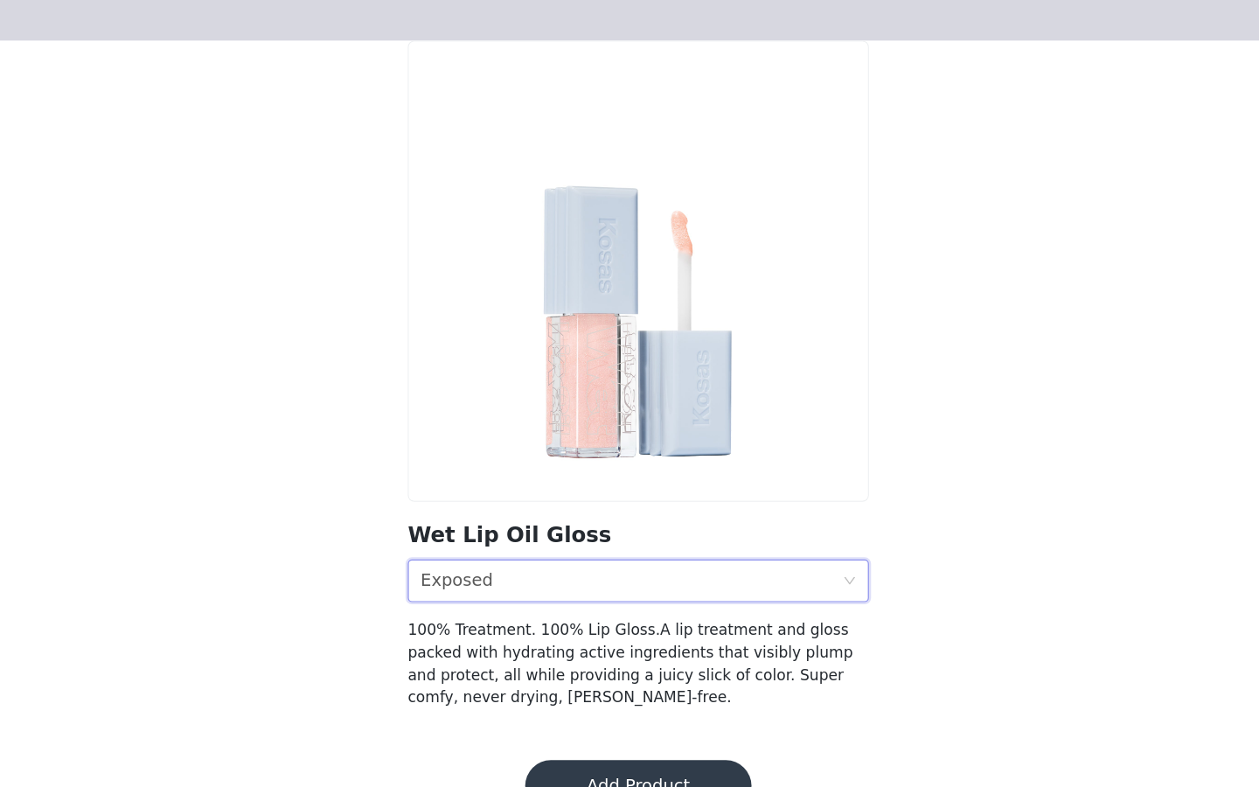
click at [605, 567] on div "Shade Exposed" at bounding box center [623, 556] width 345 height 33
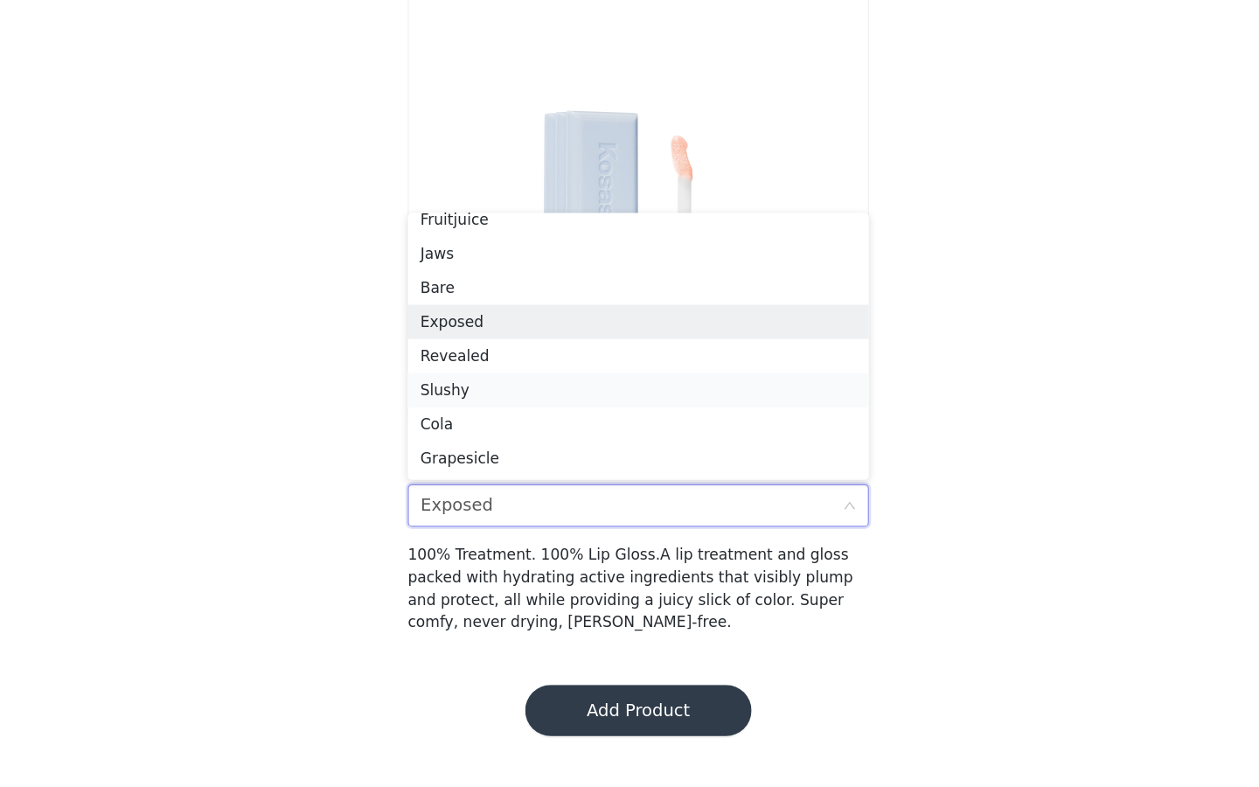
click at [555, 453] on div "Slushy" at bounding box center [629, 461] width 357 height 19
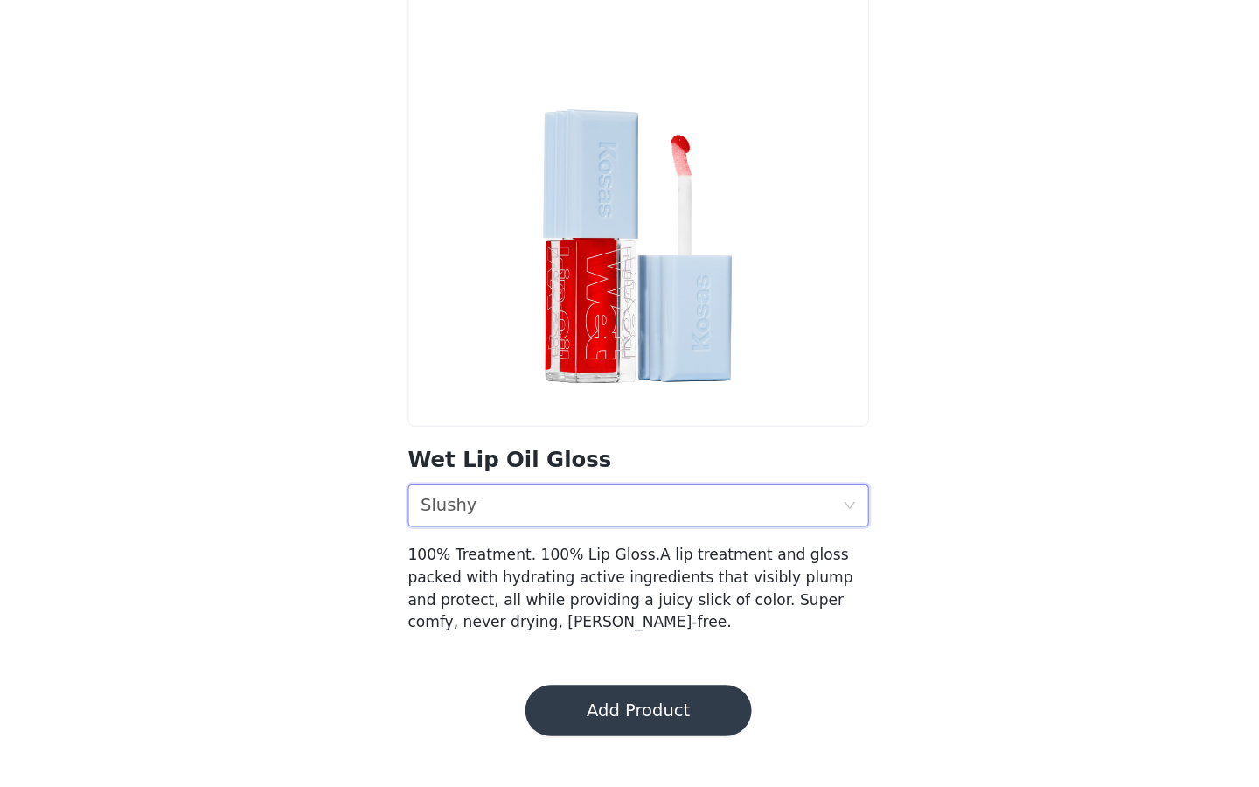
click at [523, 554] on div "Shade Slushy" at bounding box center [623, 556] width 345 height 33
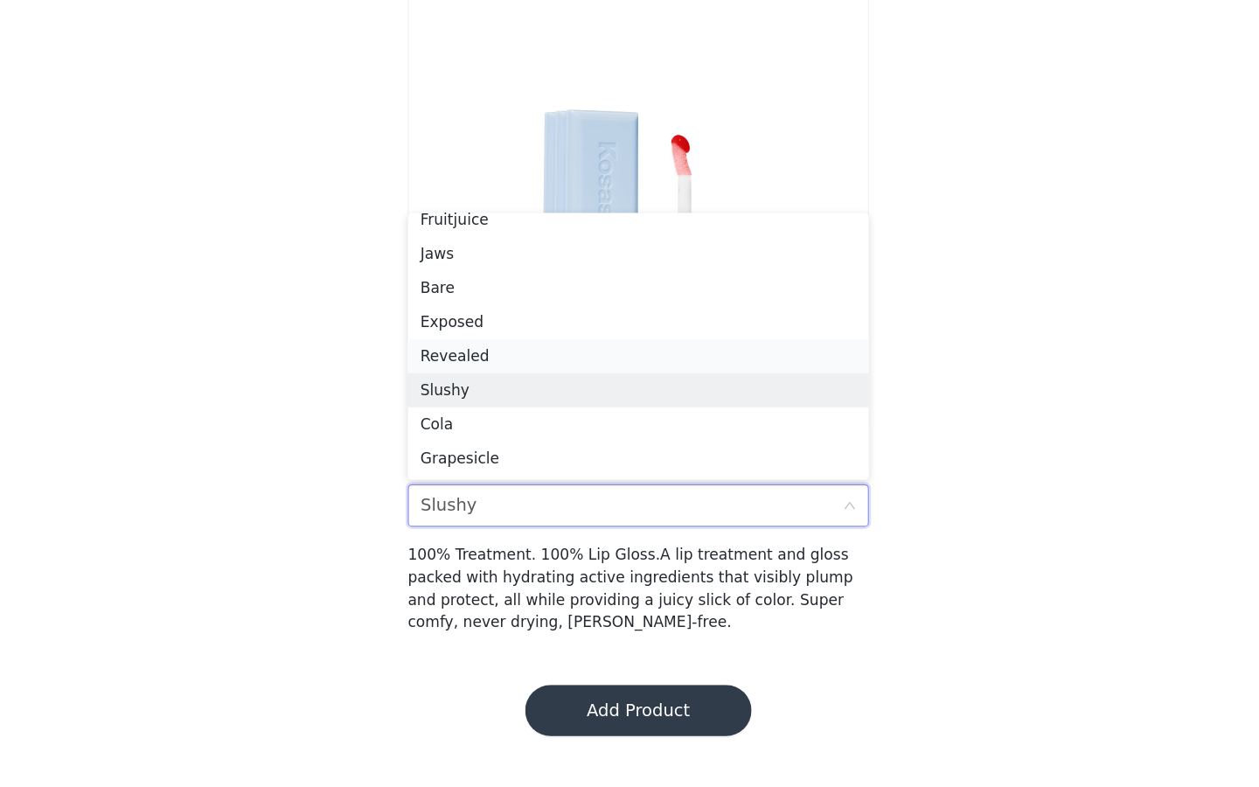
click at [526, 433] on div "Revealed" at bounding box center [629, 433] width 357 height 19
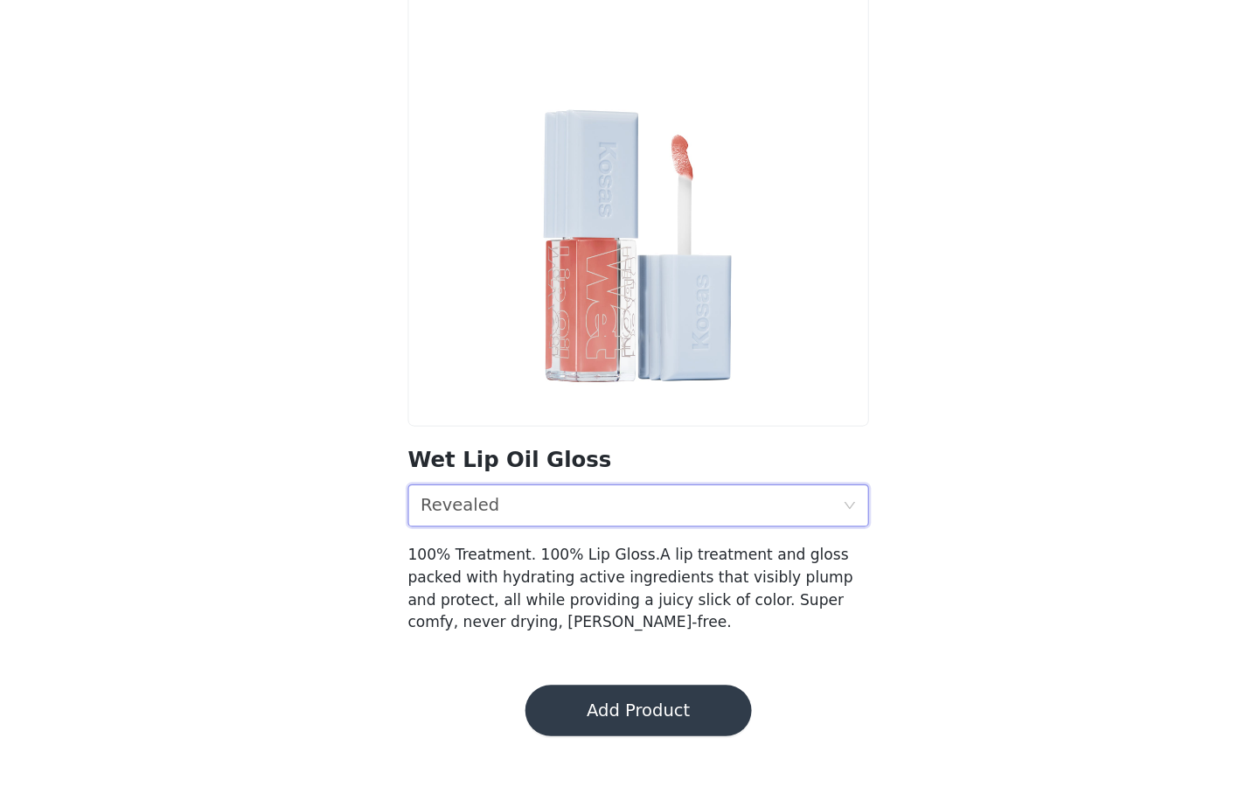
click at [524, 559] on div "Shade Revealed" at bounding box center [623, 556] width 345 height 33
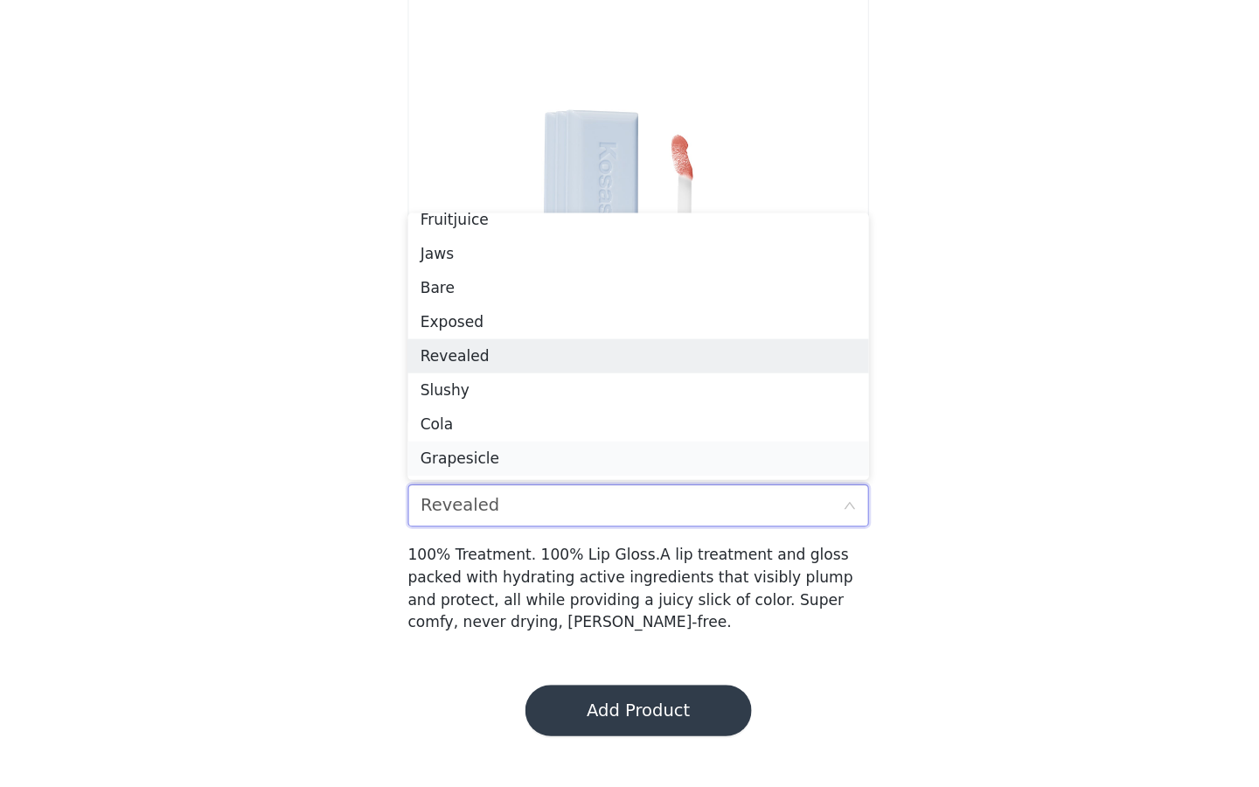
click at [520, 520] on div "Grapesicle" at bounding box center [629, 517] width 357 height 19
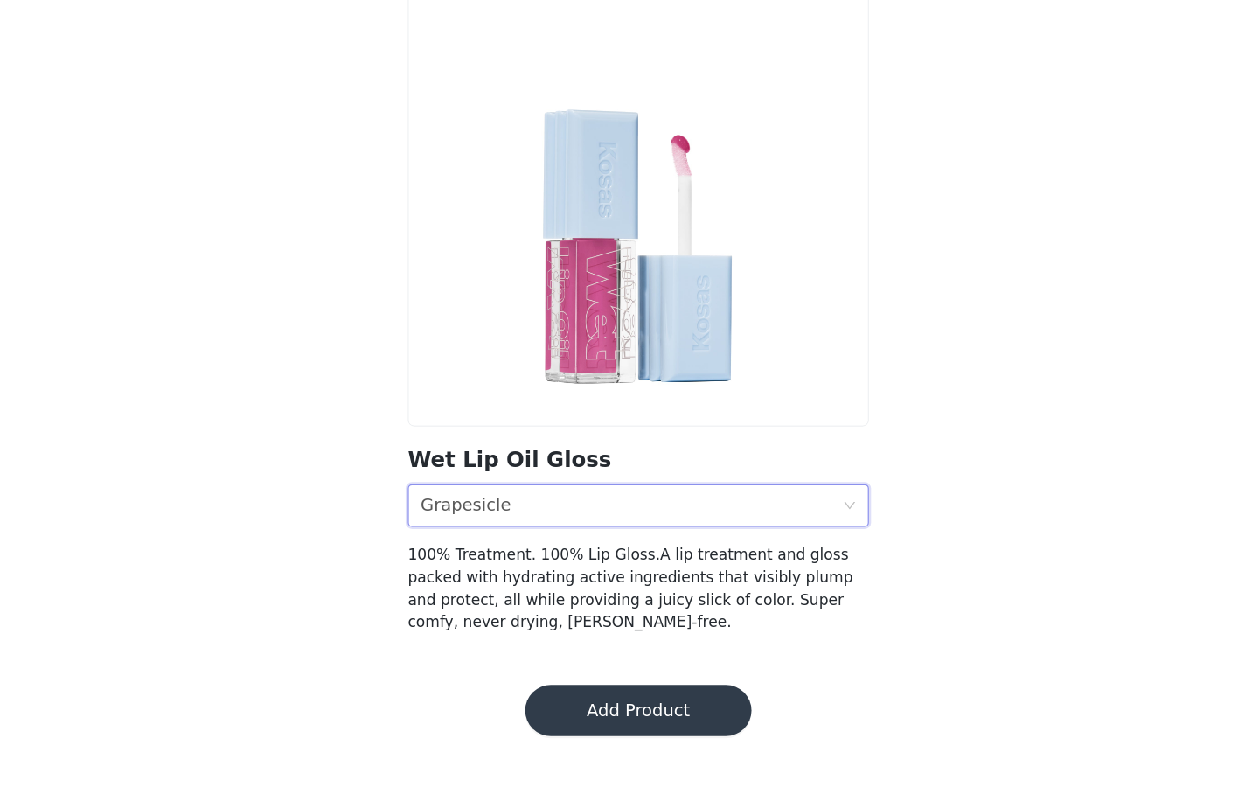
click at [523, 548] on div "Shade Grapesicle" at bounding box center [623, 556] width 345 height 33
click at [603, 555] on div "Shade Grapesicle" at bounding box center [623, 556] width 345 height 33
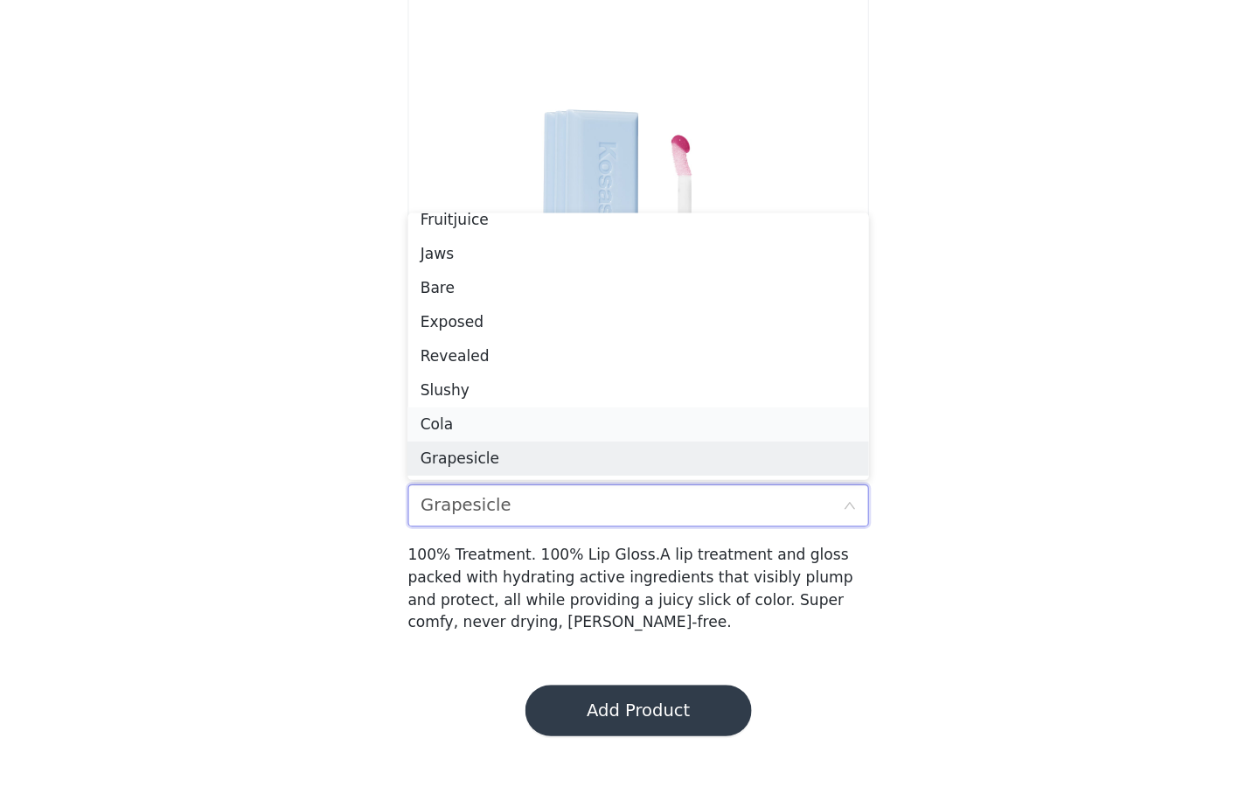
click at [587, 490] on div "Cola" at bounding box center [629, 489] width 357 height 19
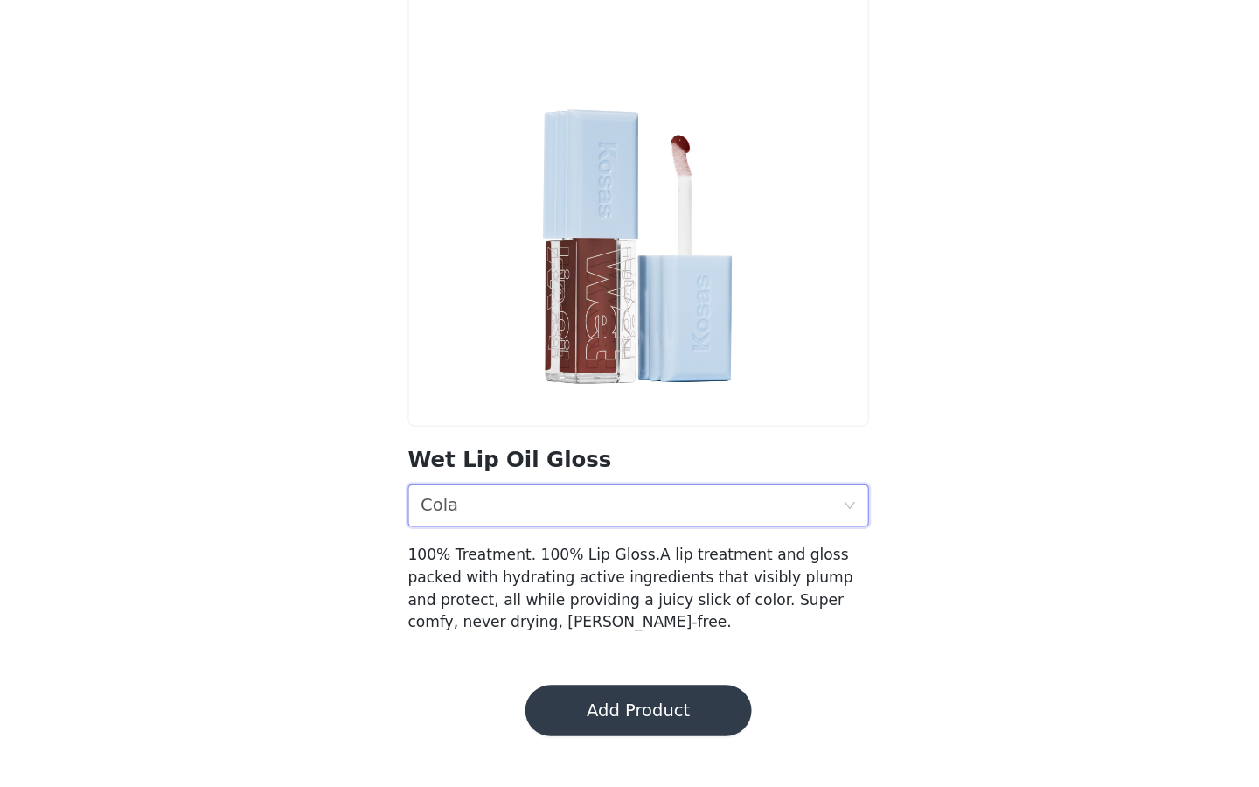
click at [624, 723] on button "Add Product" at bounding box center [629, 724] width 185 height 42
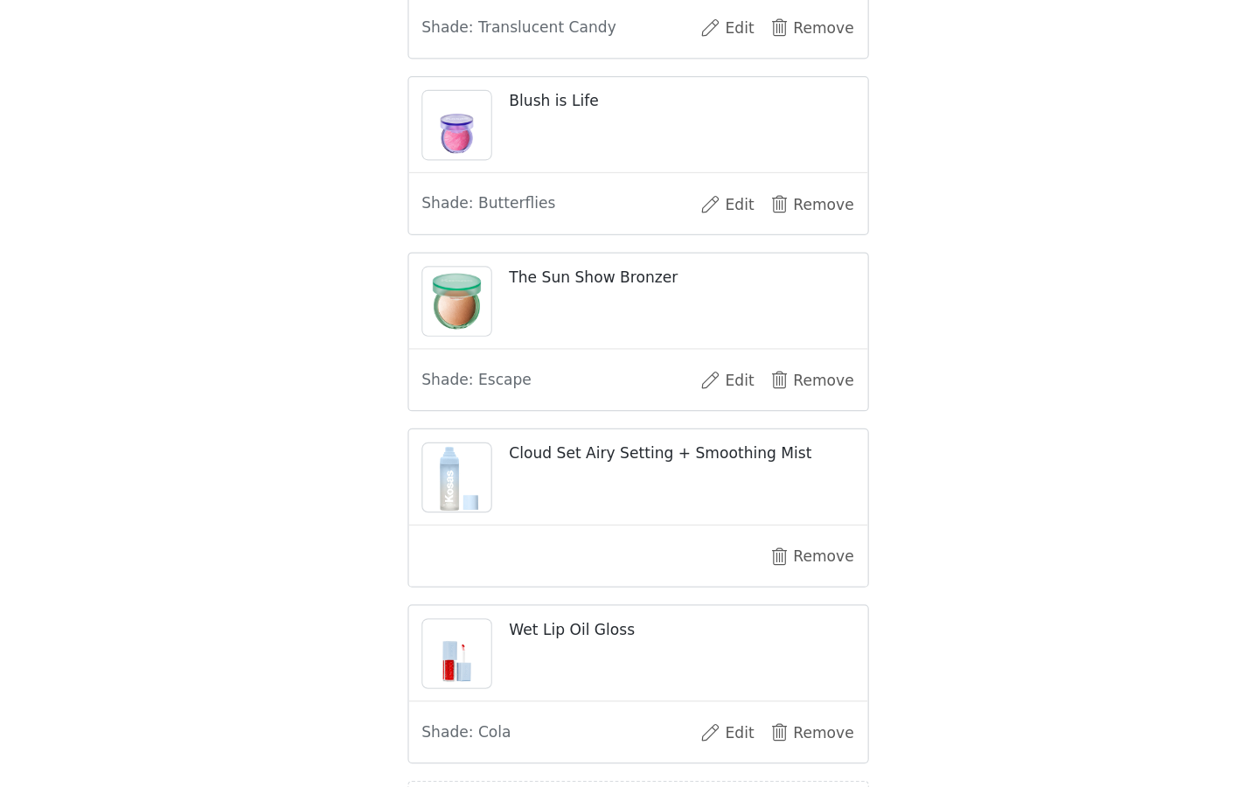
scroll to position [906, 0]
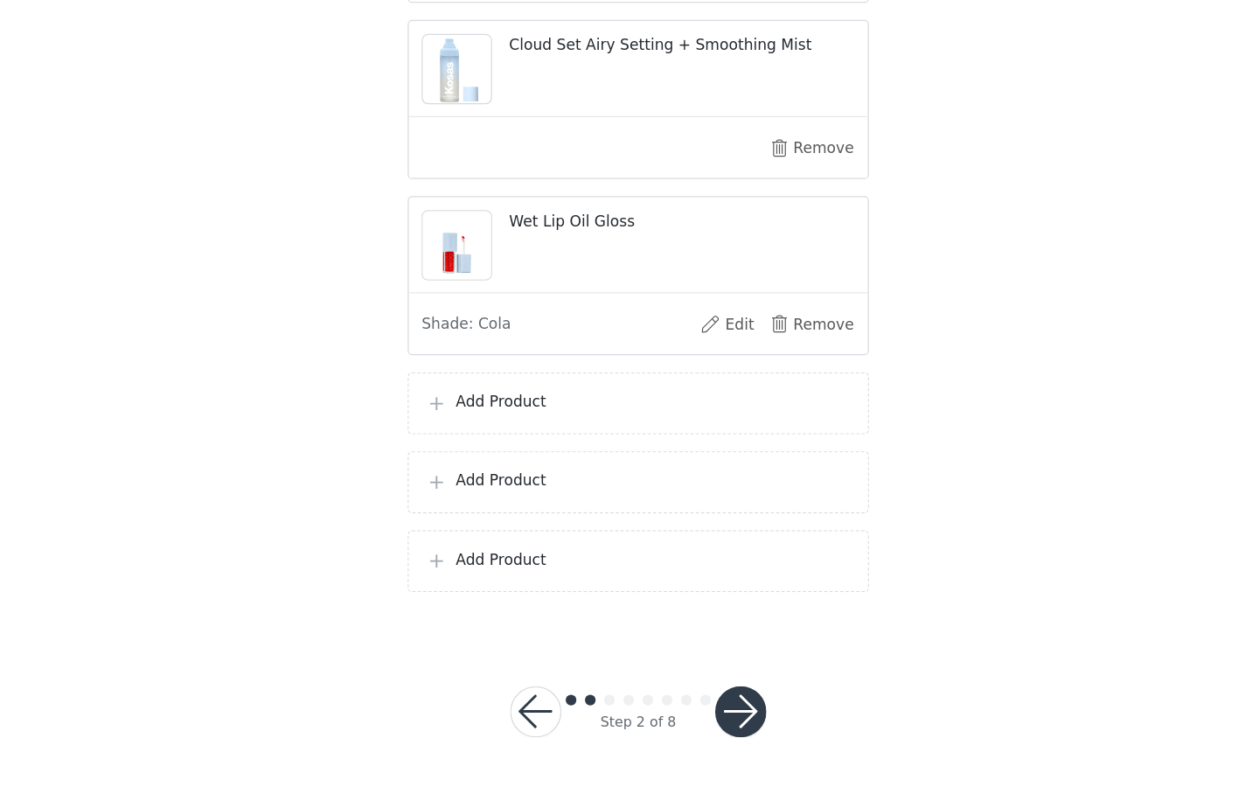
click at [622, 462] on p "Add Product" at bounding box center [642, 471] width 324 height 18
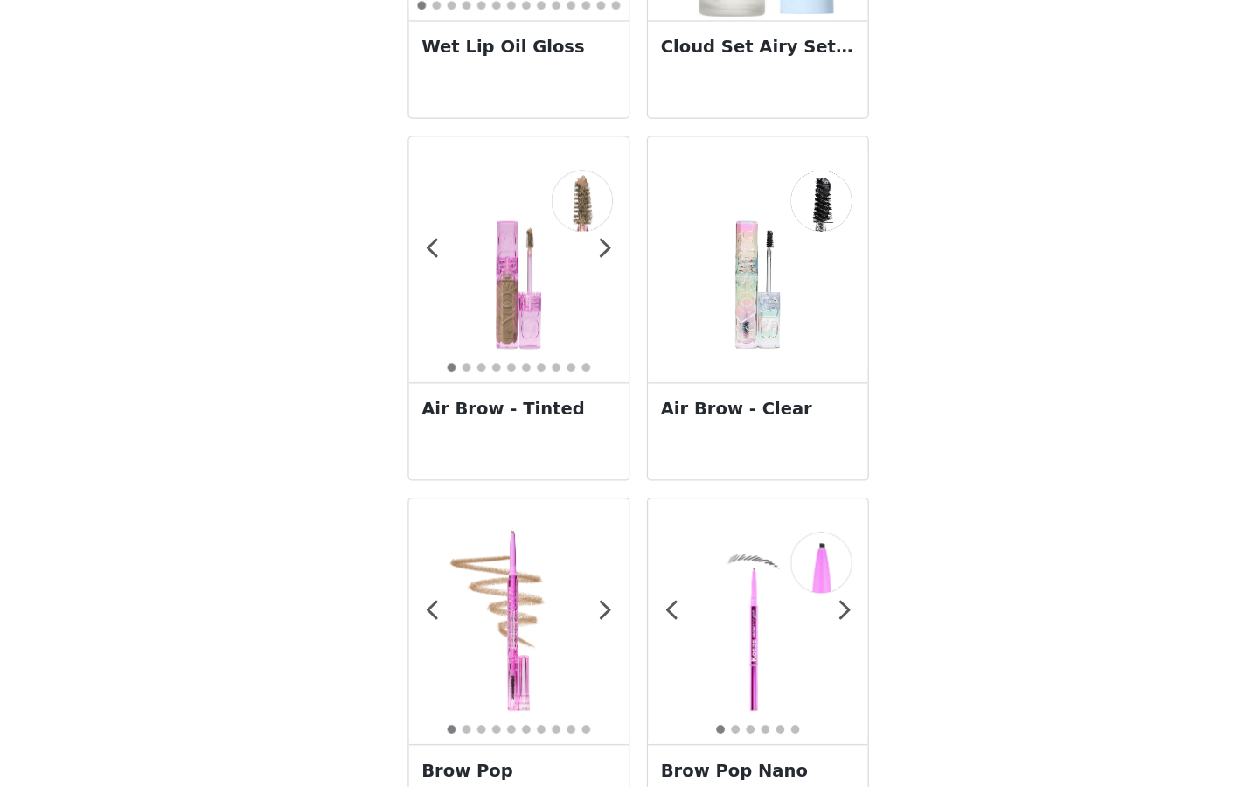
scroll to position [1343, 0]
click at [606, 345] on span at bounding box center [602, 345] width 39 height 0
click at [607, 345] on span at bounding box center [602, 345] width 39 height 0
click at [565, 485] on h3 "Air Brow - Tinted" at bounding box center [531, 476] width 159 height 21
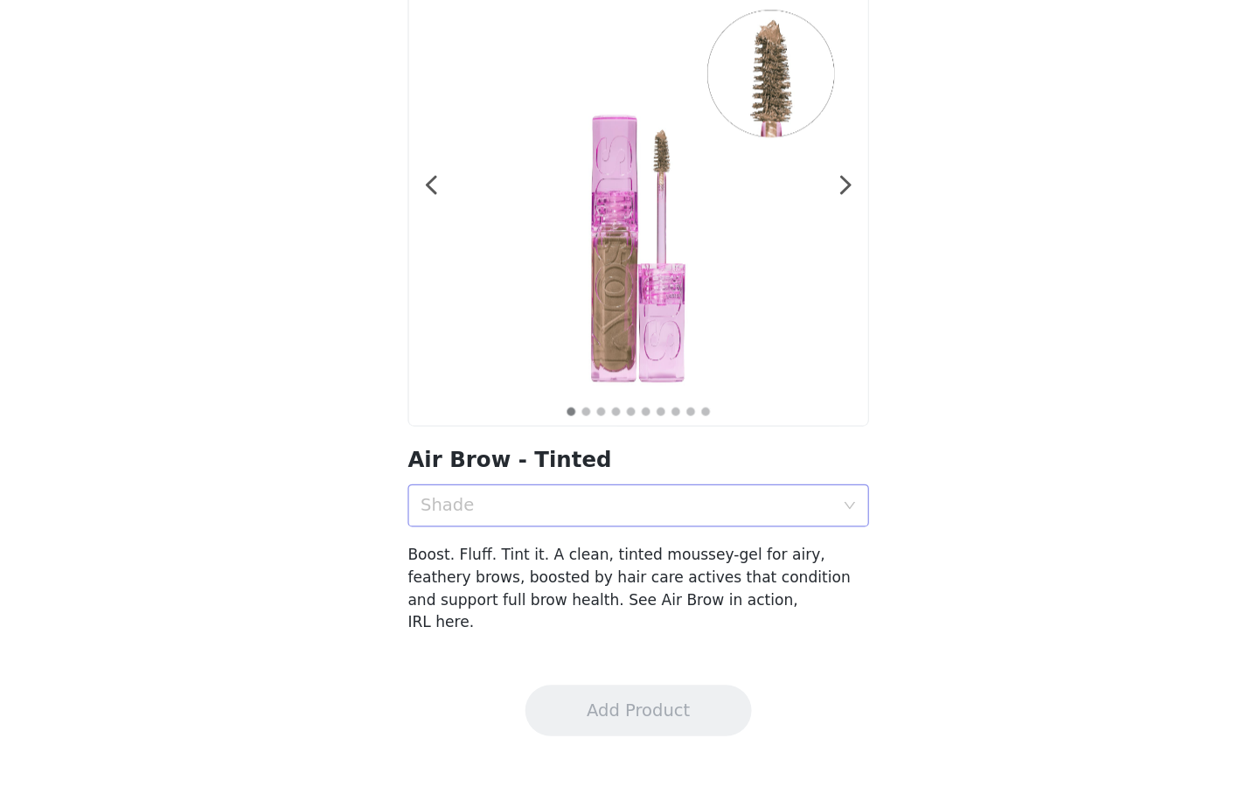
click at [528, 562] on div "Shade" at bounding box center [620, 556] width 338 height 17
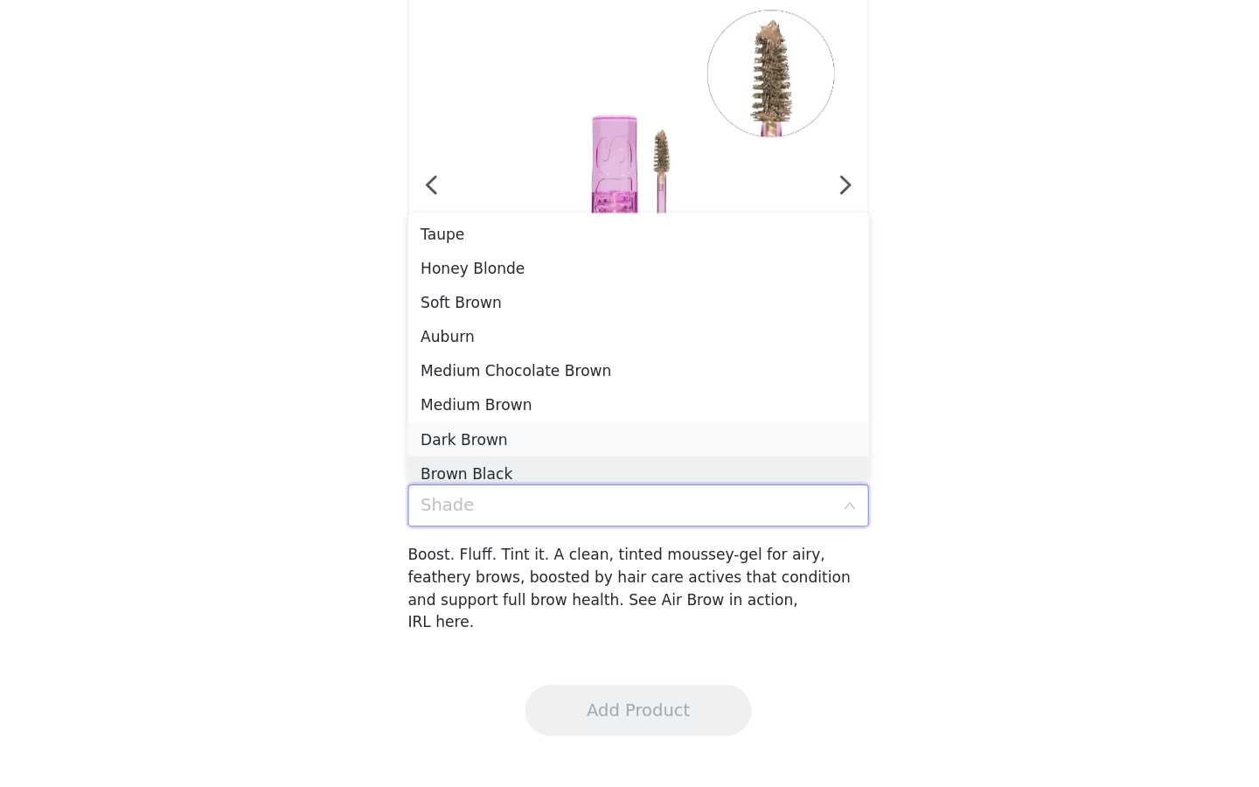
scroll to position [9, 0]
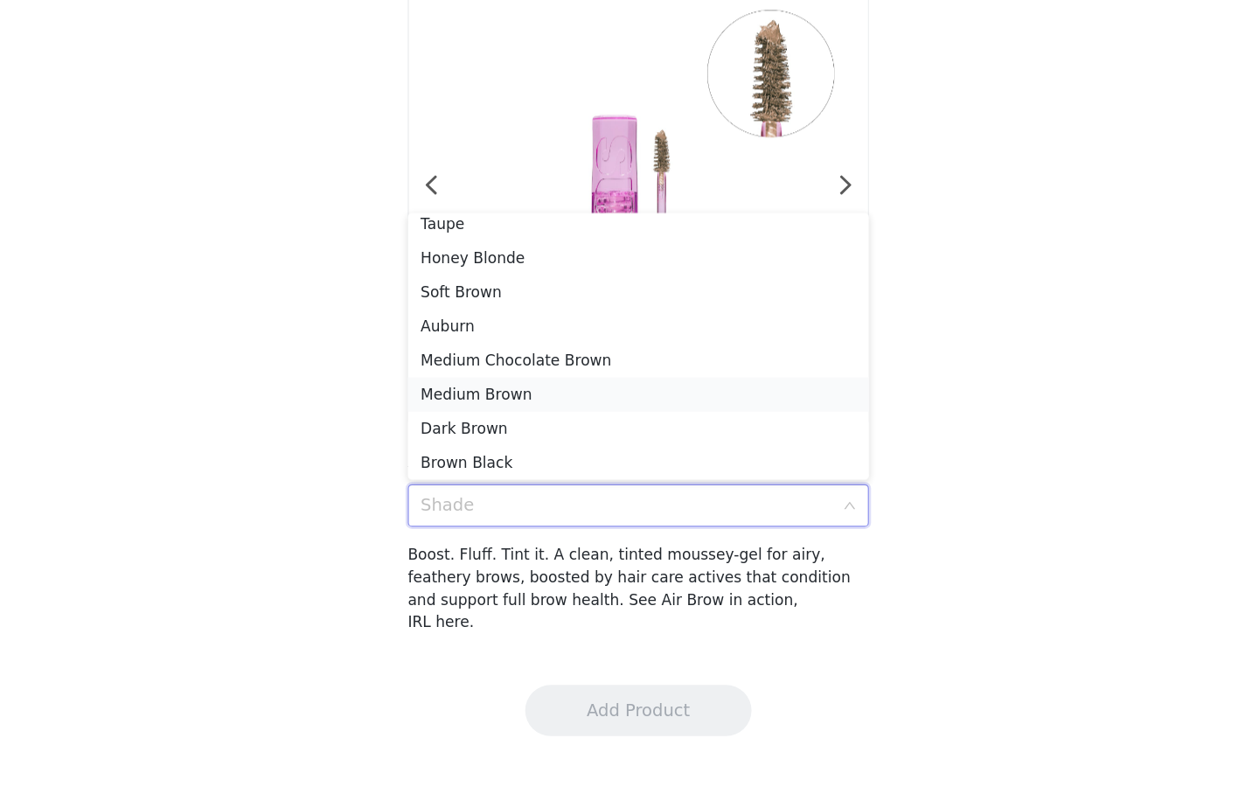
click at [538, 471] on div "Medium Brown" at bounding box center [629, 465] width 357 height 19
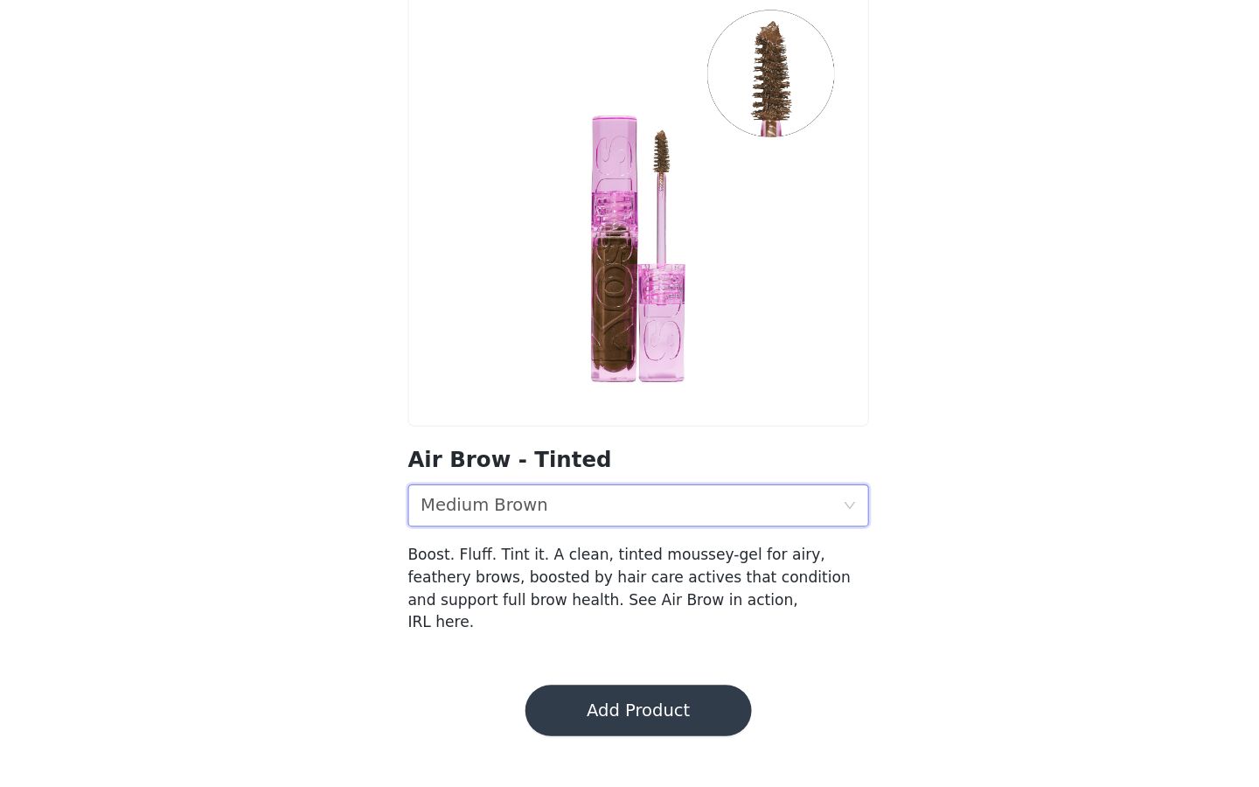
click at [595, 549] on div "Shade Medium Brown" at bounding box center [623, 556] width 345 height 33
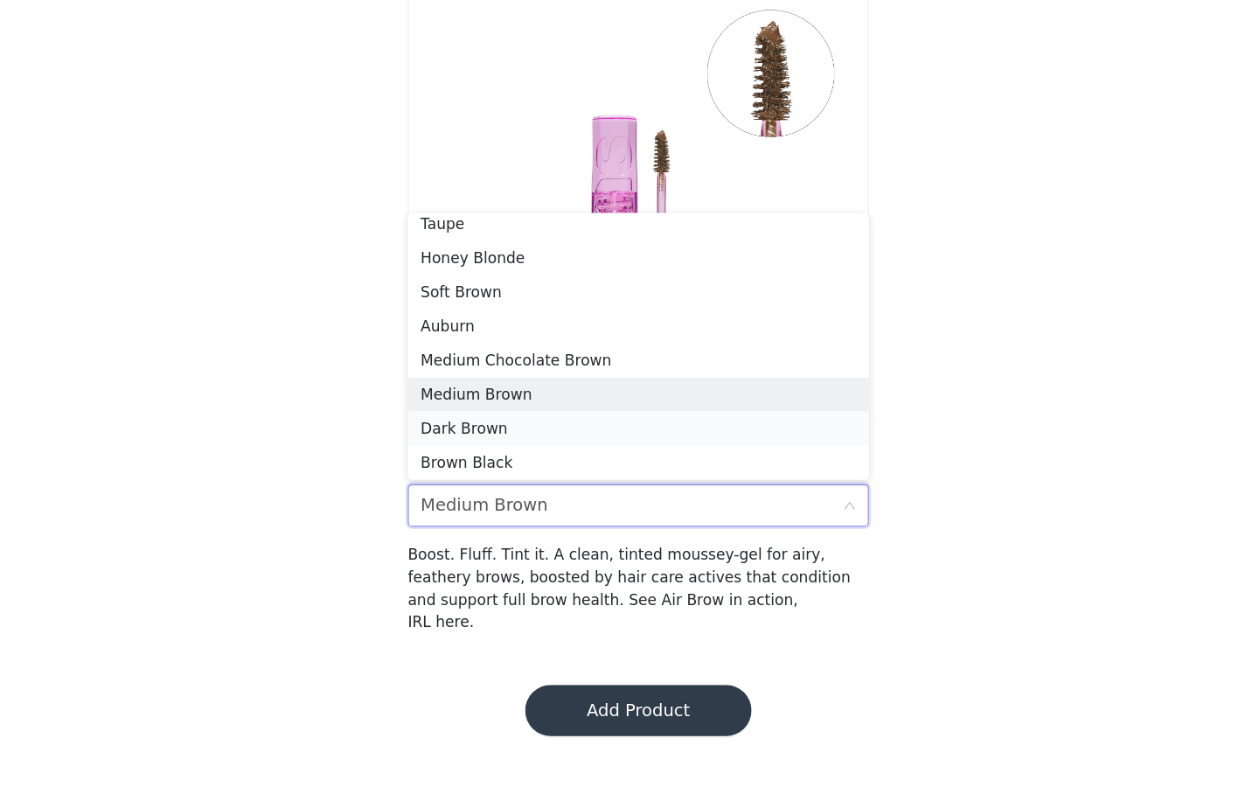
click at [569, 493] on div "Dark Brown" at bounding box center [629, 493] width 357 height 19
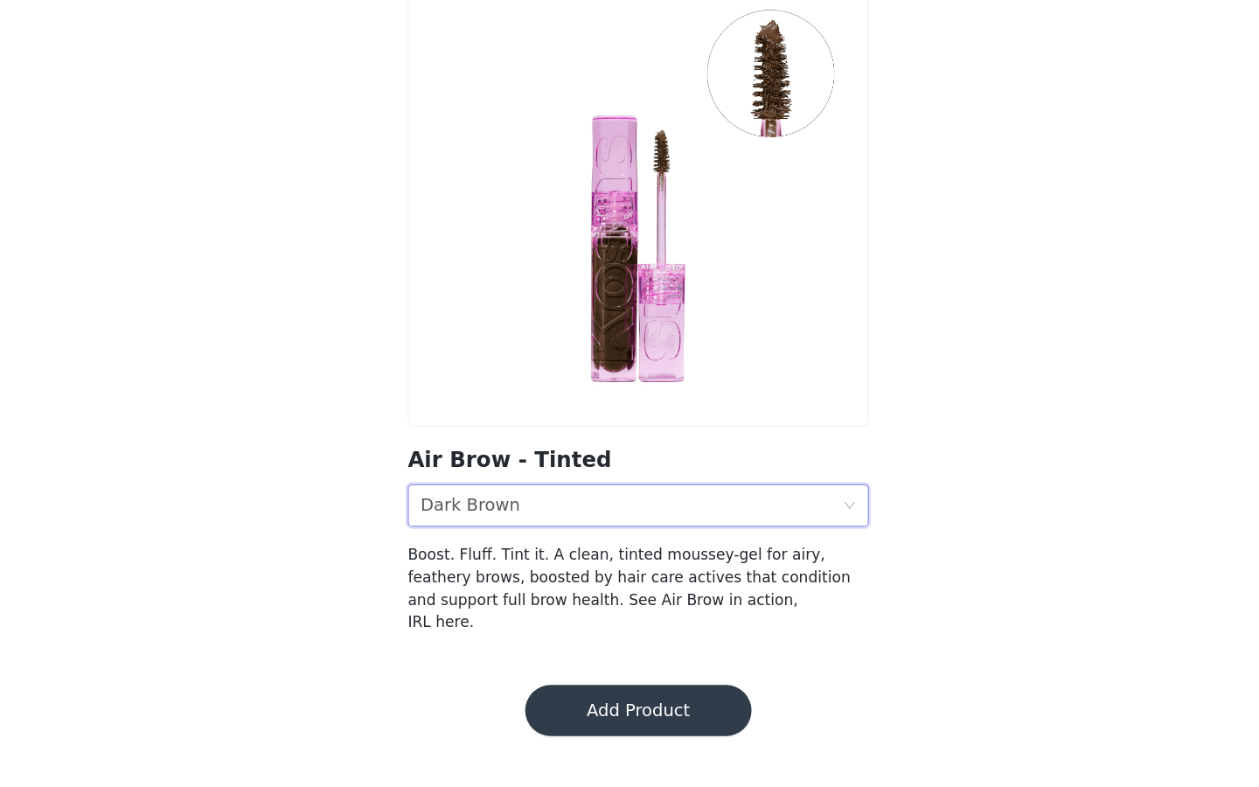
click at [537, 556] on div "Shade Dark Brown" at bounding box center [623, 556] width 345 height 33
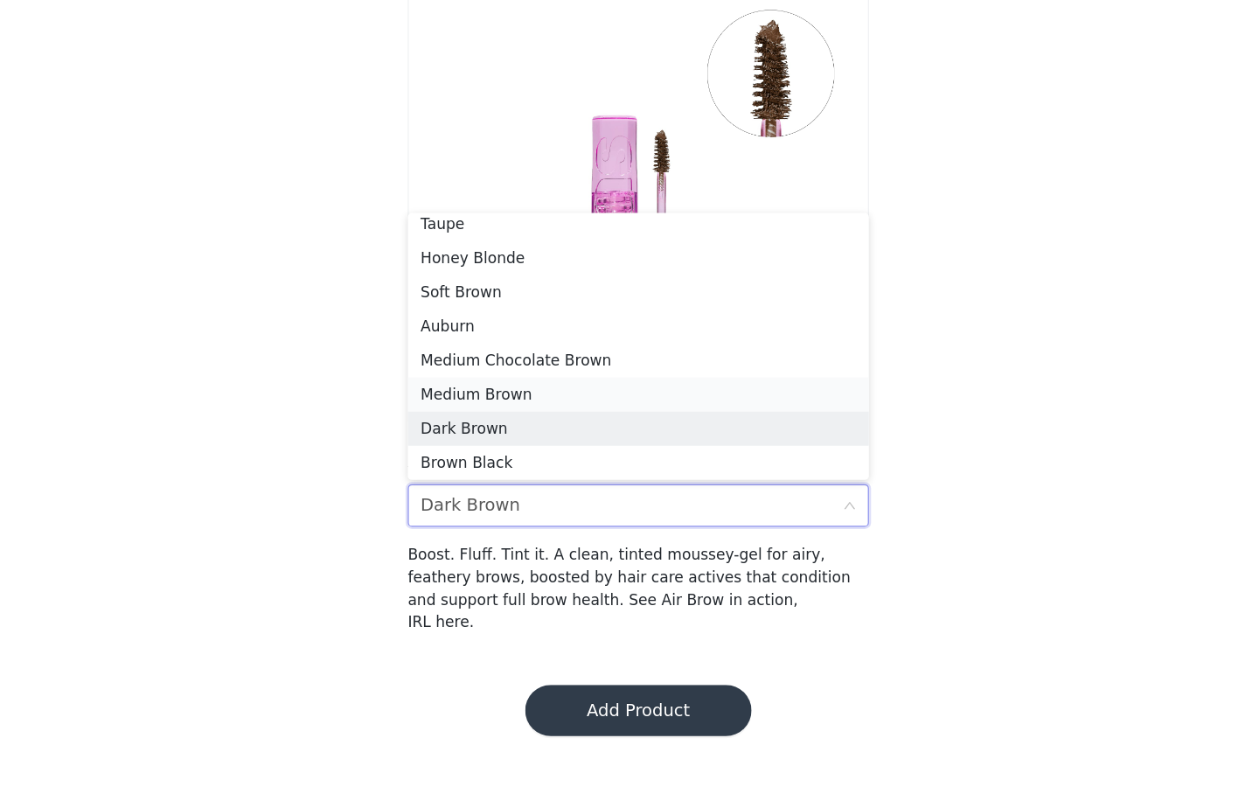
click at [541, 471] on div "Medium Brown" at bounding box center [629, 465] width 357 height 19
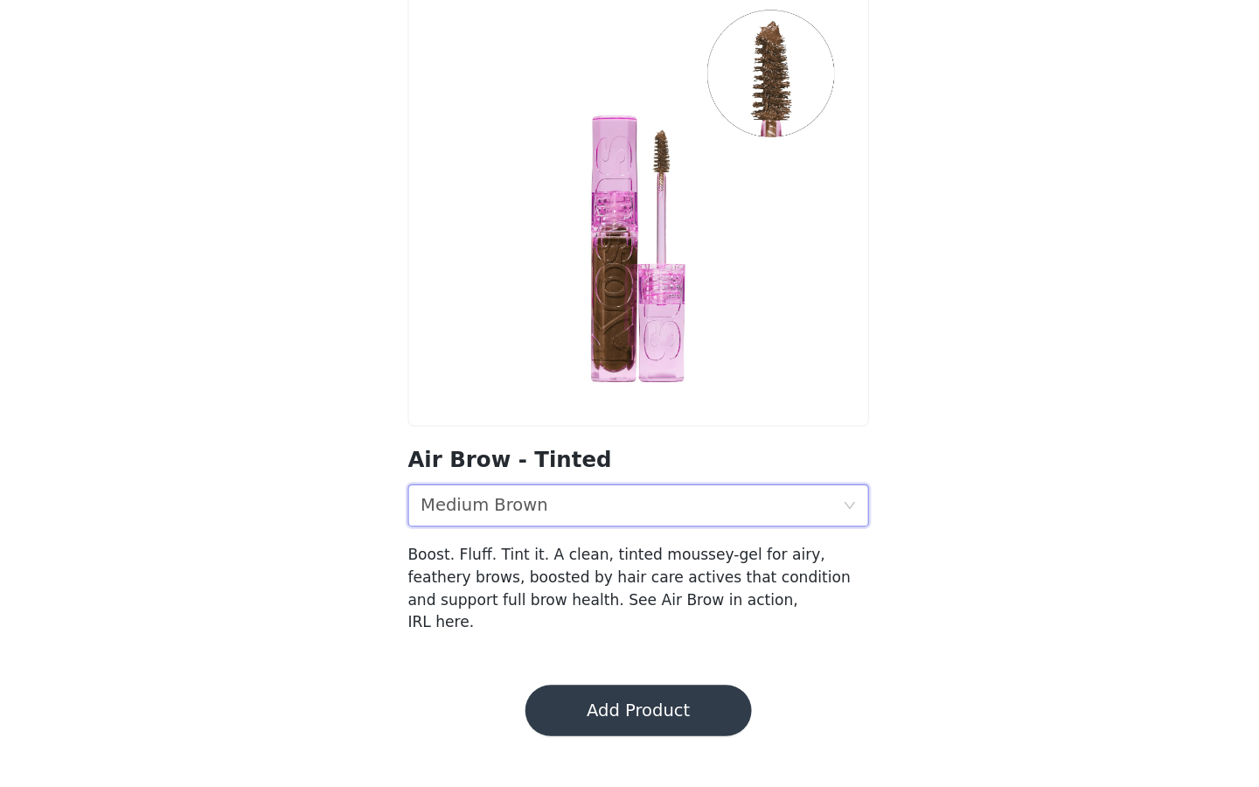
click at [581, 703] on button "Add Product" at bounding box center [629, 724] width 185 height 42
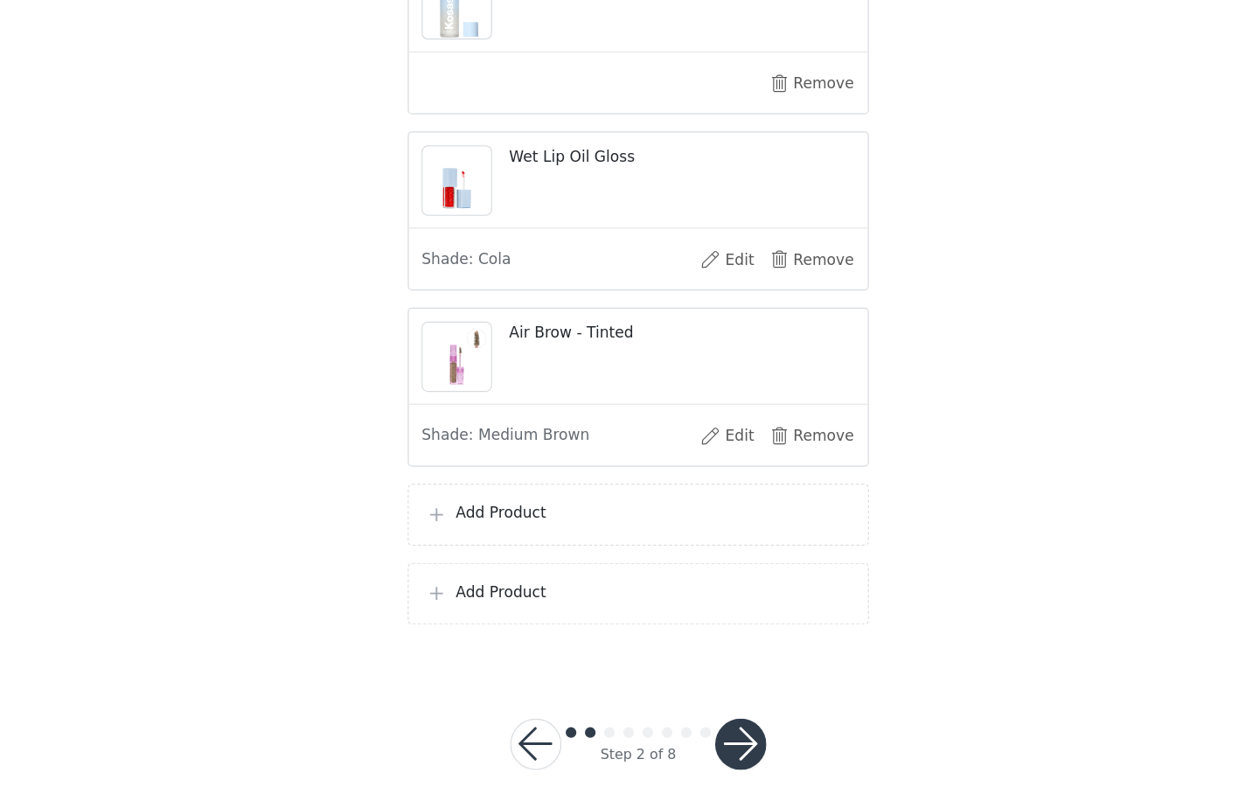
scroll to position [986, 0]
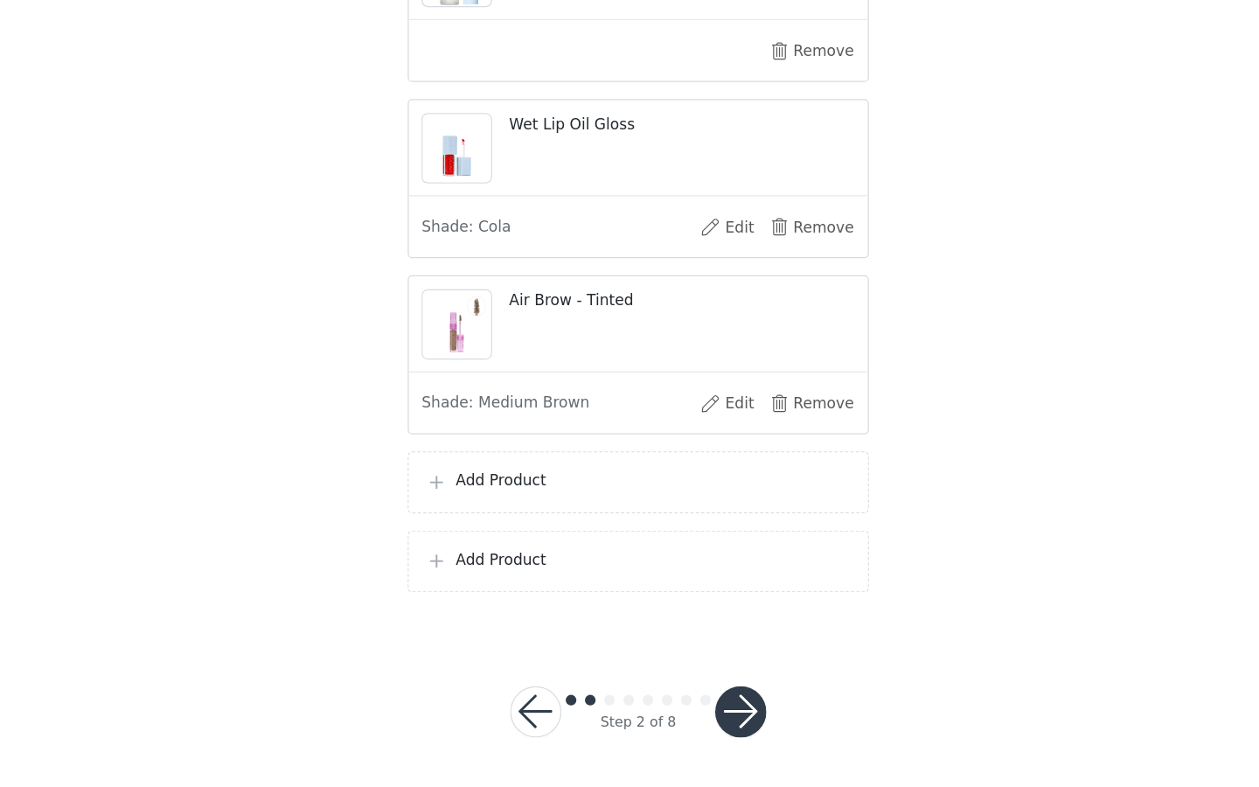
click at [559, 536] on p "Add Product" at bounding box center [642, 536] width 324 height 18
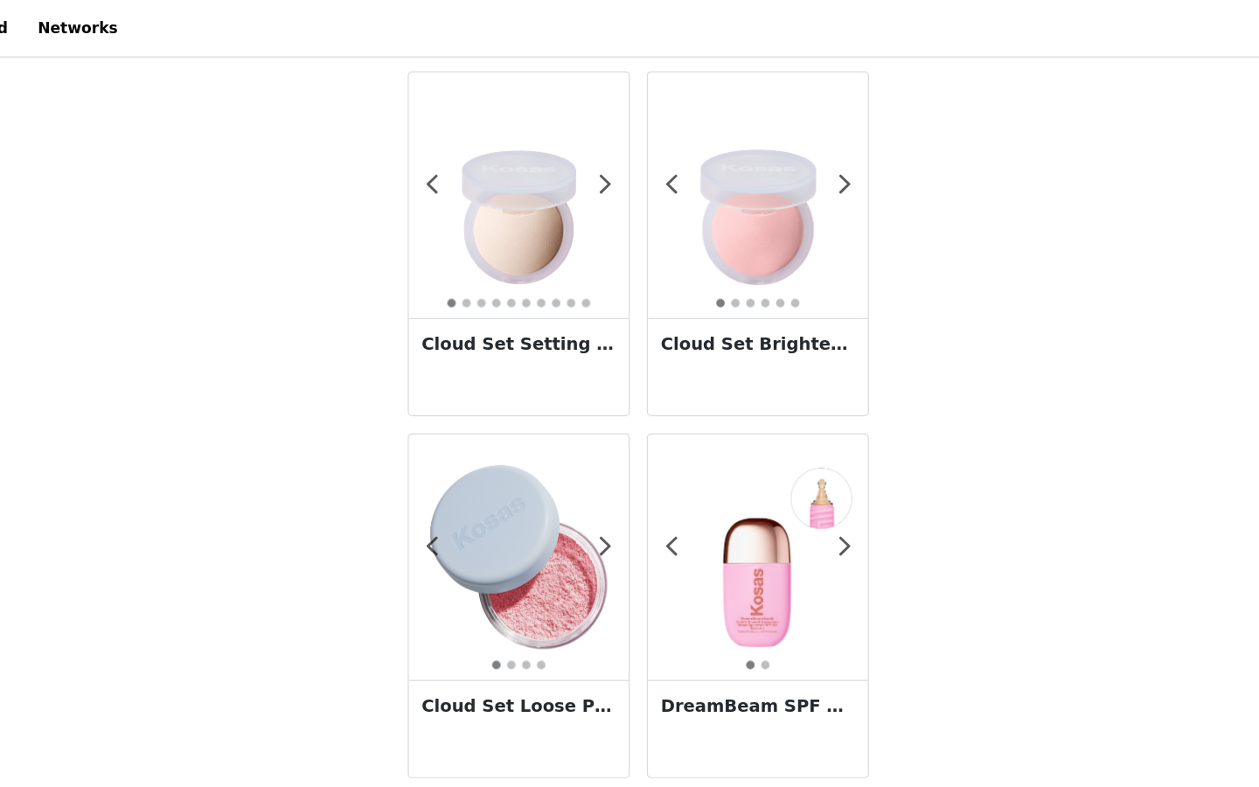
scroll to position [337, 0]
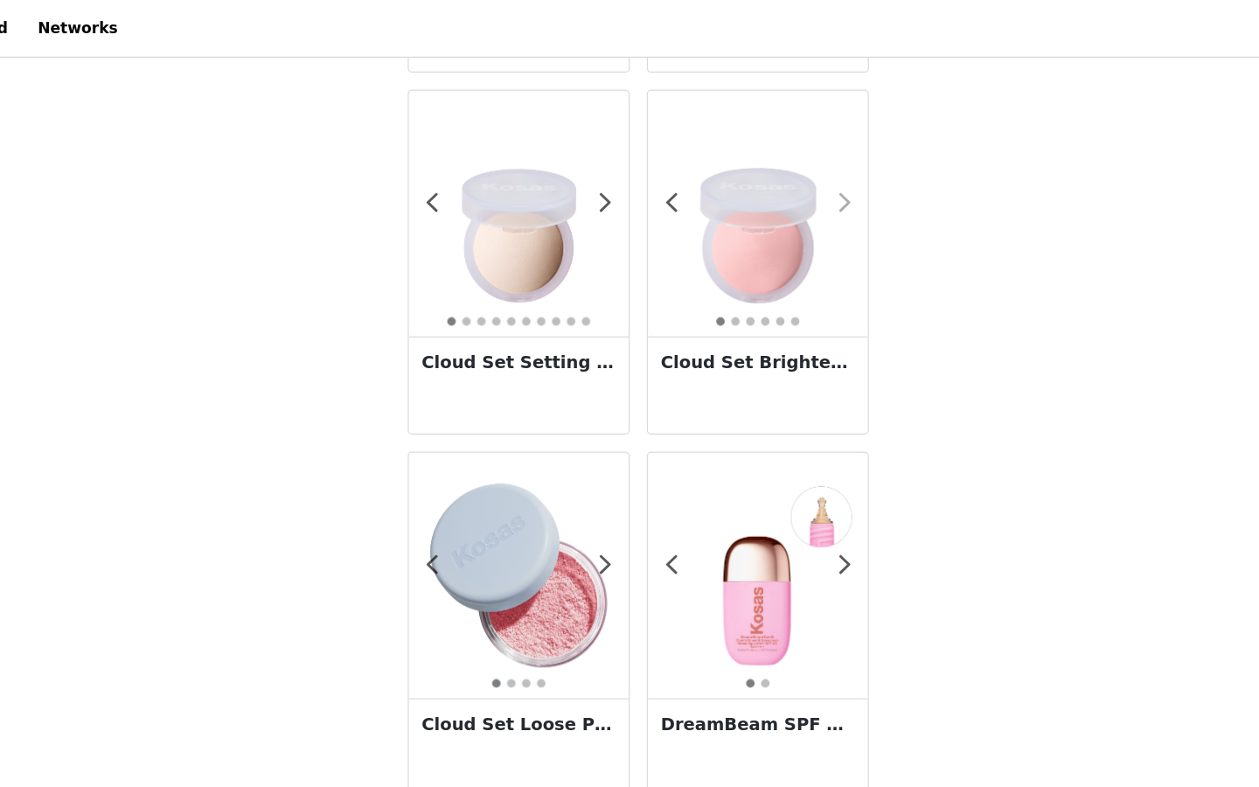
click at [804, 166] on span at bounding box center [798, 166] width 39 height 0
click at [802, 166] on span at bounding box center [798, 166] width 39 height 0
click at [549, 303] on h3 "Cloud Set Setting Powder" at bounding box center [531, 297] width 159 height 21
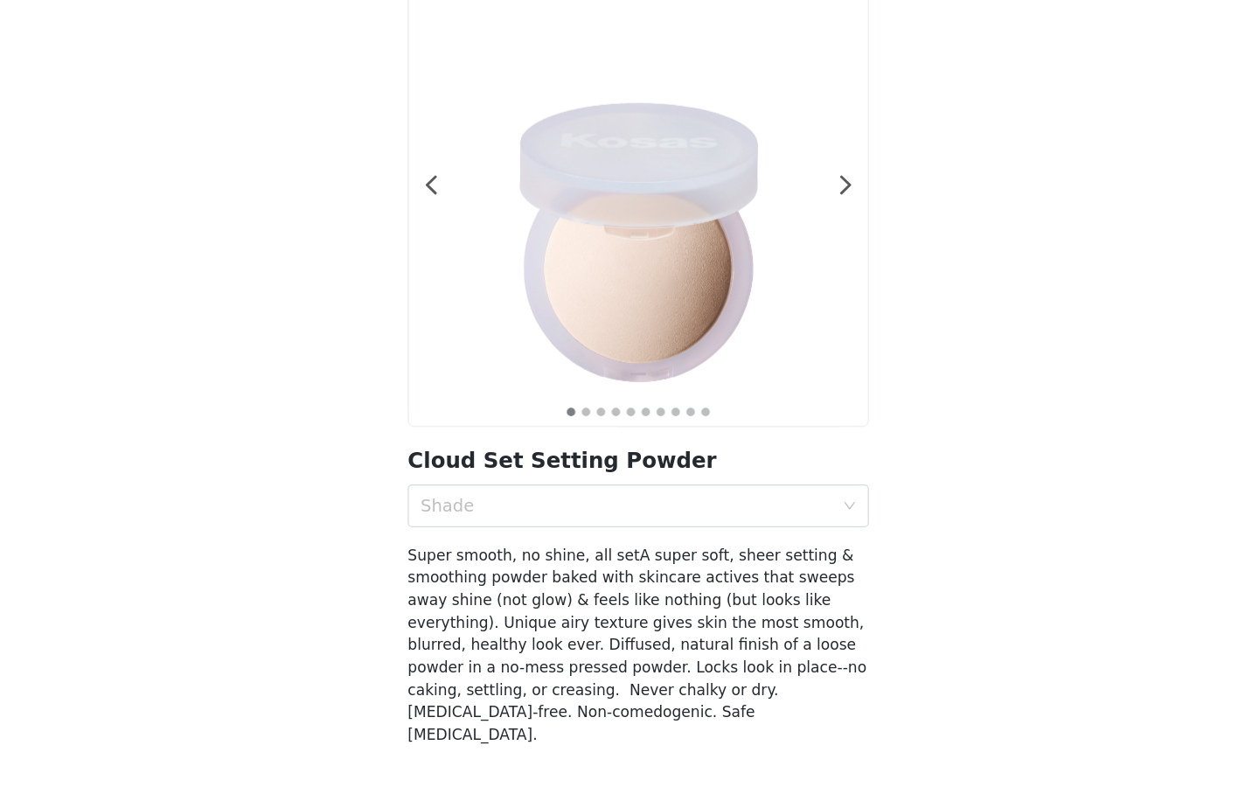
scroll to position [52, 0]
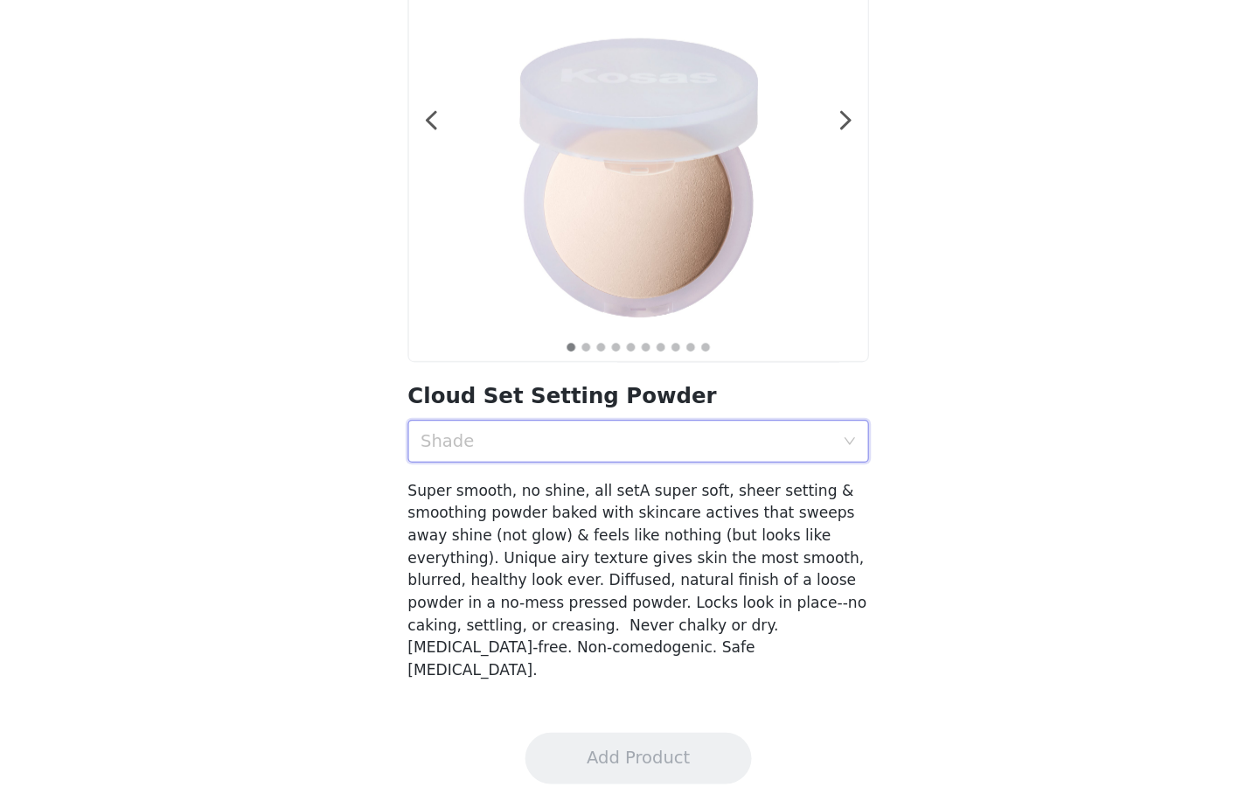
click at [544, 514] on div "Shade" at bounding box center [623, 503] width 345 height 33
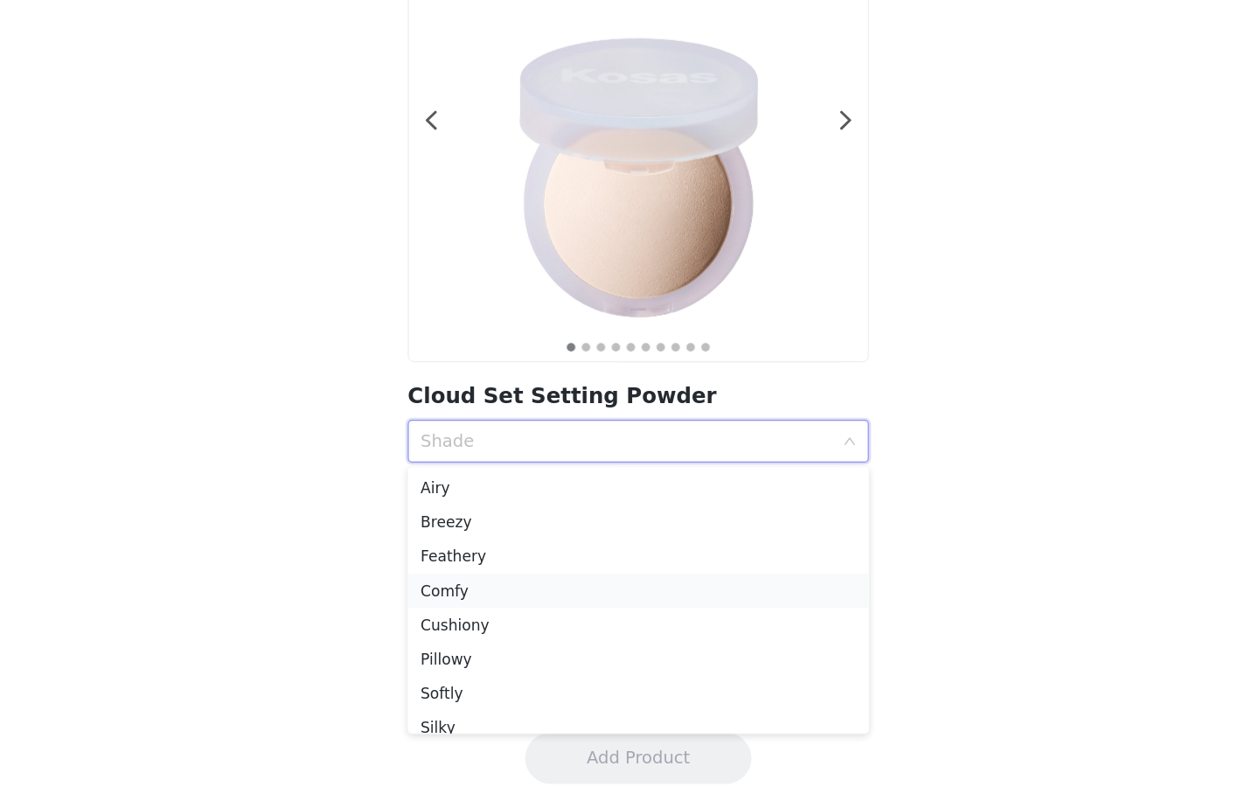
click at [508, 628] on div "Comfy" at bounding box center [629, 626] width 357 height 19
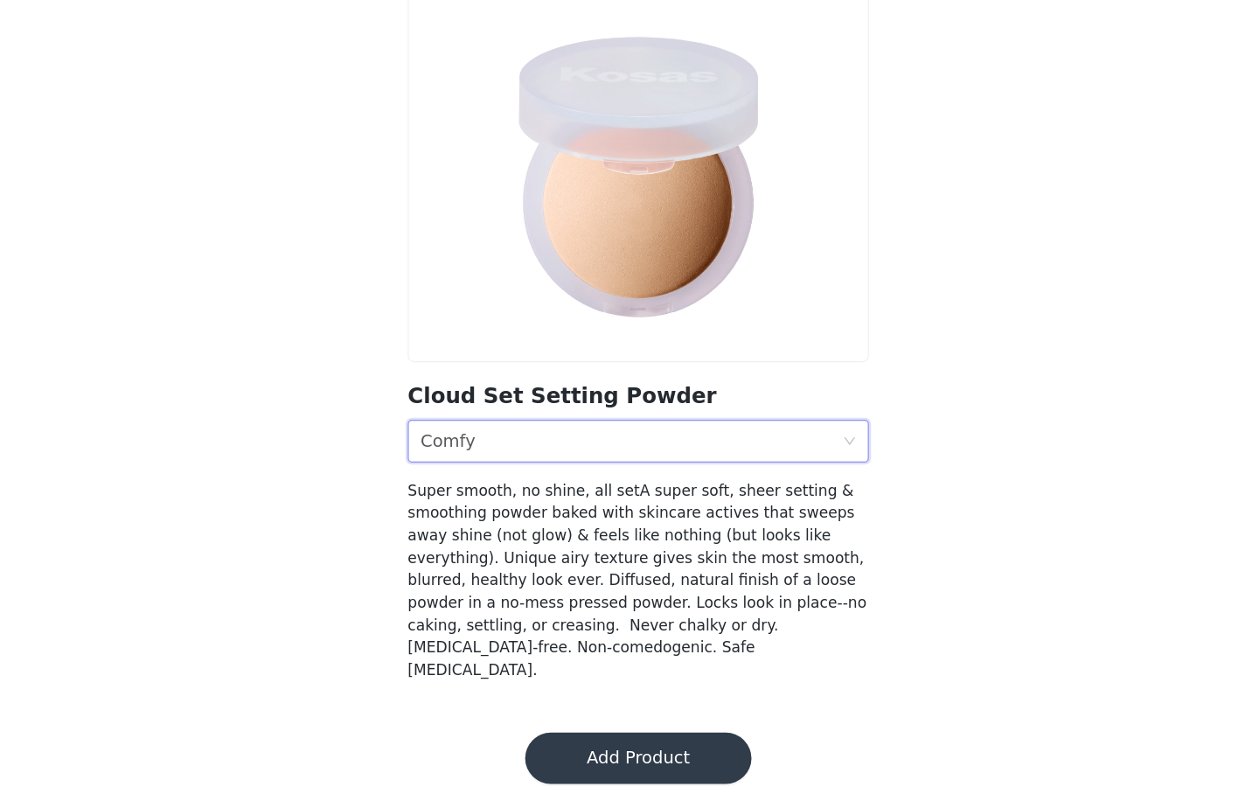
click at [600, 745] on button "Add Product" at bounding box center [629, 764] width 185 height 42
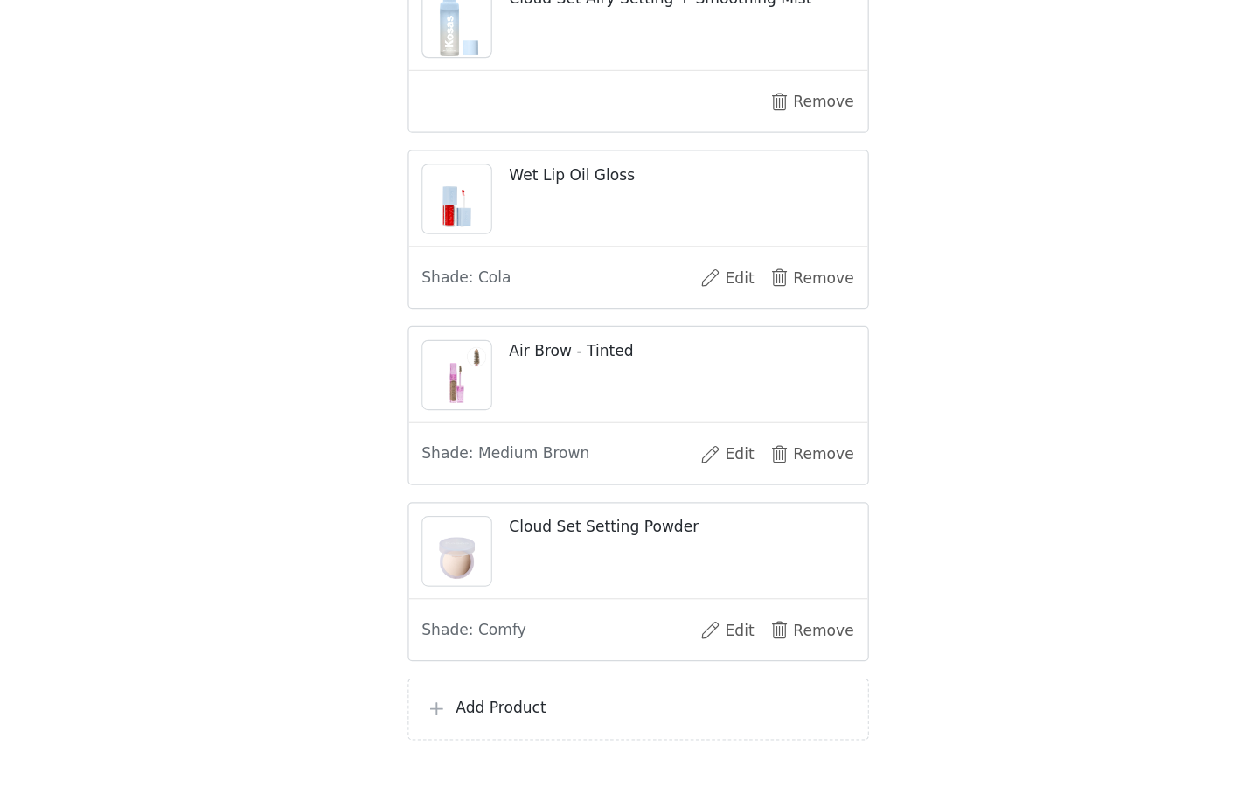
scroll to position [1065, 0]
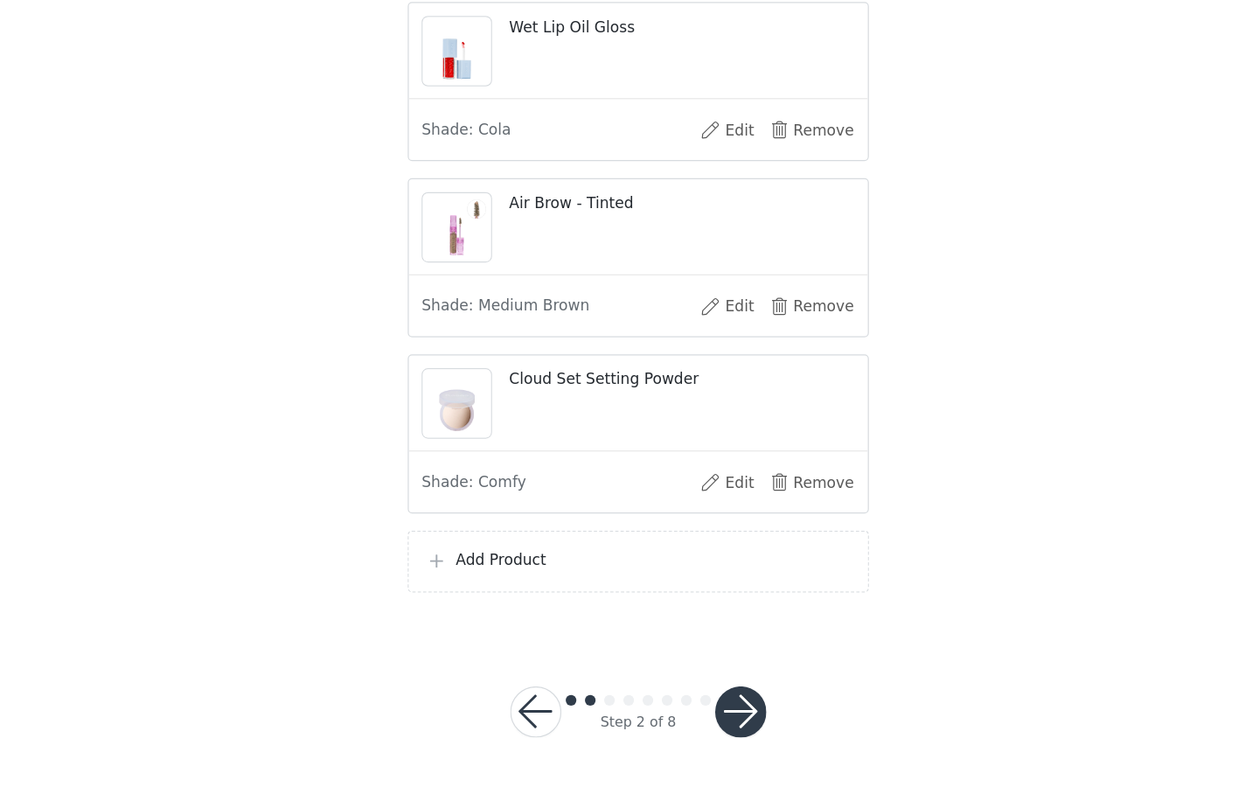
click at [615, 596] on p "Add Product" at bounding box center [642, 600] width 324 height 18
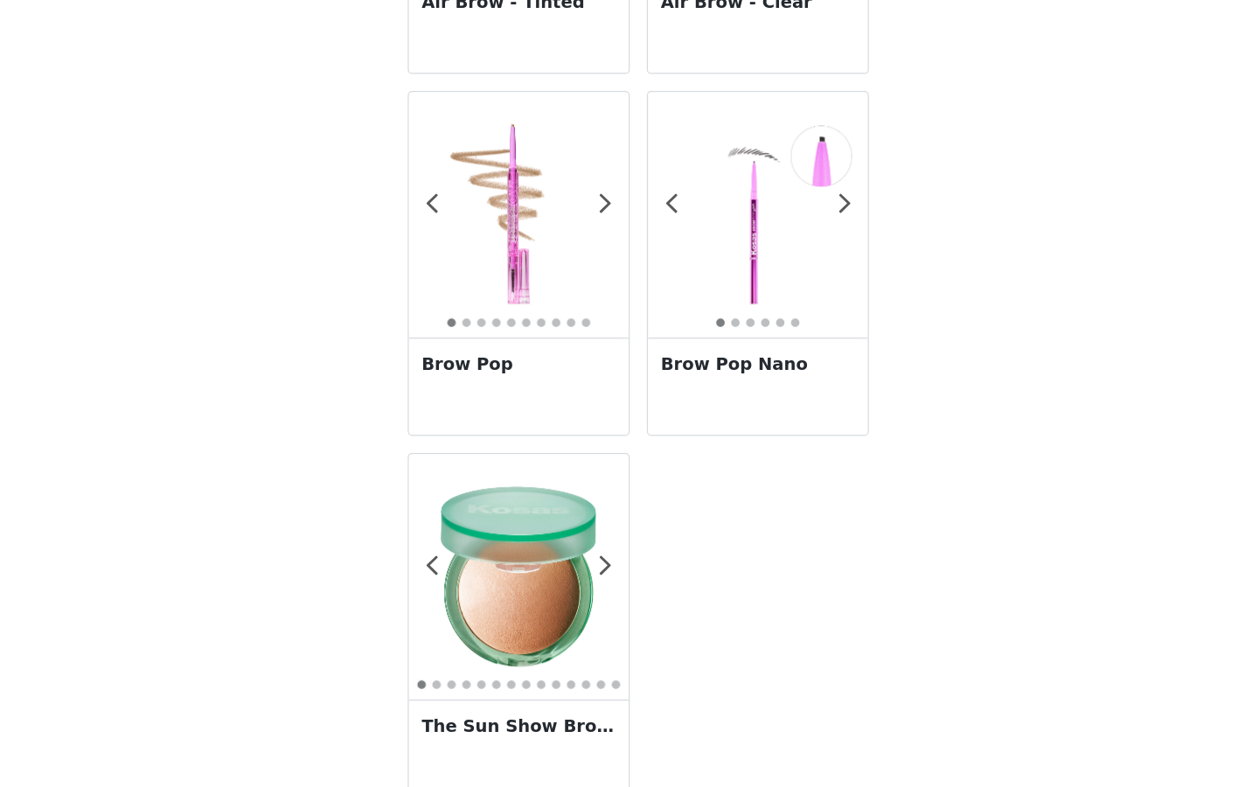
scroll to position [1680, 0]
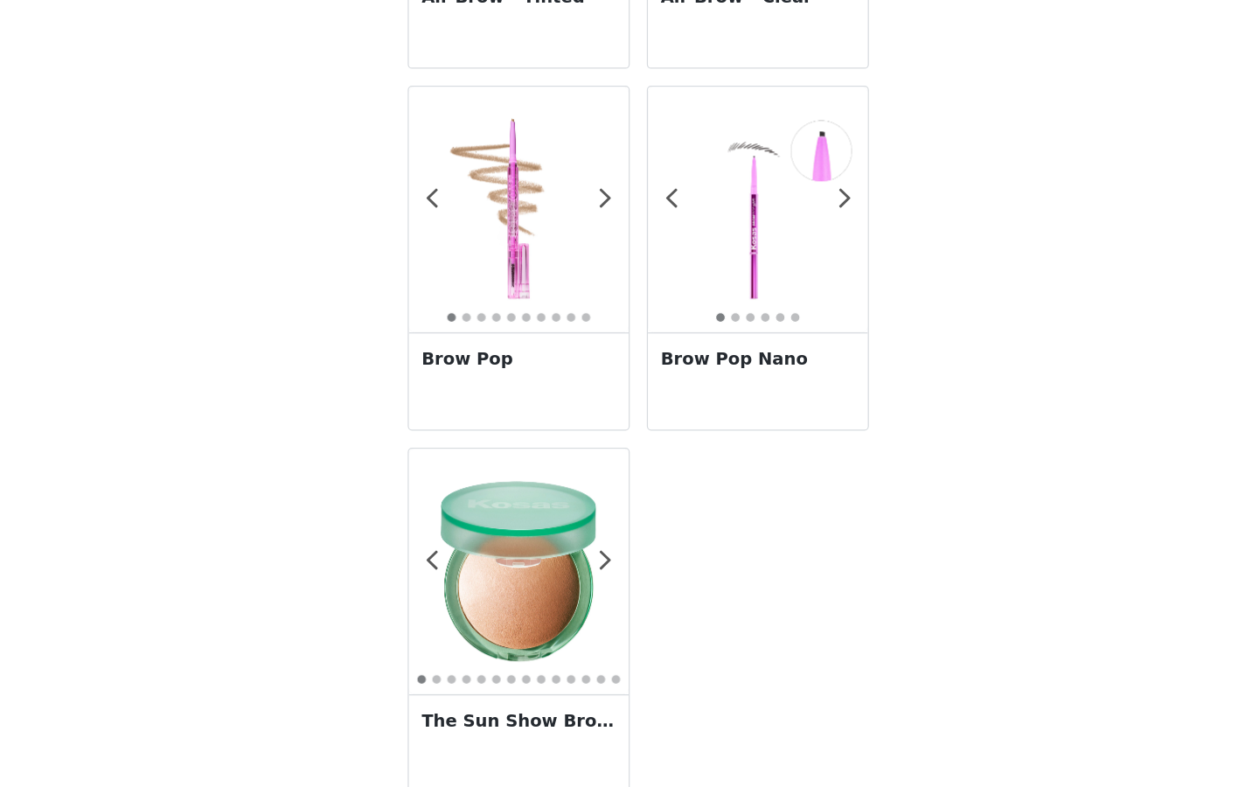
click at [687, 463] on div "Brow Pop Nano" at bounding box center [728, 455] width 180 height 80
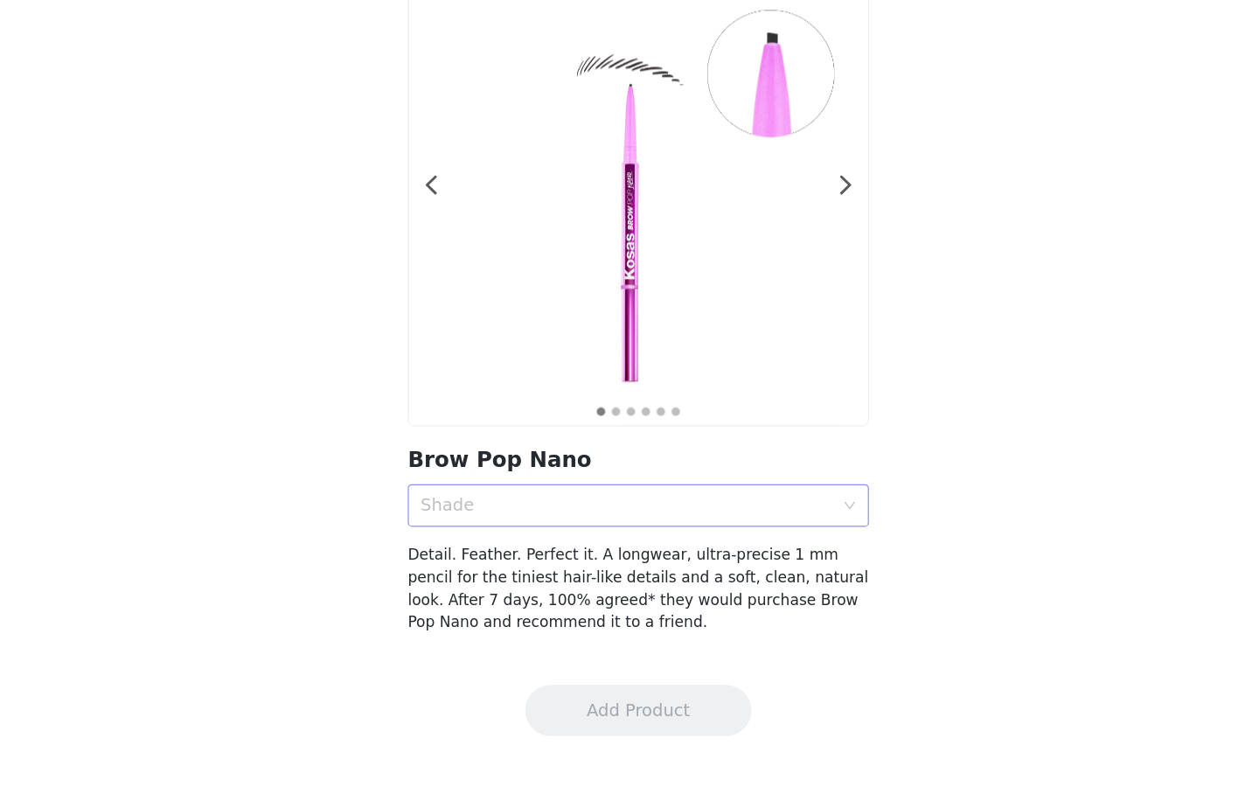
click at [610, 555] on div "Shade" at bounding box center [620, 556] width 338 height 17
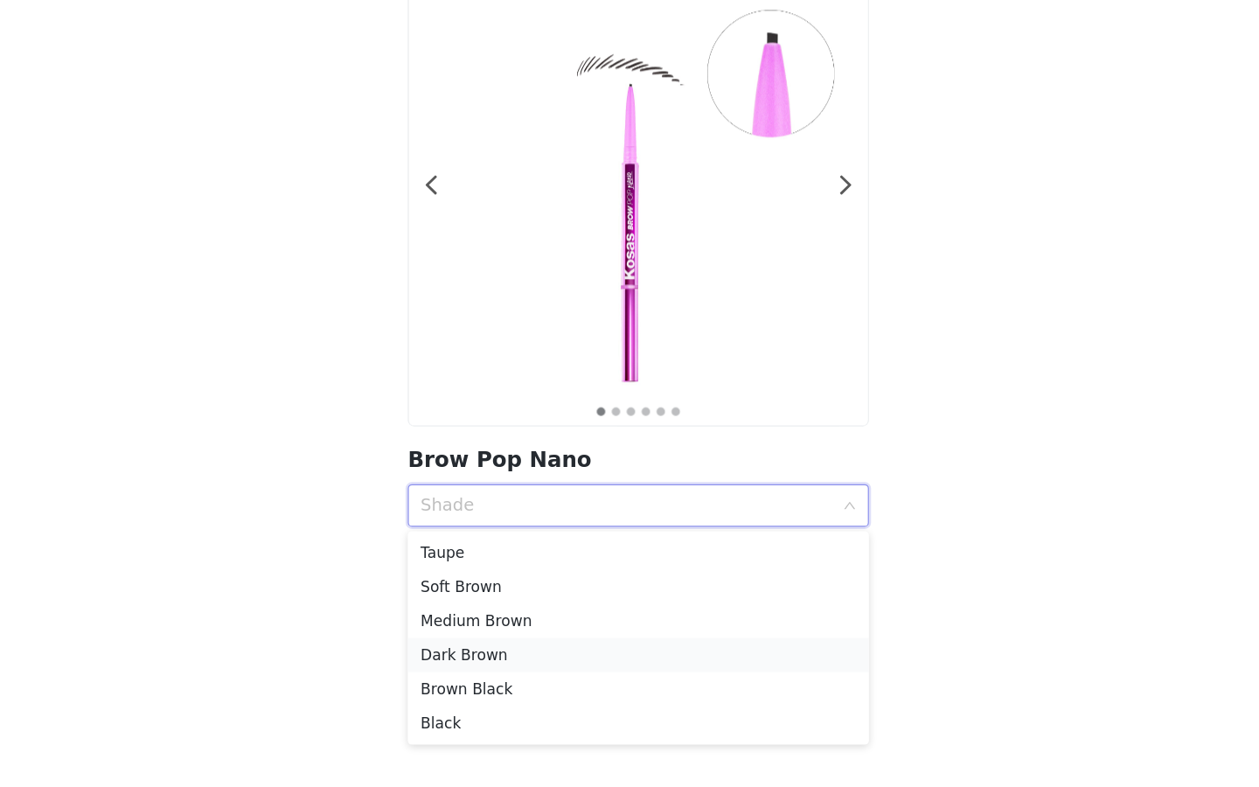
click at [551, 679] on div "Dark Brown" at bounding box center [629, 678] width 357 height 19
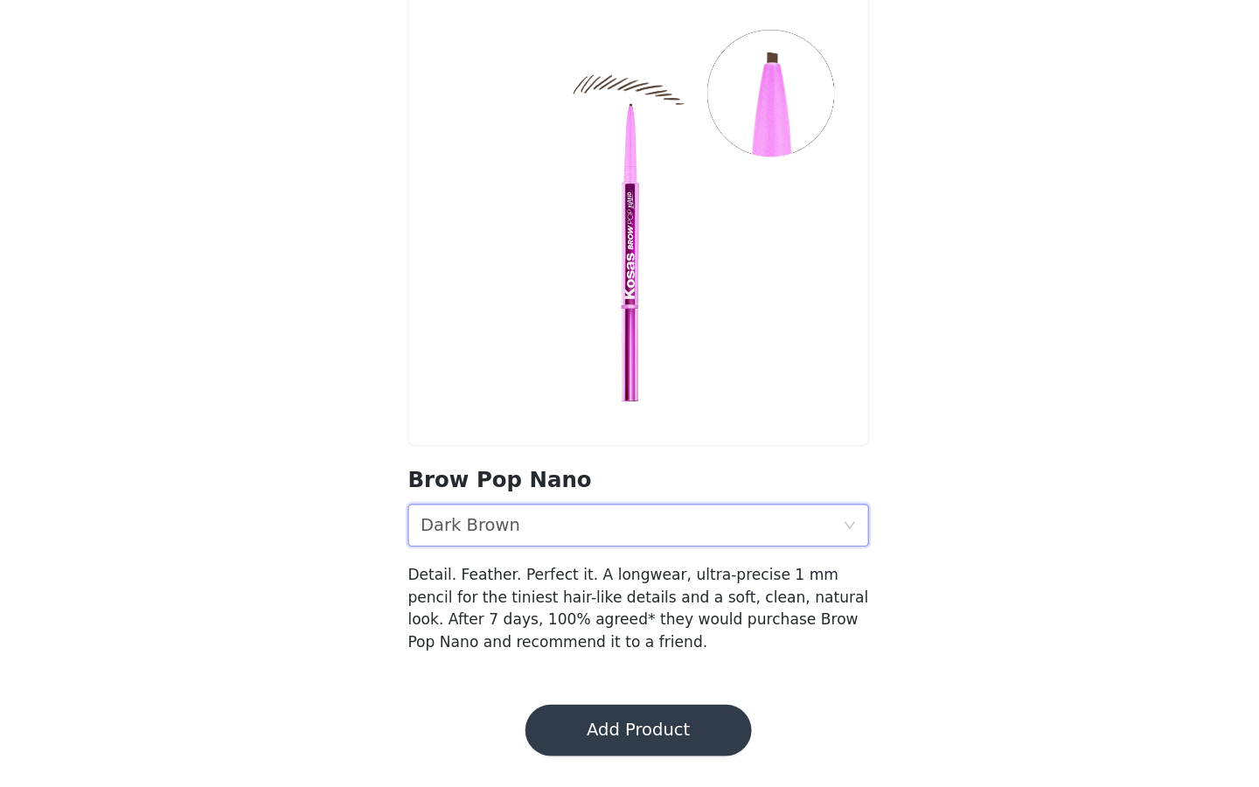
click at [588, 556] on div "Shade Dark Brown" at bounding box center [623, 556] width 345 height 33
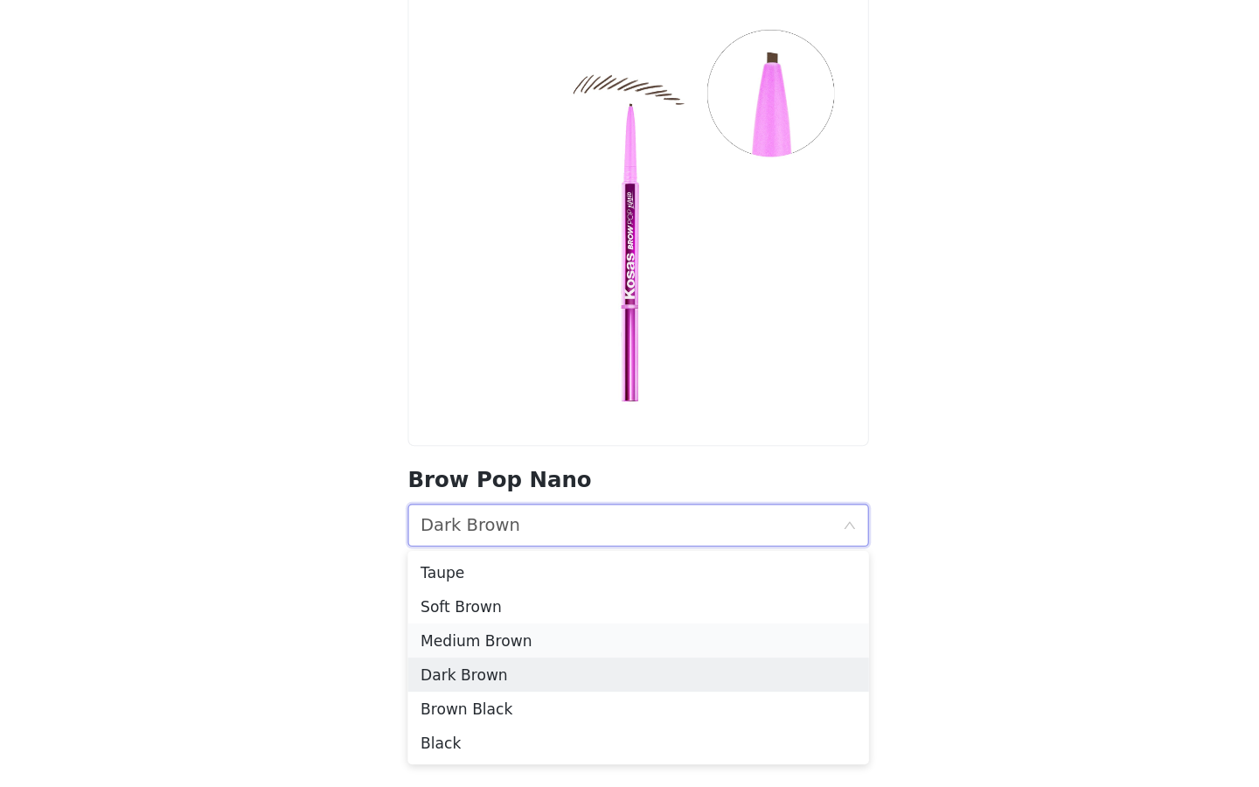
click at [552, 647] on div "Medium Brown" at bounding box center [629, 650] width 357 height 19
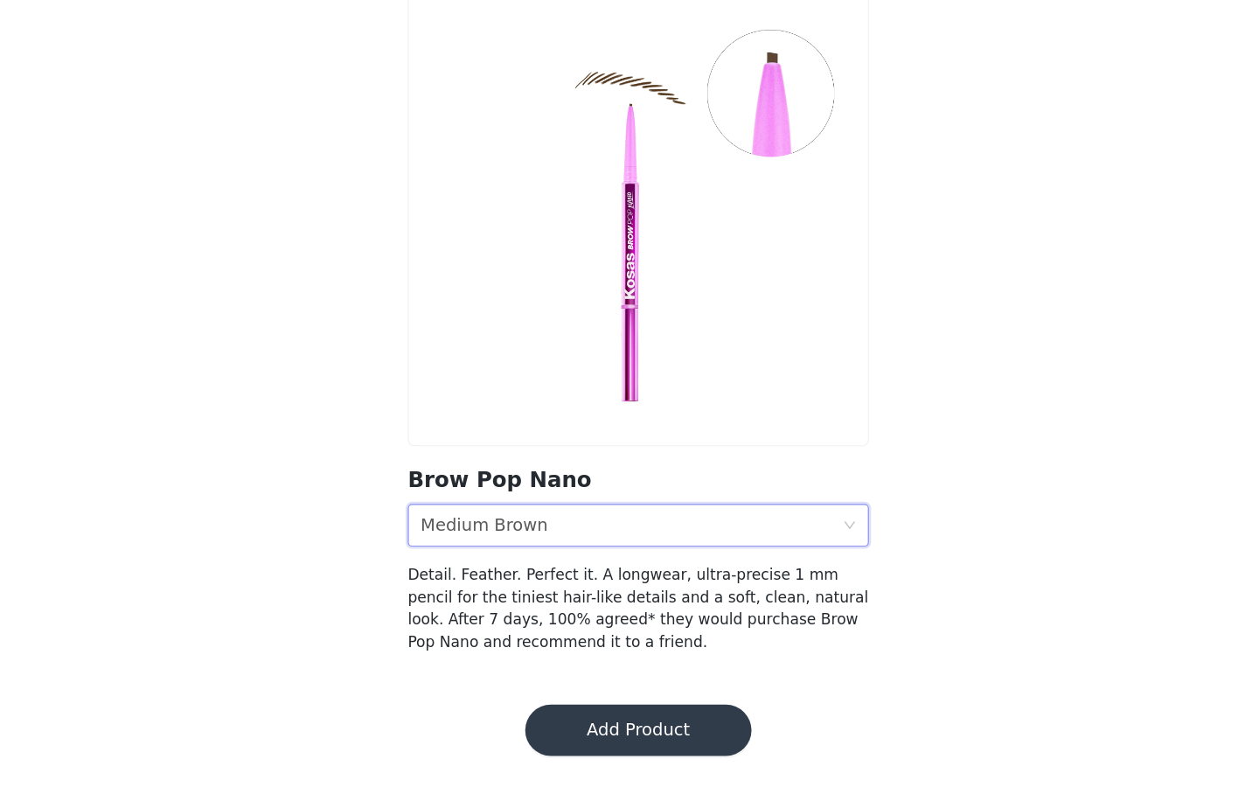
click at [568, 564] on div "Shade Medium Brown" at bounding box center [623, 556] width 345 height 33
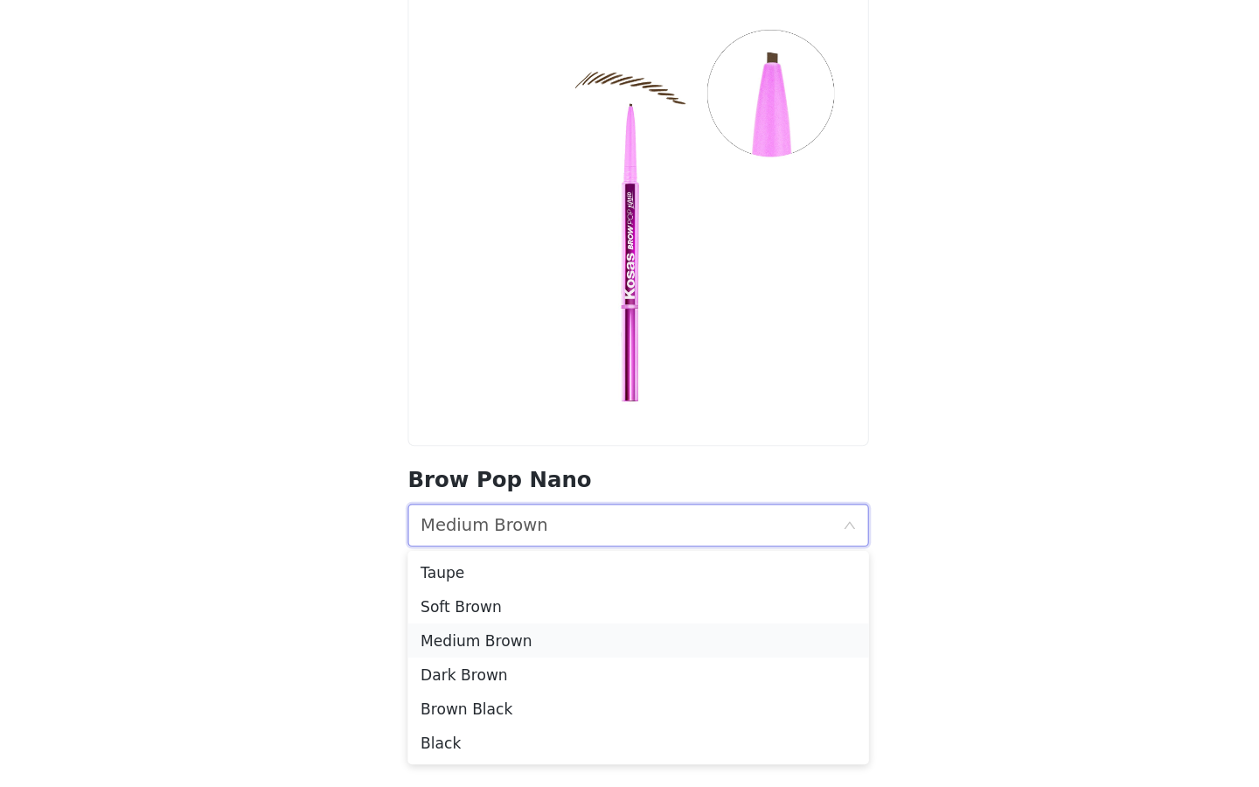
click at [540, 653] on div "Medium Brown" at bounding box center [629, 650] width 357 height 19
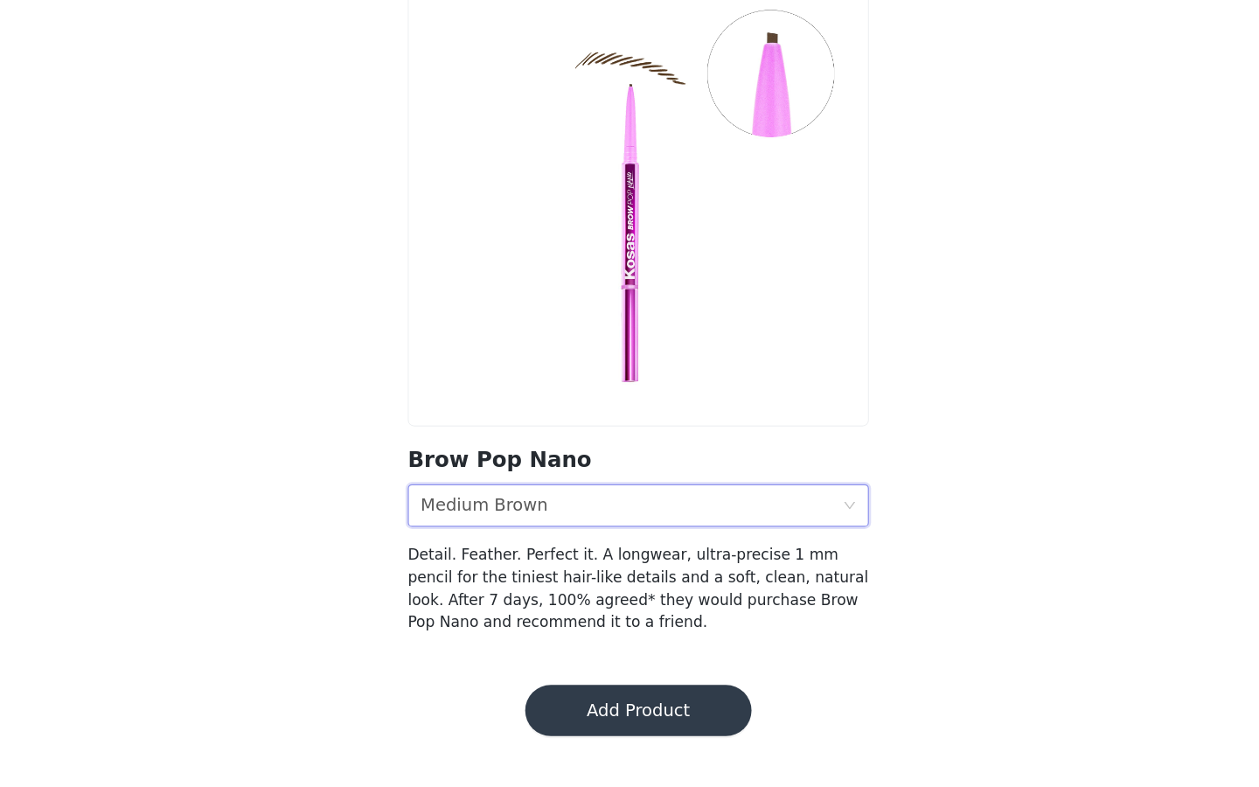
click at [570, 715] on button "Add Product" at bounding box center [629, 724] width 185 height 42
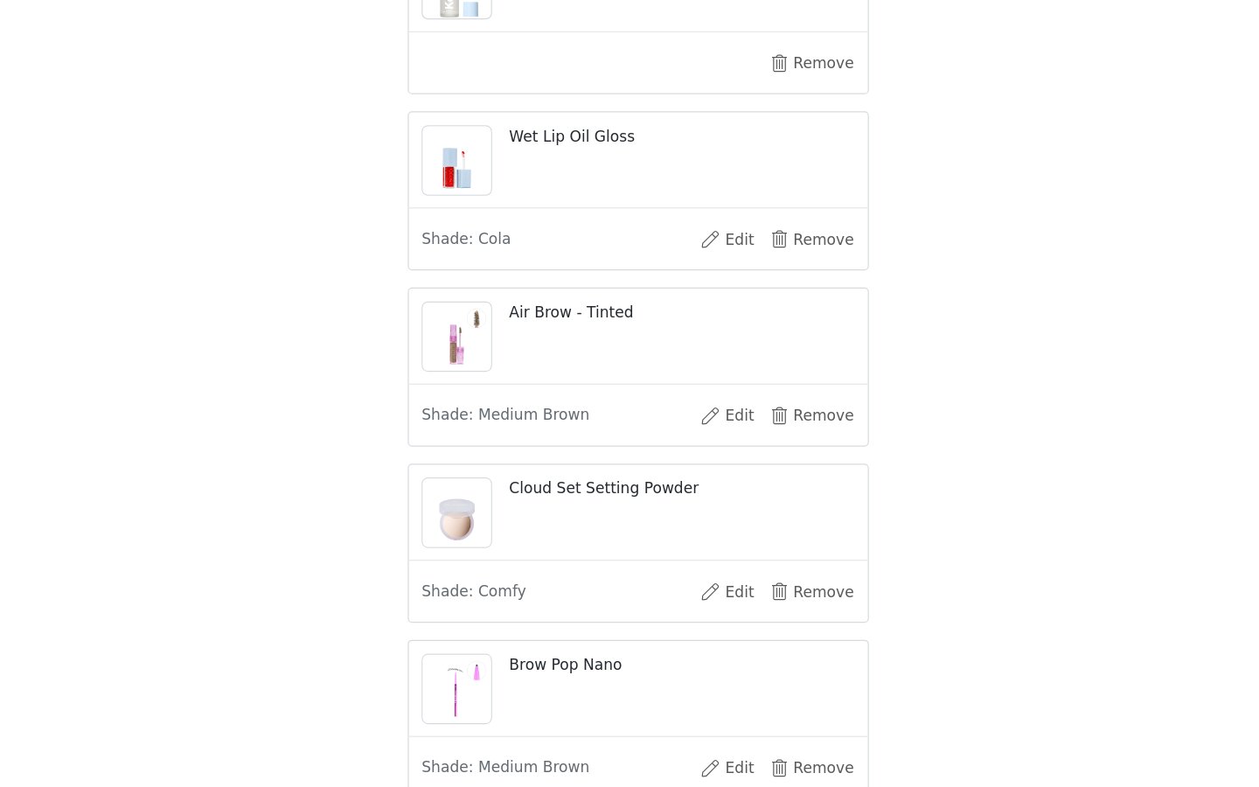
scroll to position [1145, 0]
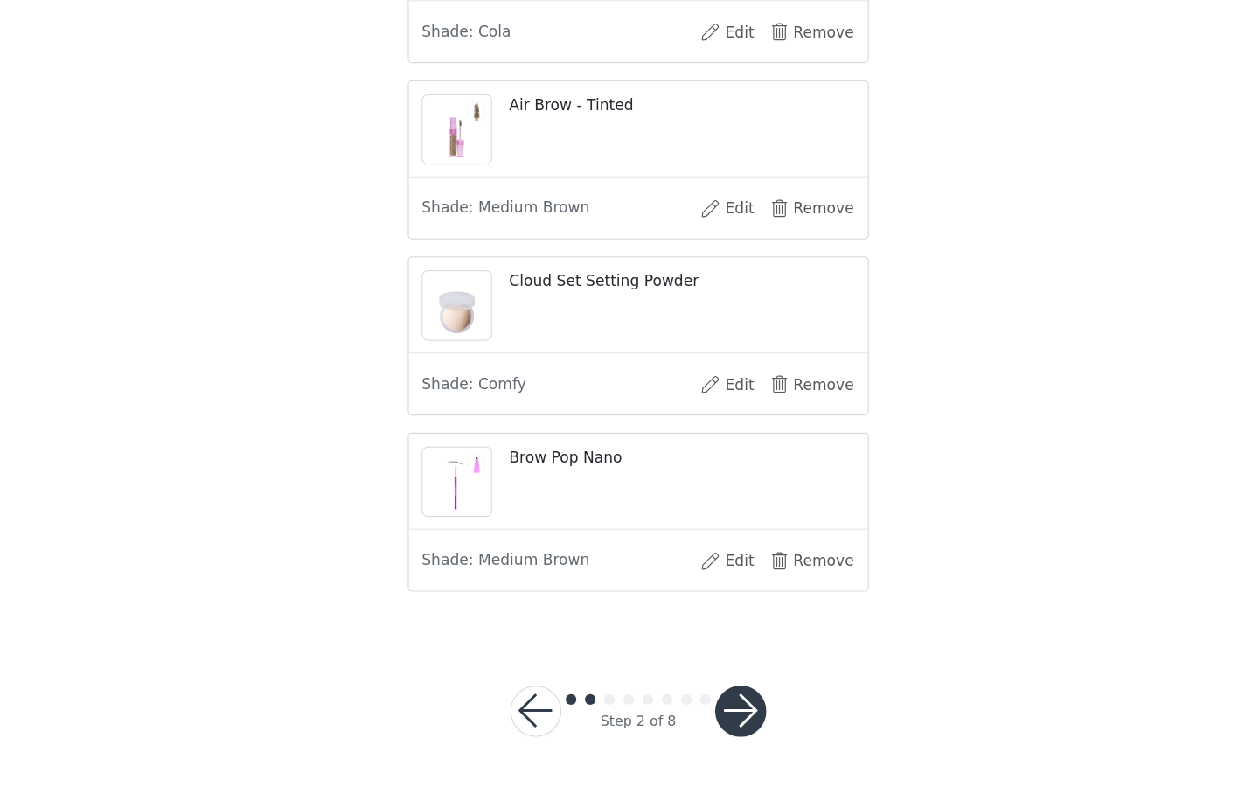
click at [717, 723] on button "button" at bounding box center [714, 725] width 42 height 42
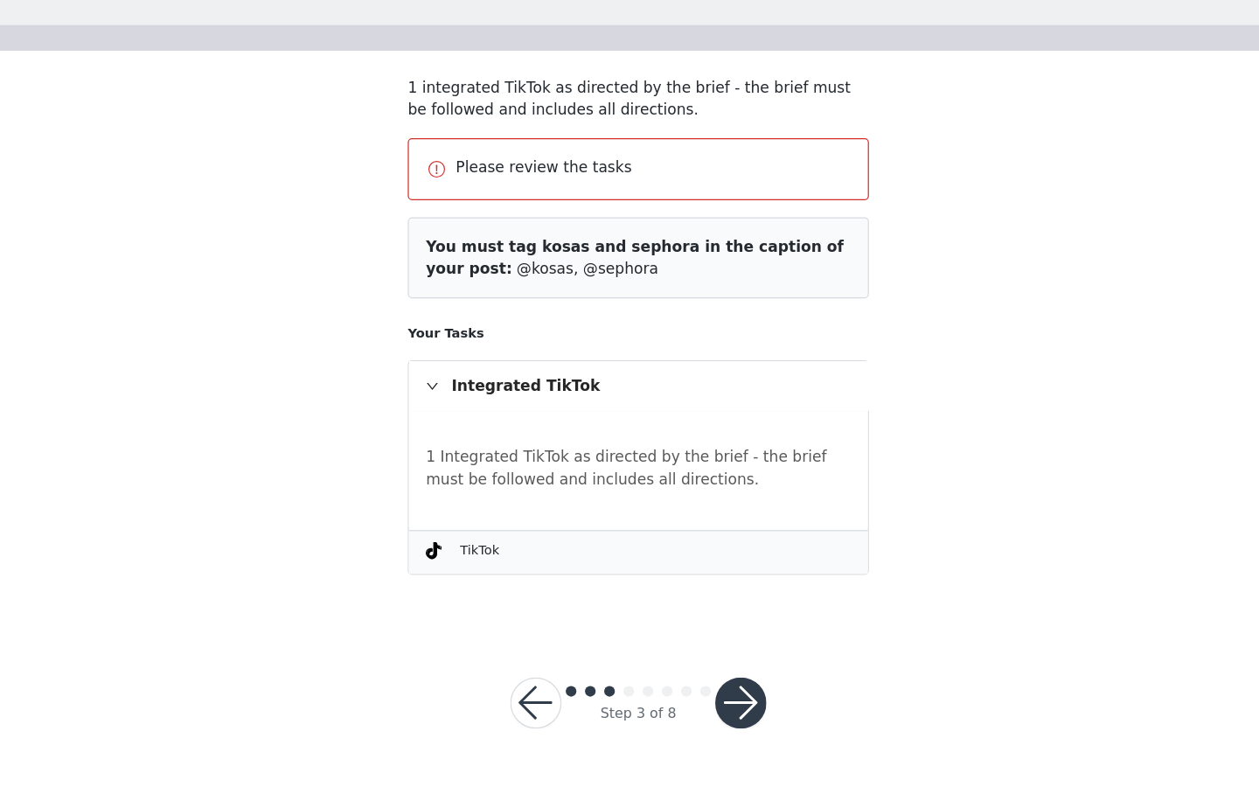
click at [543, 719] on button "button" at bounding box center [546, 718] width 42 height 42
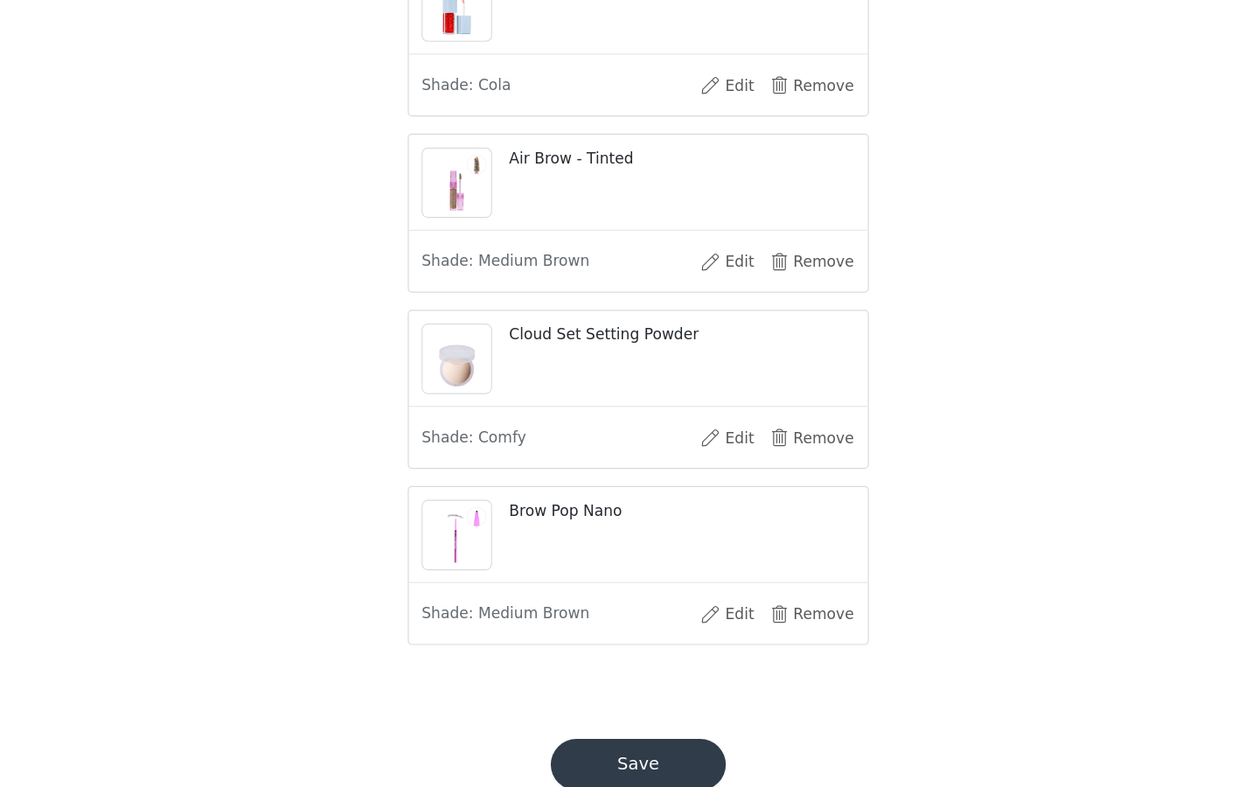
scroll to position [1145, 0]
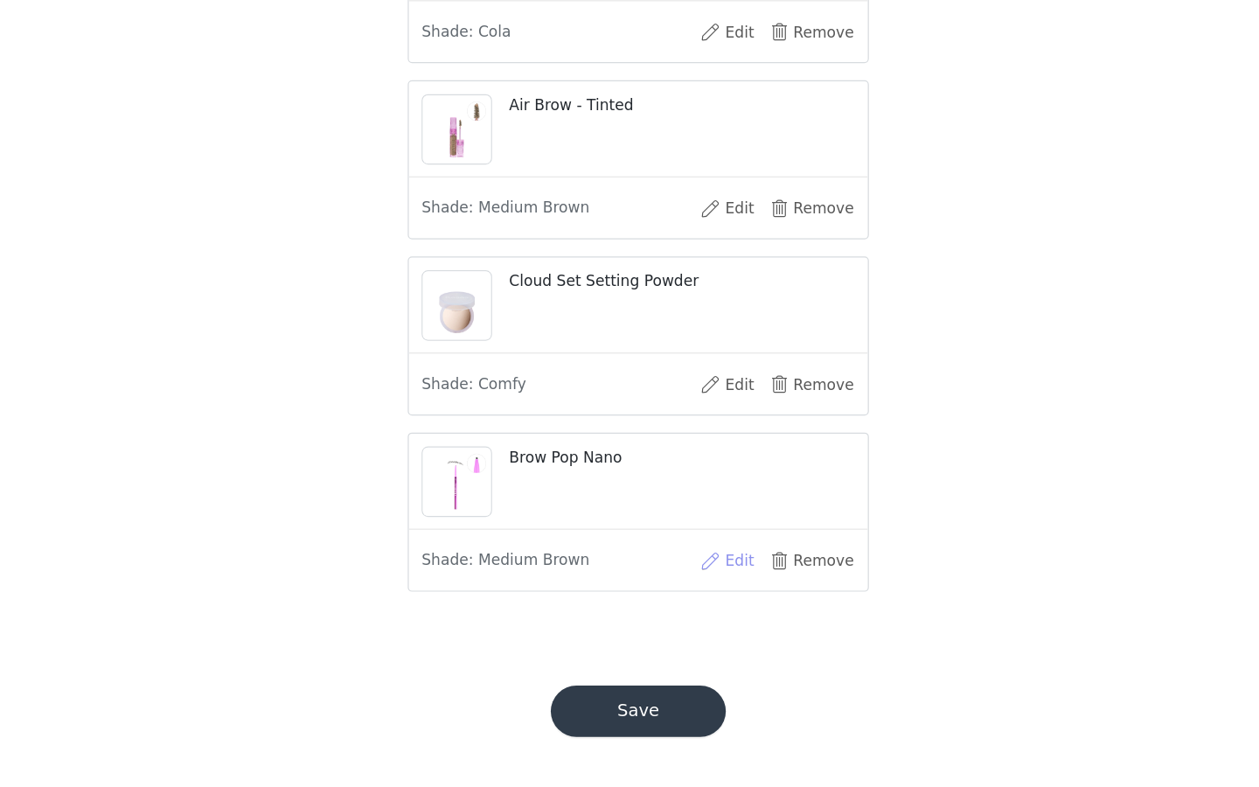
click at [720, 603] on button "Edit" at bounding box center [702, 602] width 70 height 28
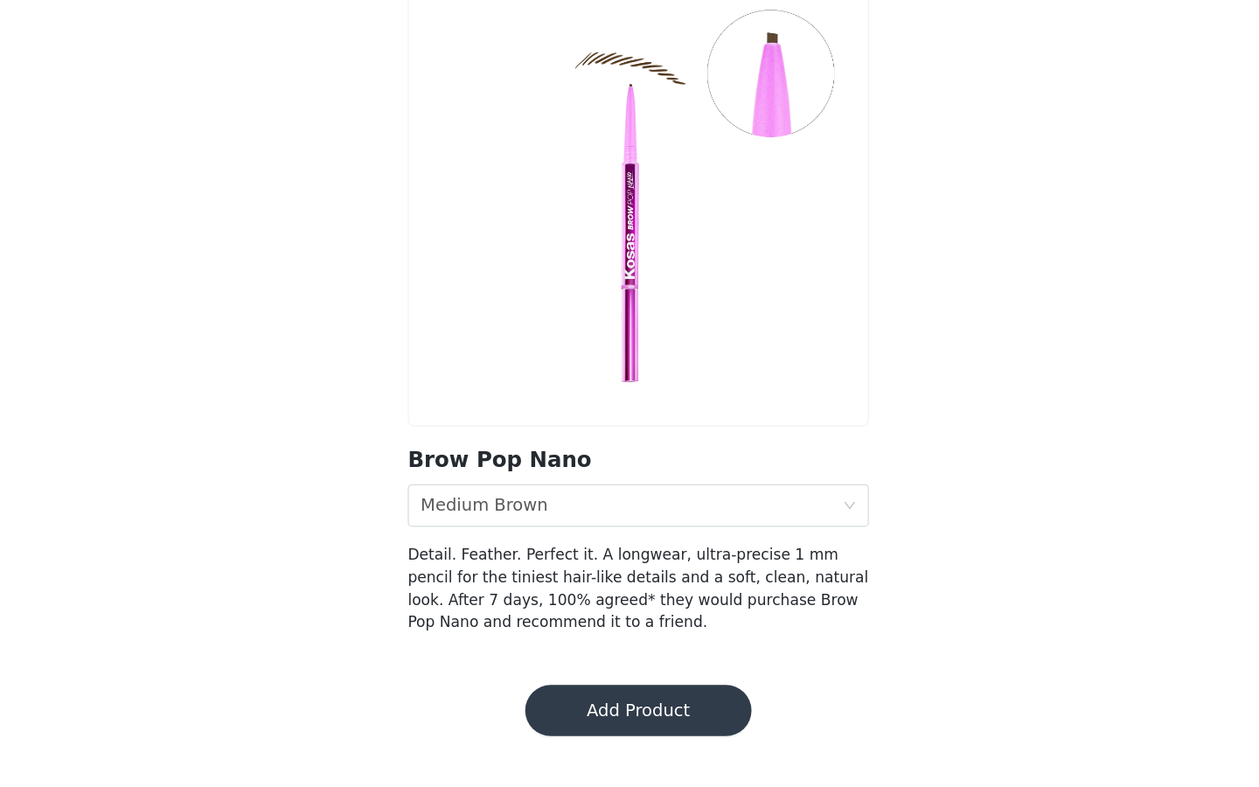
click at [594, 719] on button "Add Product" at bounding box center [629, 724] width 185 height 42
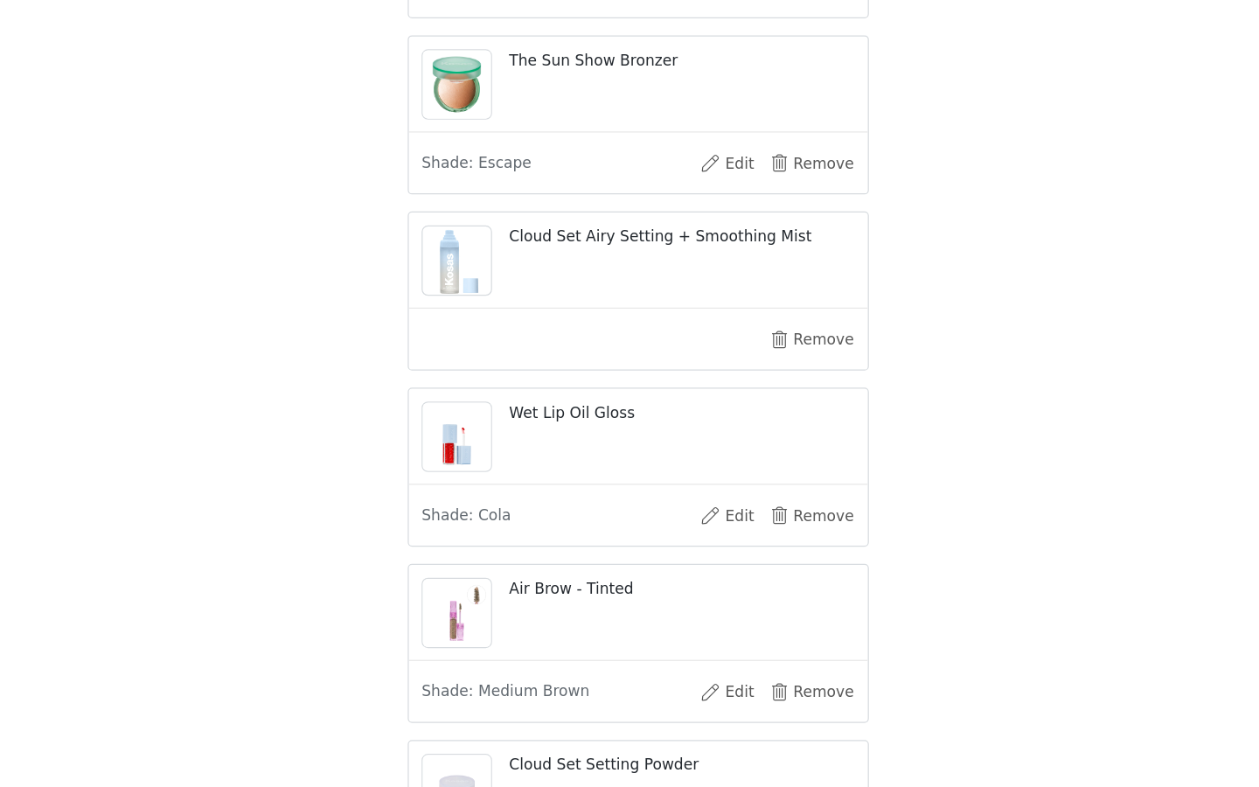
scroll to position [1145, 0]
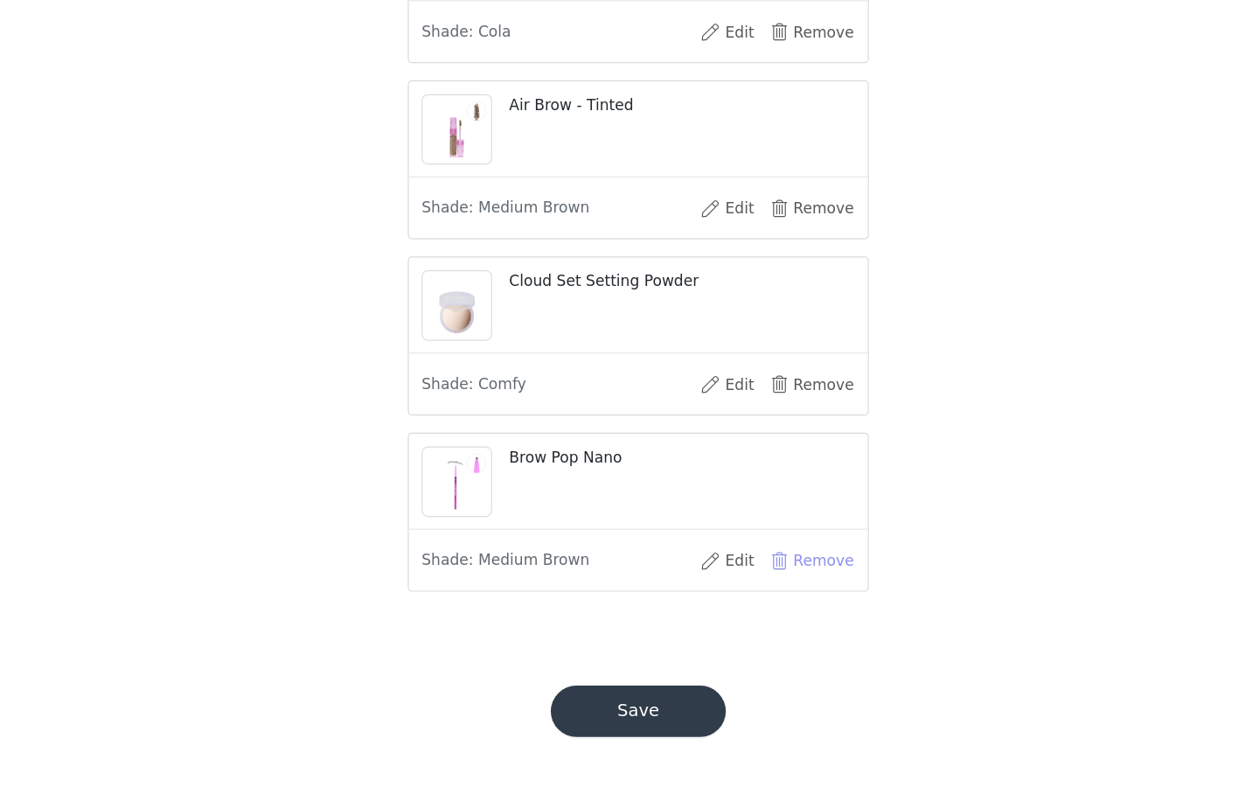
click at [771, 597] on button "Remove" at bounding box center [772, 602] width 70 height 28
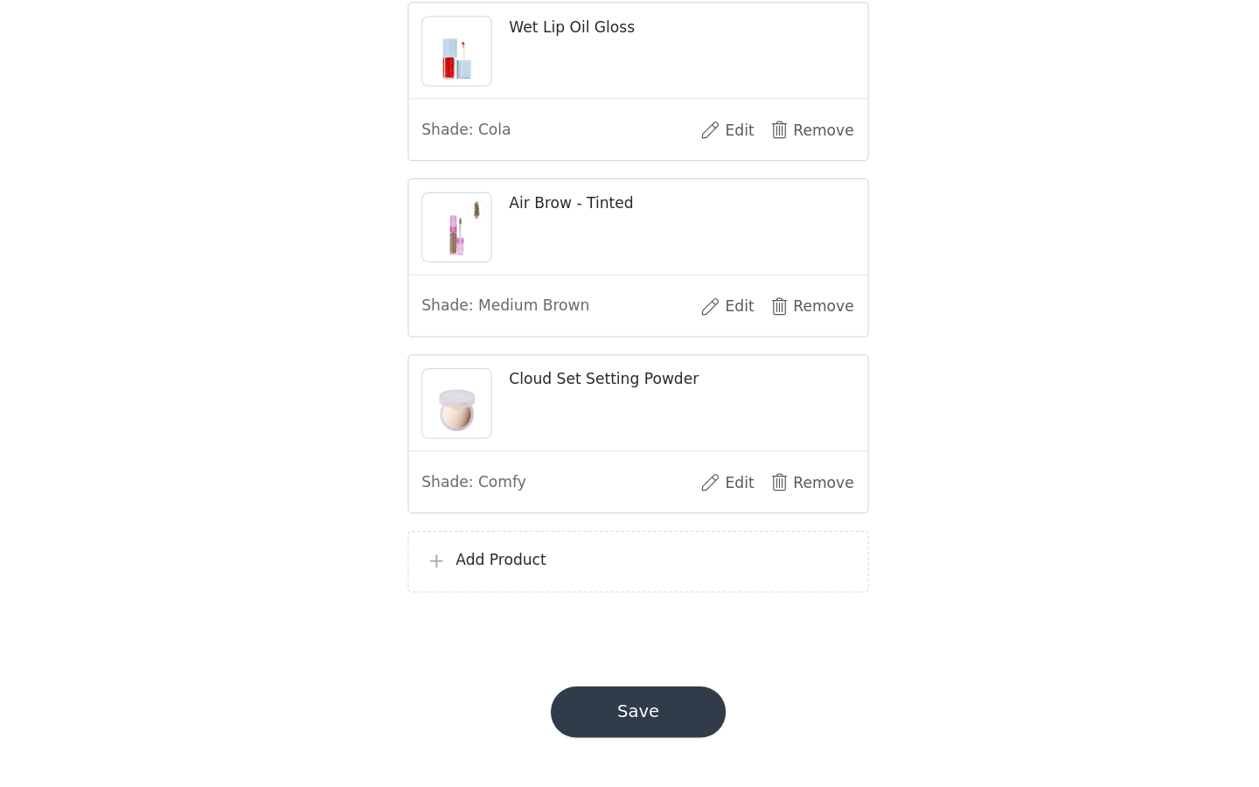
click at [627, 600] on p "Add Product" at bounding box center [642, 600] width 324 height 18
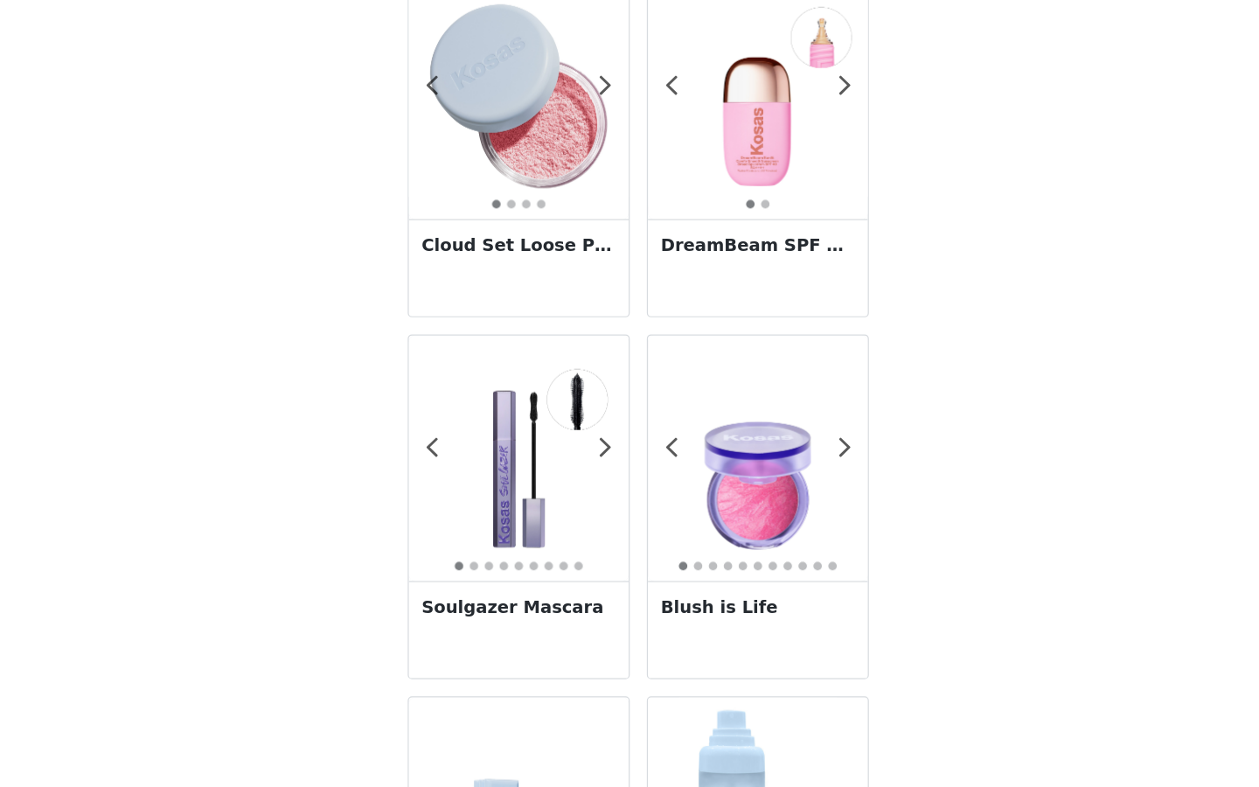
scroll to position [603, 0]
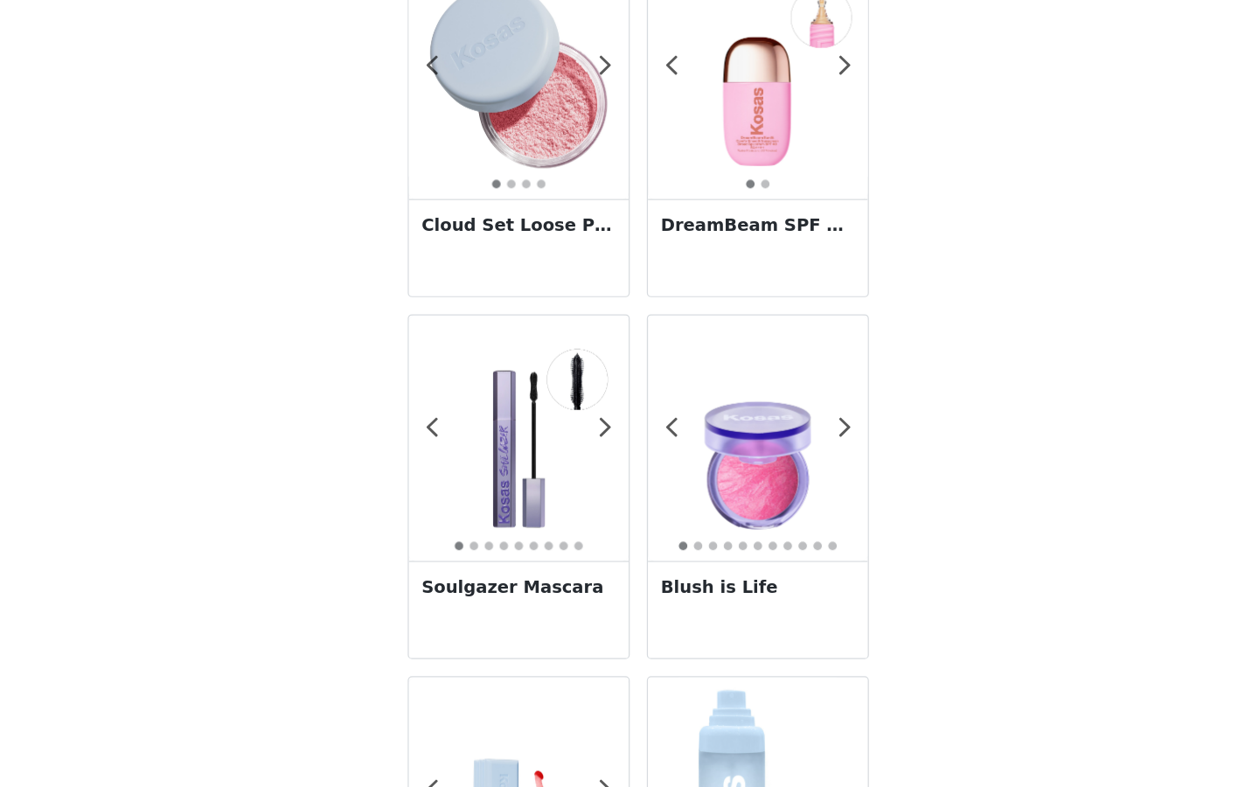
click at [708, 540] on img at bounding box center [728, 501] width 180 height 180
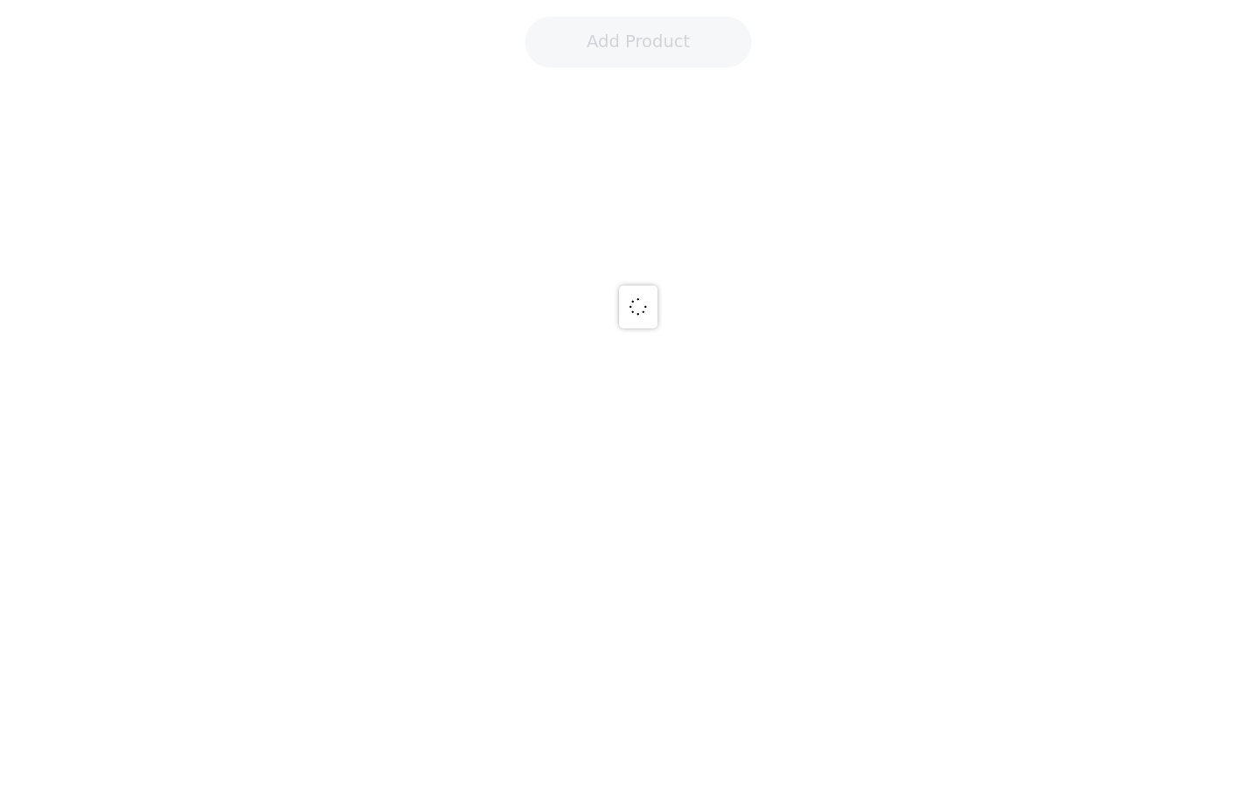
scroll to position [52, 0]
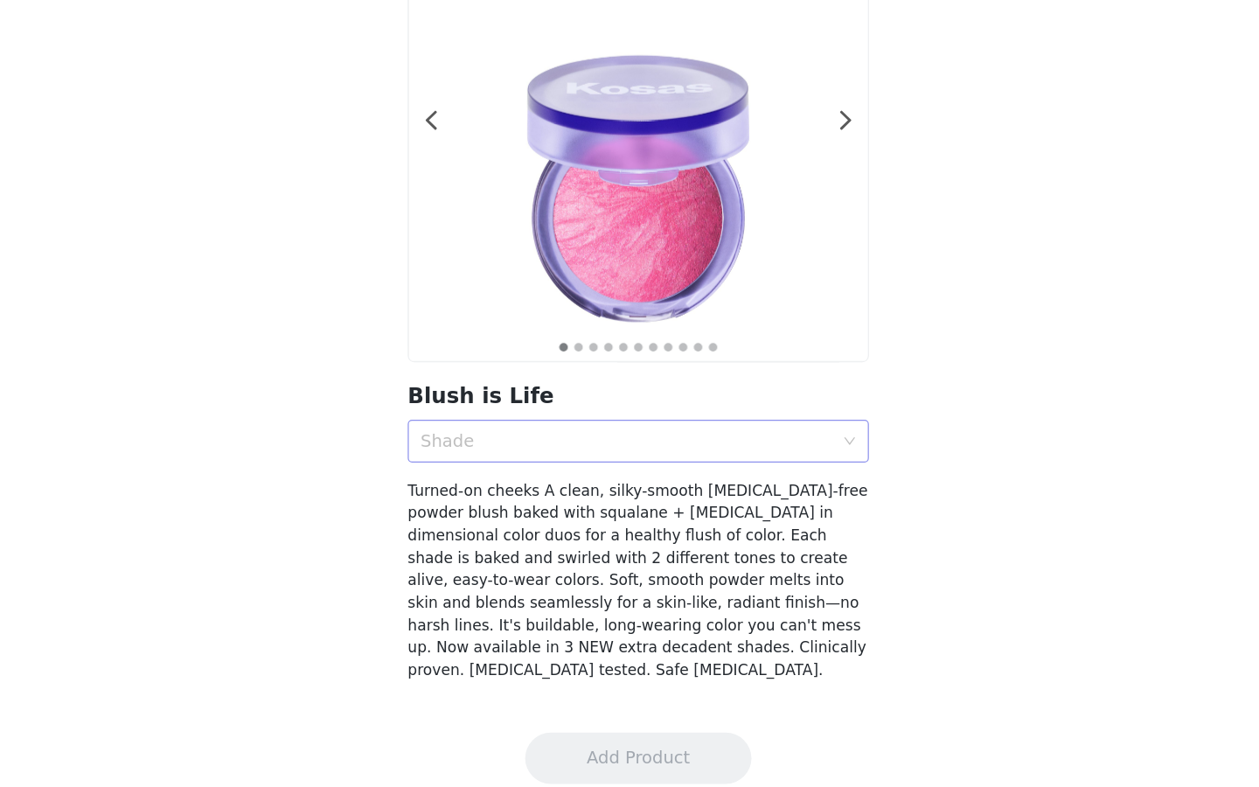
click at [667, 500] on div "Shade" at bounding box center [620, 503] width 338 height 17
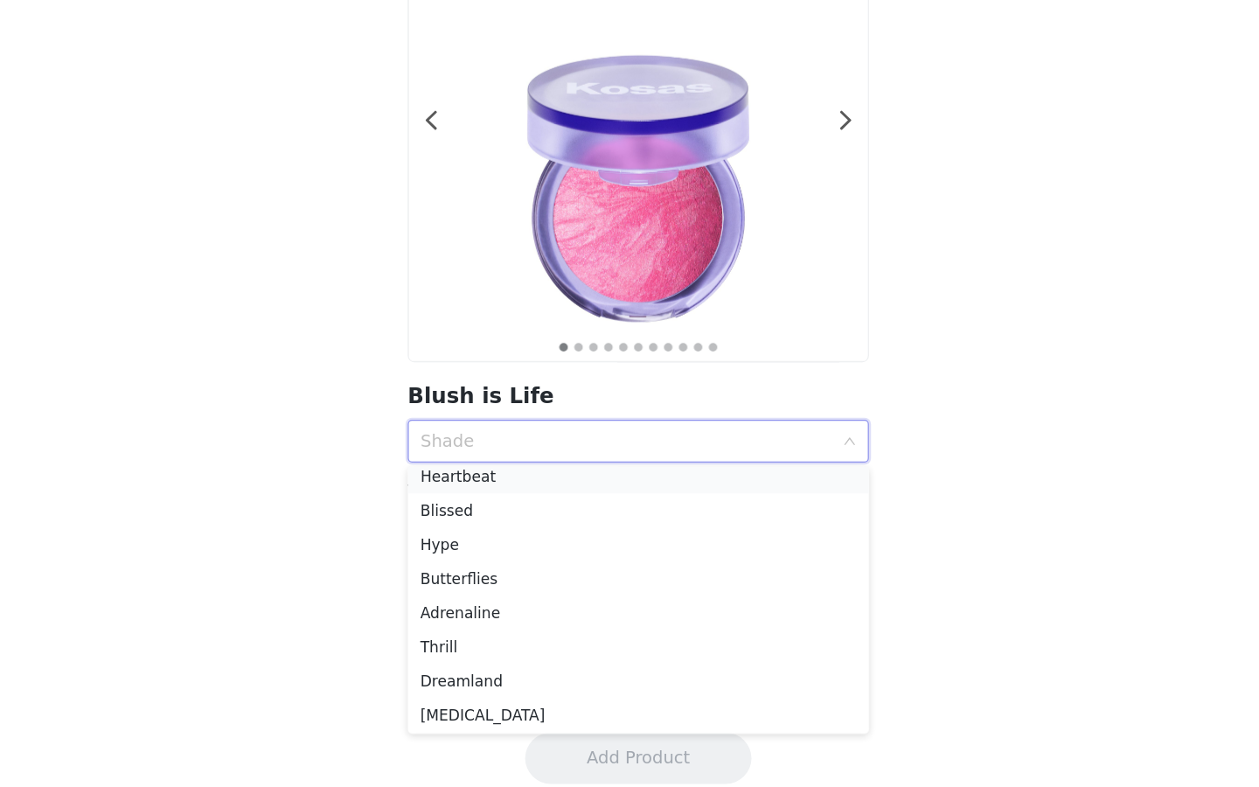
scroll to position [96, 0]
click at [532, 634] on div "Thrill" at bounding box center [629, 641] width 357 height 19
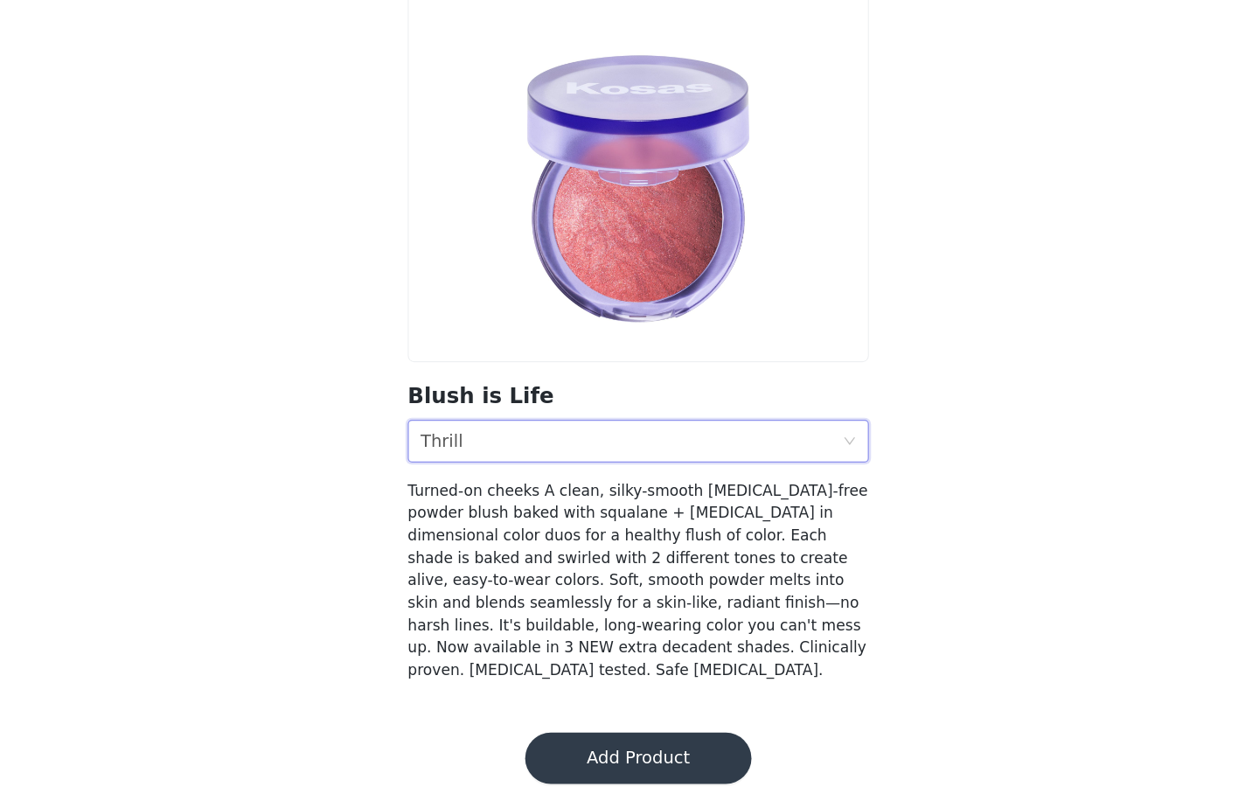
click at [624, 505] on div "Shade Thrill" at bounding box center [623, 503] width 345 height 33
click at [594, 508] on div "Shade Thrill" at bounding box center [623, 503] width 345 height 33
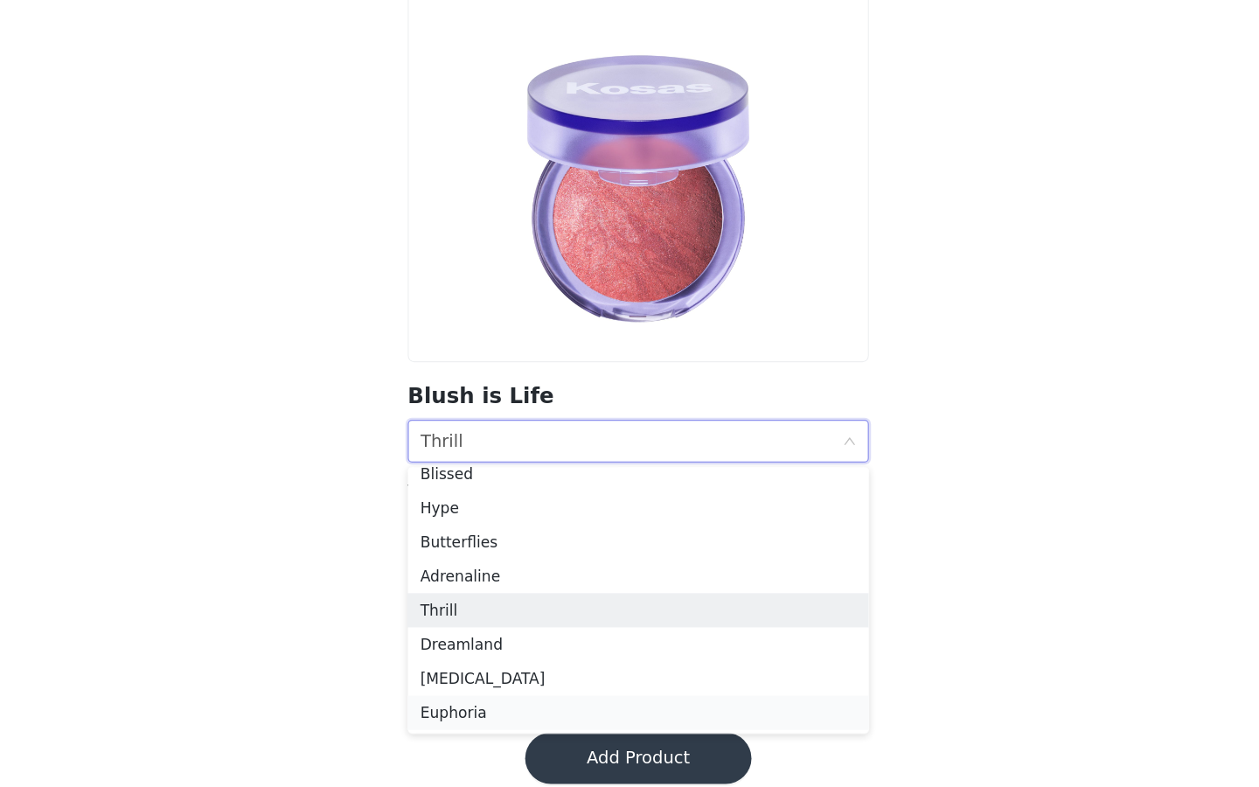
click at [521, 725] on div "Euphoria" at bounding box center [629, 725] width 357 height 19
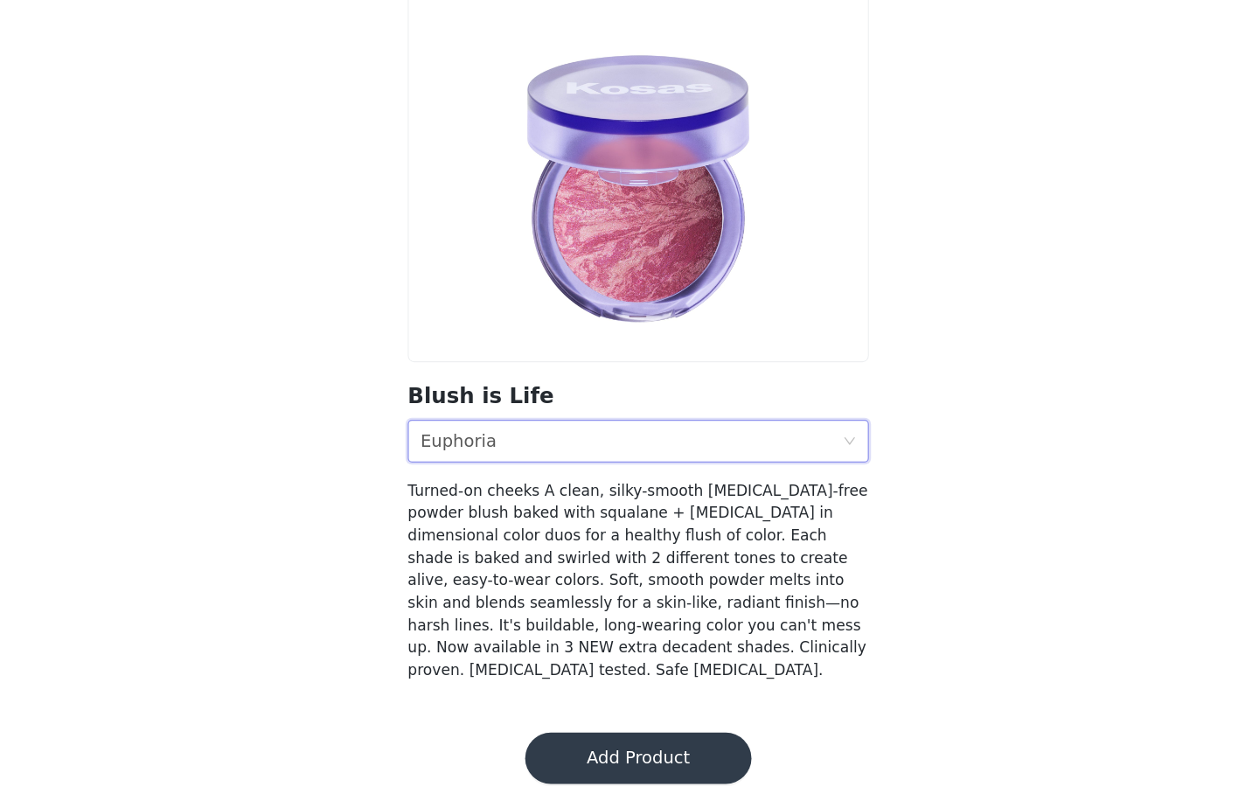
click at [617, 745] on button "Add Product" at bounding box center [629, 764] width 185 height 42
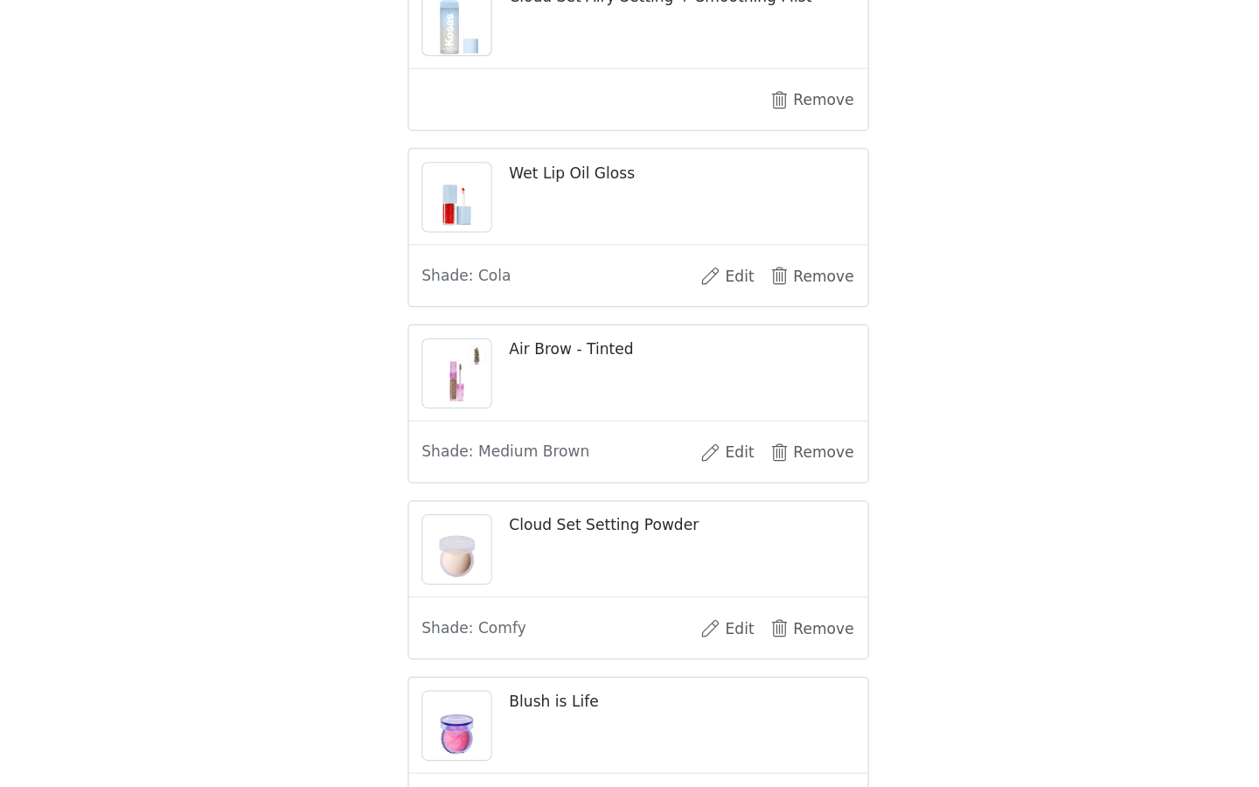
scroll to position [1145, 0]
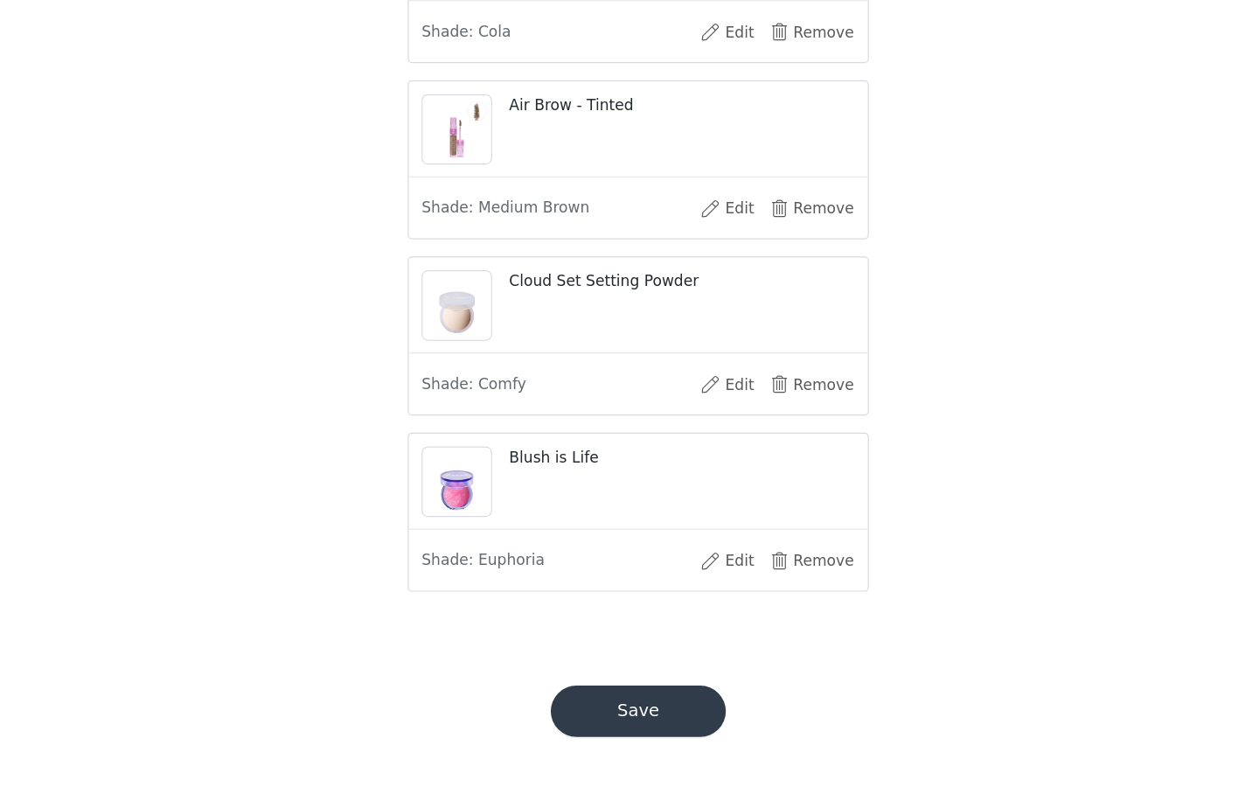
click at [642, 712] on button "Save" at bounding box center [629, 725] width 143 height 42
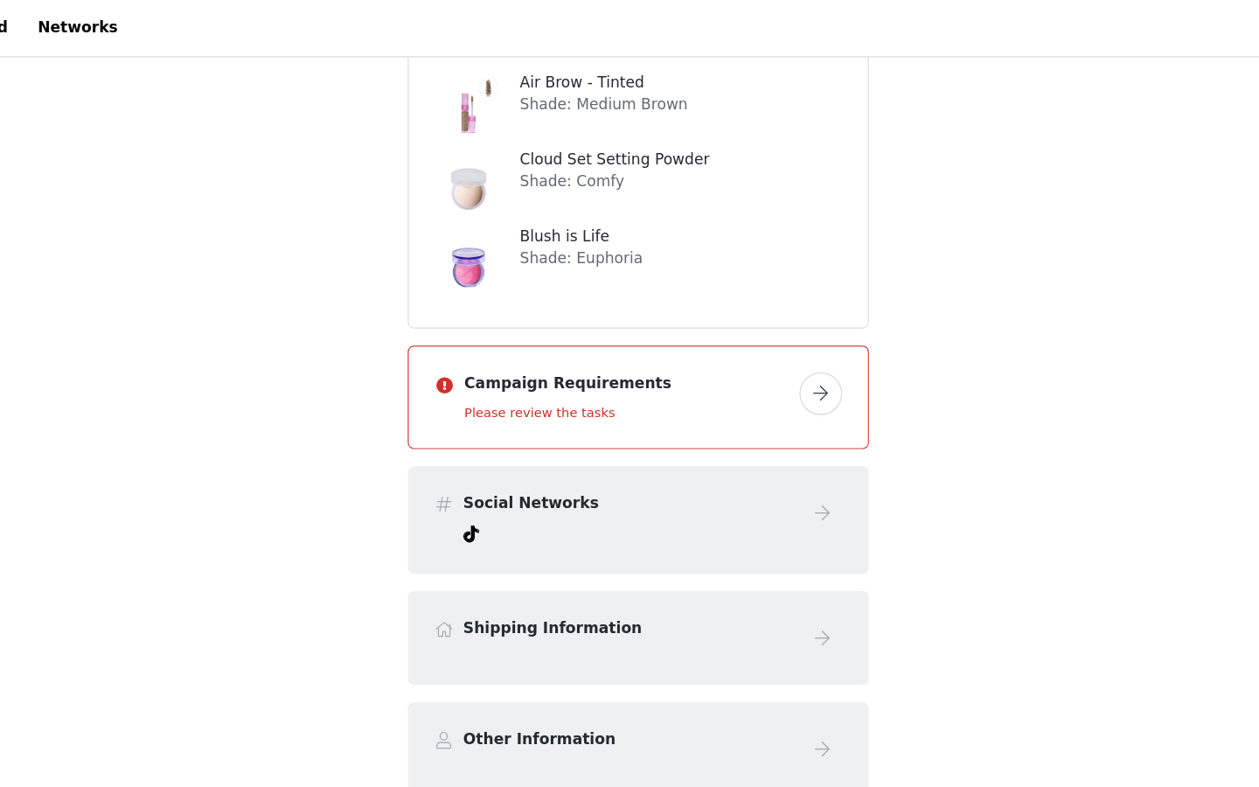
scroll to position [938, 0]
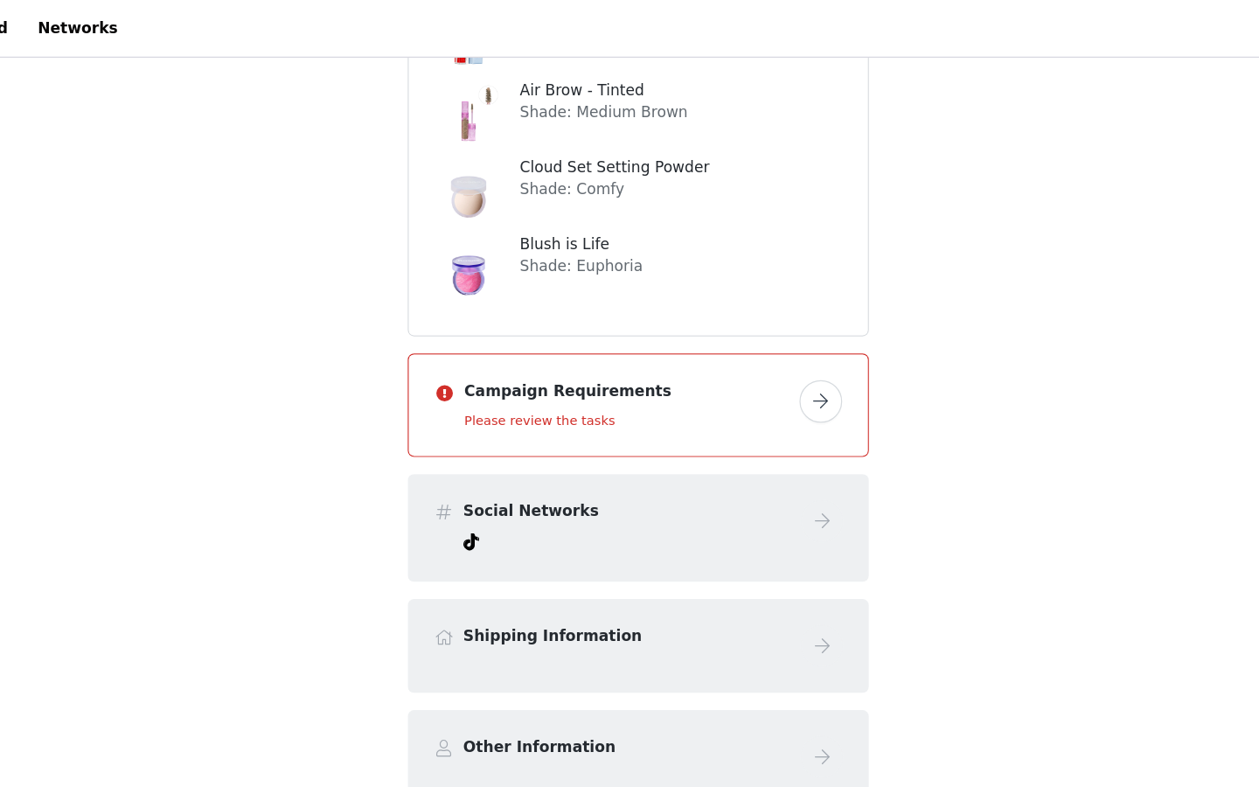
click at [778, 327] on button "button" at bounding box center [779, 328] width 35 height 35
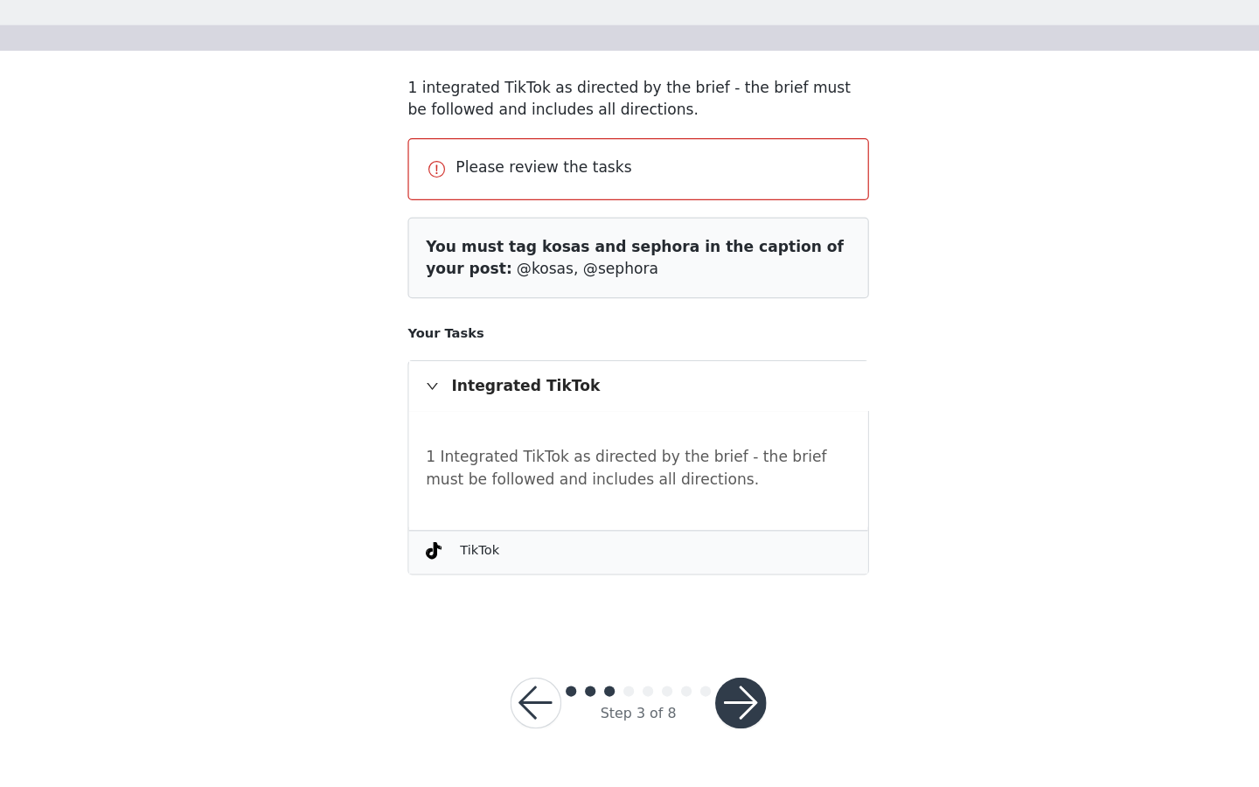
click at [710, 715] on button "button" at bounding box center [714, 718] width 42 height 42
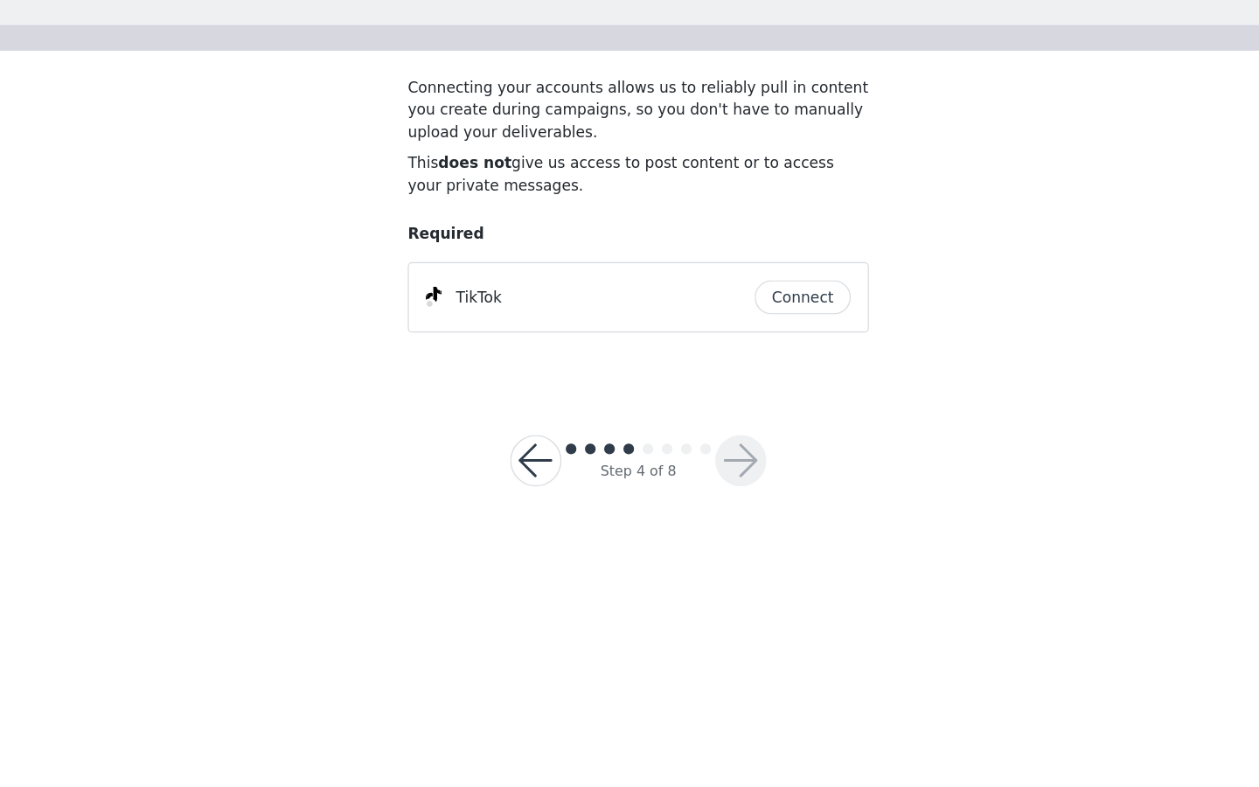
click at [771, 376] on button "Connect" at bounding box center [764, 386] width 79 height 28
click at [716, 517] on button "button" at bounding box center [714, 520] width 42 height 42
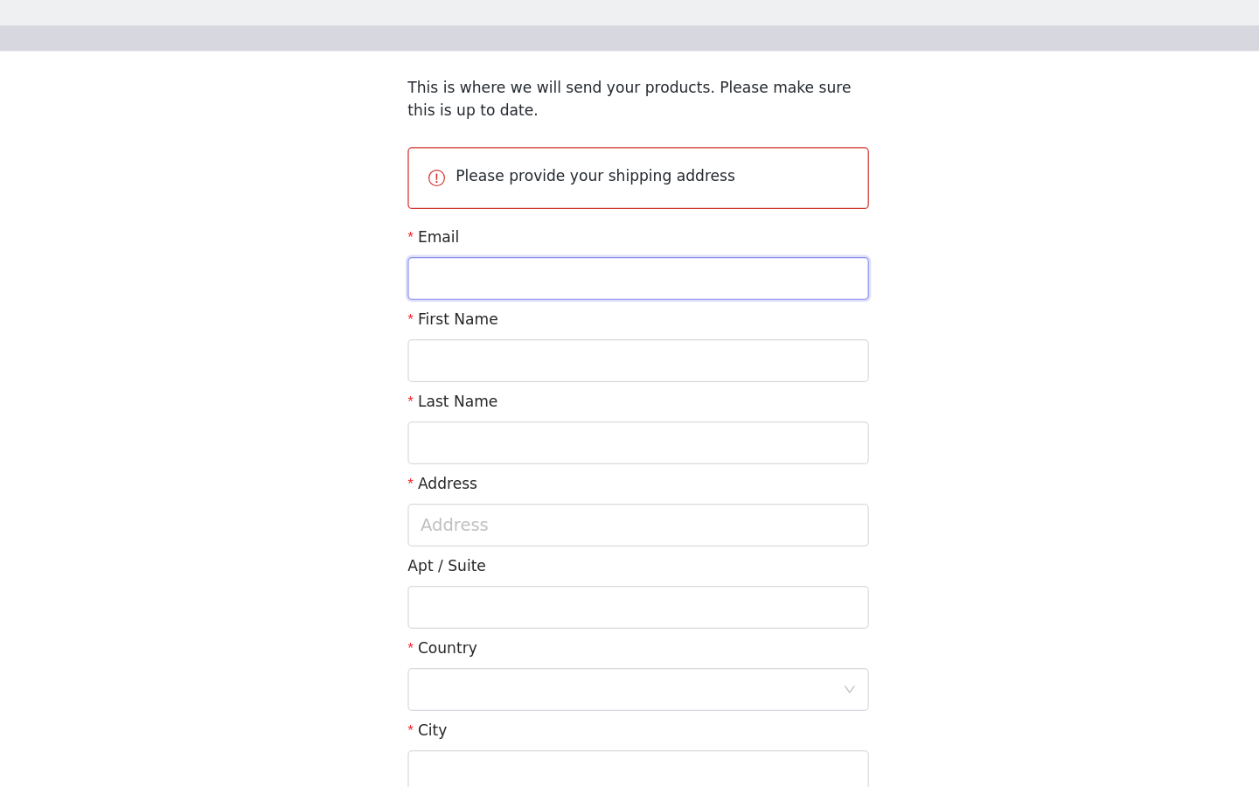
click at [651, 380] on input "text" at bounding box center [630, 369] width 378 height 35
type input "[EMAIL_ADDRESS][DOMAIN_NAME]"
type input "Jacleen"
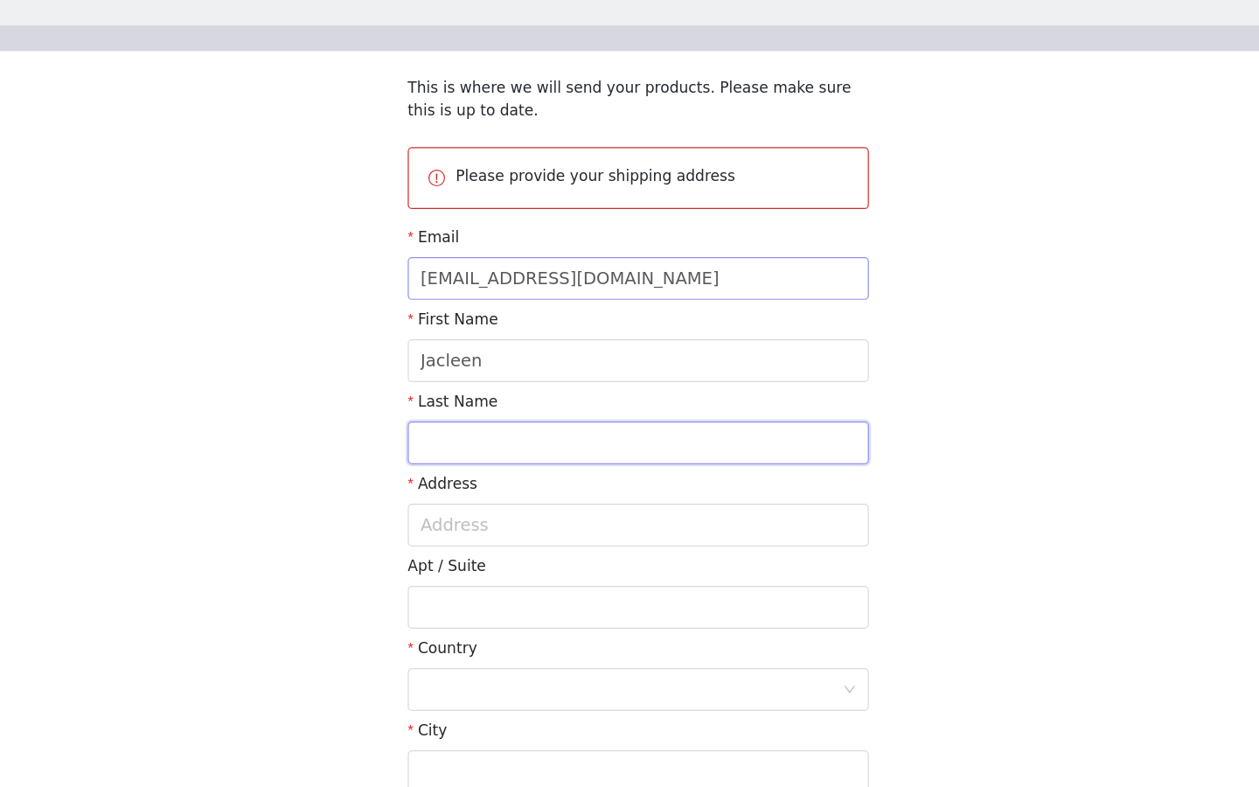
type input "[PERSON_NAME]"
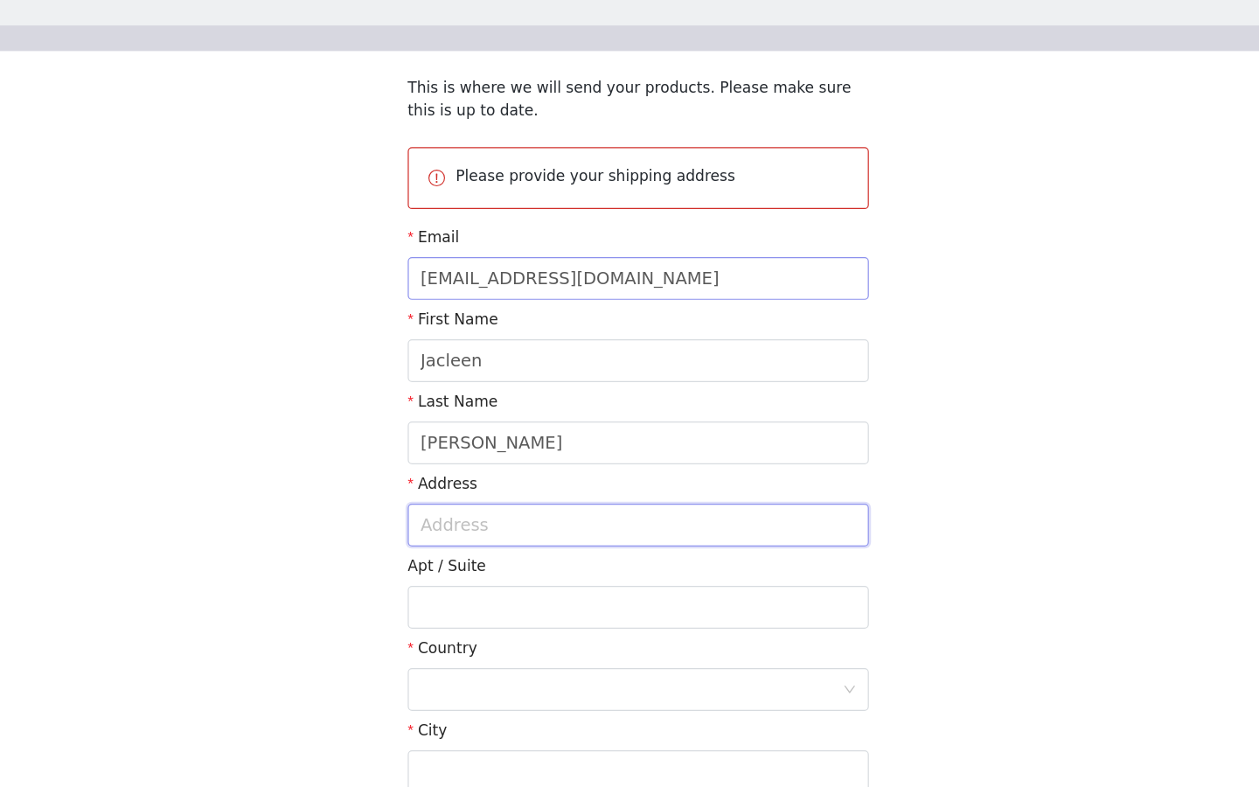
type input "[STREET_ADDRESS]"
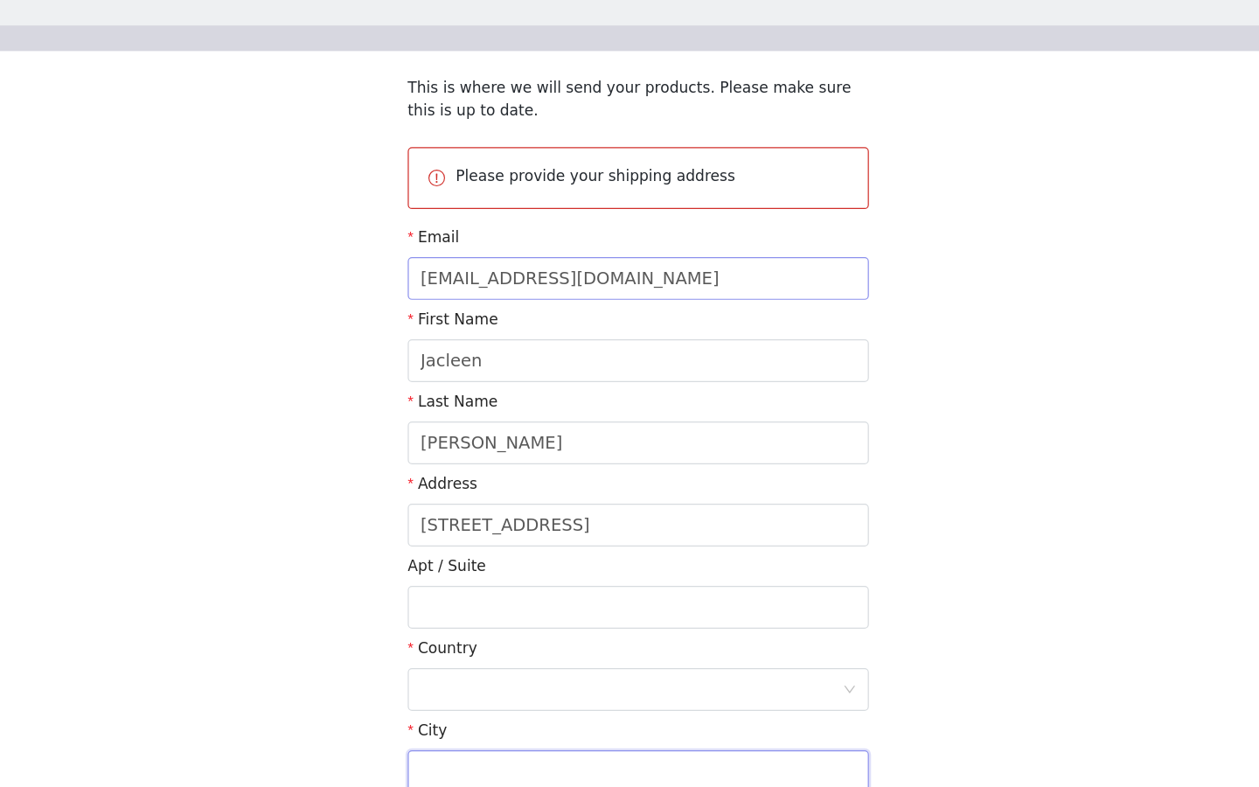
type input "[GEOGRAPHIC_DATA]"
type input "45209"
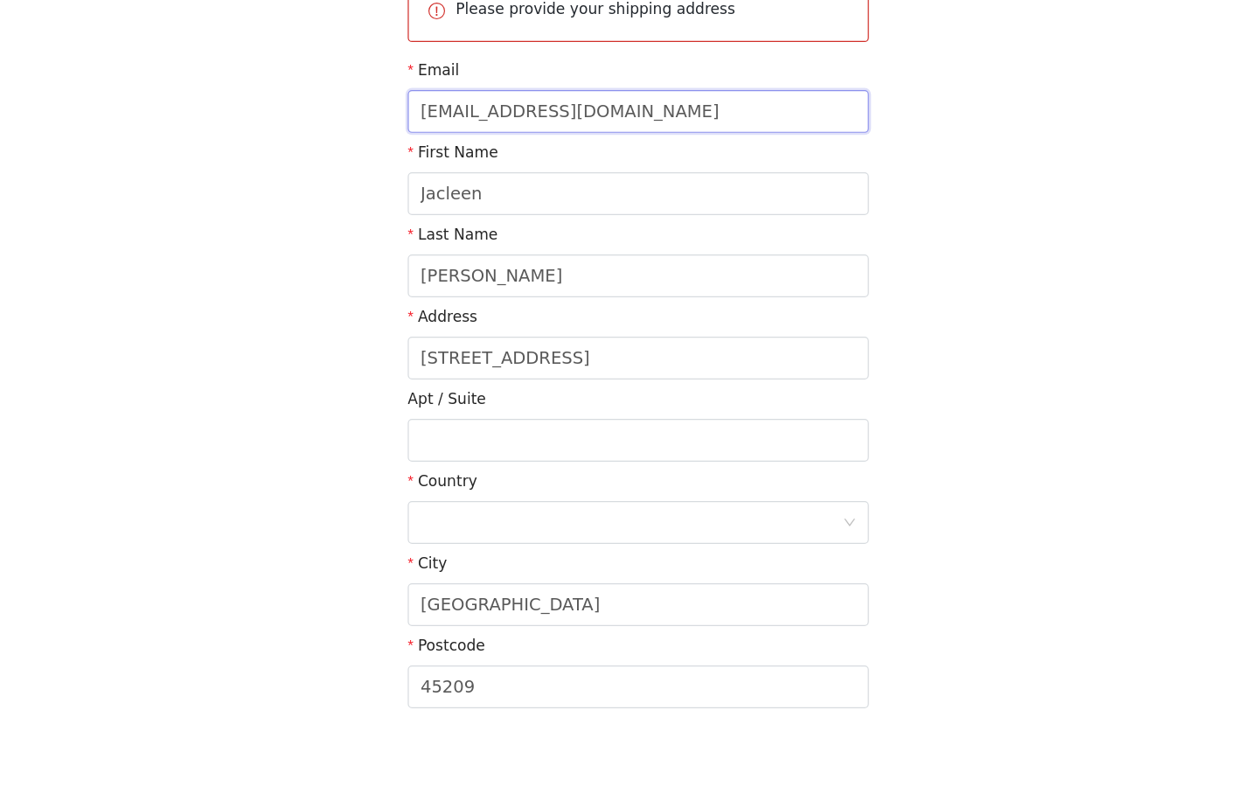
scroll to position [220, 0]
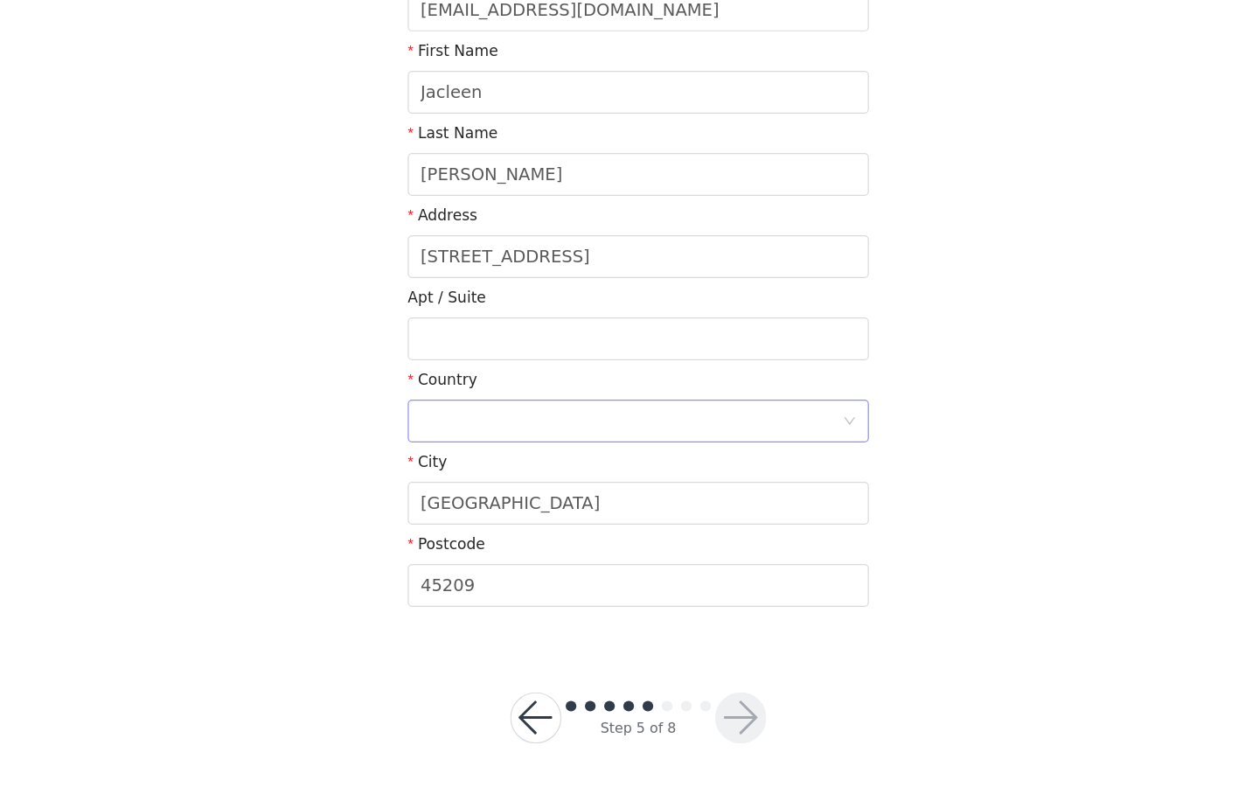
click at [578, 485] on div at bounding box center [623, 487] width 345 height 33
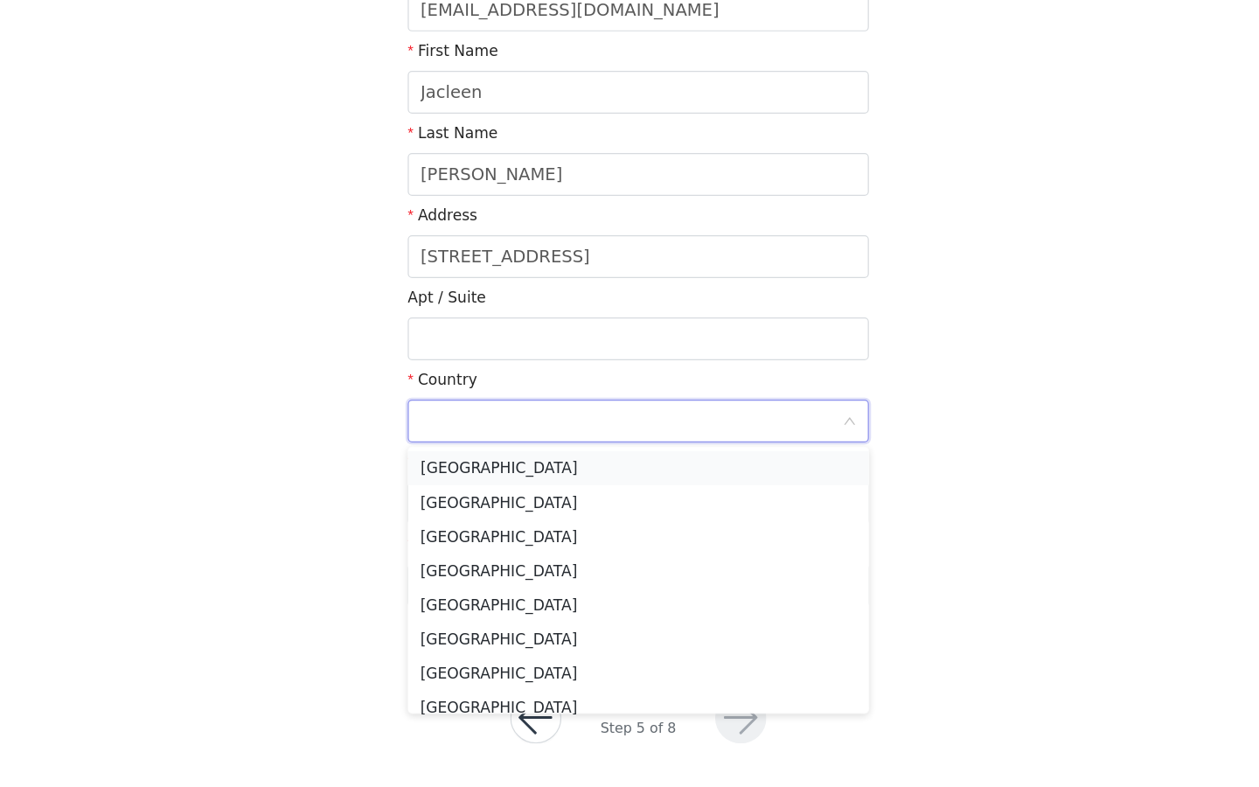
click at [547, 526] on li "[GEOGRAPHIC_DATA]" at bounding box center [630, 526] width 378 height 28
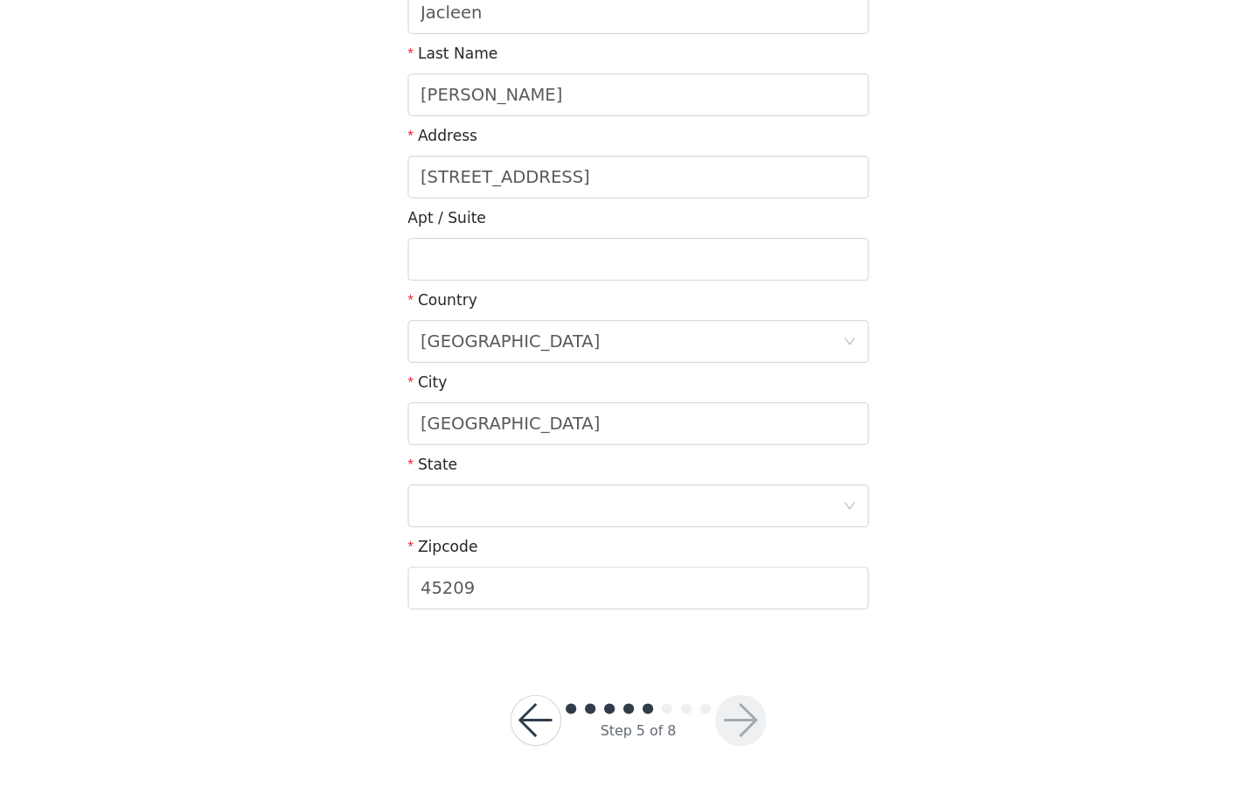
scroll to position [292, 0]
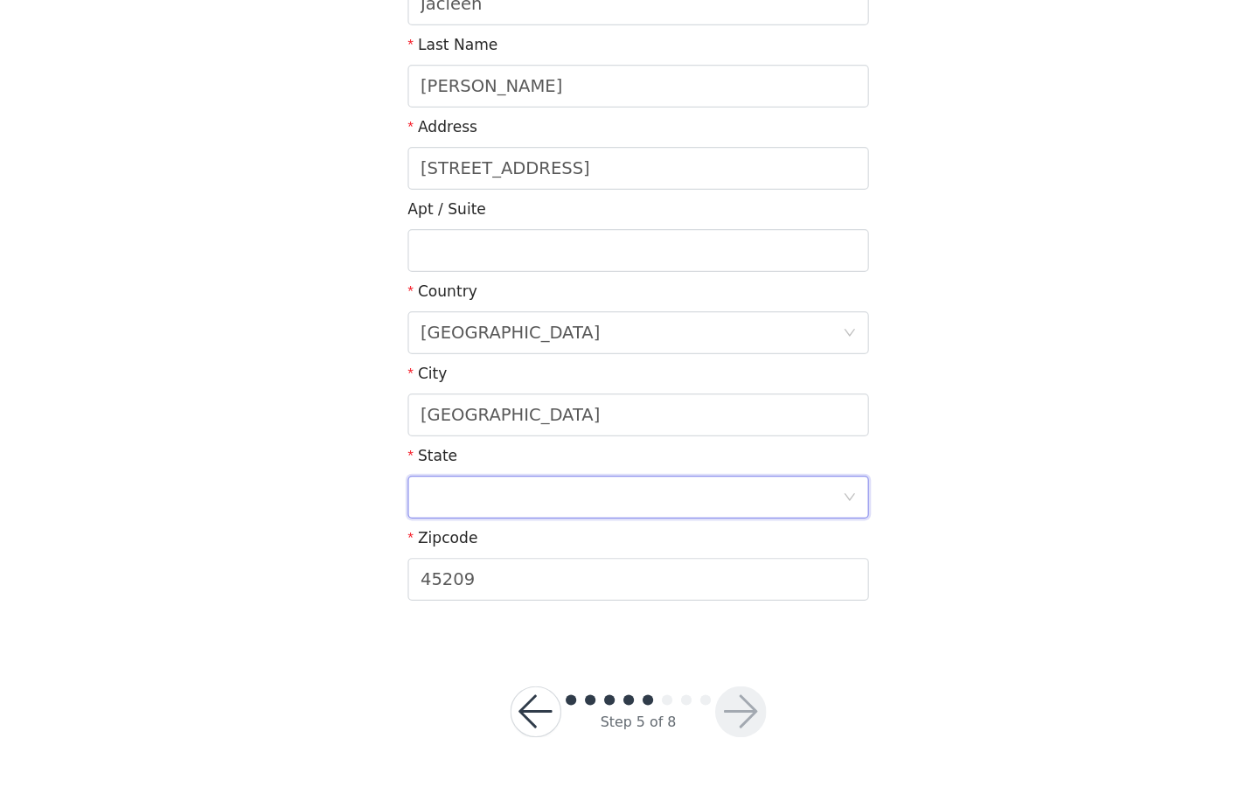
click at [637, 554] on div at bounding box center [623, 549] width 345 height 33
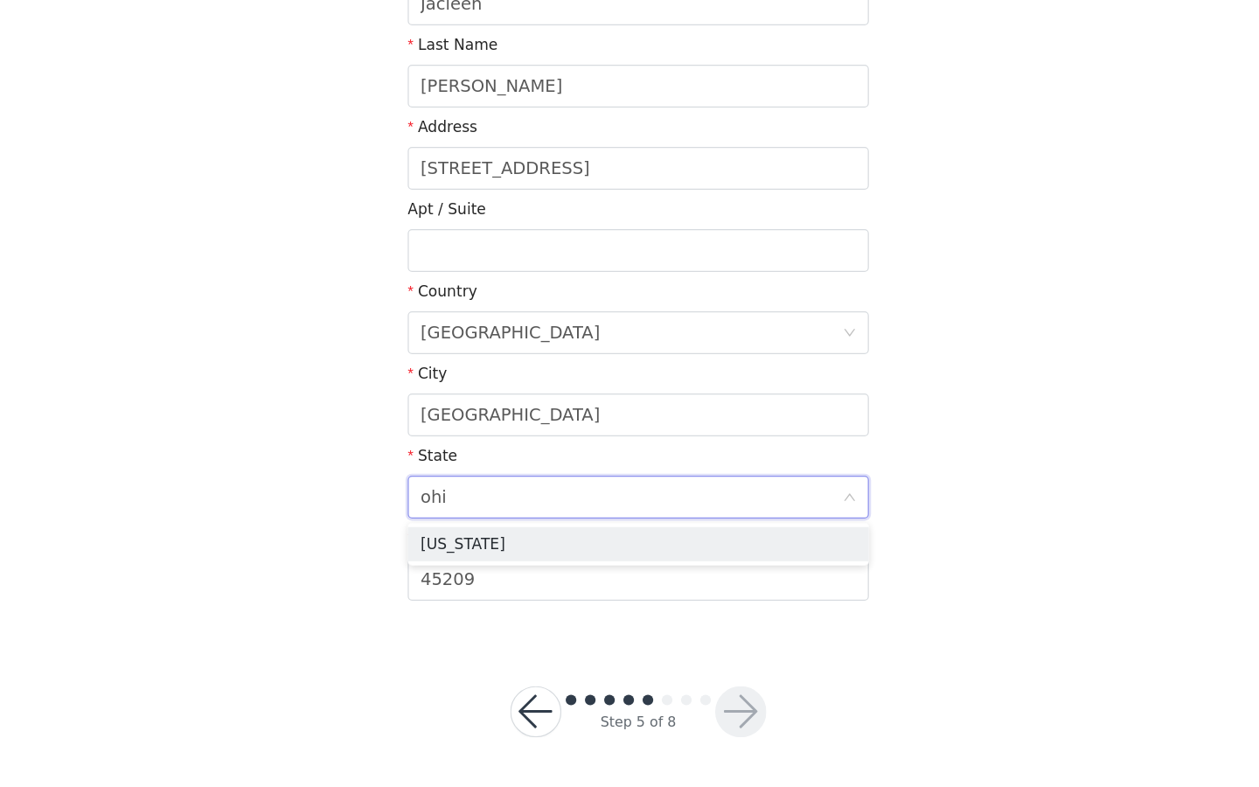
type input "[US_STATE]"
click at [606, 586] on li "[US_STATE]" at bounding box center [630, 588] width 378 height 28
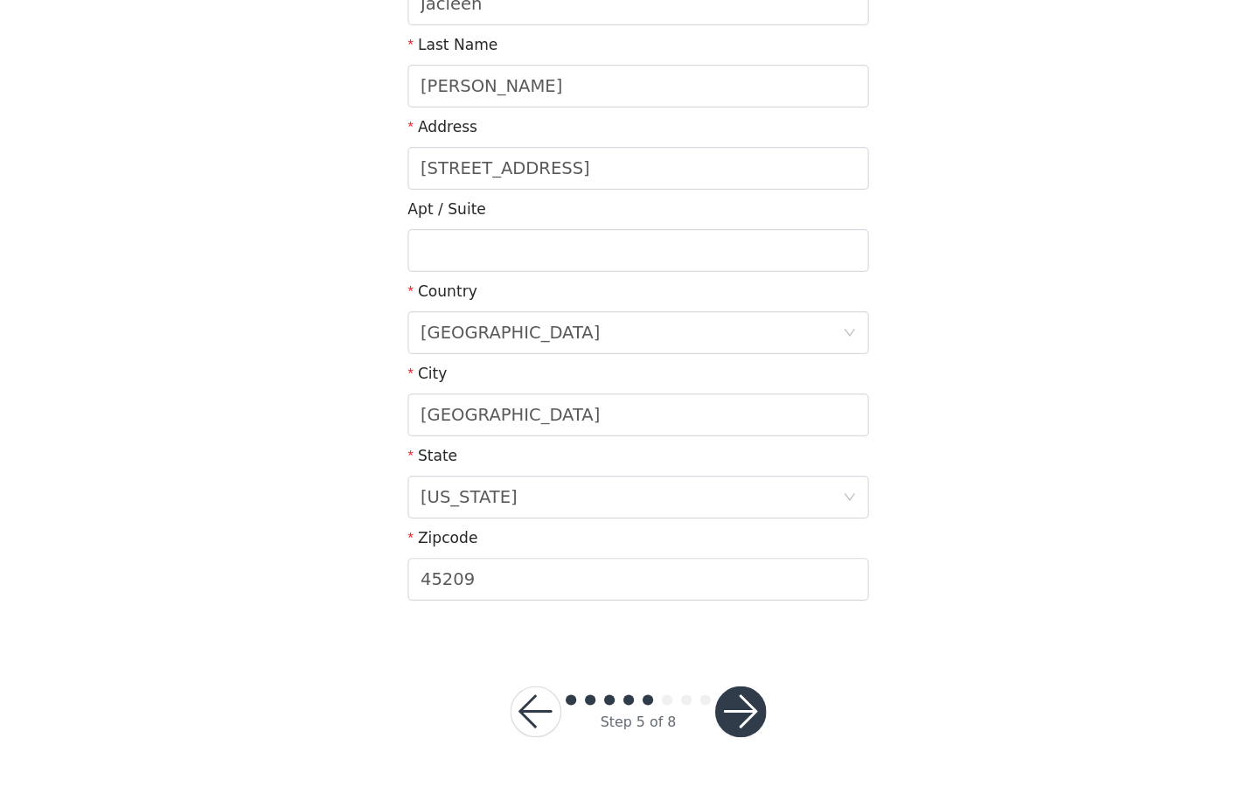
click at [721, 741] on button "button" at bounding box center [714, 725] width 42 height 42
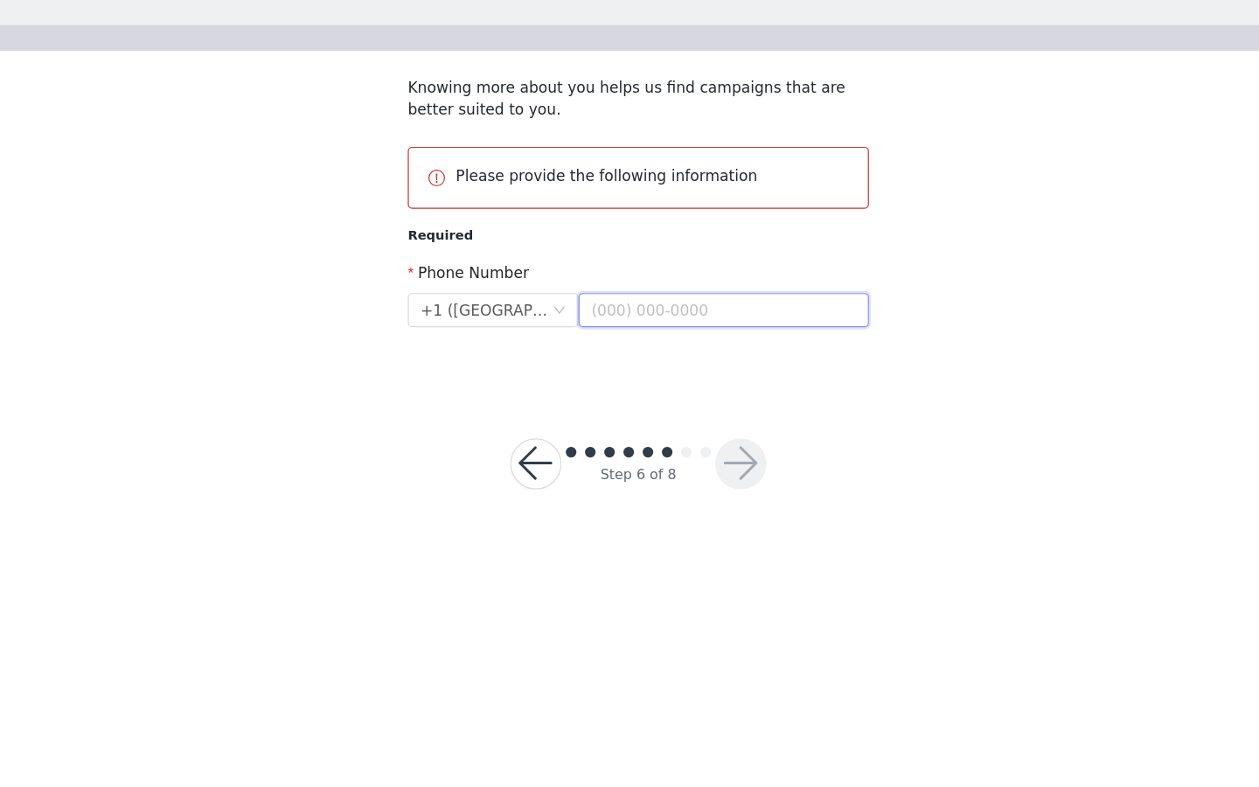
click at [706, 401] on input "text" at bounding box center [700, 396] width 238 height 28
type input "[PHONE_NUMBER]"
click at [720, 521] on button "button" at bounding box center [714, 522] width 42 height 42
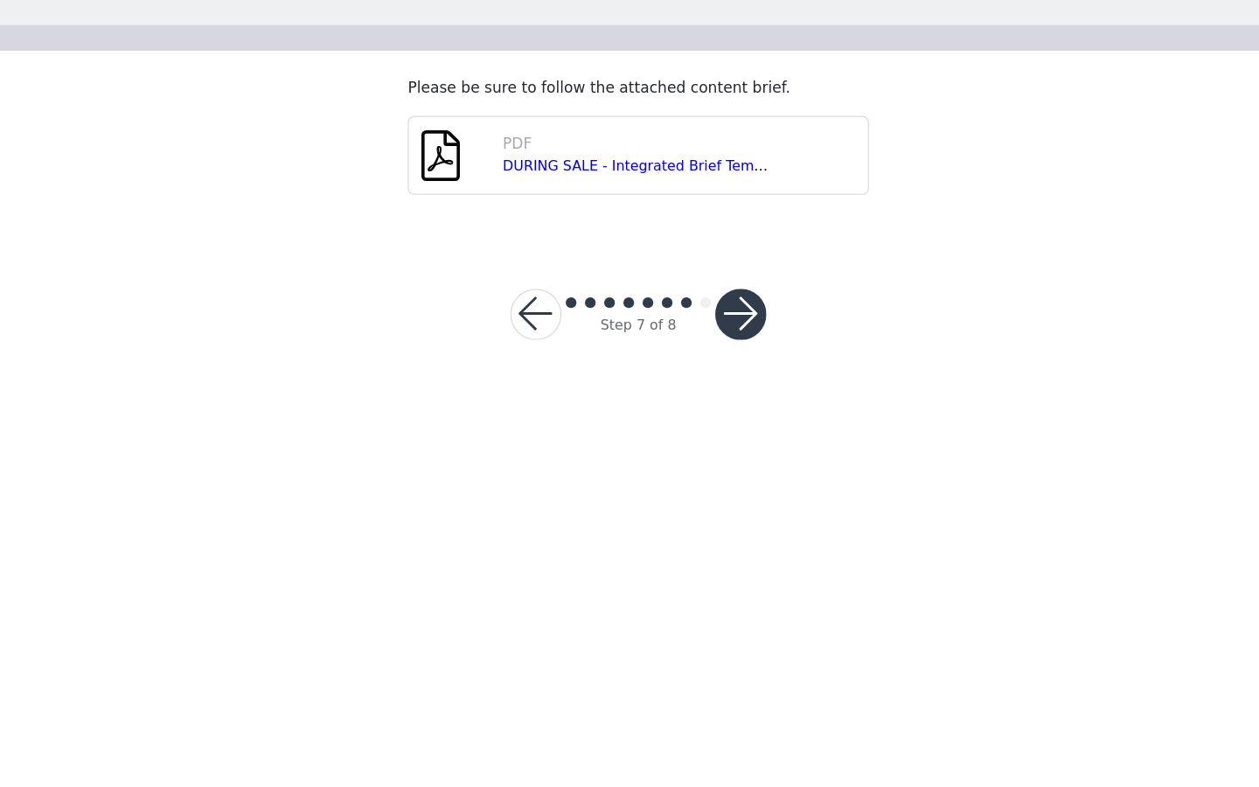
click at [720, 390] on button "button" at bounding box center [714, 400] width 42 height 42
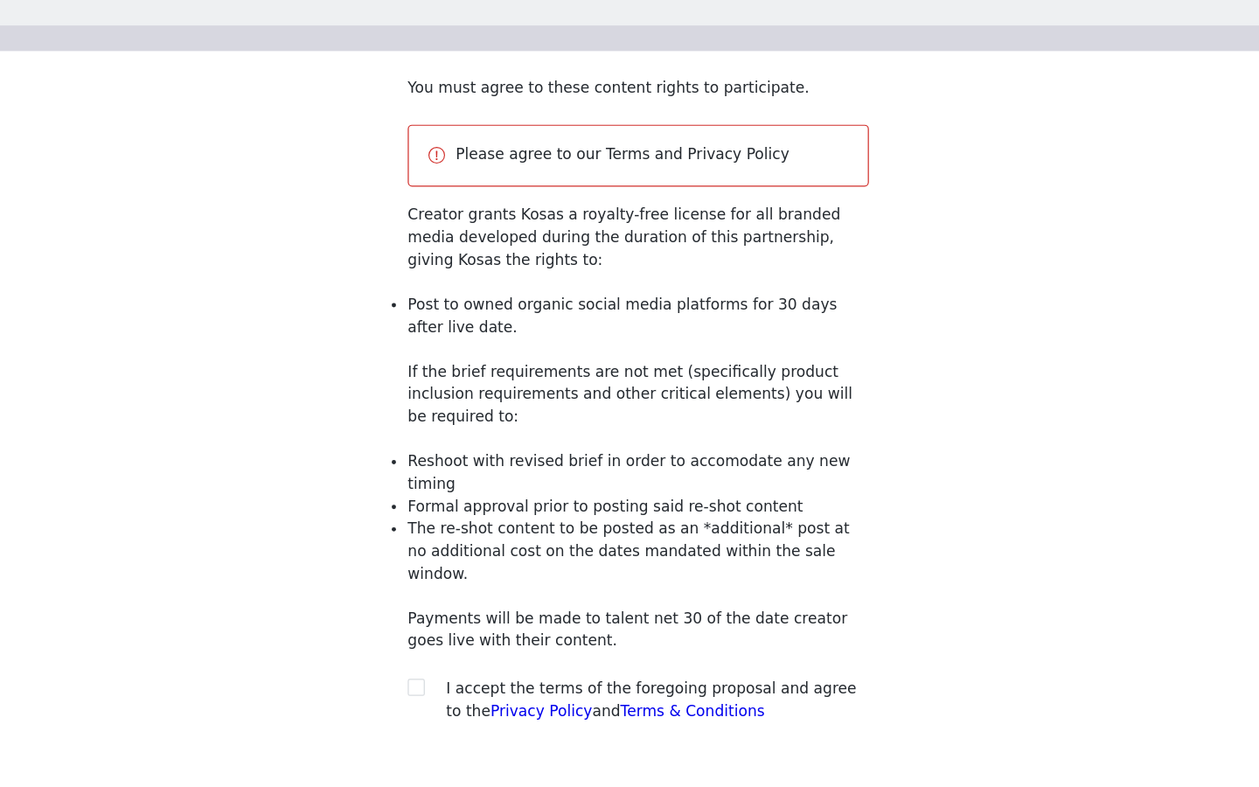
scroll to position [66, 0]
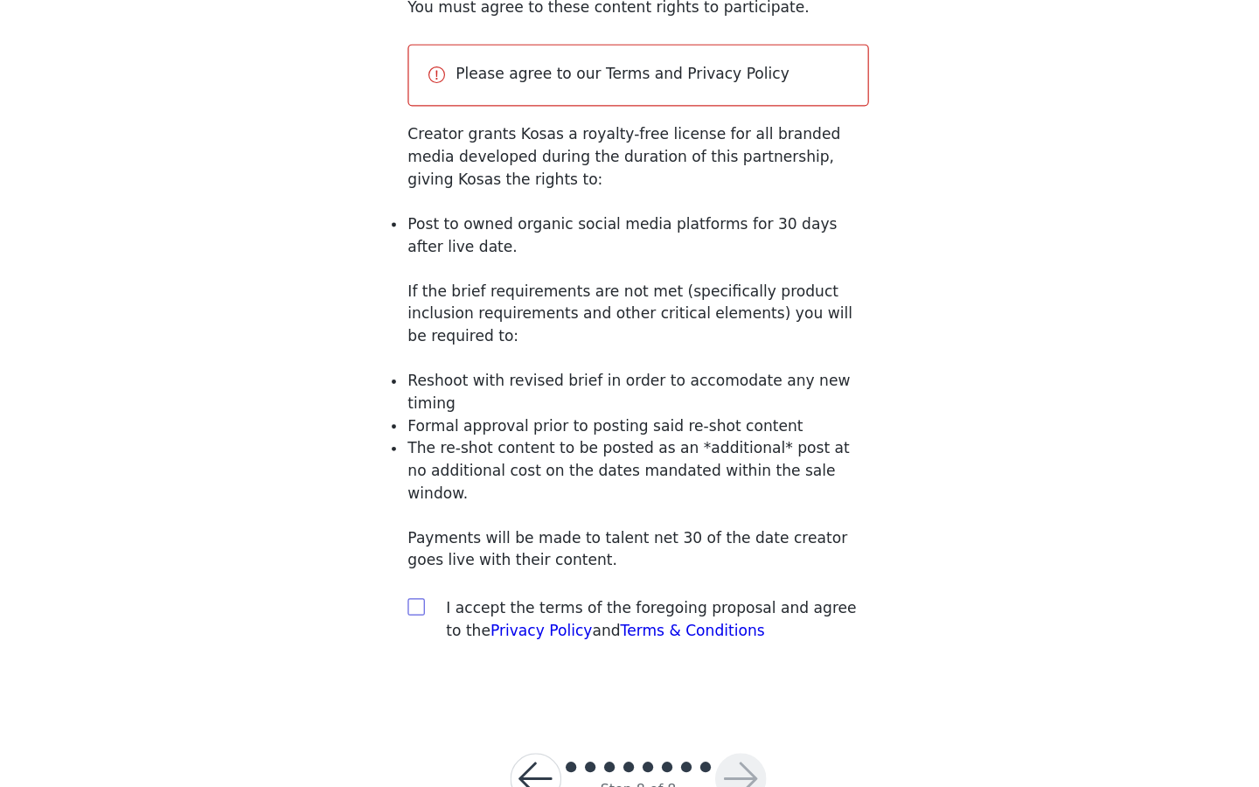
click at [446, 632] on input "checkbox" at bounding box center [447, 638] width 12 height 12
checkbox input "true"
click at [718, 759] on button "button" at bounding box center [714, 780] width 42 height 42
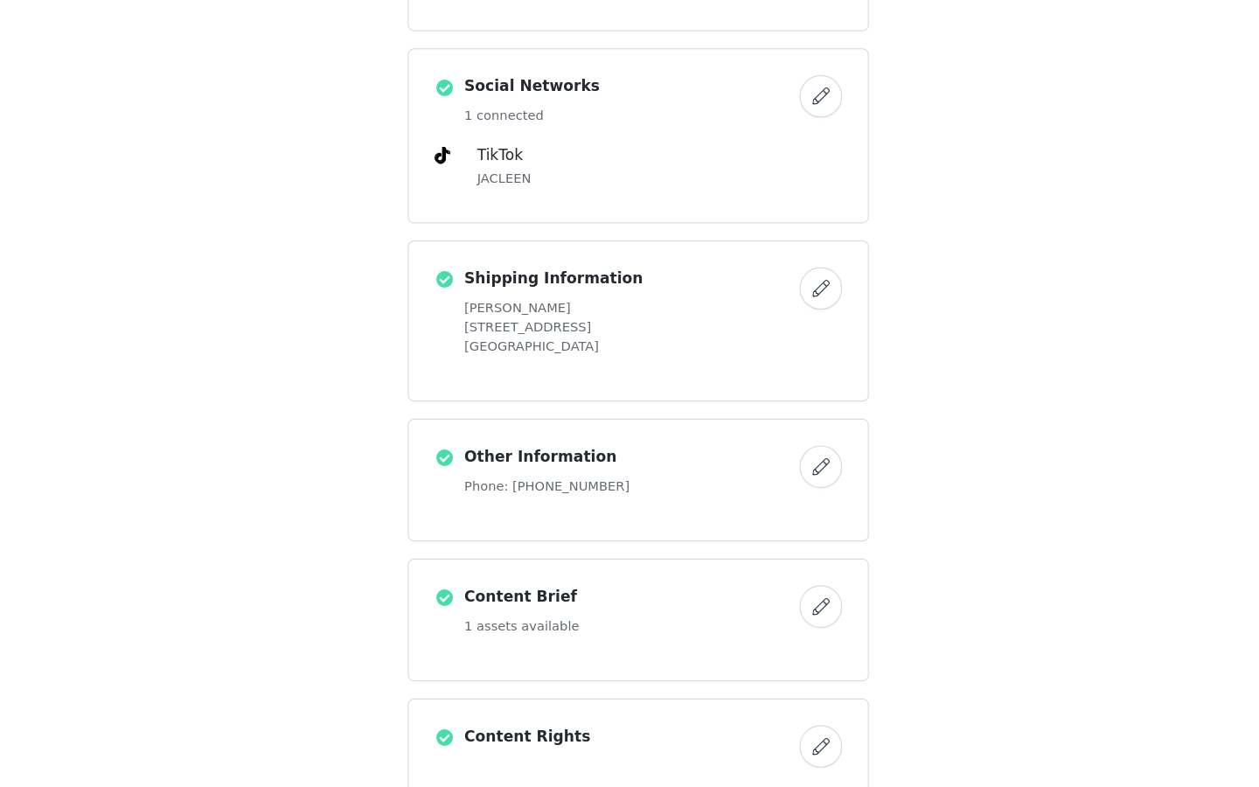
scroll to position [1357, 0]
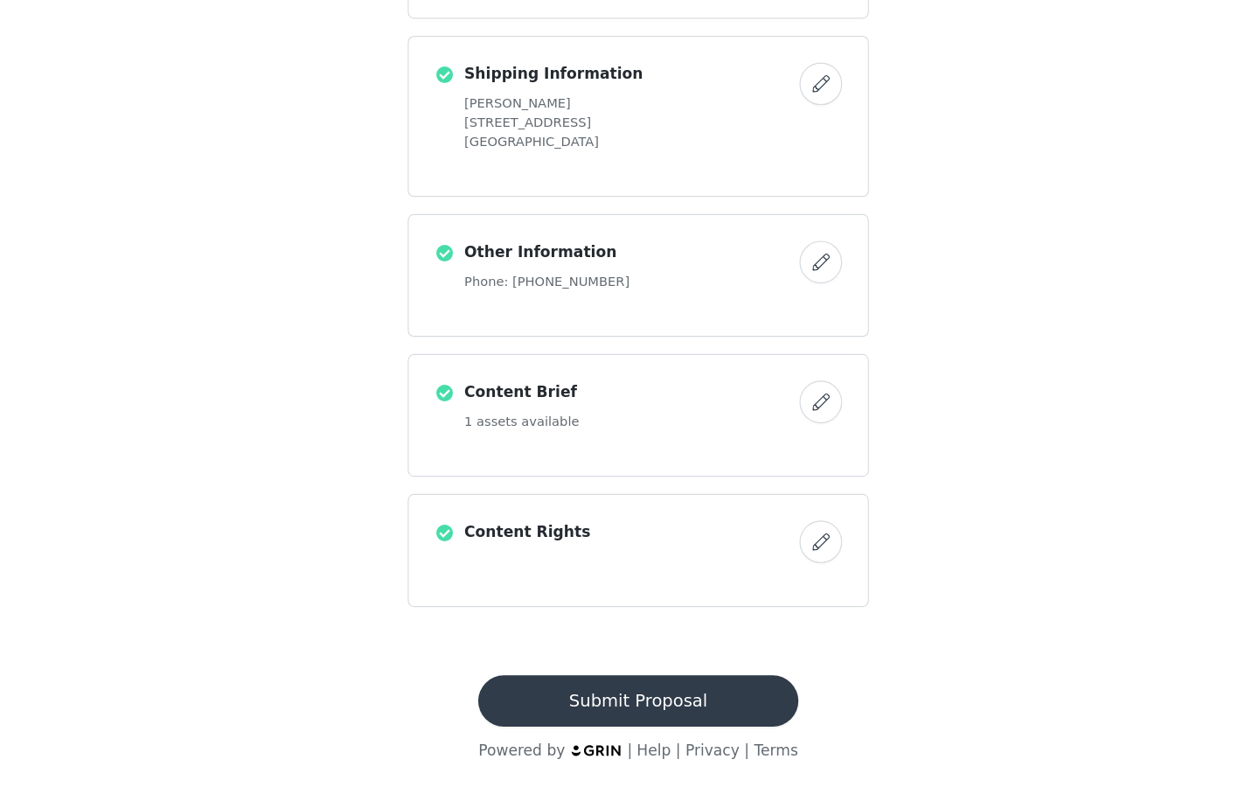
click at [693, 713] on button "Submit Proposal" at bounding box center [630, 716] width 262 height 42
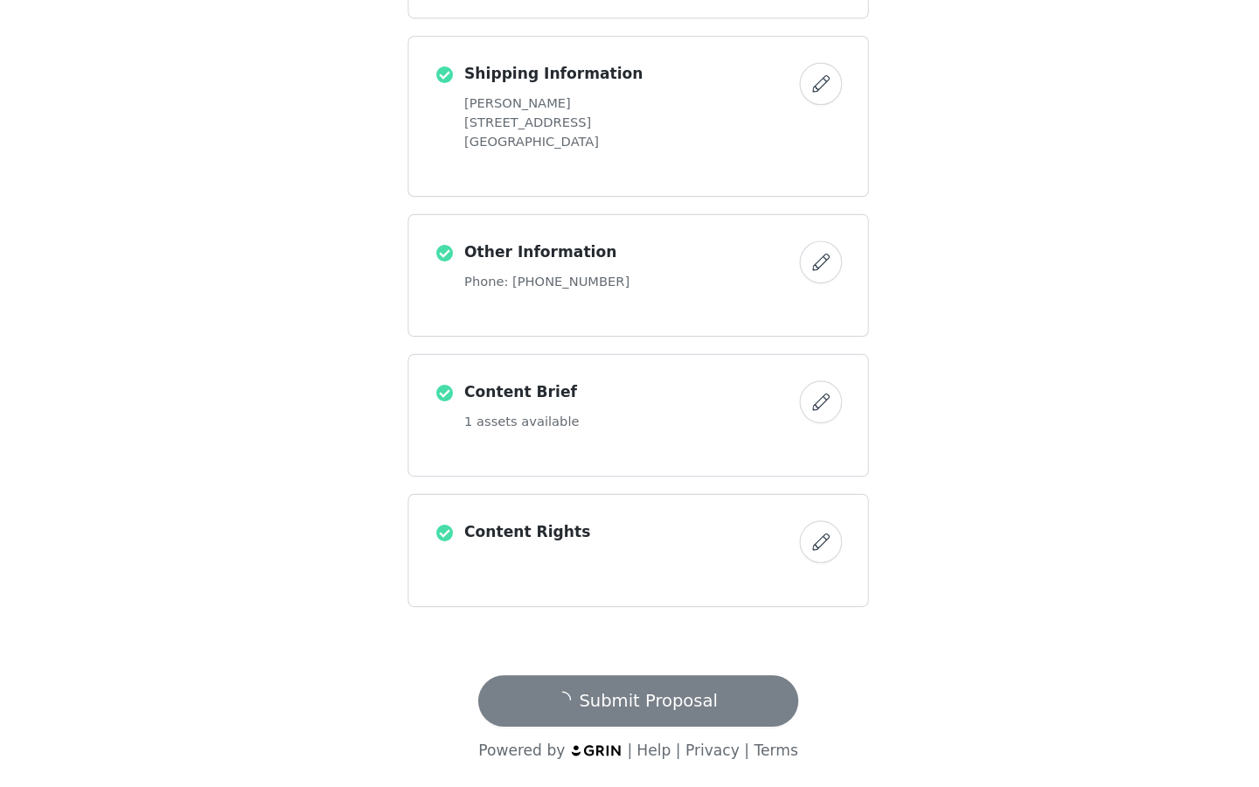
scroll to position [0, 0]
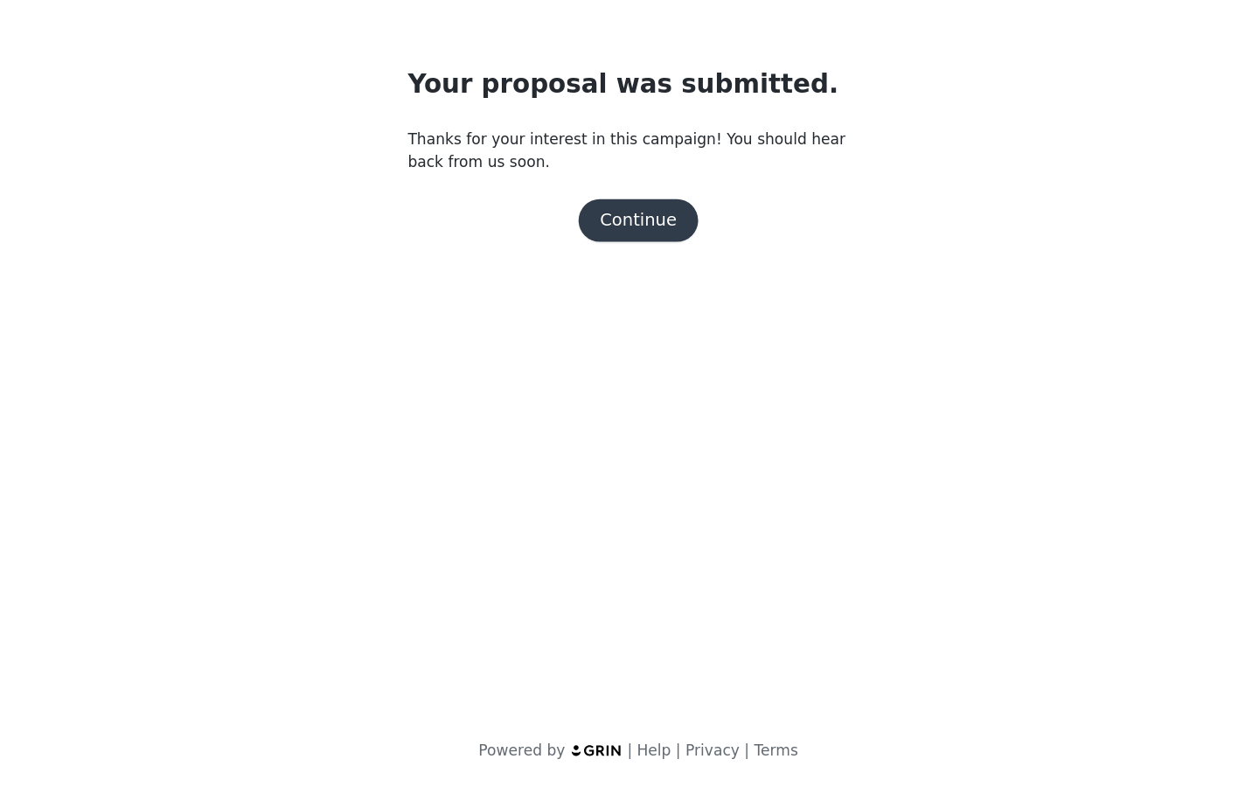
click at [624, 332] on button "Continue" at bounding box center [630, 322] width 98 height 35
